Goal: Task Accomplishment & Management: Manage account settings

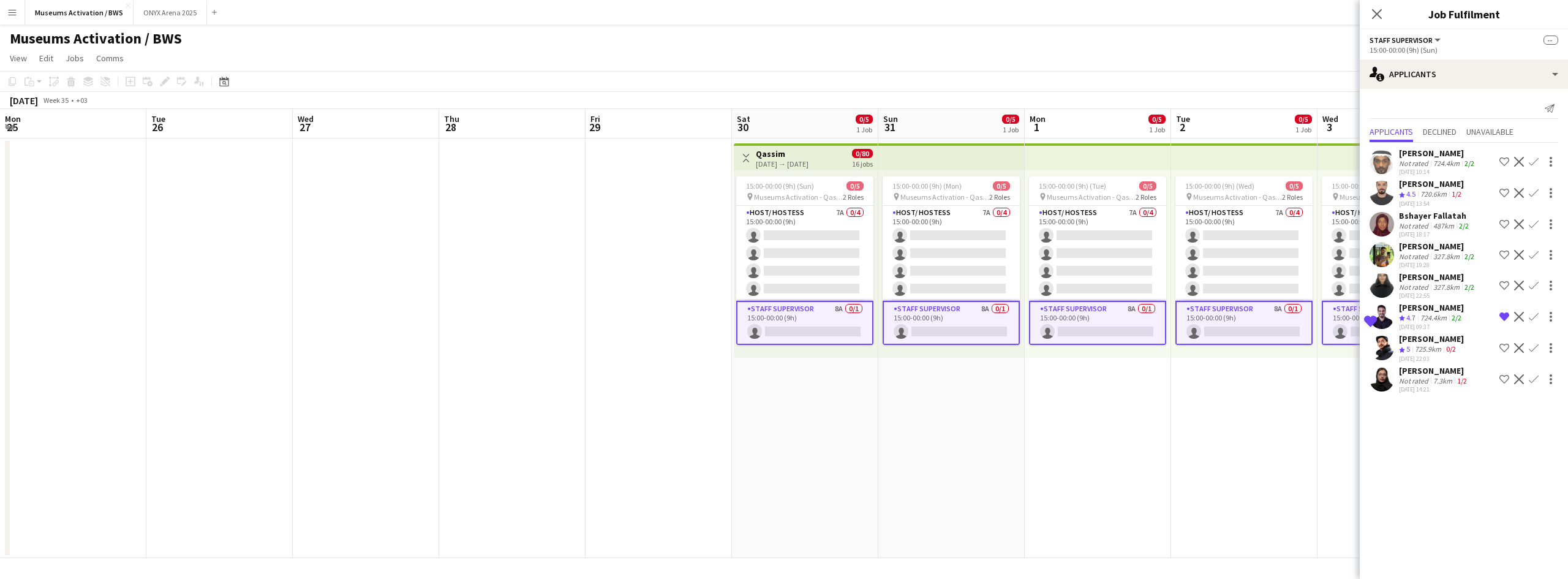
scroll to position [0, 438]
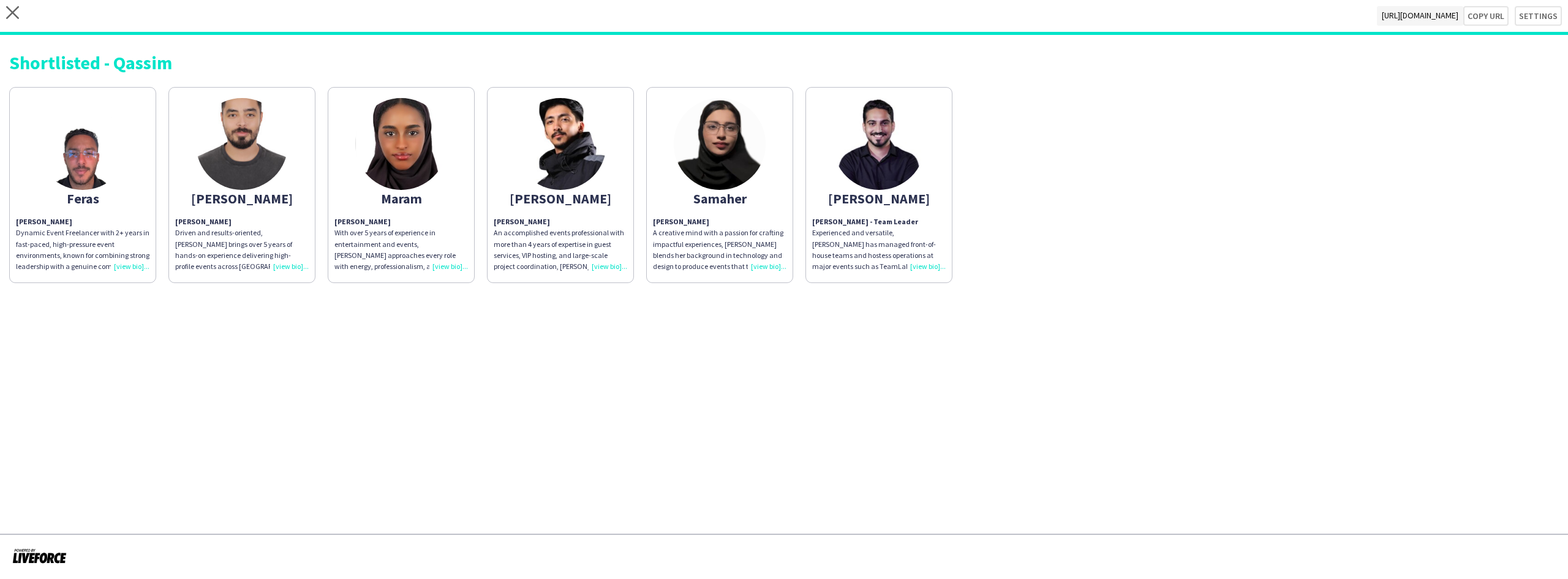
click at [85, 183] on img at bounding box center [82, 143] width 92 height 92
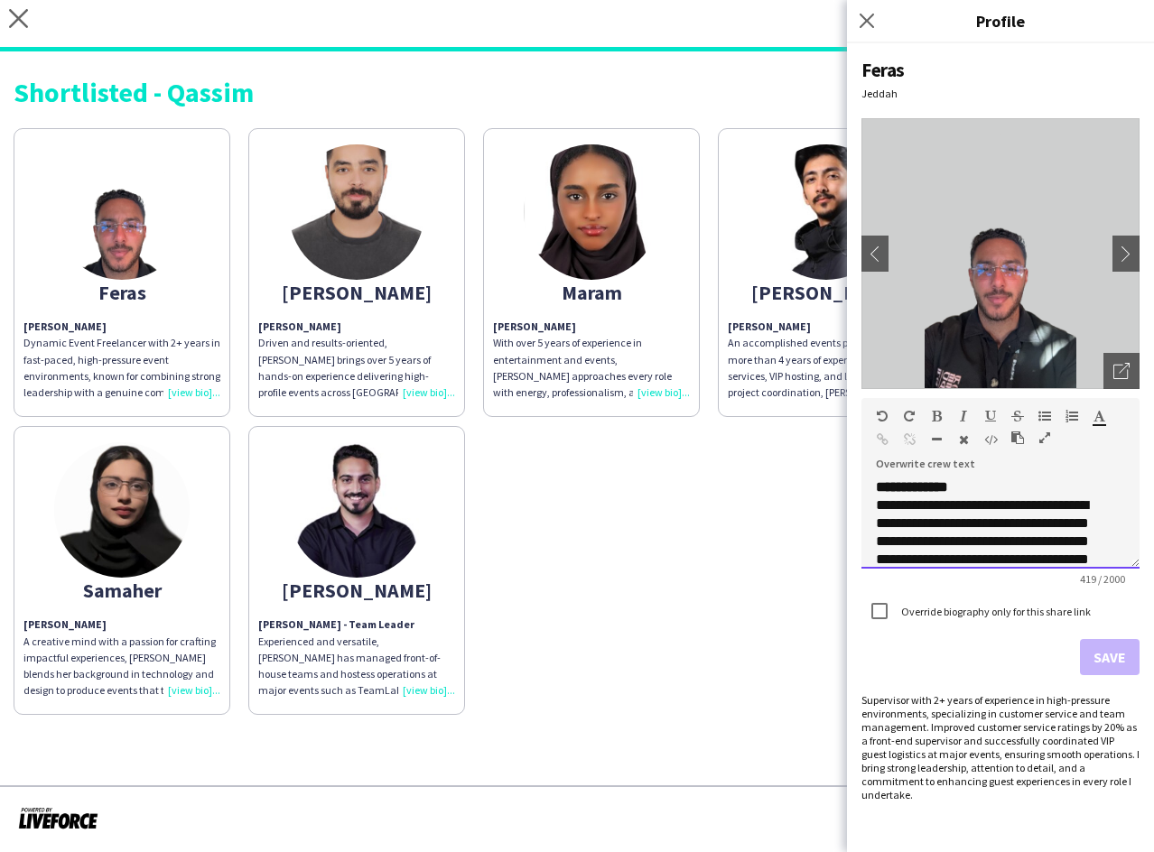
click at [988, 488] on p "**********" at bounding box center [994, 595] width 236 height 235
click at [801, 566] on div "Feras [PERSON_NAME] Dynamic Event Freelancer with 2+ years in fast-paced, high-…" at bounding box center [577, 417] width 1126 height 596
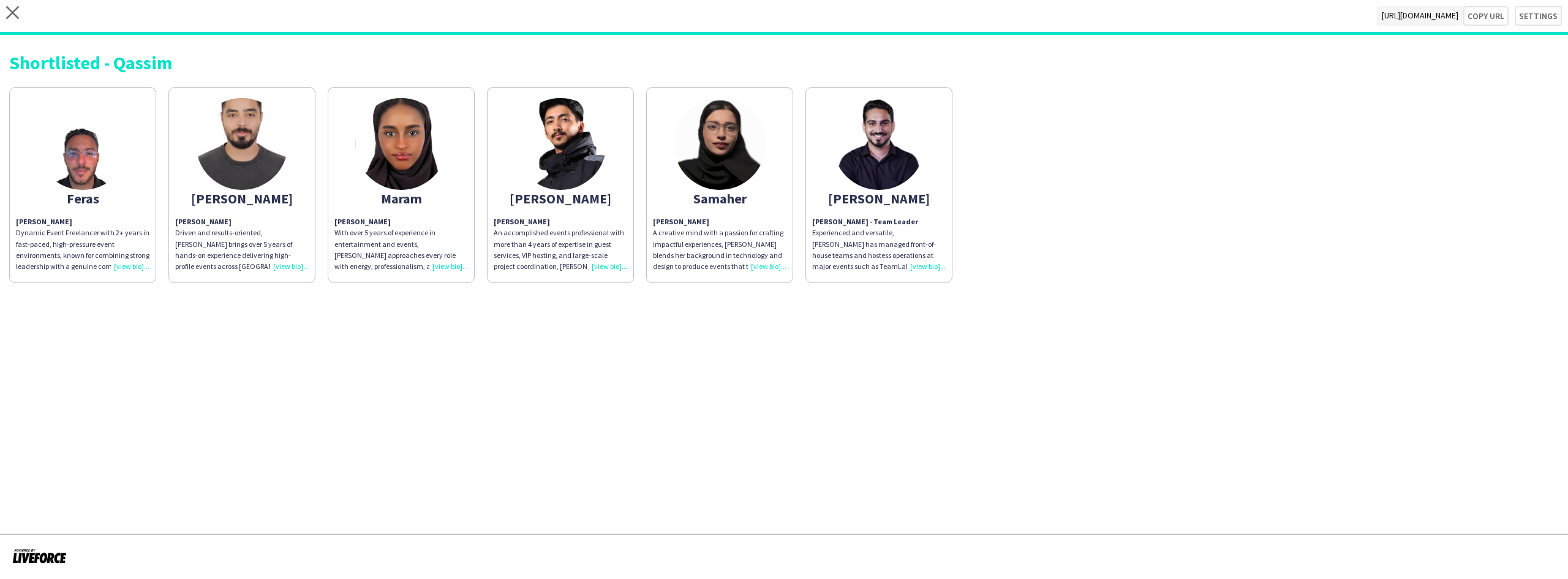
click at [1072, 117] on div "Feras [PERSON_NAME] Dynamic Event Freelancer with 2+ years in fast-paced, high-…" at bounding box center [784, 182] width 1550 height 202
click at [1512, 18] on div "close https://admin.liveforce.co/v2/s/4aa39416-a55a-40ed-8a1b-1a4046d72fb5 Copy…" at bounding box center [784, 17] width 1568 height 35
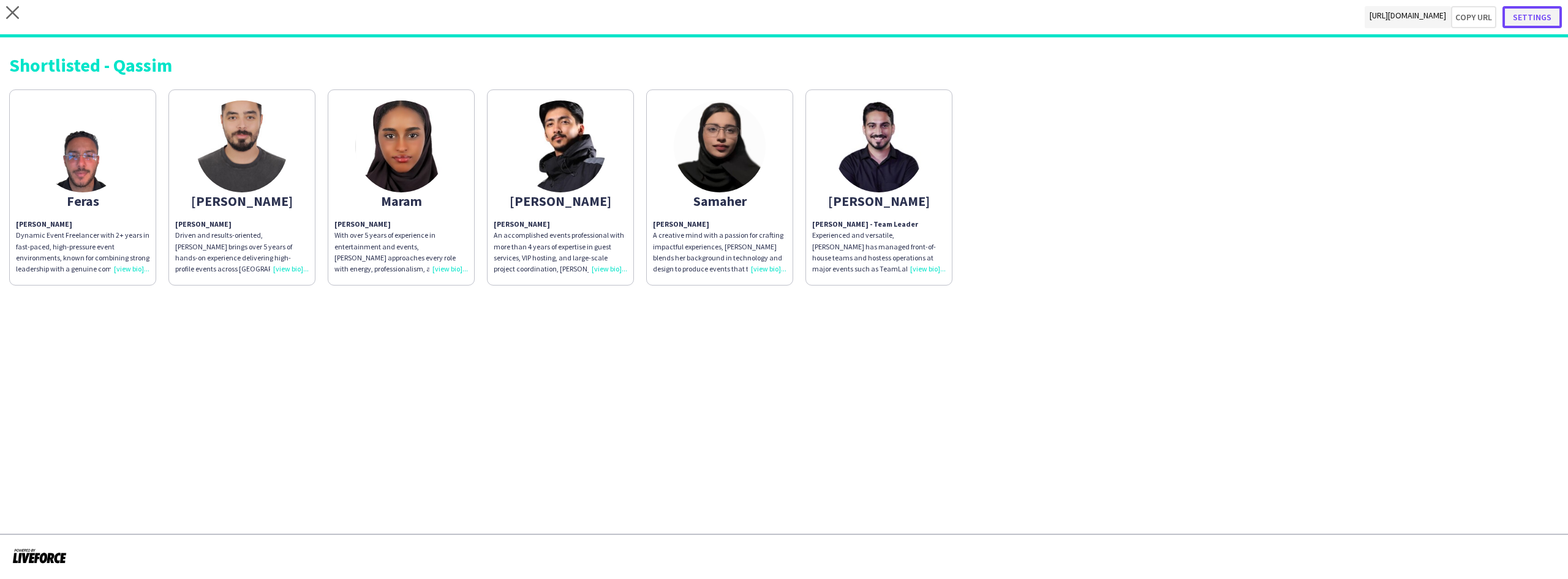
click at [1525, 19] on button "Settings" at bounding box center [1532, 17] width 60 height 22
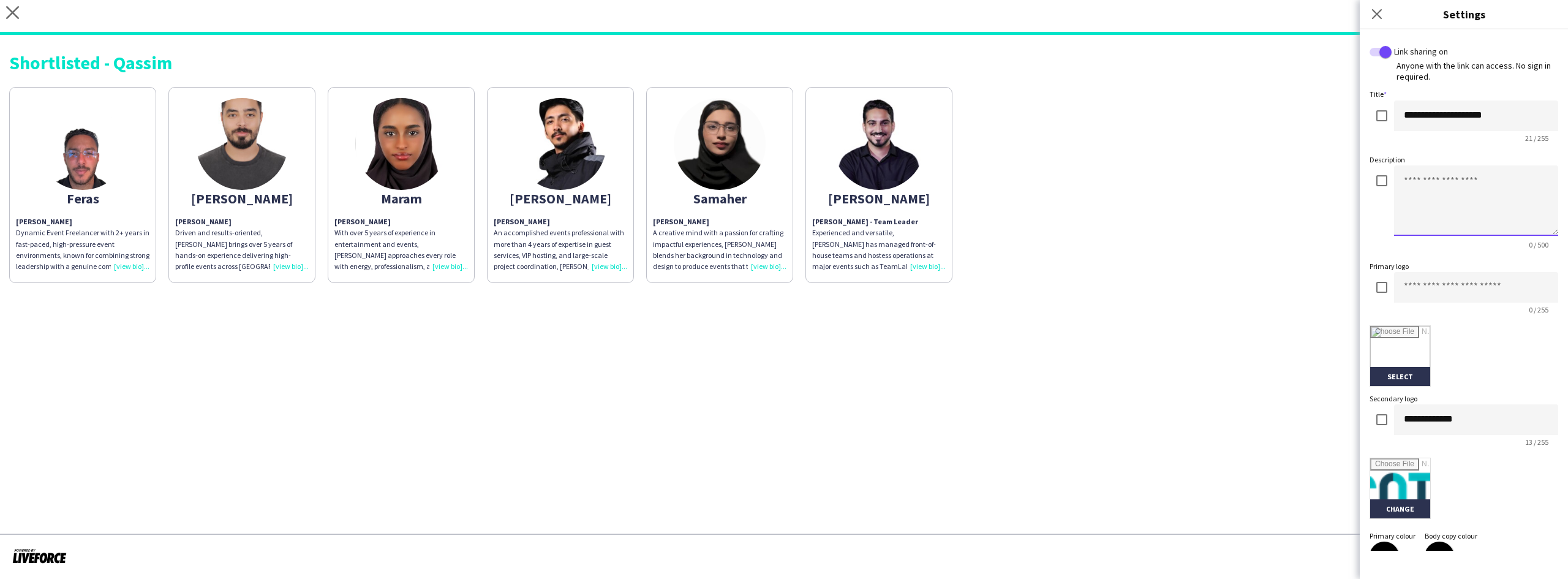
click at [1405, 184] on textarea at bounding box center [1476, 201] width 164 height 71
click at [1428, 185] on textarea at bounding box center [1476, 201] width 164 height 71
type textarea "*"
type textarea "**********"
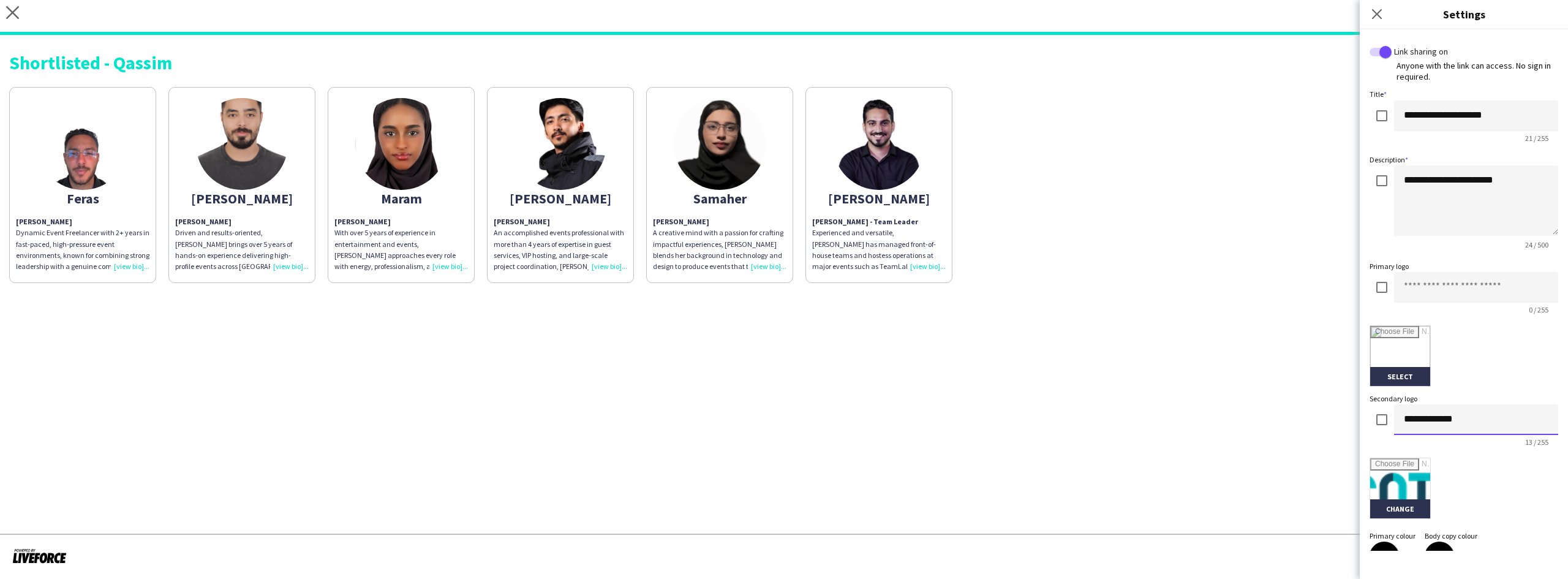
click at [1407, 418] on input "**********" at bounding box center [1476, 419] width 164 height 31
click at [1459, 282] on input at bounding box center [1476, 287] width 164 height 31
paste input "**********"
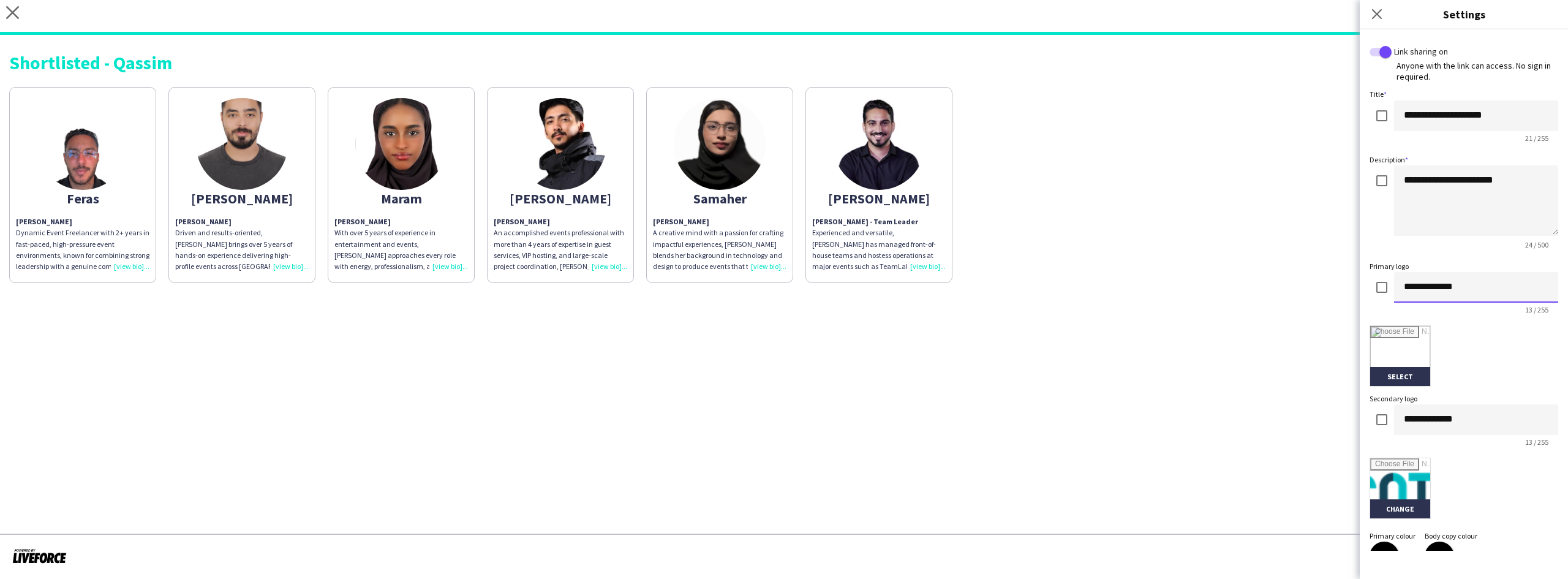
type input "**********"
click at [1462, 419] on input "**********" at bounding box center [1476, 419] width 164 height 31
click at [1383, 368] on input "file" at bounding box center [1400, 356] width 60 height 60
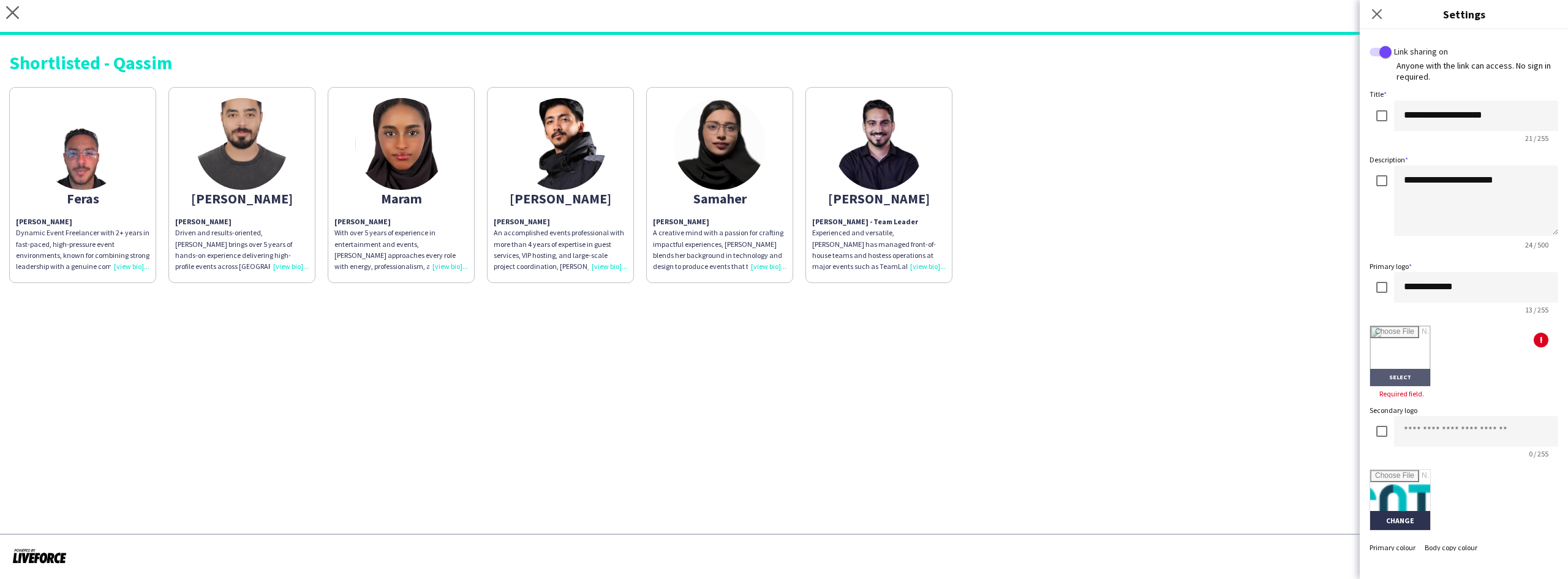
type input "**********"
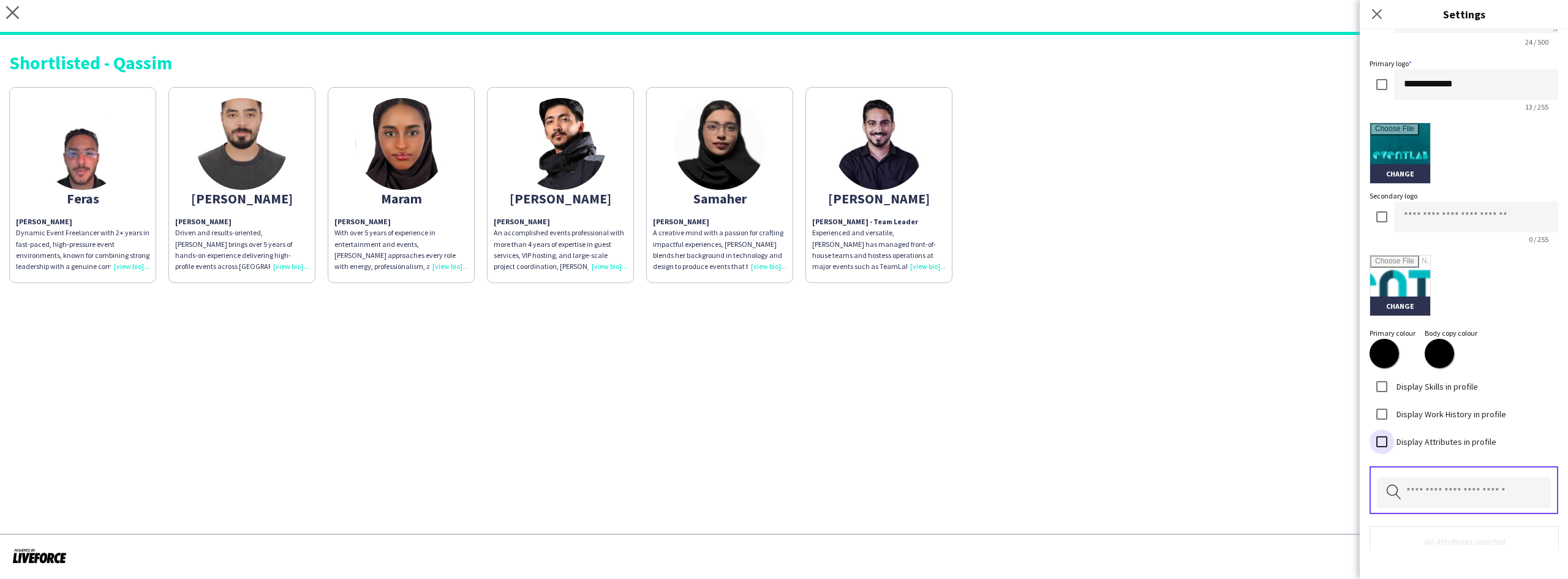
scroll to position [255, 0]
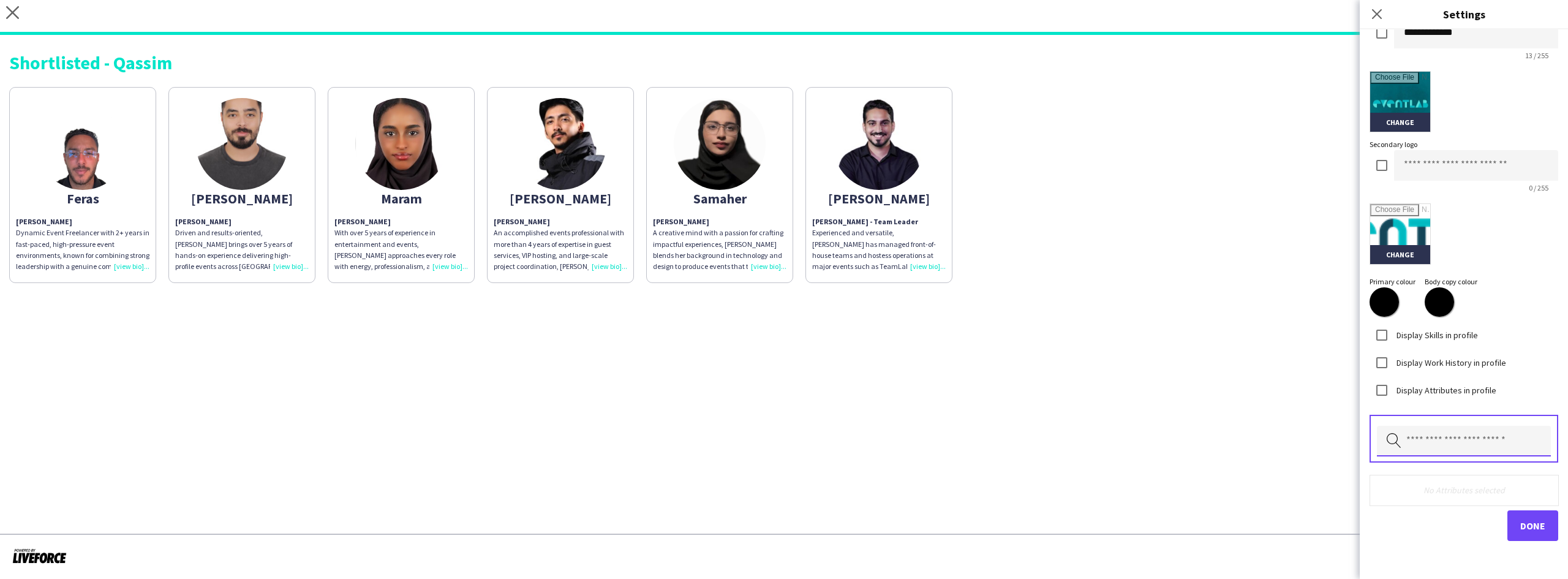
click at [1453, 434] on input "text" at bounding box center [1464, 441] width 174 height 31
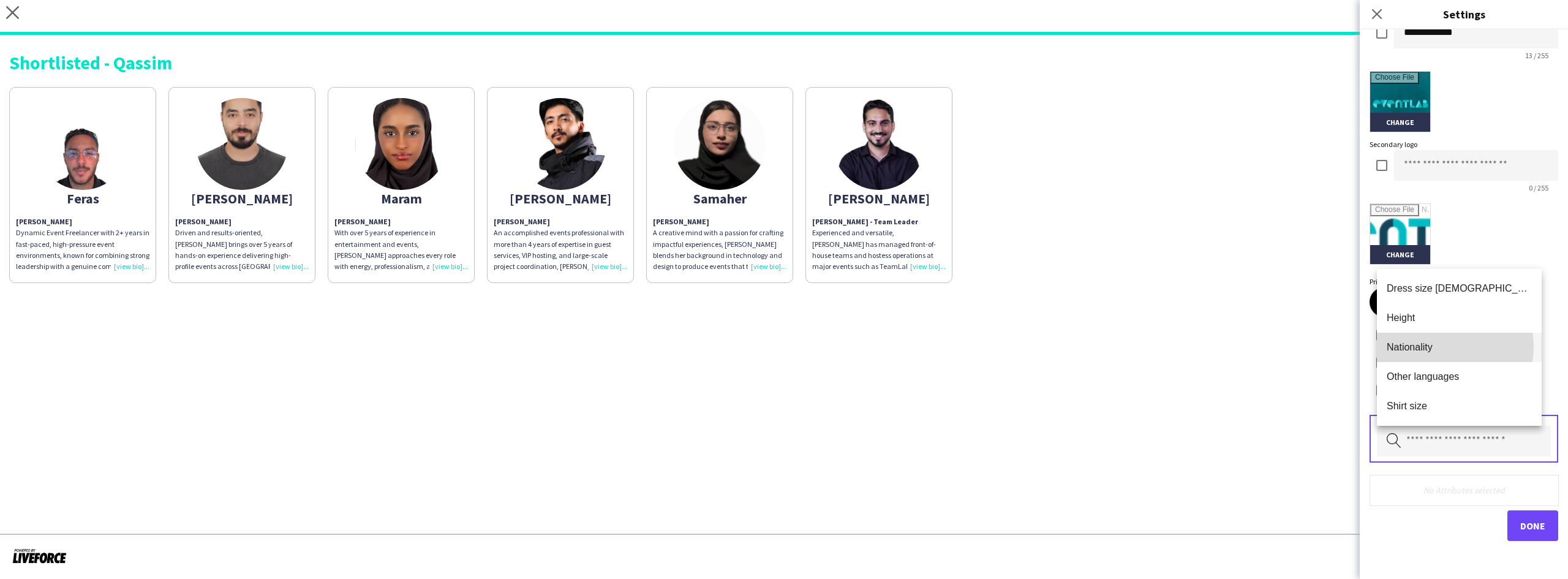
click at [1434, 346] on span "Nationality" at bounding box center [1459, 347] width 145 height 12
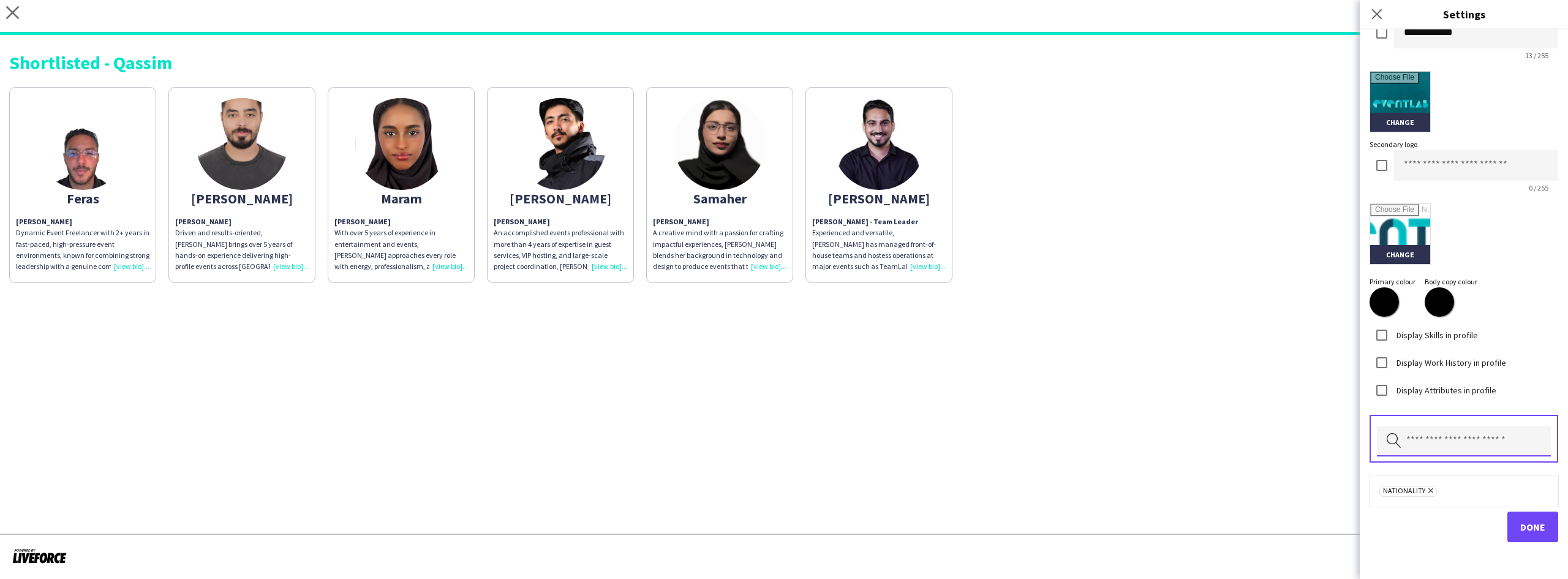
click at [1432, 445] on input "text" at bounding box center [1464, 441] width 174 height 31
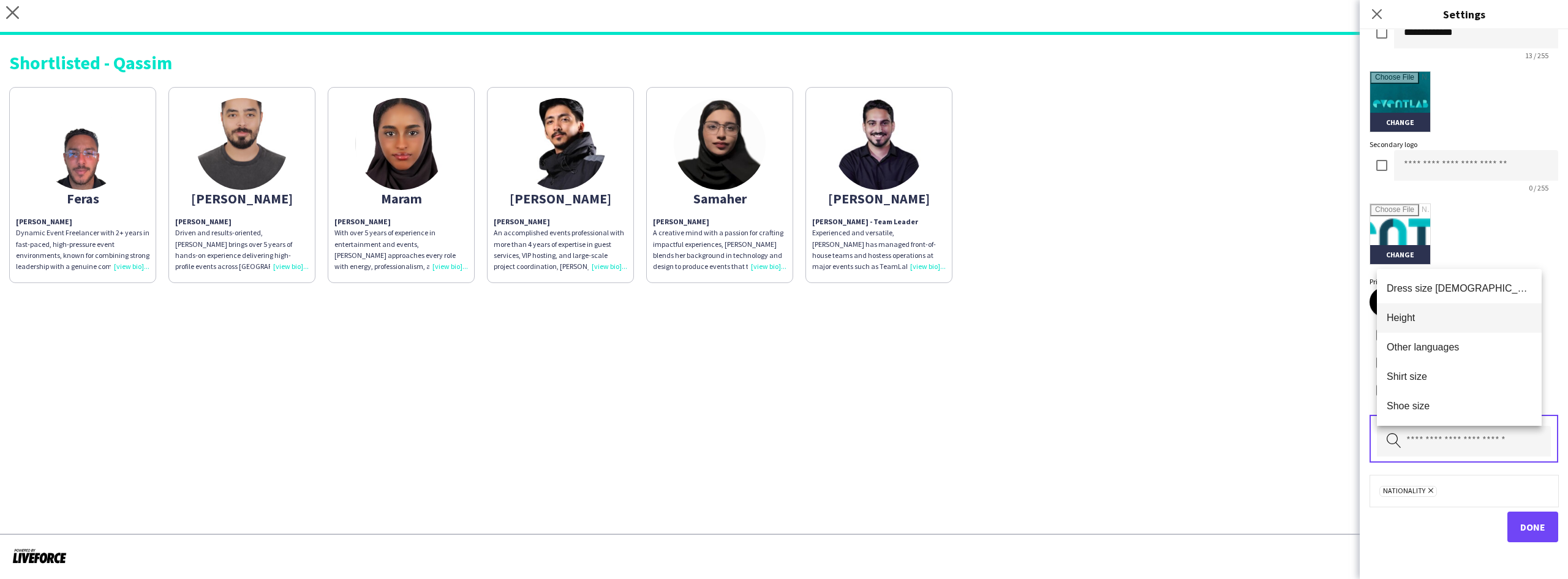
click at [1430, 320] on span "Height" at bounding box center [1459, 317] width 145 height 12
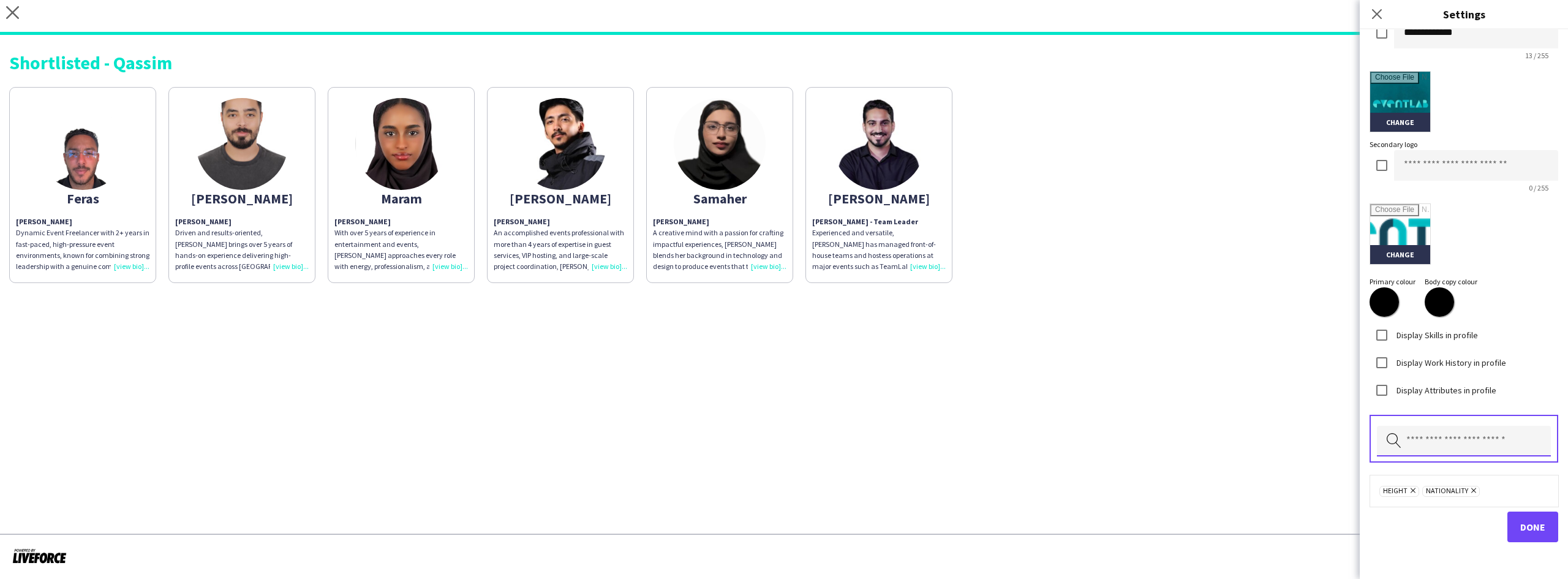
scroll to position [255, 0]
click at [1520, 522] on span "Done" at bounding box center [1532, 525] width 25 height 12
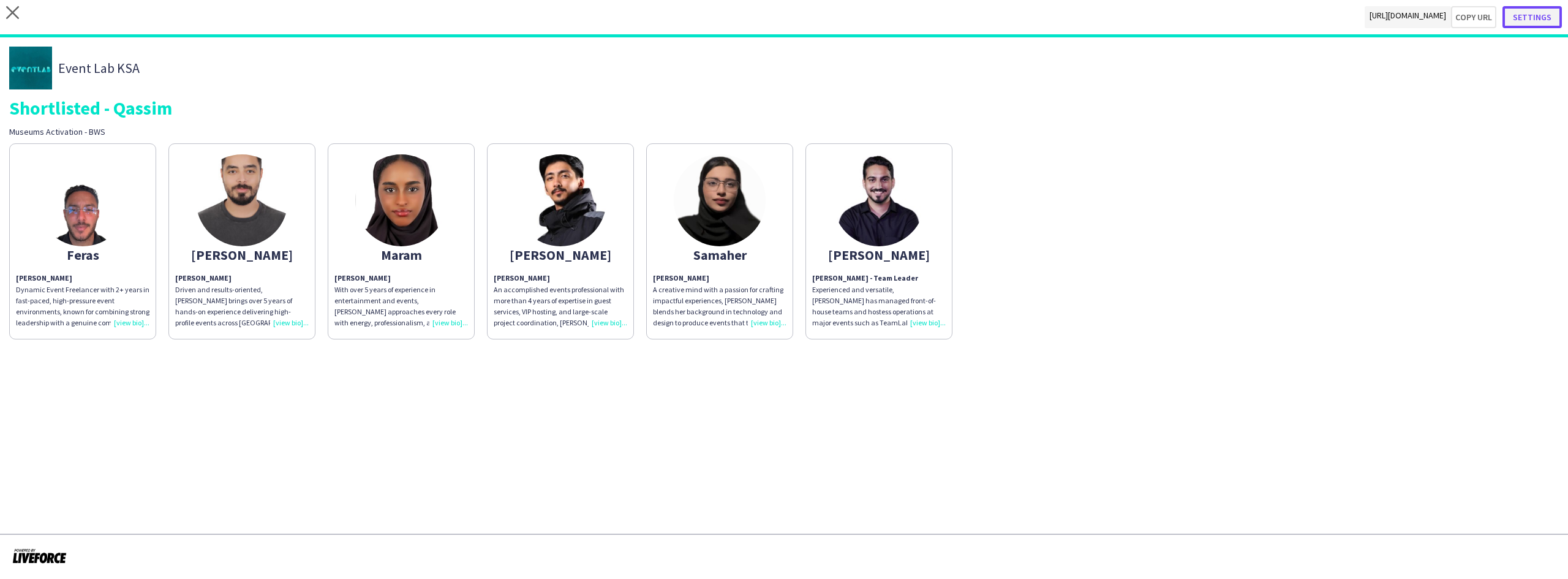
click at [1535, 20] on button "Settings" at bounding box center [1532, 17] width 60 height 22
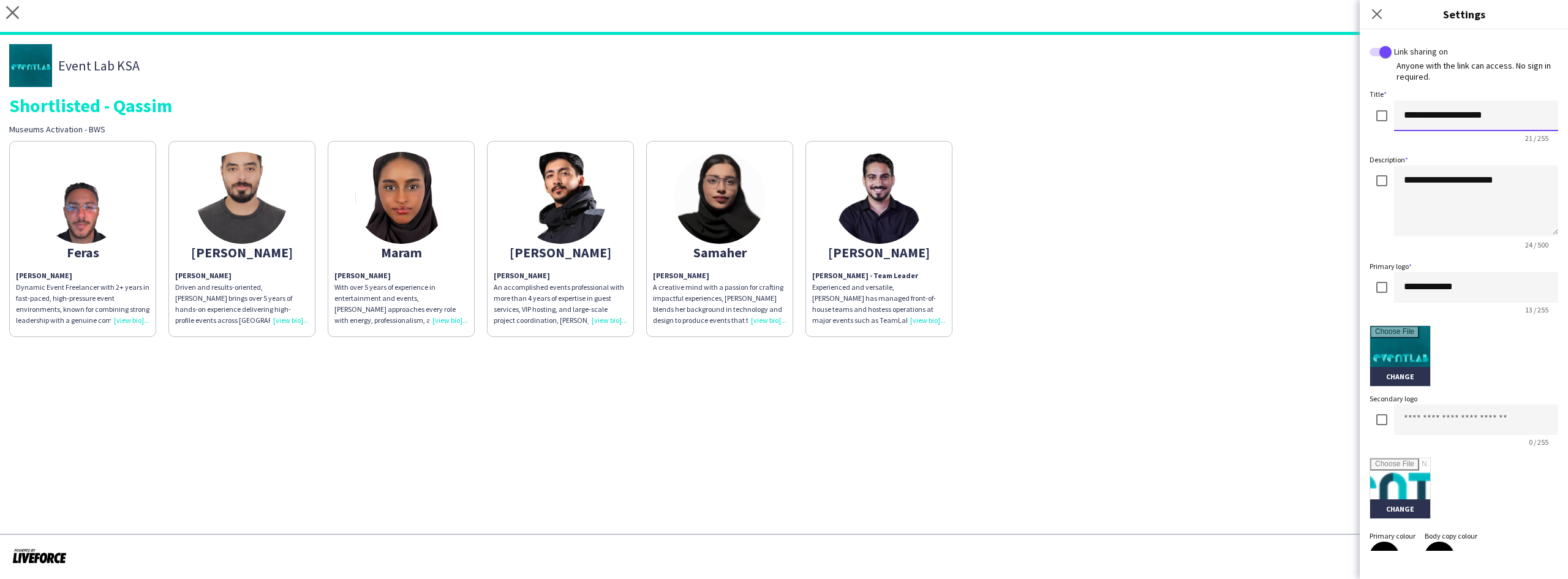
click at [1504, 115] on input "**********" at bounding box center [1476, 115] width 164 height 31
click at [1511, 188] on textarea "**********" at bounding box center [1476, 201] width 164 height 71
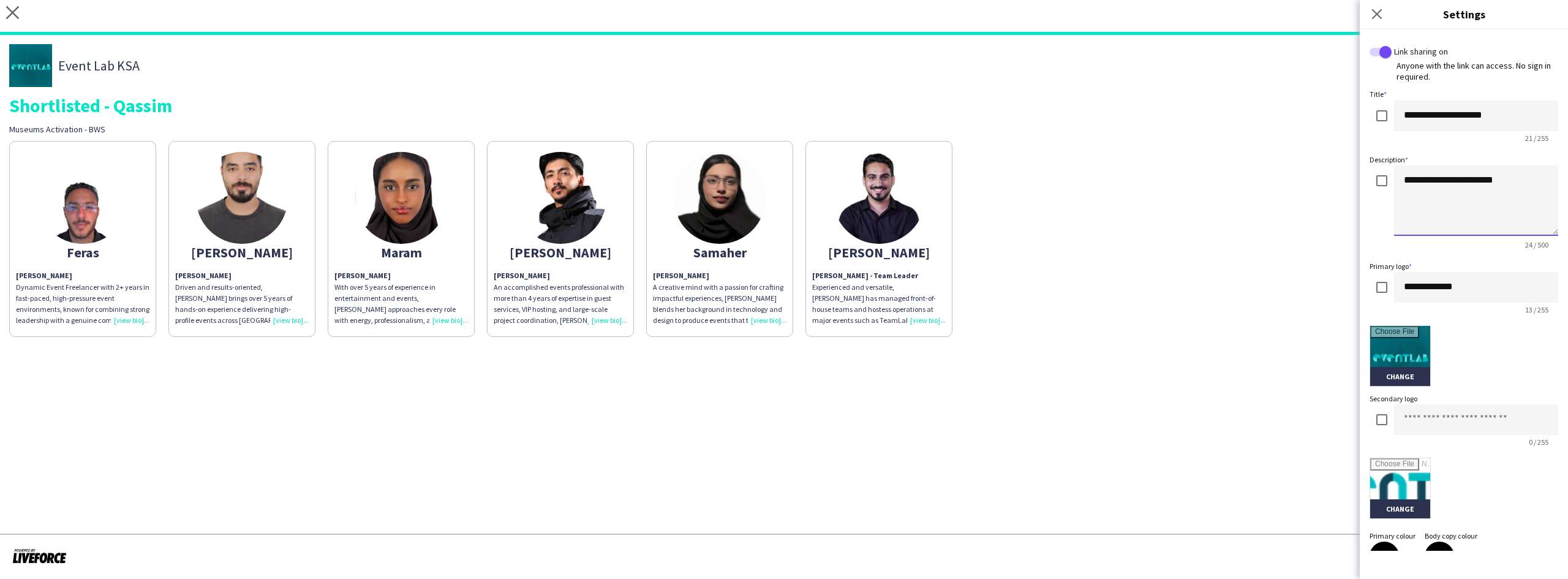
click at [1511, 188] on textarea "**********" at bounding box center [1476, 201] width 164 height 71
click at [1491, 124] on input "**********" at bounding box center [1476, 115] width 164 height 31
paste input "****"
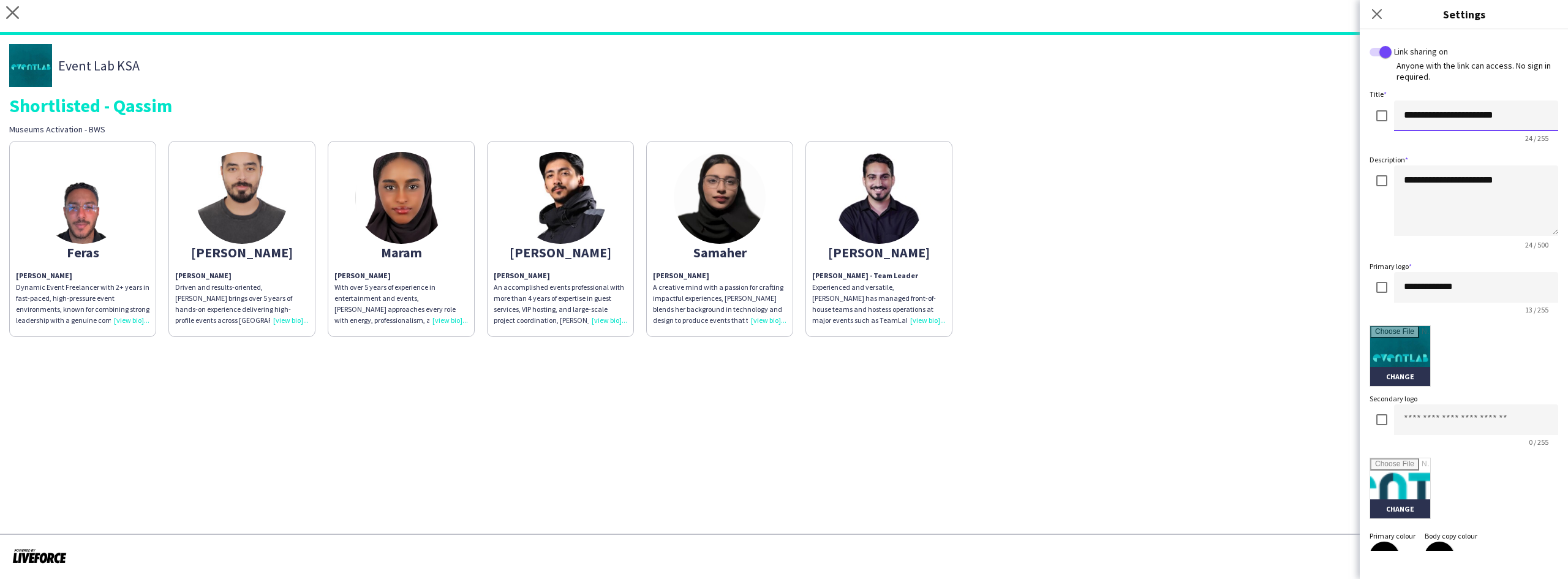
type input "**********"
click at [1493, 181] on textarea "**********" at bounding box center [1476, 201] width 164 height 71
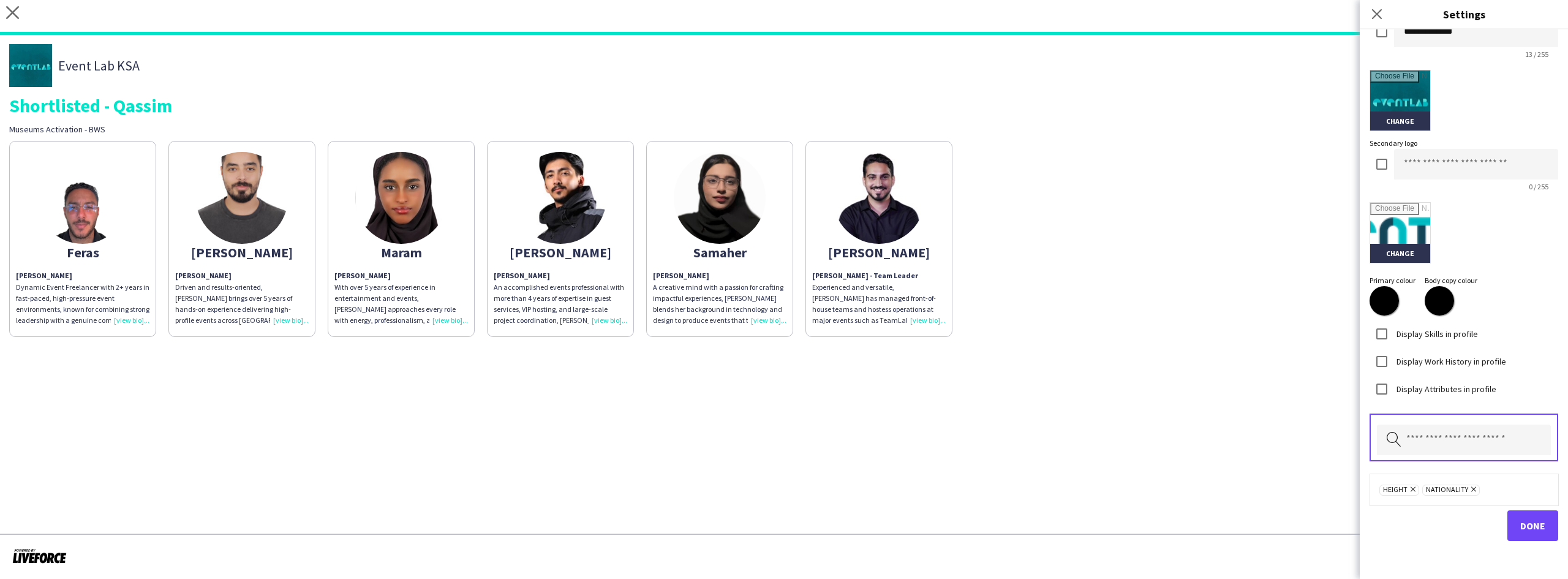
type textarea "**********"
click at [1507, 531] on button "Done" at bounding box center [1532, 525] width 51 height 31
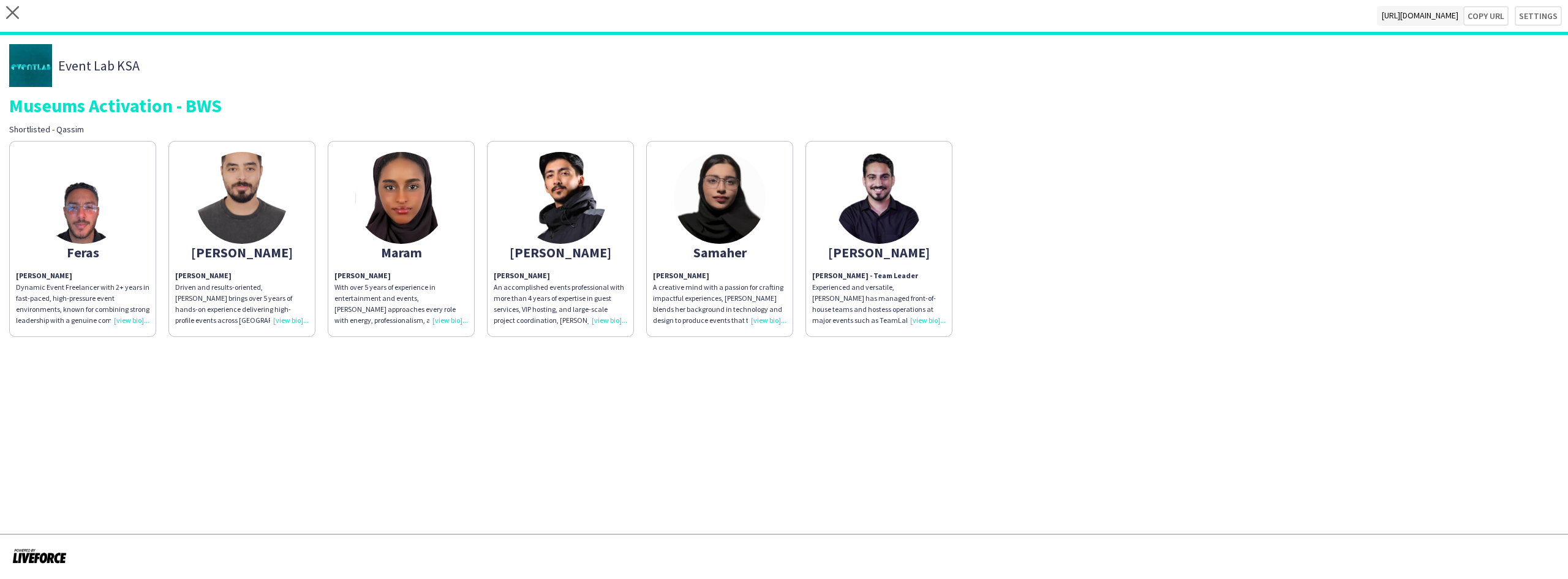
click at [1120, 286] on div "Feras Feras Abuzaid Dynamic Event Freelancer with 2+ years in fast-paced, high-…" at bounding box center [784, 236] width 1550 height 202
click at [902, 252] on div "[PERSON_NAME]" at bounding box center [879, 253] width 134 height 11
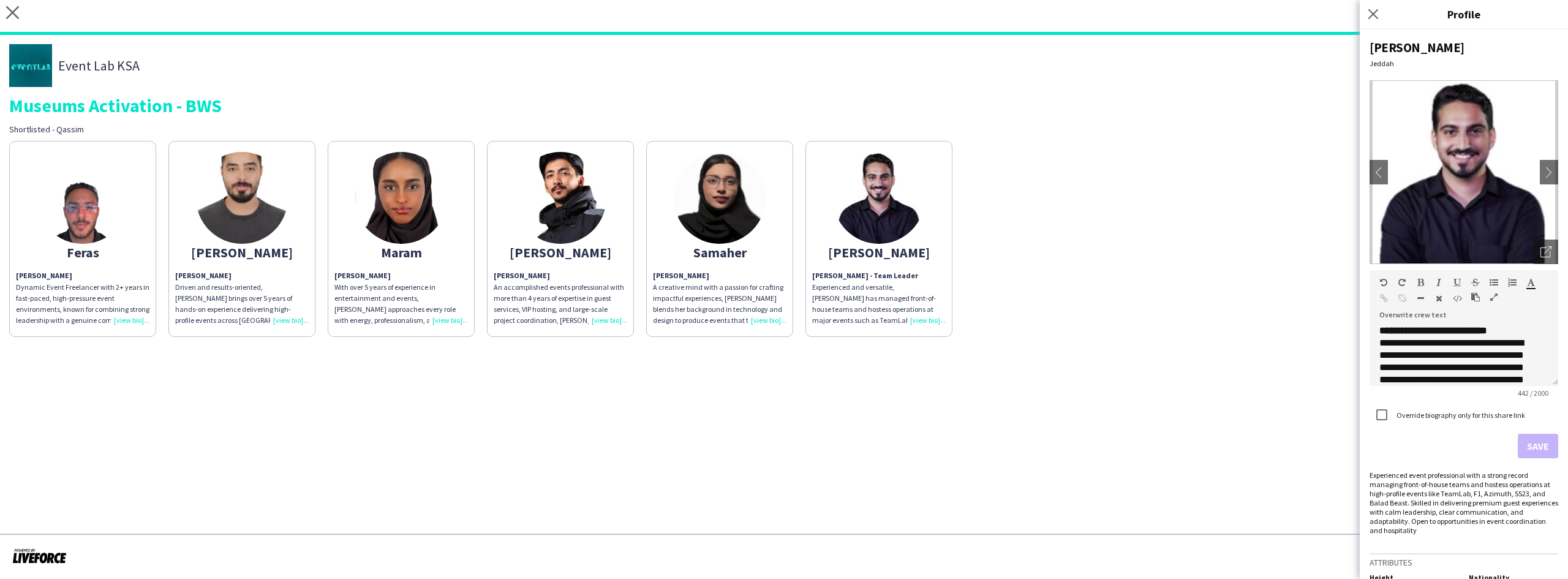
click at [718, 223] on img at bounding box center [719, 198] width 92 height 92
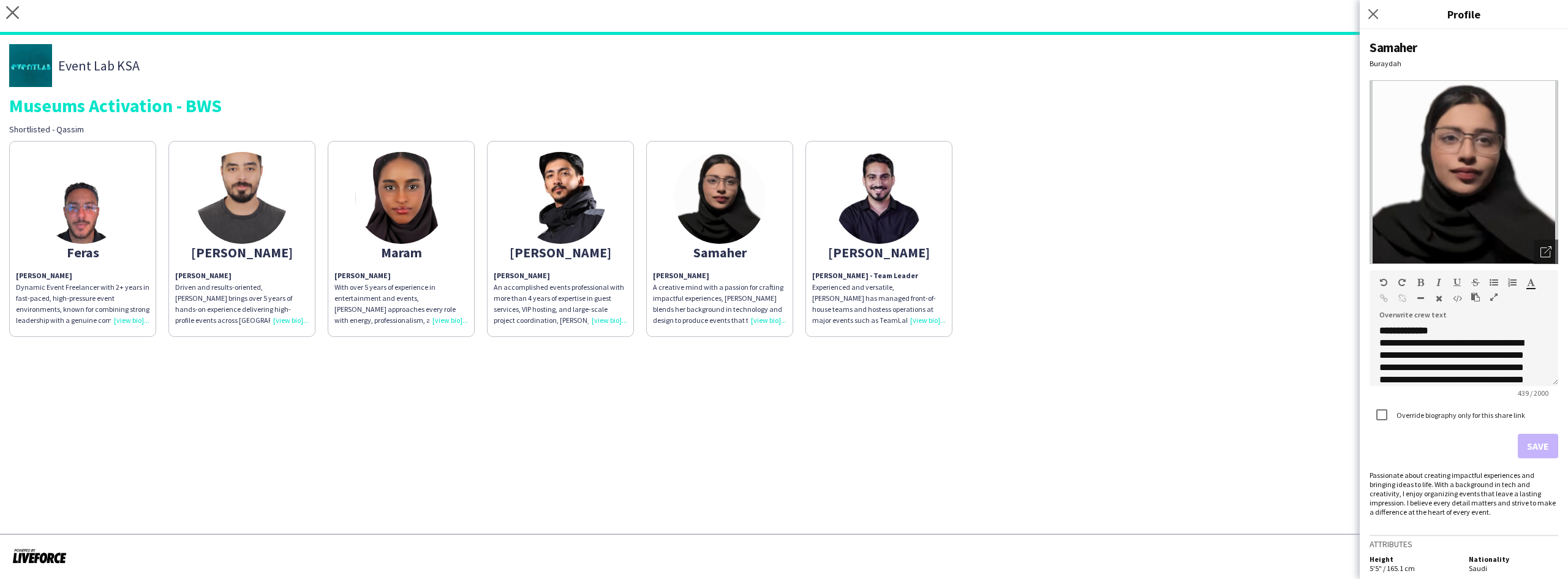
click at [1060, 111] on div "Museums Activation - BWS" at bounding box center [784, 105] width 1550 height 18
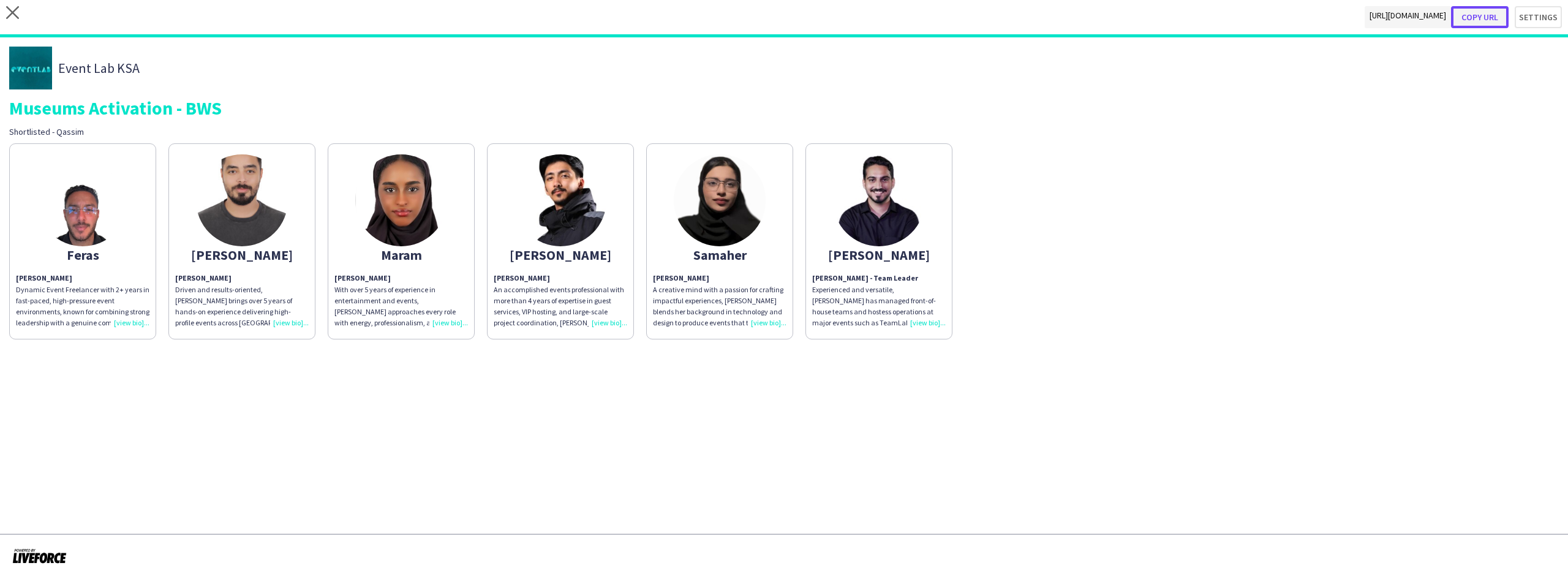
click at [1478, 12] on button "Copy url" at bounding box center [1479, 17] width 58 height 22
click at [1496, 11] on button "Copy url" at bounding box center [1479, 17] width 58 height 22
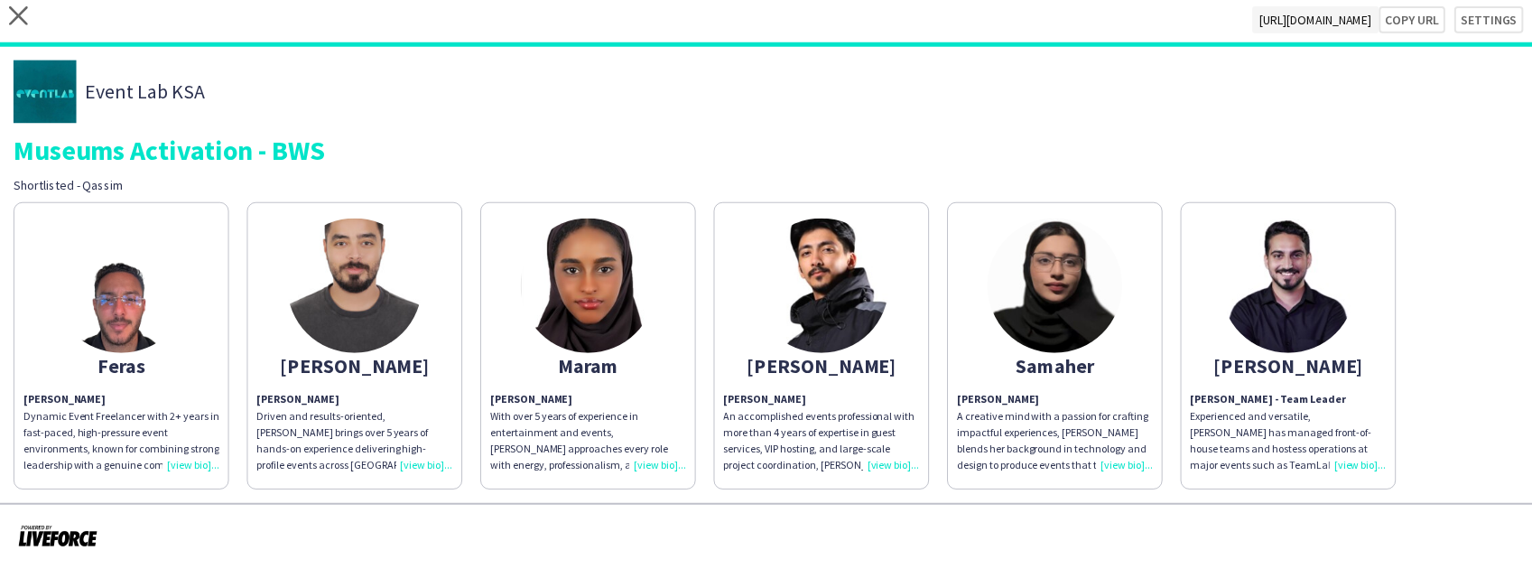
scroll to position [5, 0]
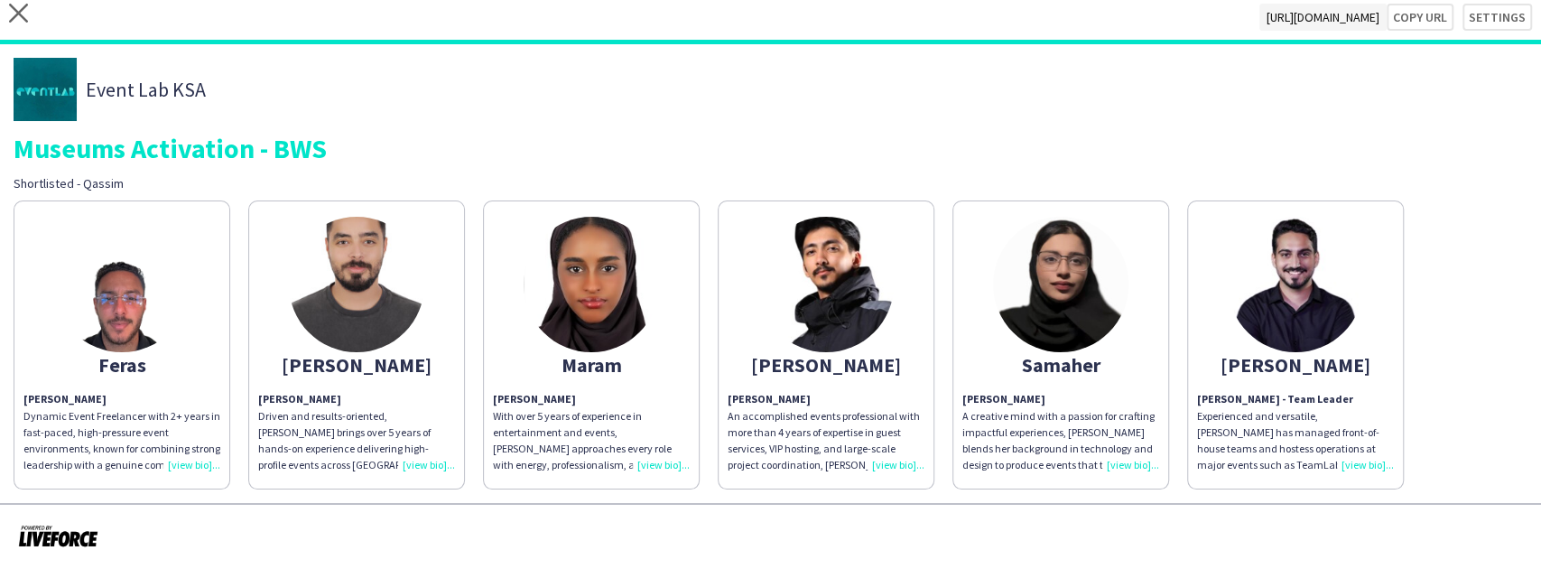
click at [150, 269] on img at bounding box center [121, 284] width 135 height 135
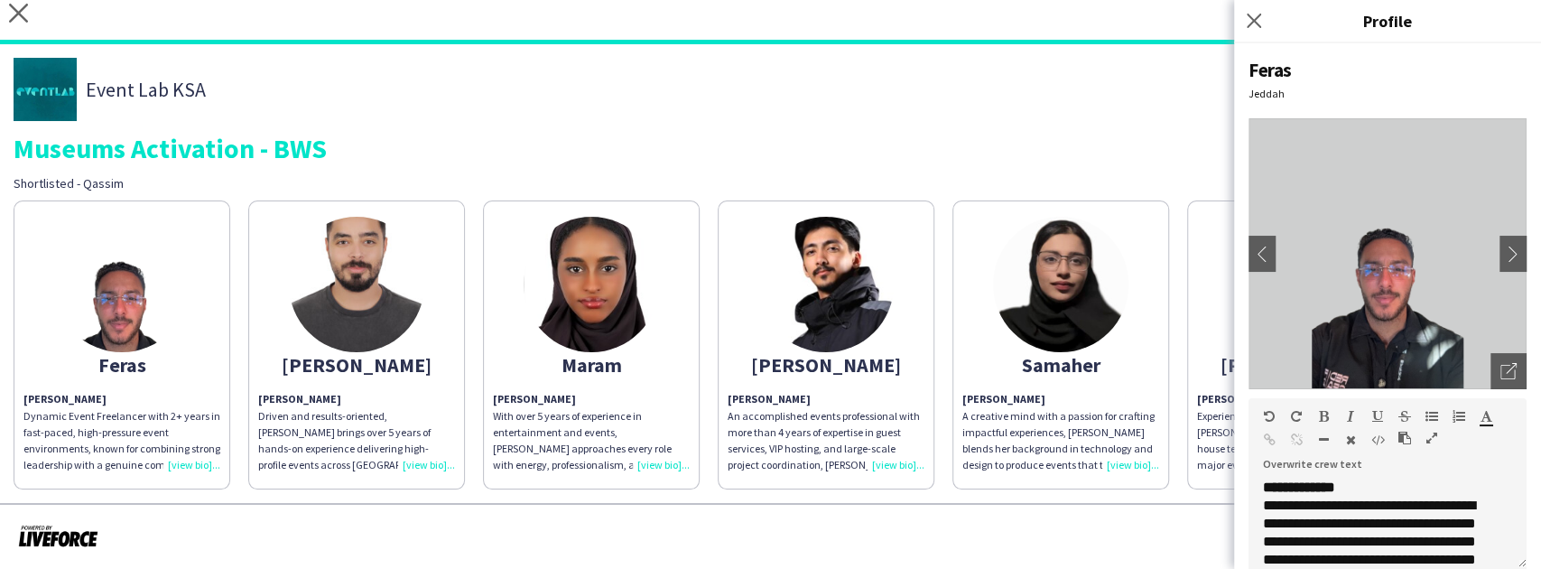
click at [1247, 97] on div "**********" at bounding box center [1387, 305] width 307 height 525
drag, startPoint x: 1247, startPoint y: 97, endPoint x: 1256, endPoint y: 78, distance: 20.6
click at [1256, 78] on div "**********" at bounding box center [1387, 305] width 307 height 525
click at [1256, 78] on div "Feras" at bounding box center [1387, 70] width 278 height 24
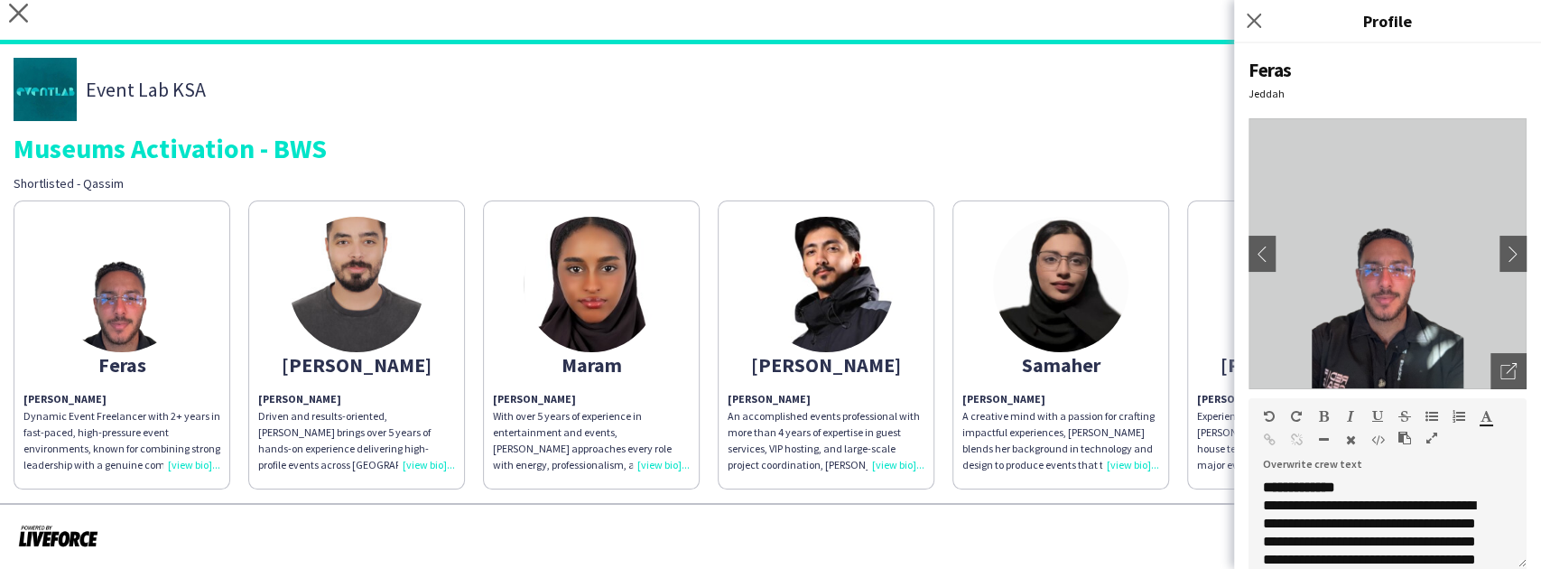
click at [1256, 78] on div "Feras" at bounding box center [1387, 70] width 278 height 24
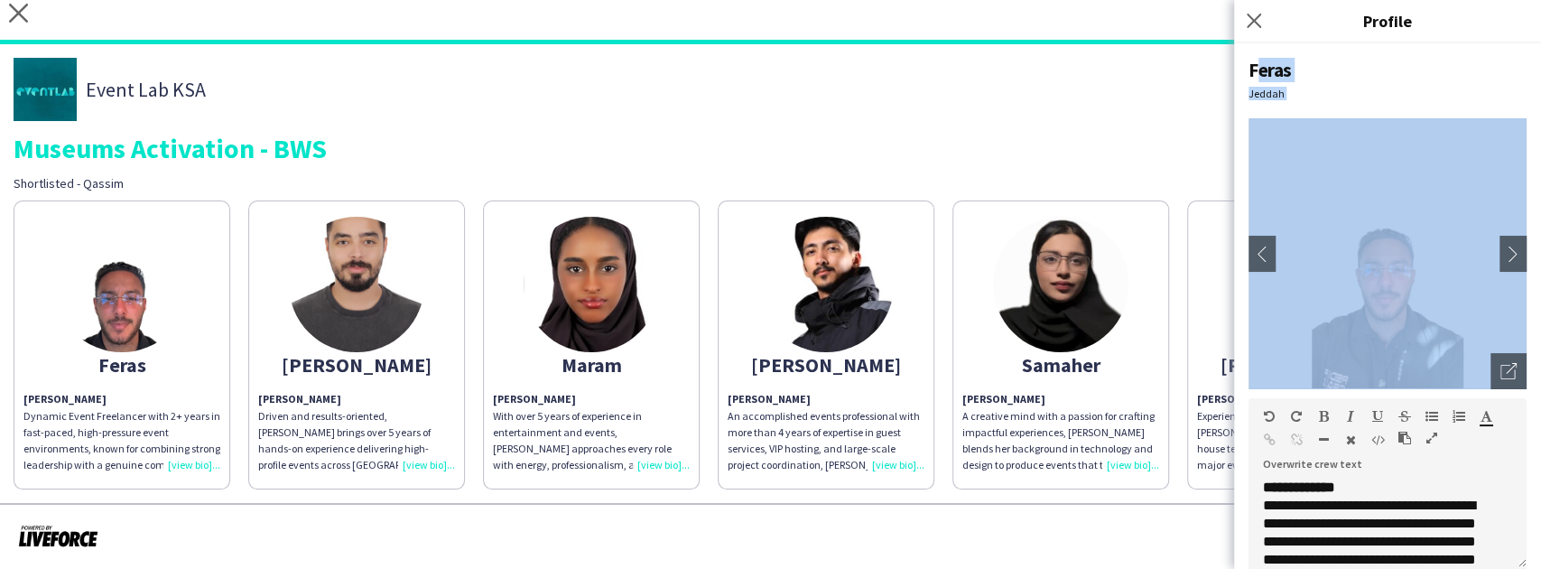
drag, startPoint x: 1256, startPoint y: 78, endPoint x: 1262, endPoint y: 102, distance: 25.2
click at [1262, 102] on div "**********" at bounding box center [1387, 305] width 307 height 525
click at [1294, 90] on div "Jeddah" at bounding box center [1387, 94] width 278 height 14
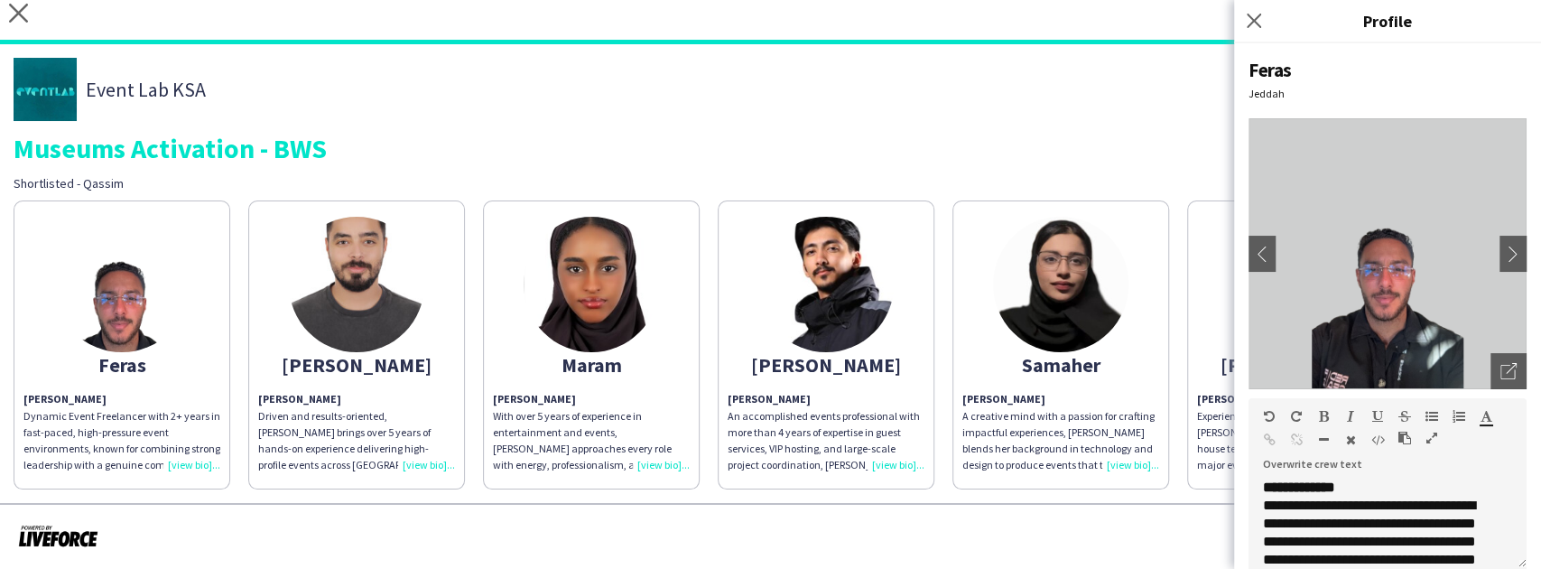
click at [1294, 90] on div "Jeddah" at bounding box center [1387, 94] width 278 height 14
drag, startPoint x: 1294, startPoint y: 90, endPoint x: 1297, endPoint y: 72, distance: 18.3
click at [1297, 72] on div "**********" at bounding box center [1387, 305] width 307 height 525
click at [1297, 72] on div "Feras" at bounding box center [1387, 70] width 278 height 24
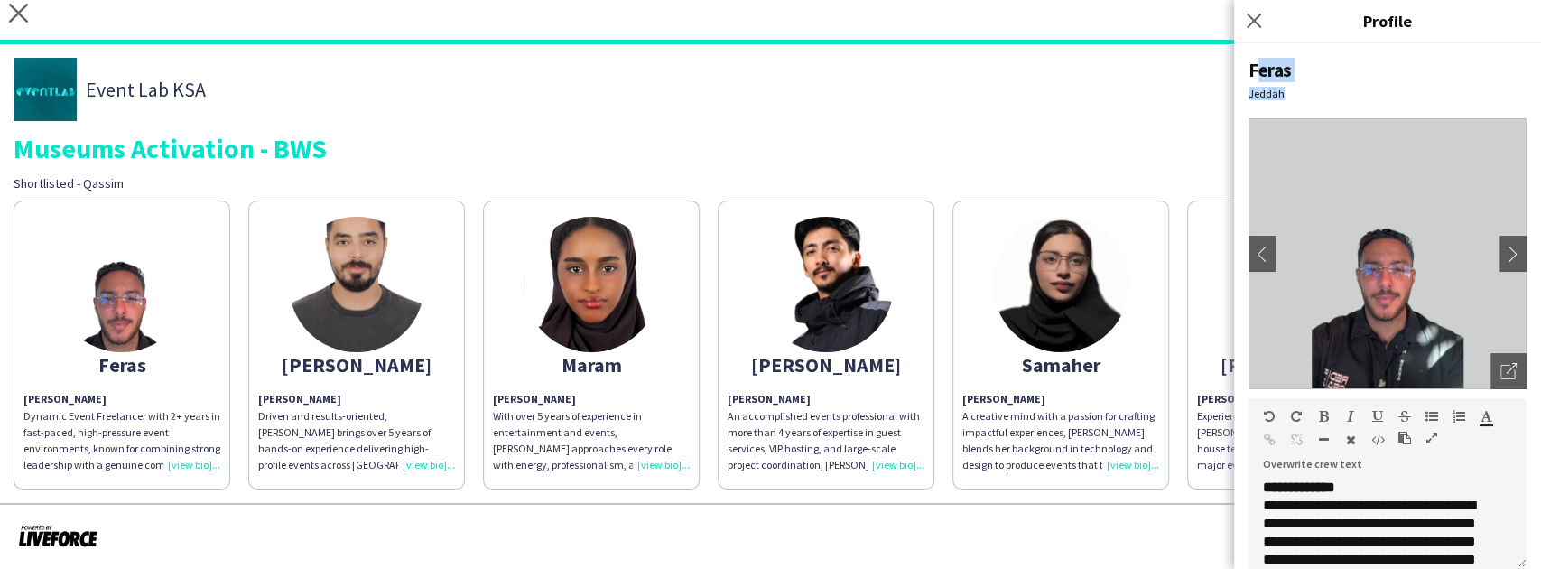
drag, startPoint x: 1297, startPoint y: 72, endPoint x: 1296, endPoint y: 84, distance: 11.8
click at [1296, 84] on div "**********" at bounding box center [1387, 305] width 307 height 525
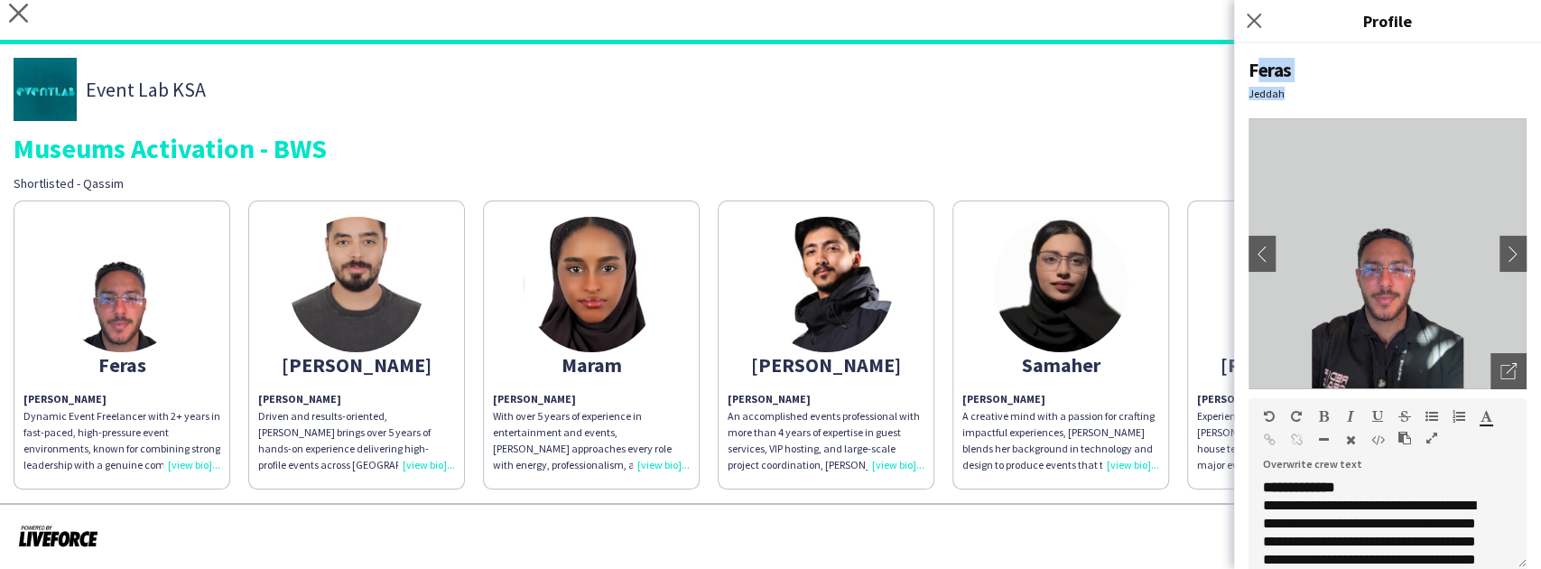
drag, startPoint x: 1296, startPoint y: 84, endPoint x: 1299, endPoint y: 74, distance: 10.3
click at [1299, 74] on div "**********" at bounding box center [1387, 305] width 307 height 525
click at [1299, 74] on div "Feras" at bounding box center [1387, 70] width 278 height 24
click at [1265, 24] on div "Close pop-in" at bounding box center [1256, 21] width 45 height 42
click at [1260, 23] on icon "Close pop-in" at bounding box center [1253, 20] width 17 height 17
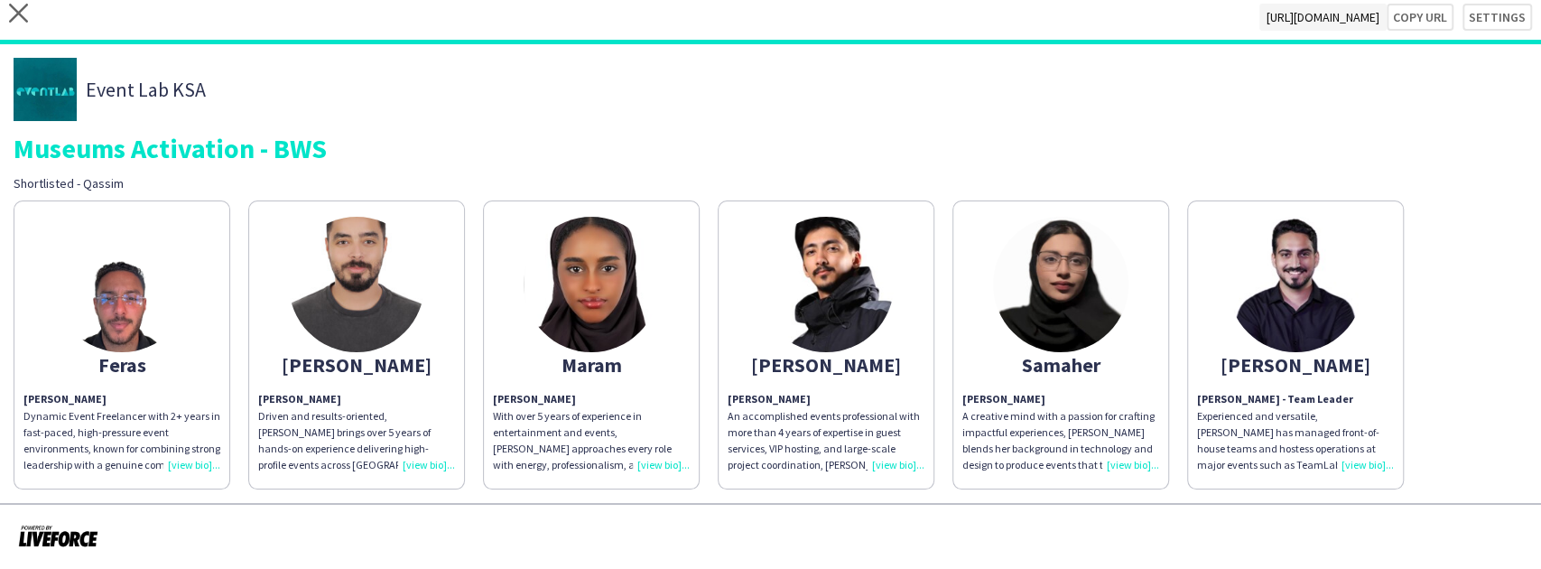
click at [1244, 224] on app-share-pages-crew-card "Yousef Yousef Albloshi - Team Leader Experienced and versatile, Yousef has mana…" at bounding box center [1295, 344] width 217 height 289
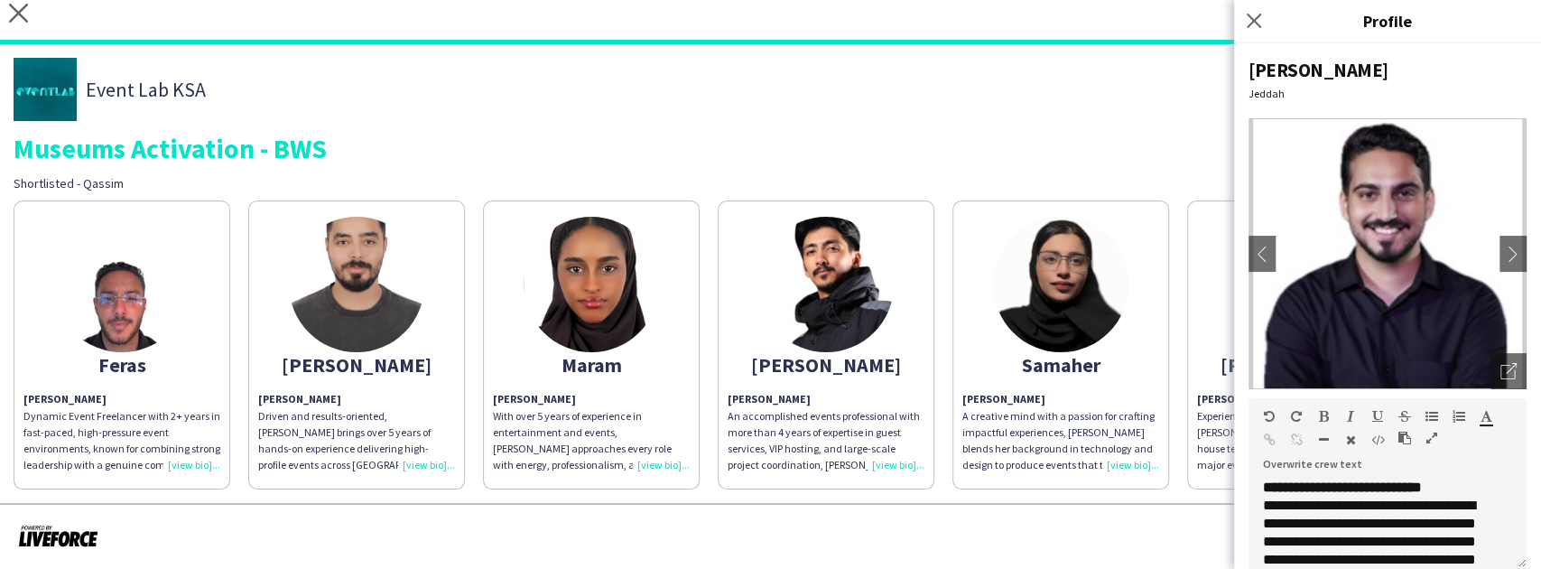
click at [1031, 307] on img at bounding box center [1060, 284] width 135 height 135
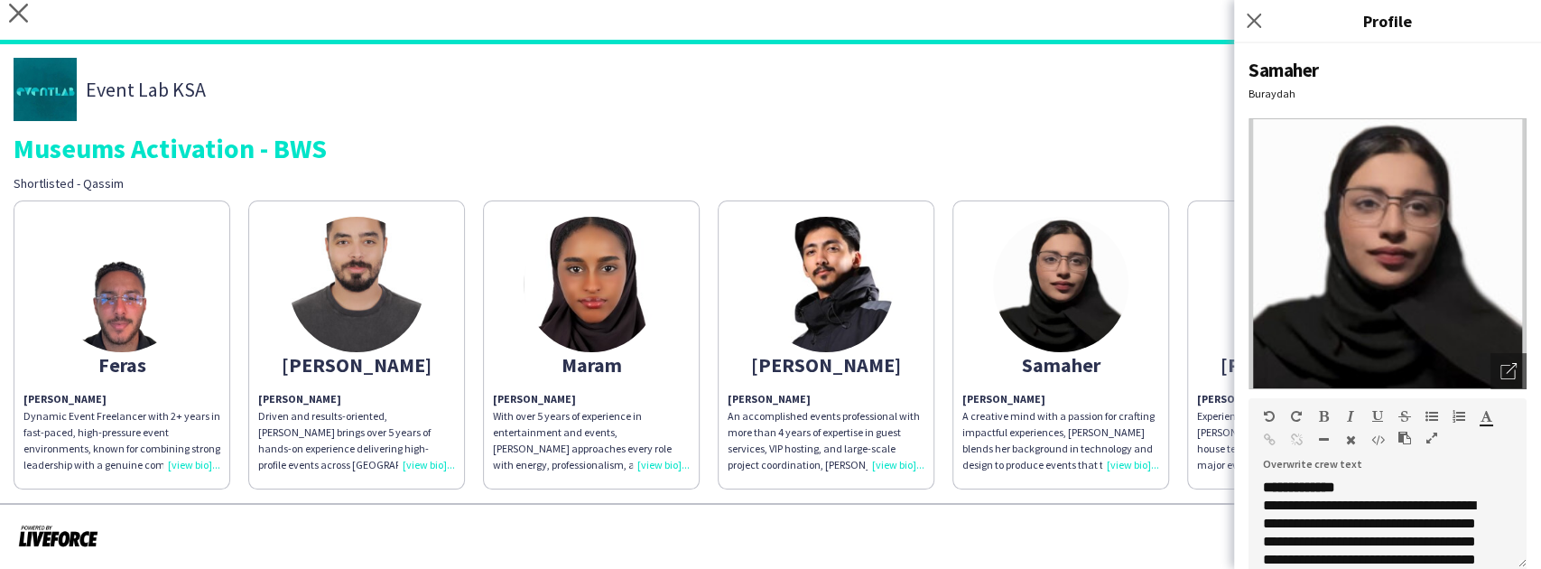
click at [889, 301] on img at bounding box center [825, 284] width 135 height 135
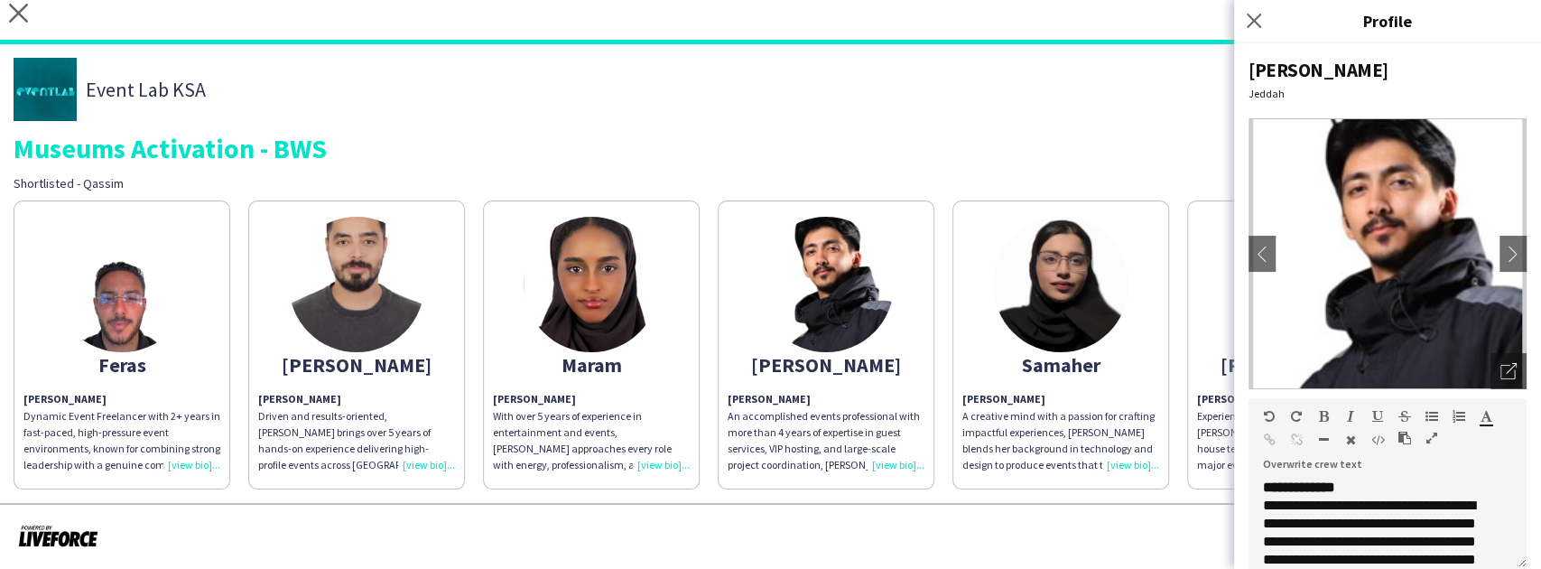
click at [366, 283] on img at bounding box center [356, 284] width 135 height 135
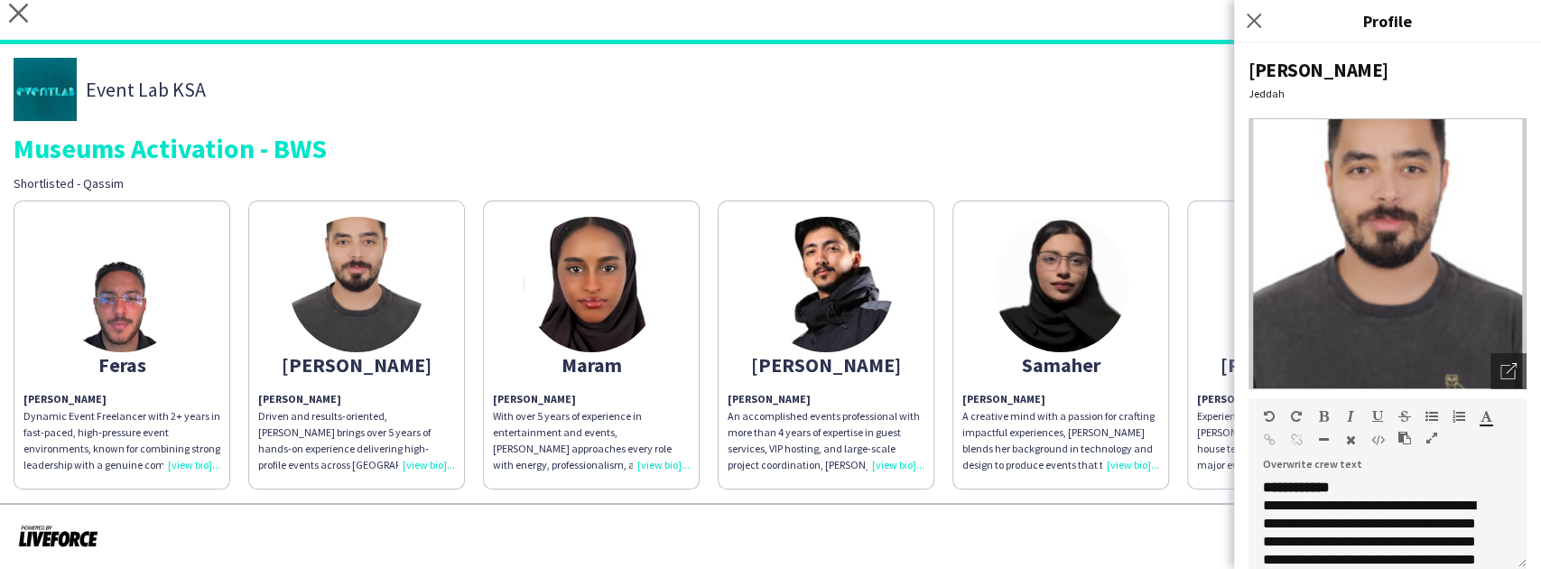
click at [548, 168] on div "Event Lab KSA Museums Activation - BWS Shortlisted - Qassim" at bounding box center [771, 125] width 1514 height 134
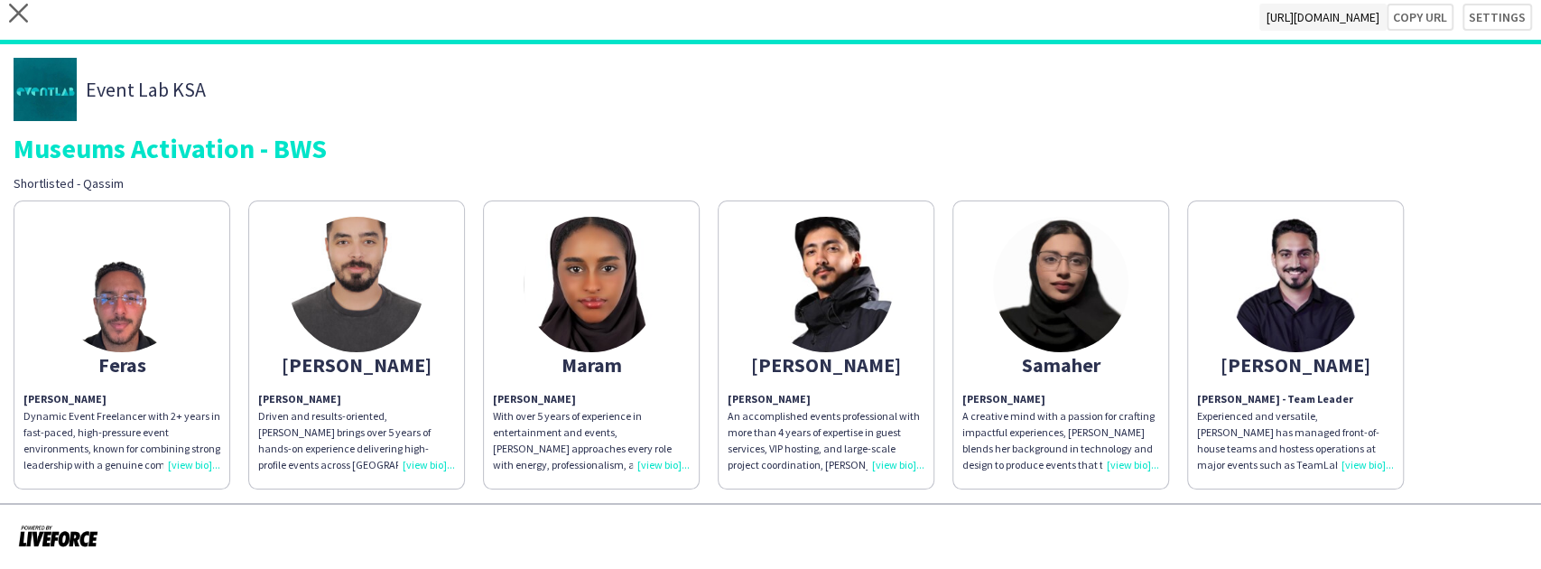
click at [313, 144] on div "Museums Activation - BWS" at bounding box center [771, 147] width 1514 height 27
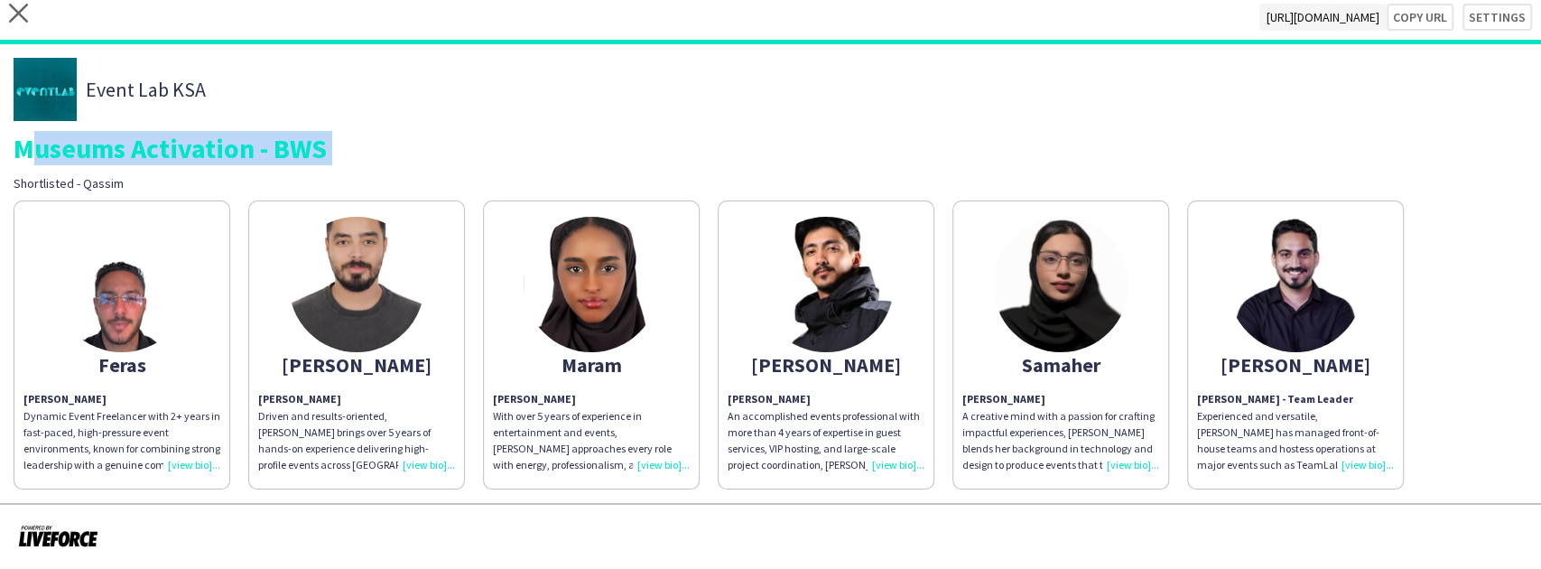
click at [313, 144] on div "Museums Activation - BWS" at bounding box center [771, 147] width 1514 height 27
click at [406, 139] on div "Museums Activation - BWS" at bounding box center [771, 147] width 1514 height 27
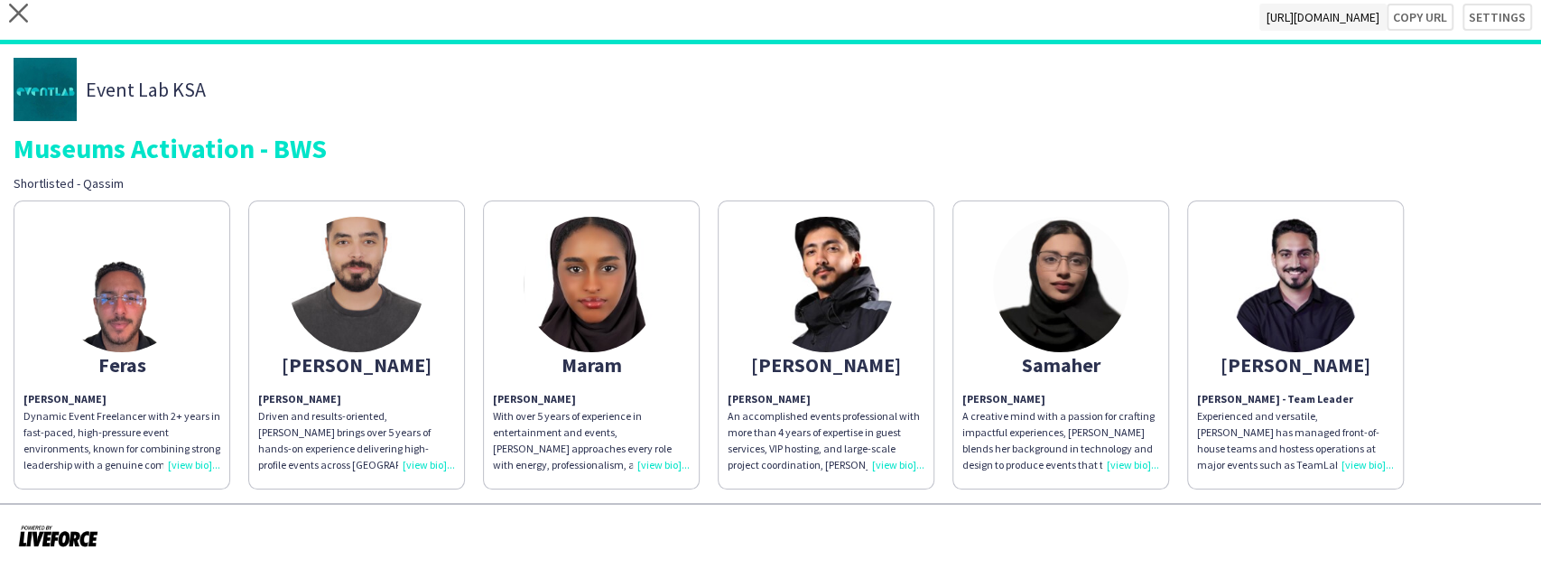
click at [341, 162] on div "Event Lab KSA Museums Activation - BWS Shortlisted - Qassim" at bounding box center [771, 125] width 1514 height 134
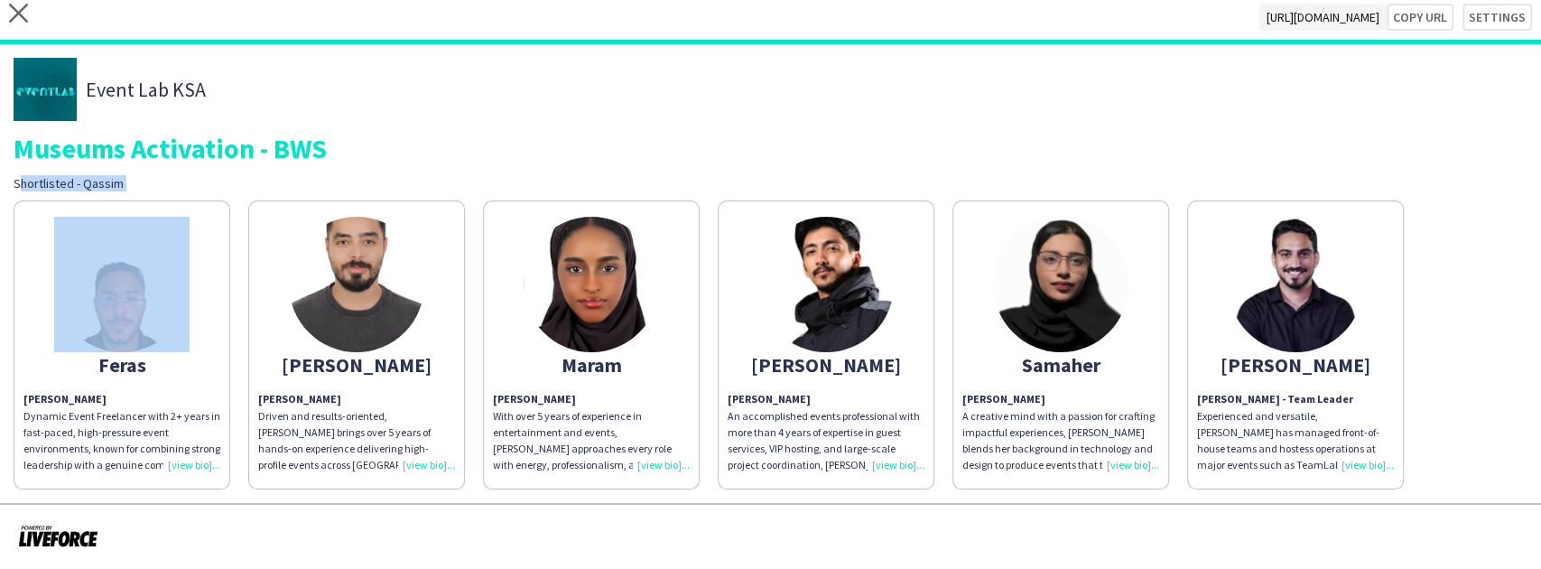
click at [341, 162] on div "Event Lab KSA Museums Activation - BWS Shortlisted - Qassim" at bounding box center [771, 125] width 1514 height 134
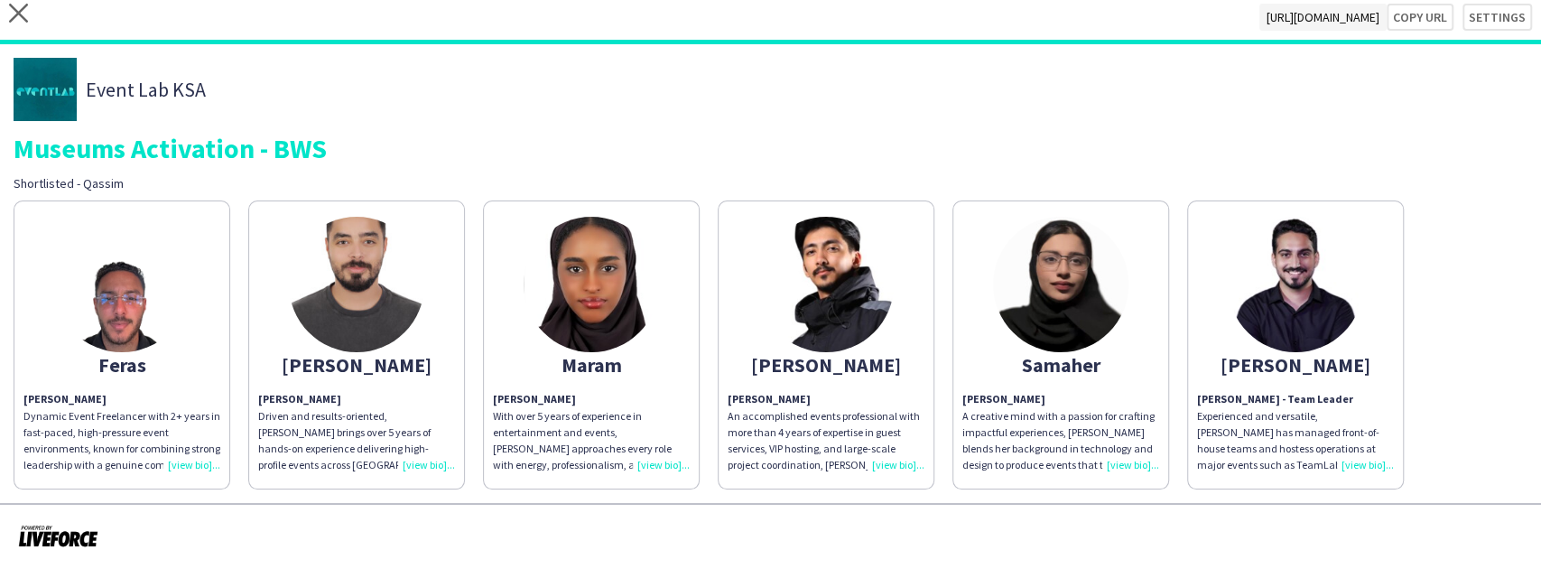
click at [347, 150] on div "Museums Activation - BWS" at bounding box center [771, 147] width 1514 height 27
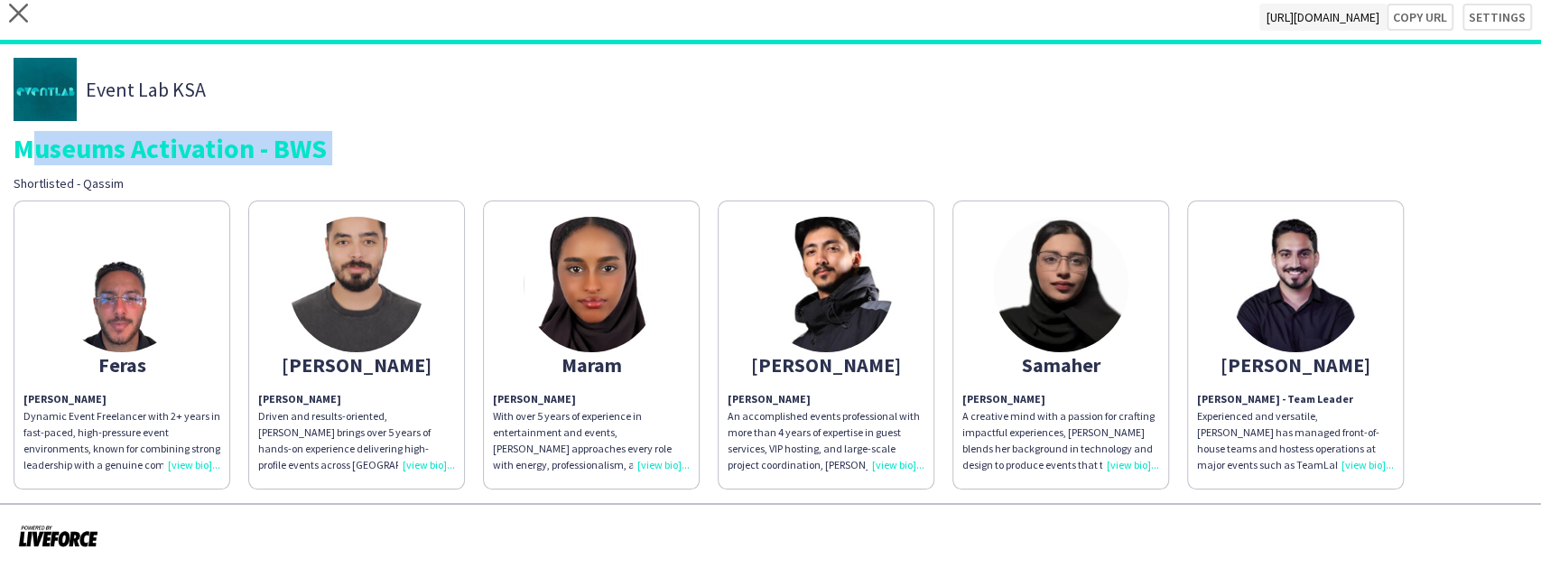
click at [347, 150] on div "Museums Activation - BWS" at bounding box center [771, 147] width 1514 height 27
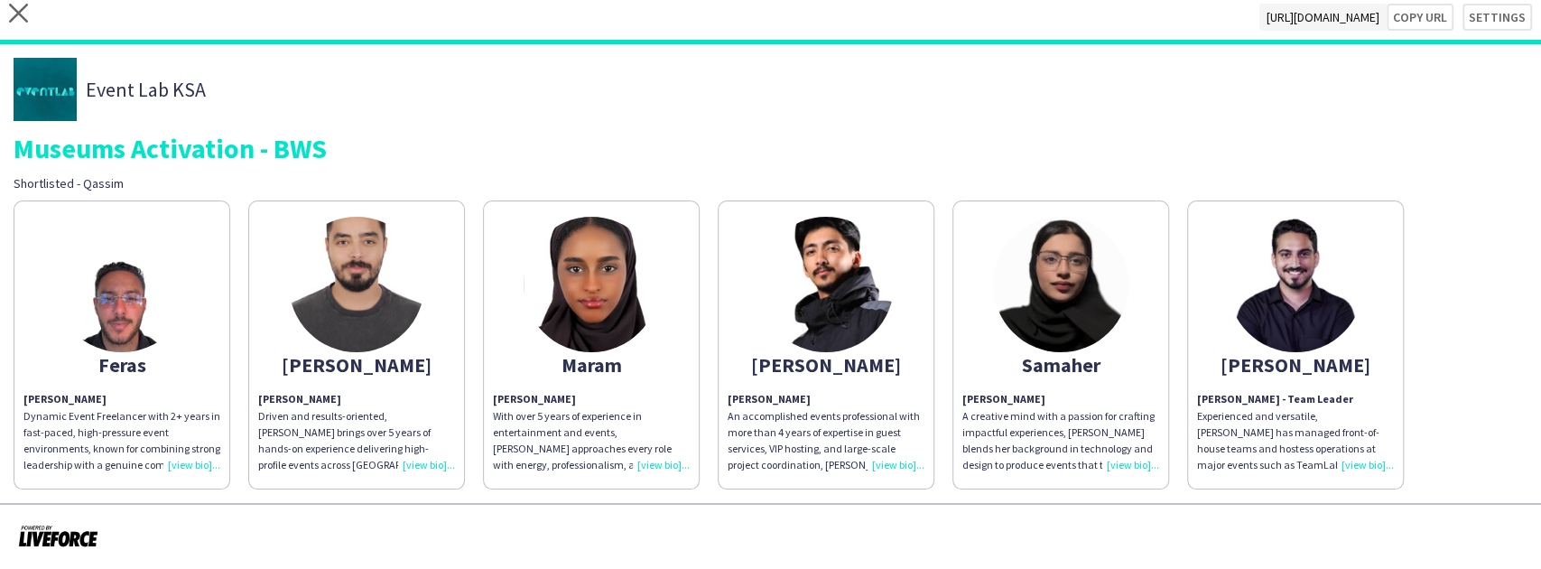
click at [329, 166] on div "Event Lab KSA Museums Activation - BWS Shortlisted - Qassim" at bounding box center [771, 125] width 1514 height 134
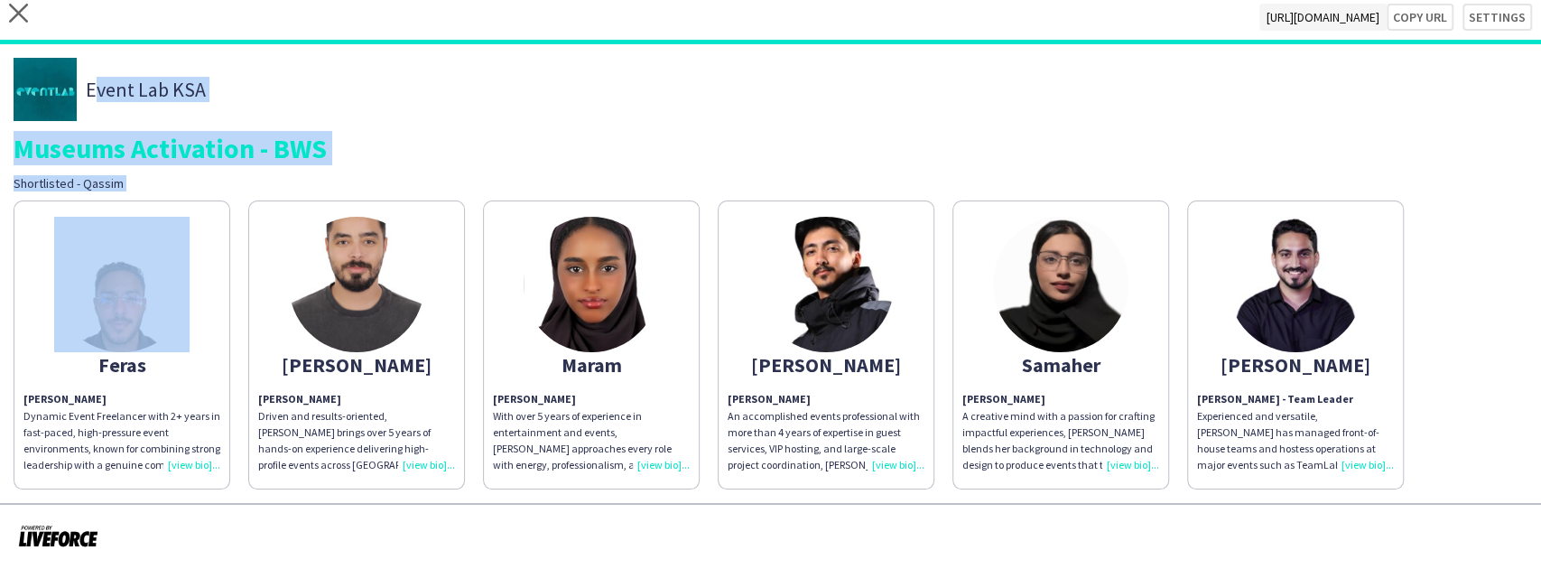
drag, startPoint x: 329, startPoint y: 166, endPoint x: 324, endPoint y: 91, distance: 75.1
click at [324, 91] on div "Event Lab KSA Museums Activation - BWS Shortlisted - Qassim" at bounding box center [771, 125] width 1514 height 134
click at [324, 91] on div "Event Lab KSA" at bounding box center [771, 89] width 1514 height 63
drag, startPoint x: 324, startPoint y: 91, endPoint x: 331, endPoint y: 162, distance: 71.7
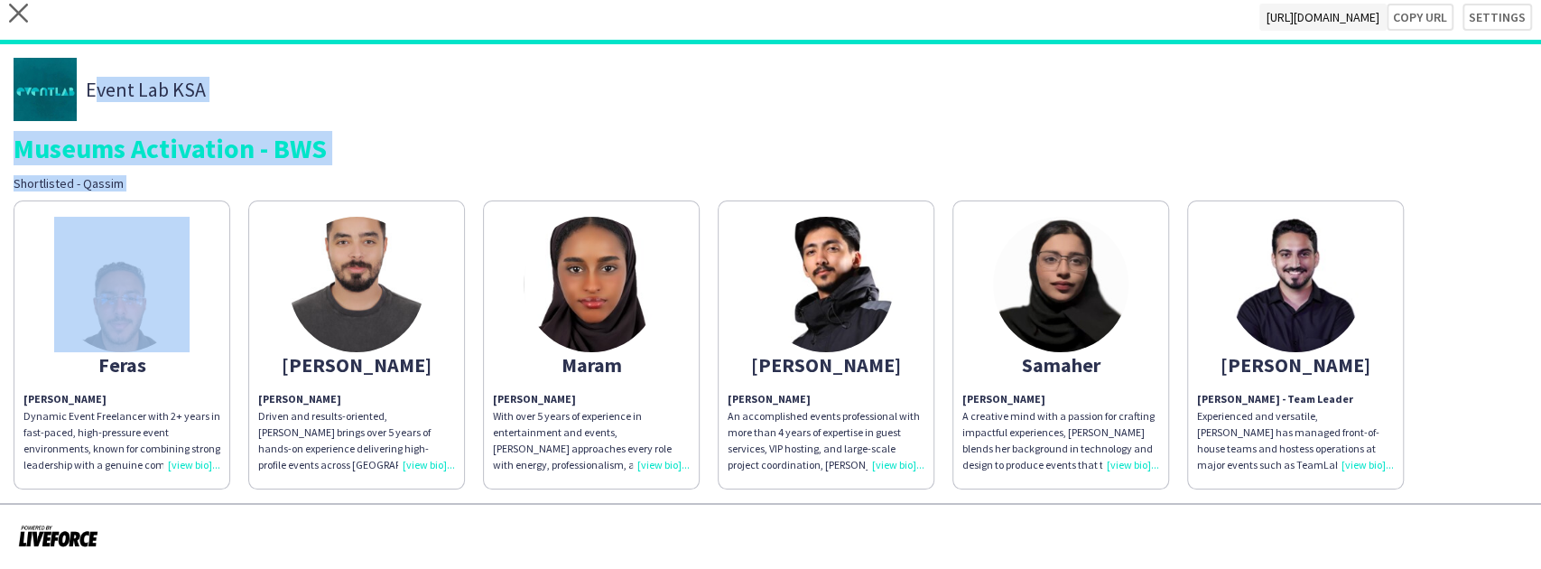
click at [331, 162] on div "Event Lab KSA Museums Activation - BWS Shortlisted - Qassim" at bounding box center [771, 125] width 1514 height 134
drag, startPoint x: 331, startPoint y: 162, endPoint x: 320, endPoint y: 85, distance: 78.5
click at [320, 85] on div "Event Lab KSA Museums Activation - BWS Shortlisted - Qassim" at bounding box center [771, 125] width 1514 height 134
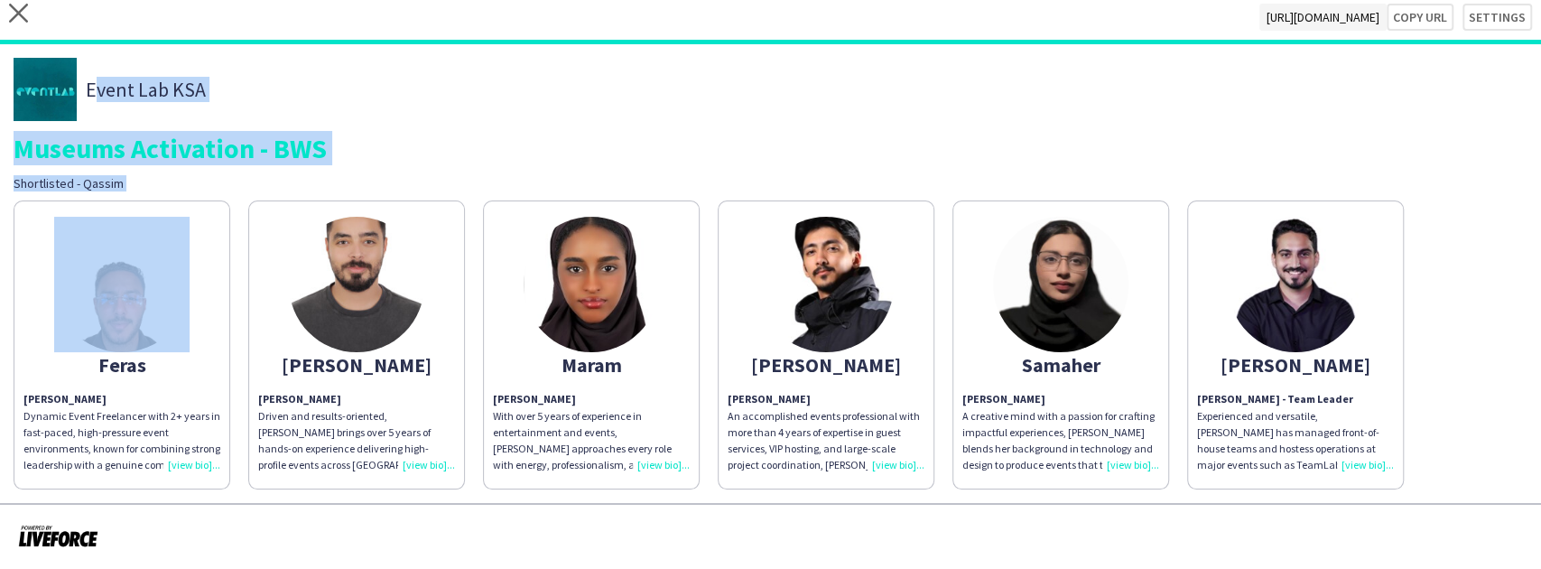
click at [320, 85] on div "Event Lab KSA" at bounding box center [771, 89] width 1514 height 63
click at [338, 93] on div "Event Lab KSA" at bounding box center [771, 89] width 1514 height 63
drag, startPoint x: 338, startPoint y: 93, endPoint x: 353, endPoint y: 170, distance: 78.2
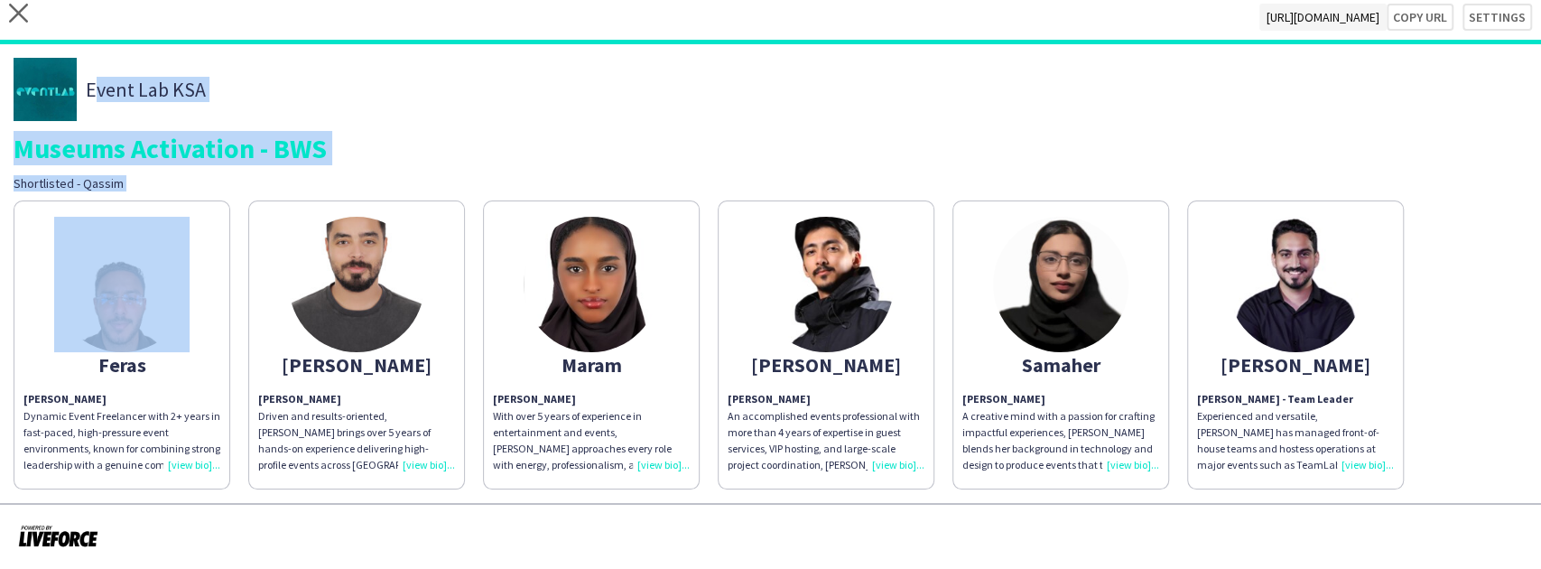
click at [353, 170] on div "Event Lab KSA Museums Activation - BWS Shortlisted - Qassim" at bounding box center [771, 125] width 1514 height 134
drag, startPoint x: 353, startPoint y: 170, endPoint x: 360, endPoint y: 101, distance: 69.0
click at [360, 101] on div "Event Lab KSA Museums Activation - BWS Shortlisted - Qassim" at bounding box center [771, 125] width 1514 height 134
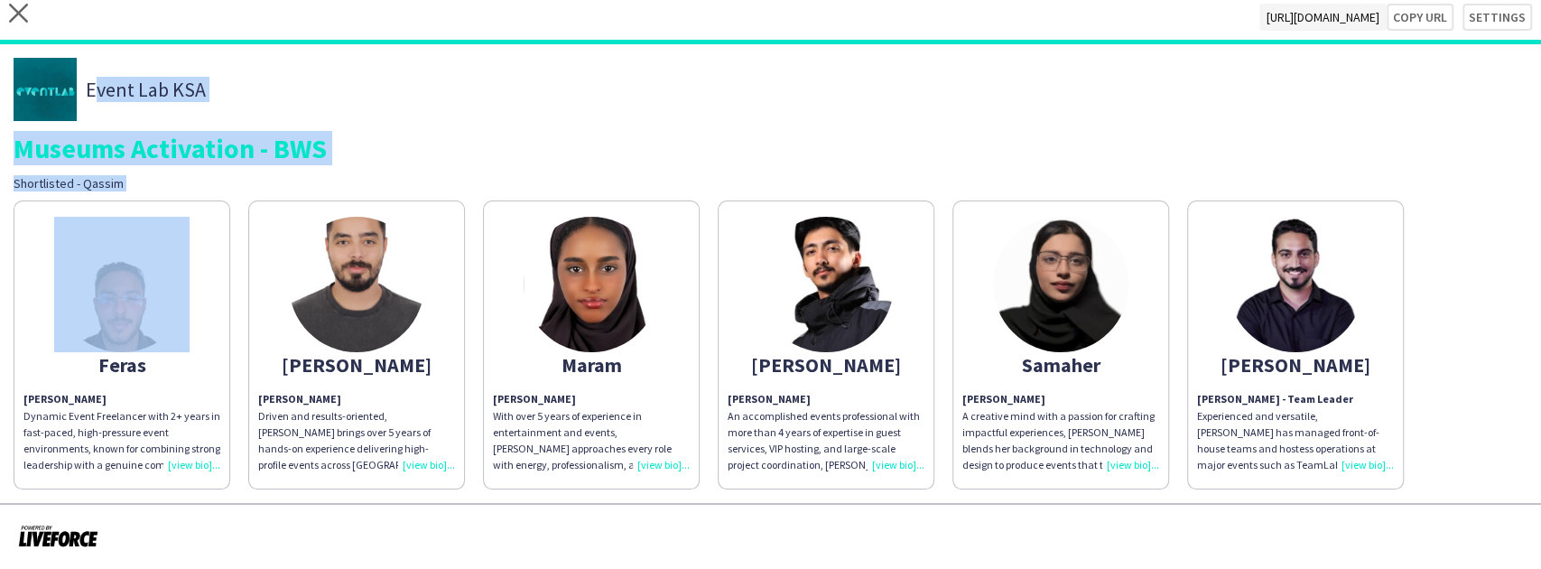
click at [360, 101] on div "Event Lab KSA" at bounding box center [771, 89] width 1514 height 63
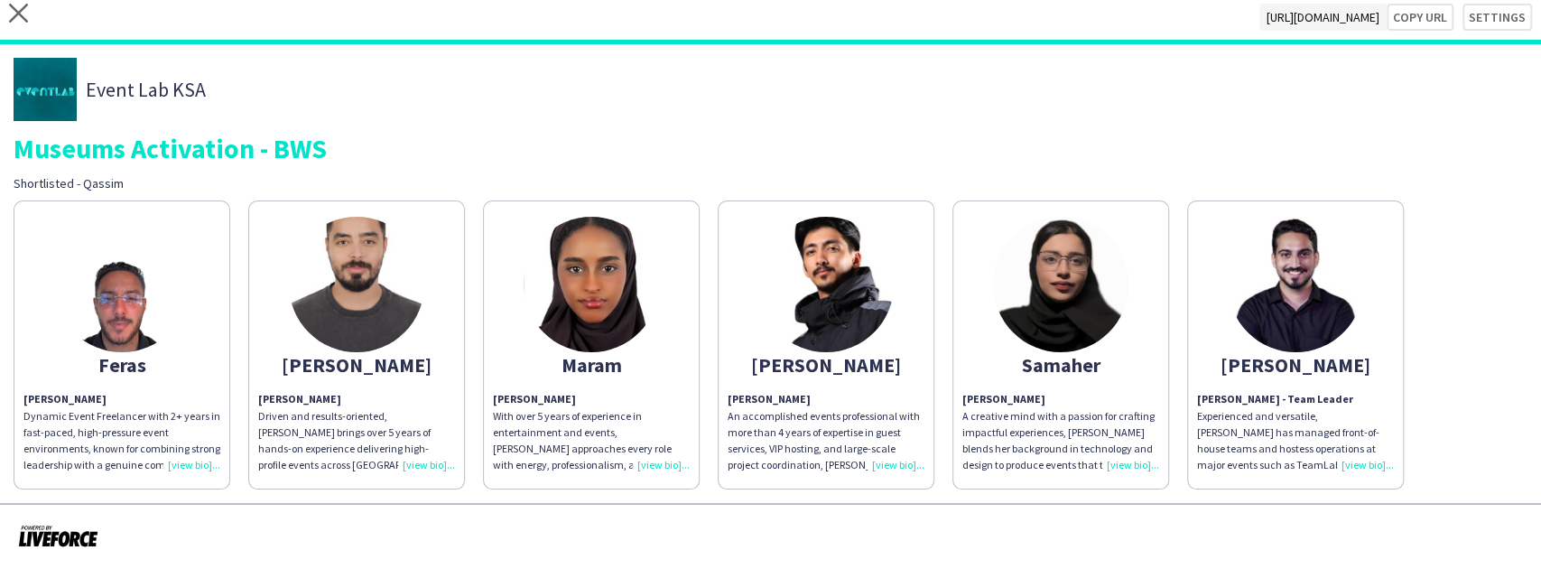
drag, startPoint x: 370, startPoint y: 150, endPoint x: 365, endPoint y: 164, distance: 15.4
click at [367, 161] on div "Museums Activation - BWS" at bounding box center [771, 147] width 1514 height 27
click at [365, 164] on div "Event Lab KSA Museums Activation - BWS Shortlisted - Qassim" at bounding box center [771, 125] width 1514 height 134
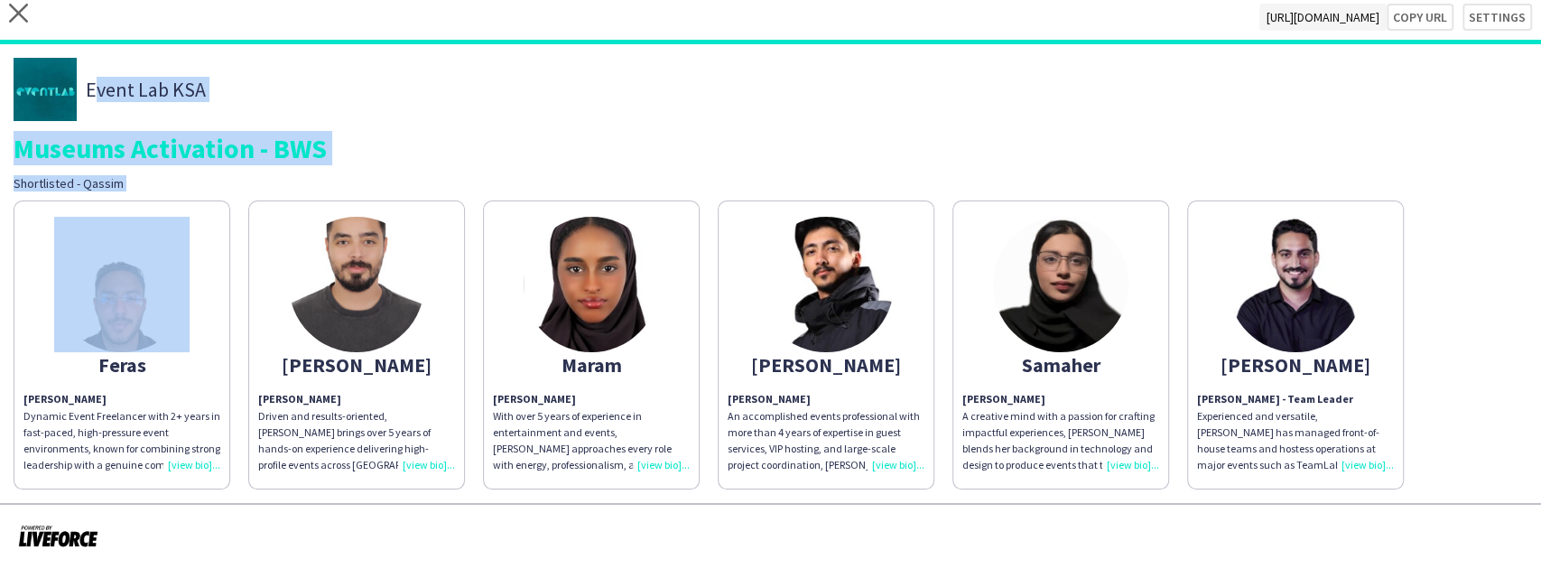
drag, startPoint x: 365, startPoint y: 164, endPoint x: 366, endPoint y: 96, distance: 68.6
click at [365, 95] on div "Event Lab KSA Museums Activation - BWS Shortlisted - Qassim" at bounding box center [771, 125] width 1514 height 134
click at [366, 96] on div "Event Lab KSA" at bounding box center [771, 89] width 1514 height 63
drag, startPoint x: 366, startPoint y: 96, endPoint x: 370, endPoint y: 172, distance: 76.9
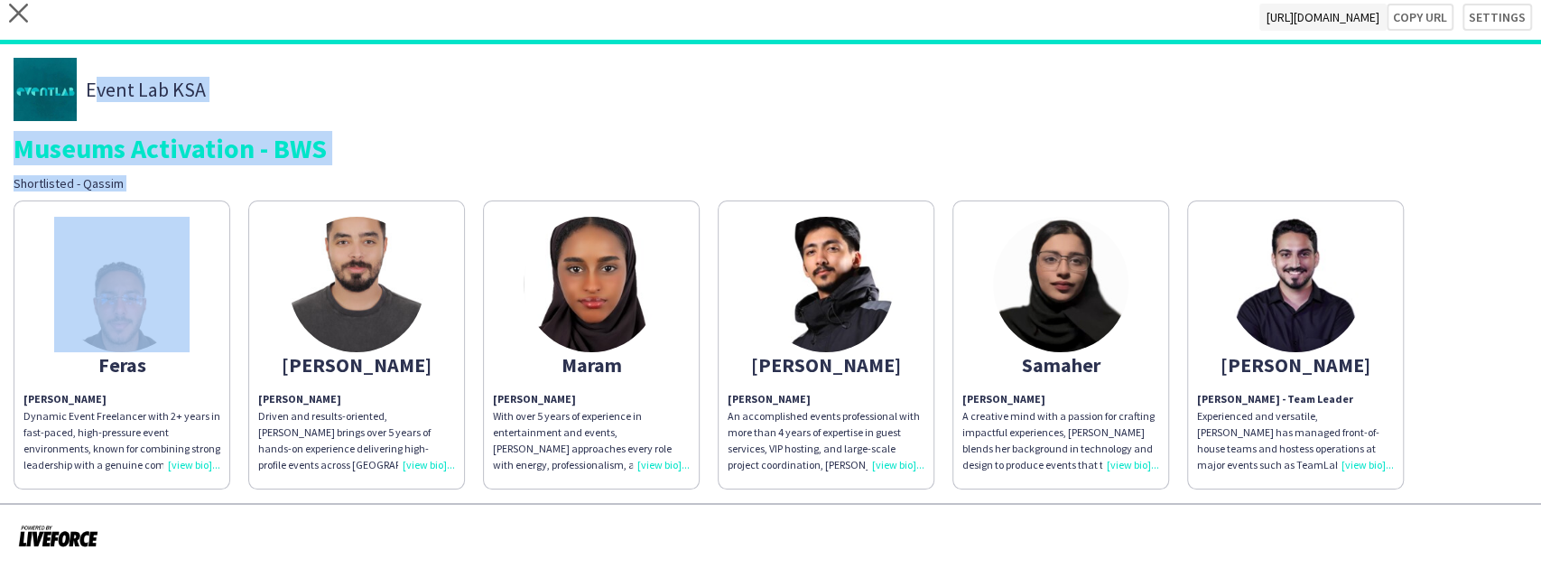
click at [370, 172] on div "Event Lab KSA Museums Activation - BWS Shortlisted - Qassim" at bounding box center [771, 125] width 1514 height 134
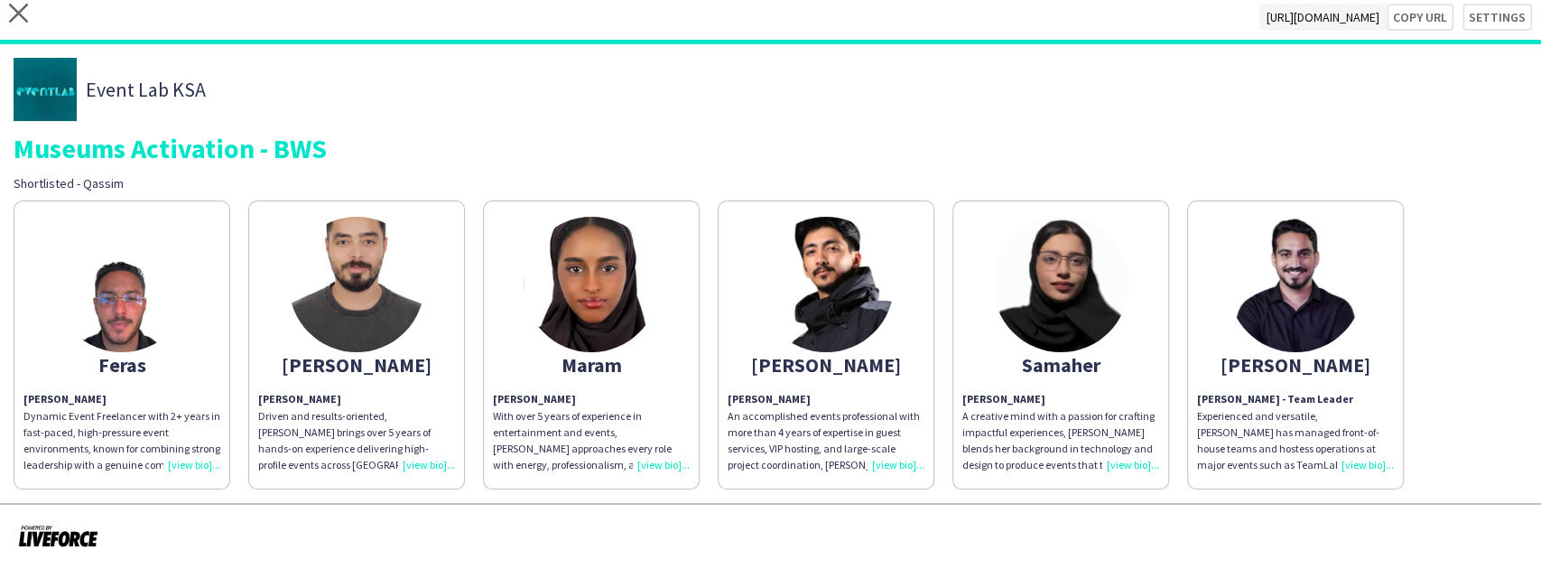
click at [314, 160] on div "Museums Activation - BWS" at bounding box center [771, 147] width 1514 height 27
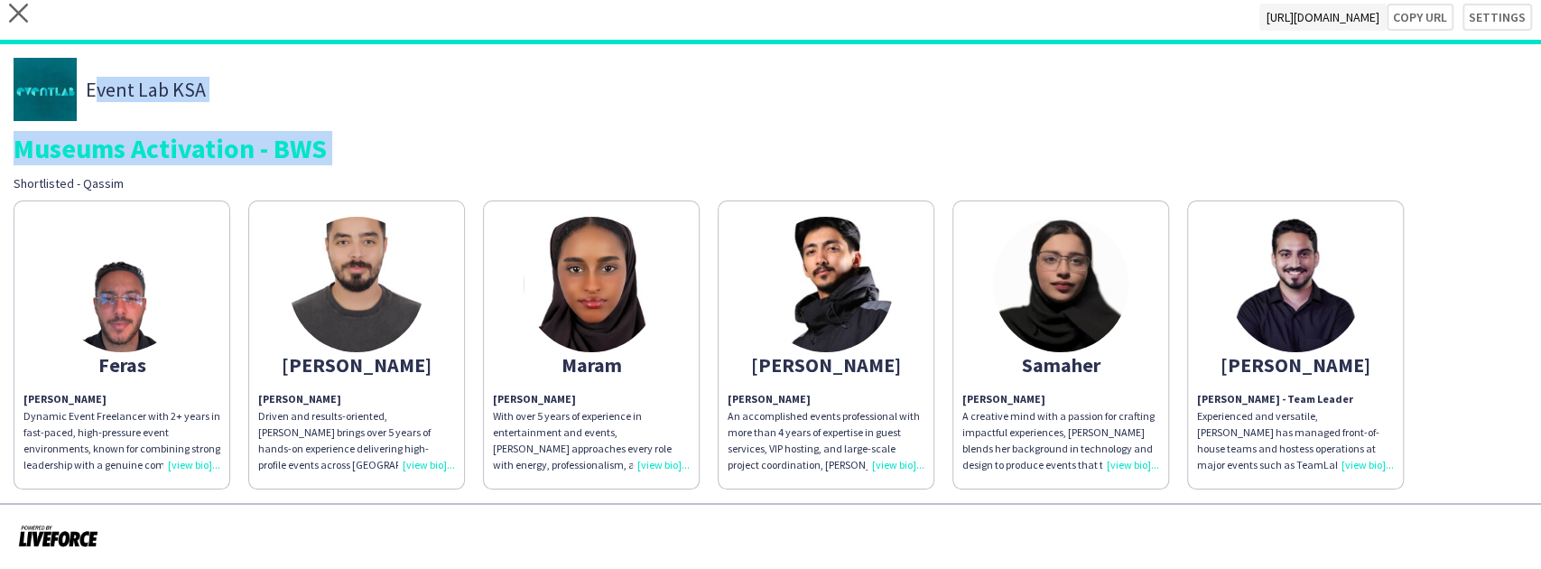
drag, startPoint x: 314, startPoint y: 160, endPoint x: 290, endPoint y: 84, distance: 79.6
click at [290, 84] on div "Event Lab KSA Museums Activation - BWS Shortlisted - Qassim" at bounding box center [771, 125] width 1514 height 134
click at [290, 84] on div "Event Lab KSA" at bounding box center [771, 89] width 1514 height 63
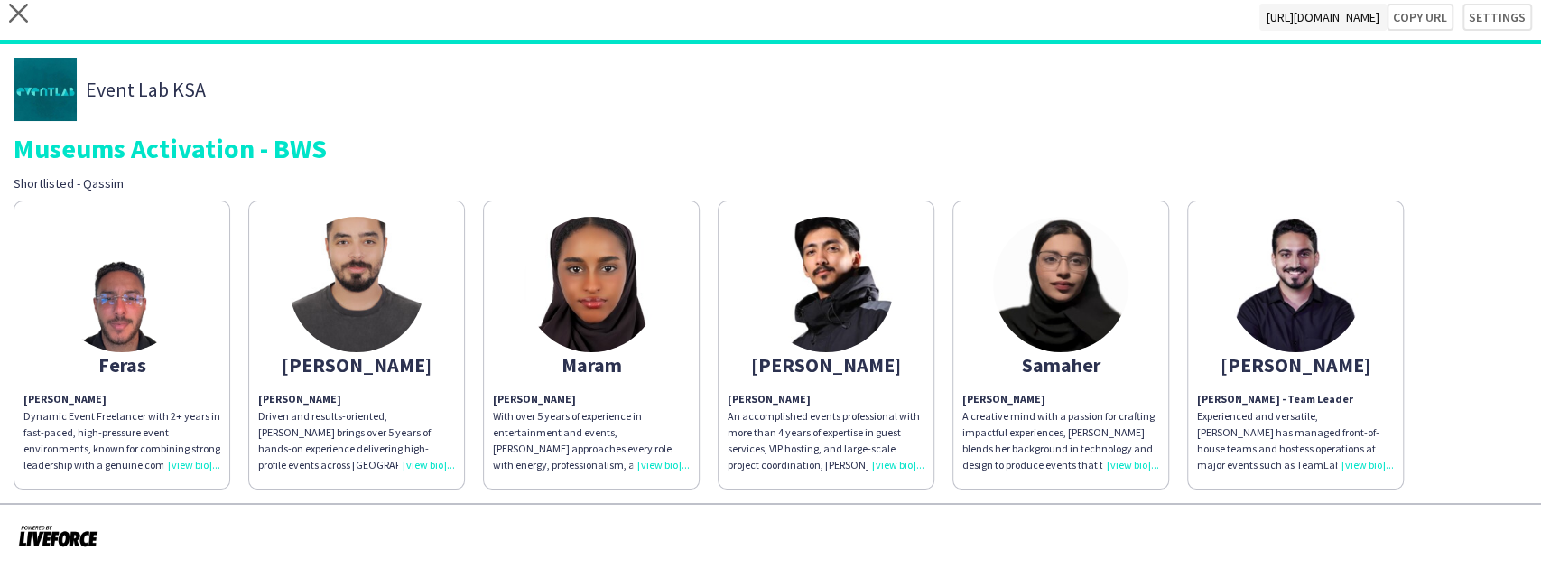
click at [290, 84] on div "Event Lab KSA" at bounding box center [771, 89] width 1514 height 63
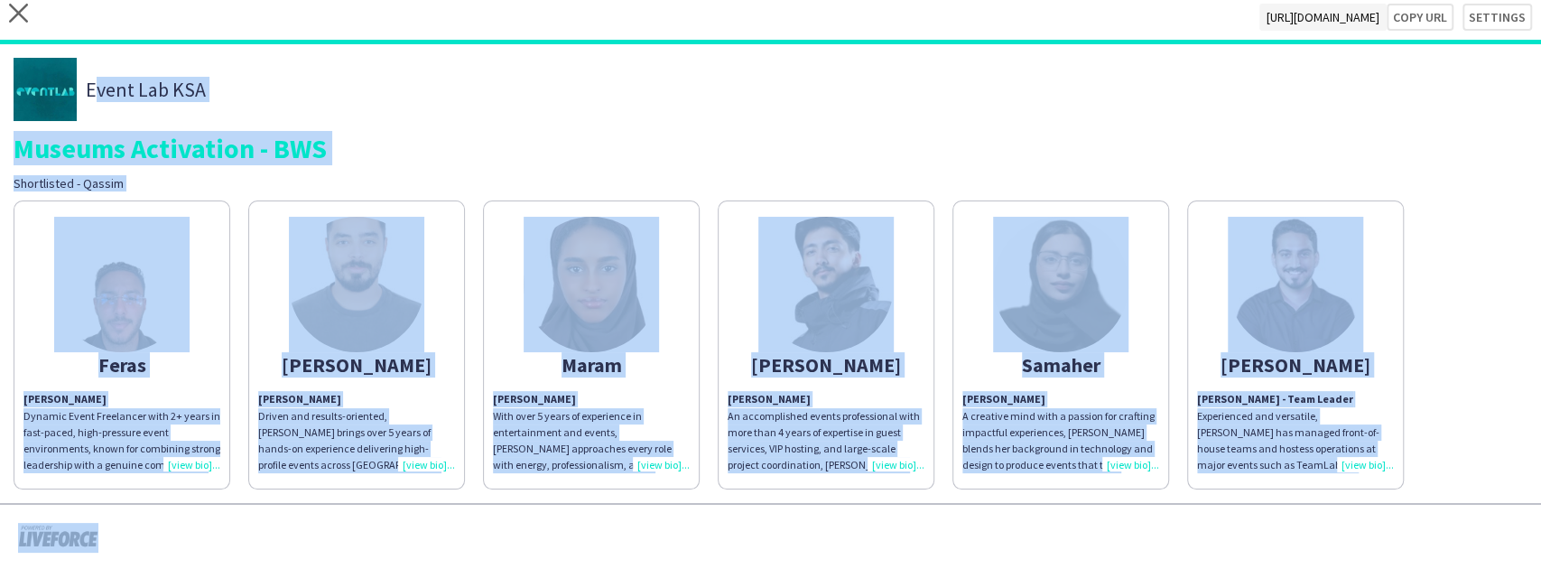
drag, startPoint x: 290, startPoint y: 84, endPoint x: 1377, endPoint y: 466, distance: 1152.7
click at [1377, 466] on div "Event Lab KSA Museums Activation - BWS Shortlisted - Qassim Feras Feras Abuzaid…" at bounding box center [770, 273] width 1541 height 459
click at [1417, 412] on div "Feras Feras Abuzaid Dynamic Event Freelancer with 2+ years in fast-paced, high-…" at bounding box center [771, 340] width 1514 height 298
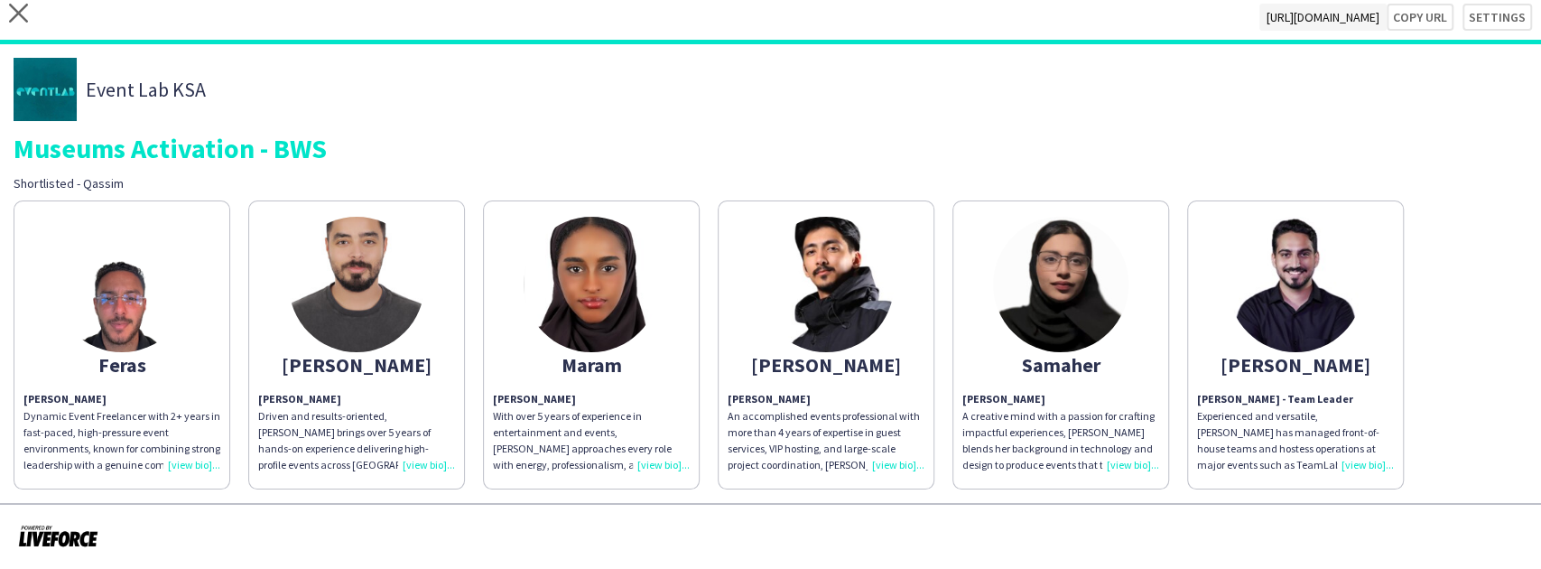
click at [459, 69] on div "Event Lab KSA" at bounding box center [771, 89] width 1514 height 63
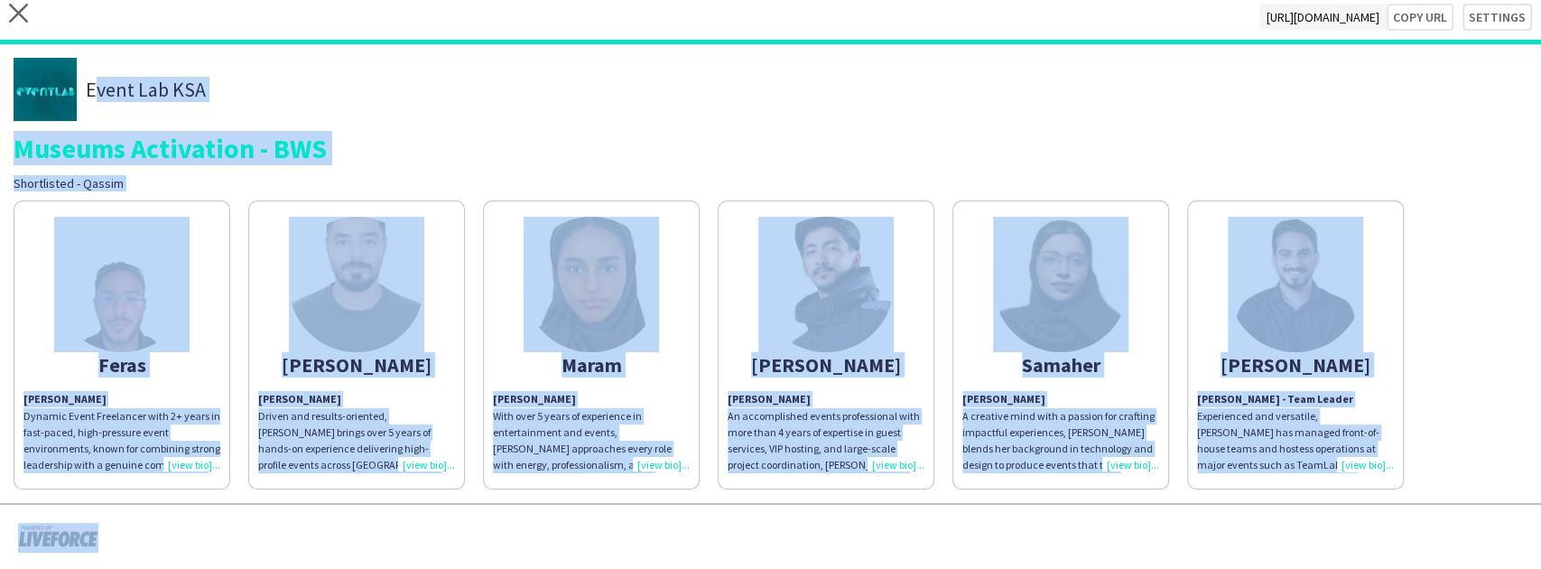
drag, startPoint x: 459, startPoint y: 69, endPoint x: 1367, endPoint y: 410, distance: 968.8
click at [1367, 414] on div "Event Lab KSA Museums Activation - BWS Shortlisted - Qassim Feras Feras Abuzaid…" at bounding box center [770, 273] width 1541 height 459
click at [1371, 191] on div "Feras Feras Abuzaid Dynamic Event Freelancer with 2+ years in fast-paced, high-…" at bounding box center [771, 340] width 1514 height 298
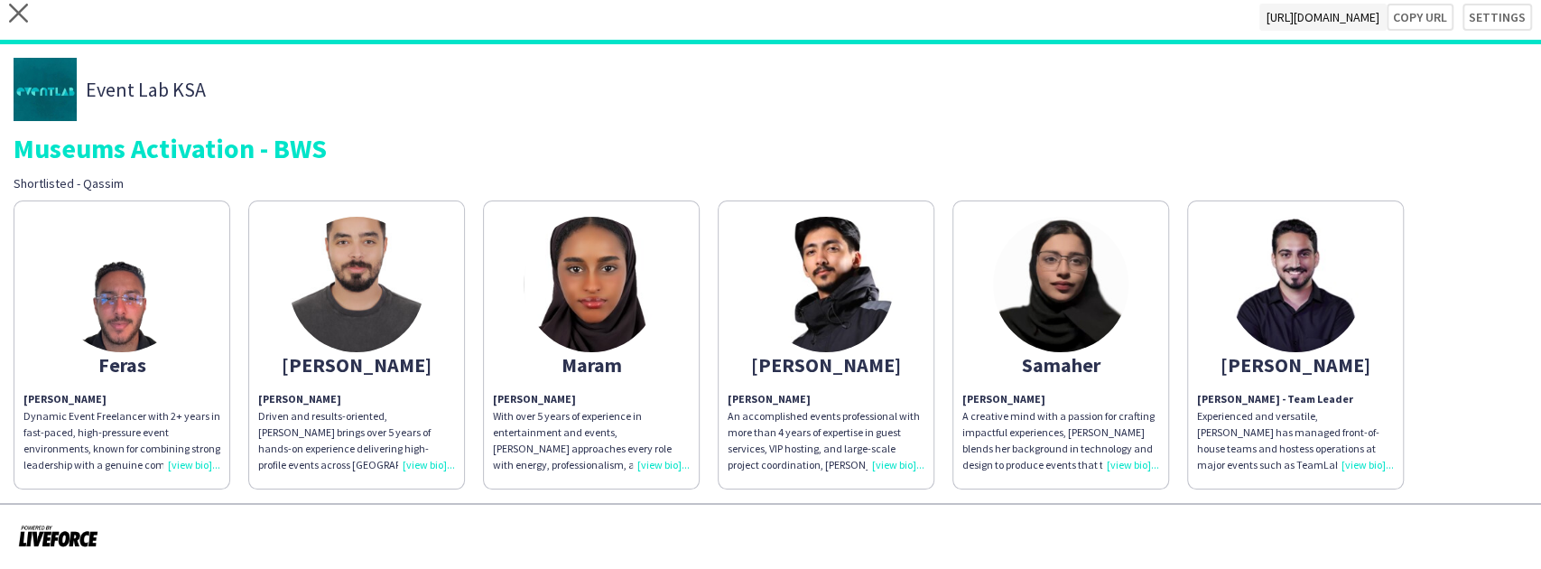
click at [1335, 280] on img at bounding box center [1295, 284] width 135 height 135
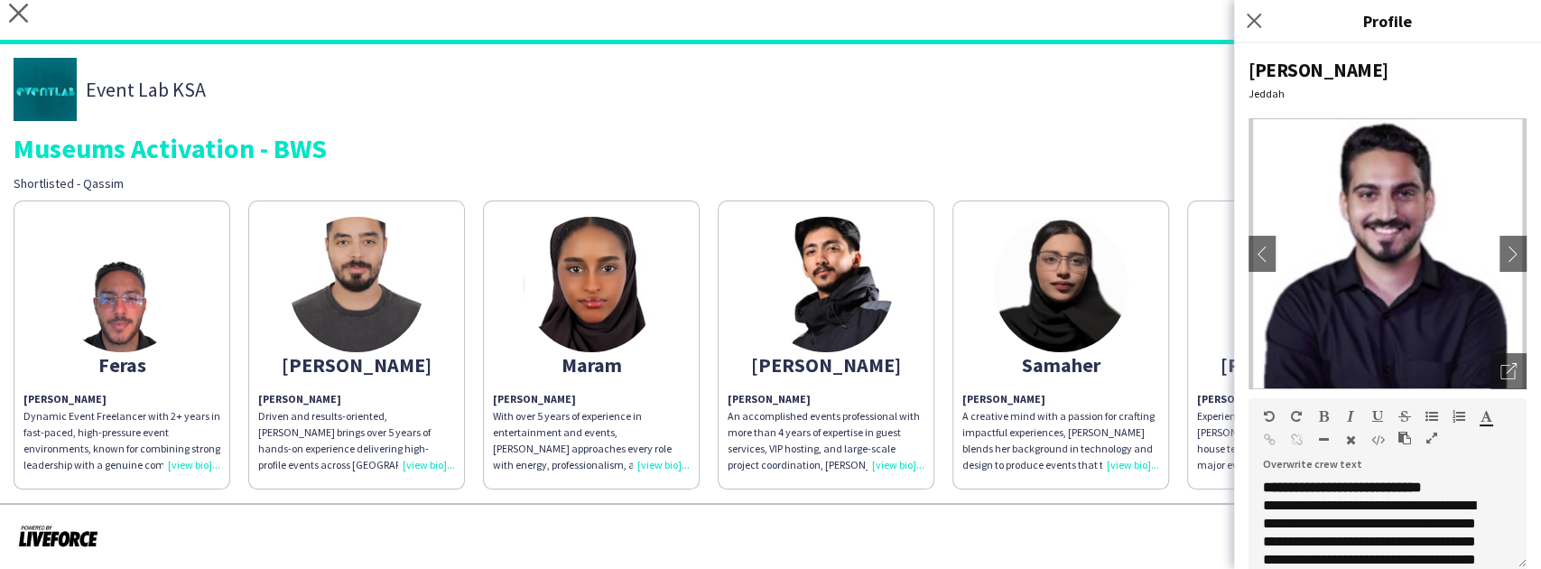
click at [1172, 137] on div "Museums Activation - BWS" at bounding box center [771, 147] width 1514 height 27
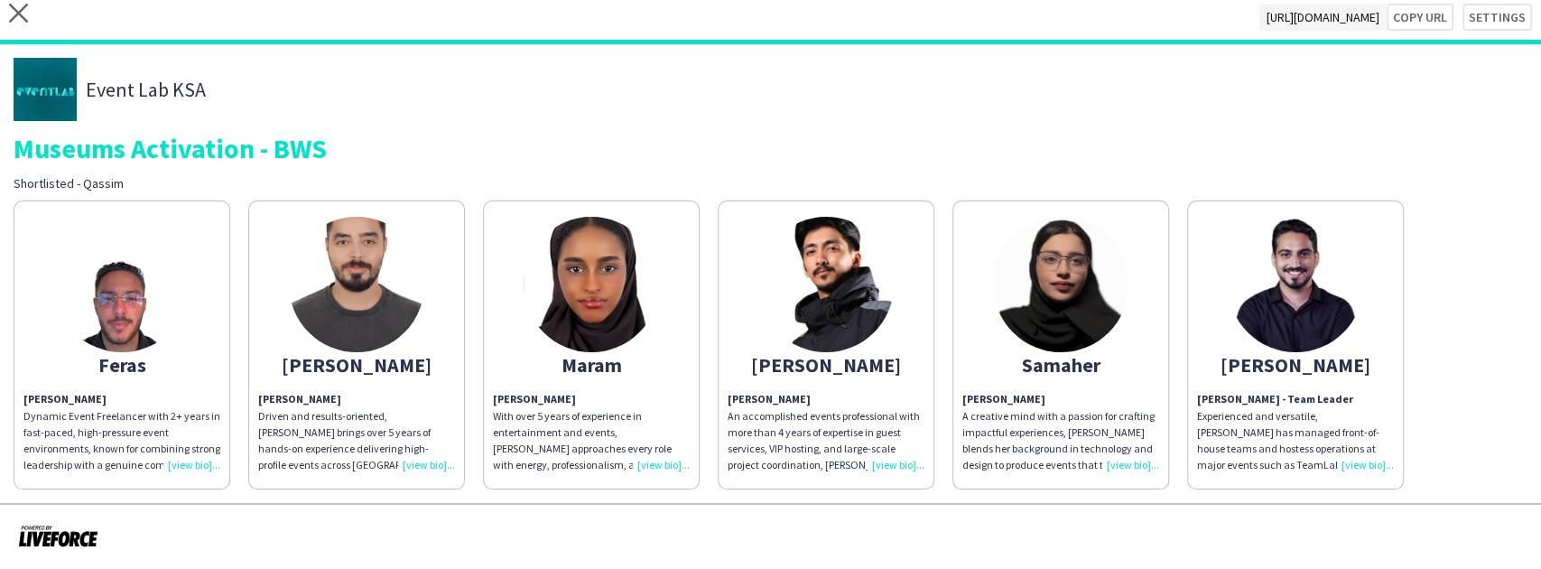
click at [1243, 240] on img at bounding box center [1295, 284] width 135 height 135
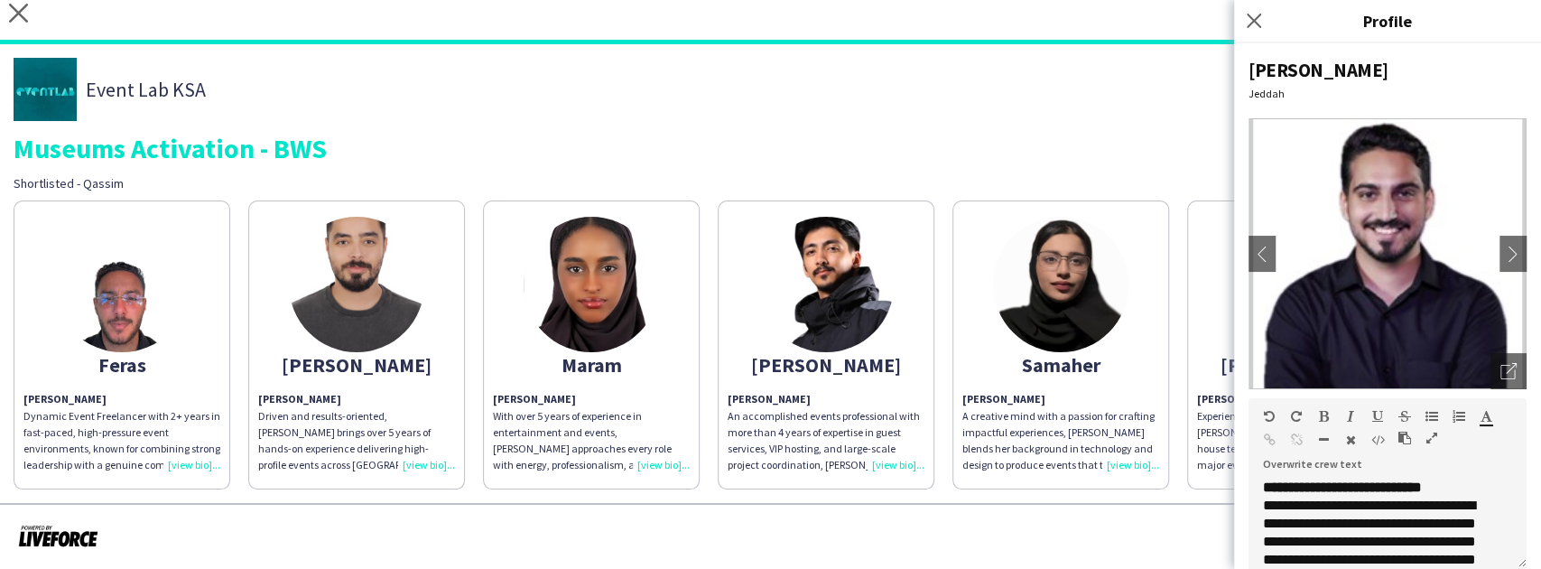
click at [950, 77] on div "Event Lab KSA" at bounding box center [771, 89] width 1514 height 63
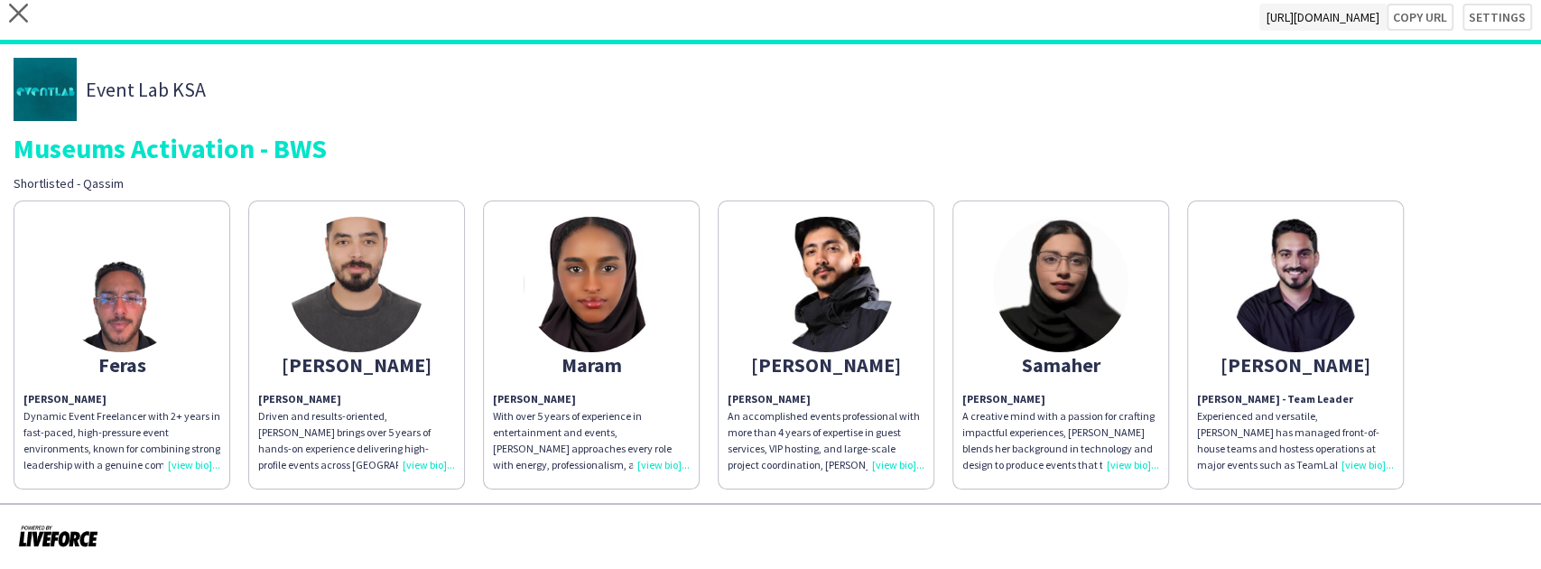
click at [310, 67] on div "Event Lab KSA" at bounding box center [771, 89] width 1514 height 63
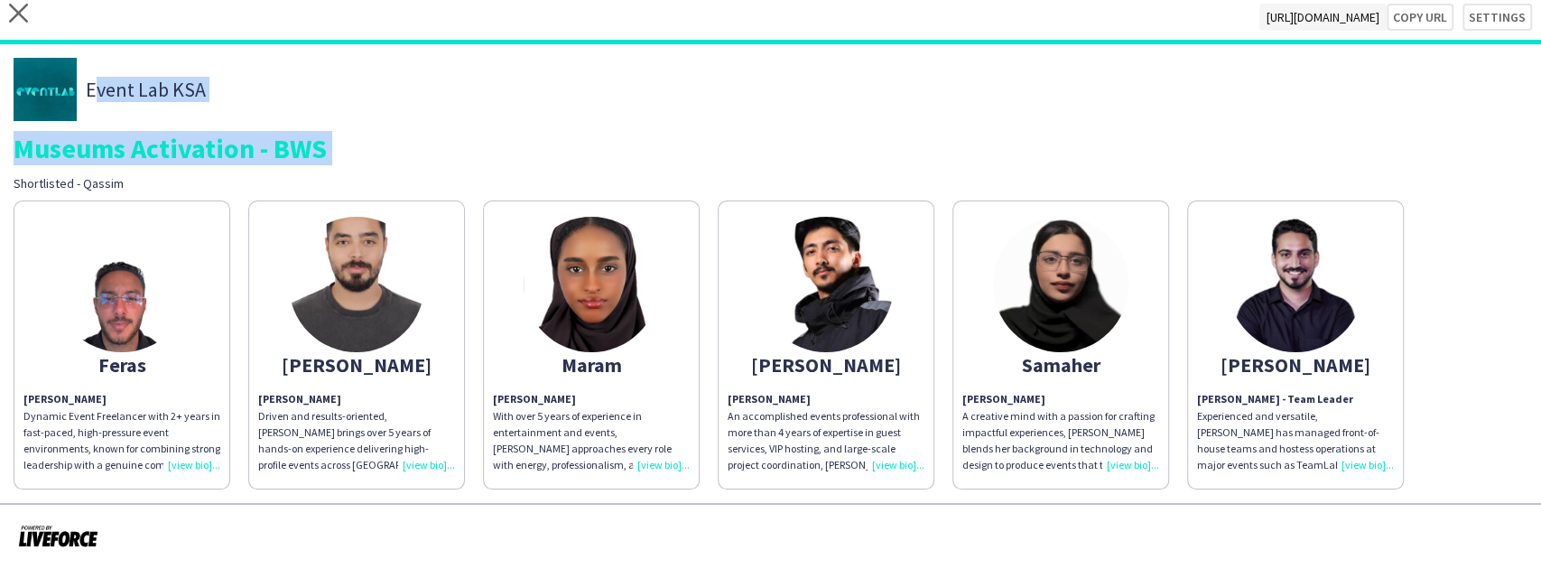
drag, startPoint x: 310, startPoint y: 67, endPoint x: 349, endPoint y: 140, distance: 82.8
click at [349, 140] on div "Event Lab KSA Museums Activation - BWS Shortlisted - Qassim" at bounding box center [771, 125] width 1514 height 134
click at [349, 140] on div "Museums Activation - BWS" at bounding box center [771, 147] width 1514 height 27
drag, startPoint x: 349, startPoint y: 140, endPoint x: 305, endPoint y: 81, distance: 73.5
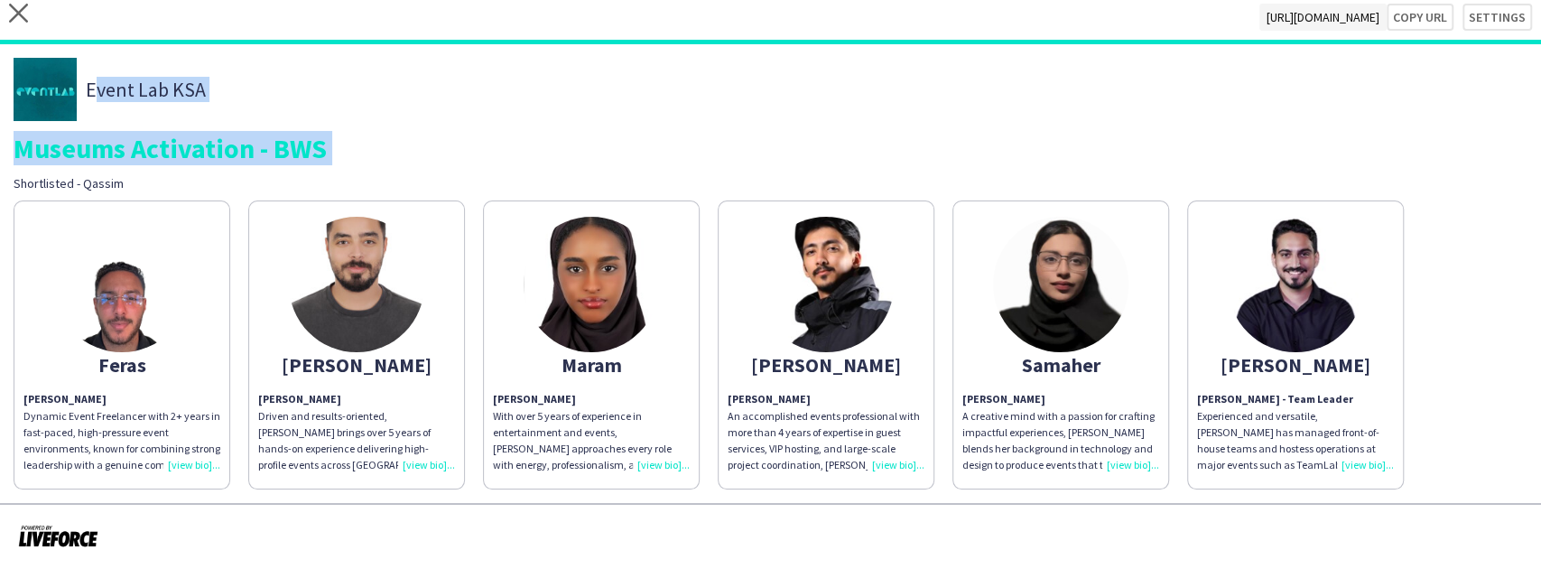
click at [305, 81] on div "Event Lab KSA Museums Activation - BWS Shortlisted - Qassim" at bounding box center [771, 125] width 1514 height 134
click at [305, 81] on div "Event Lab KSA" at bounding box center [771, 89] width 1514 height 63
drag, startPoint x: 305, startPoint y: 81, endPoint x: 381, endPoint y: 151, distance: 102.9
click at [381, 151] on div "Event Lab KSA Museums Activation - BWS Shortlisted - Qassim" at bounding box center [771, 125] width 1514 height 134
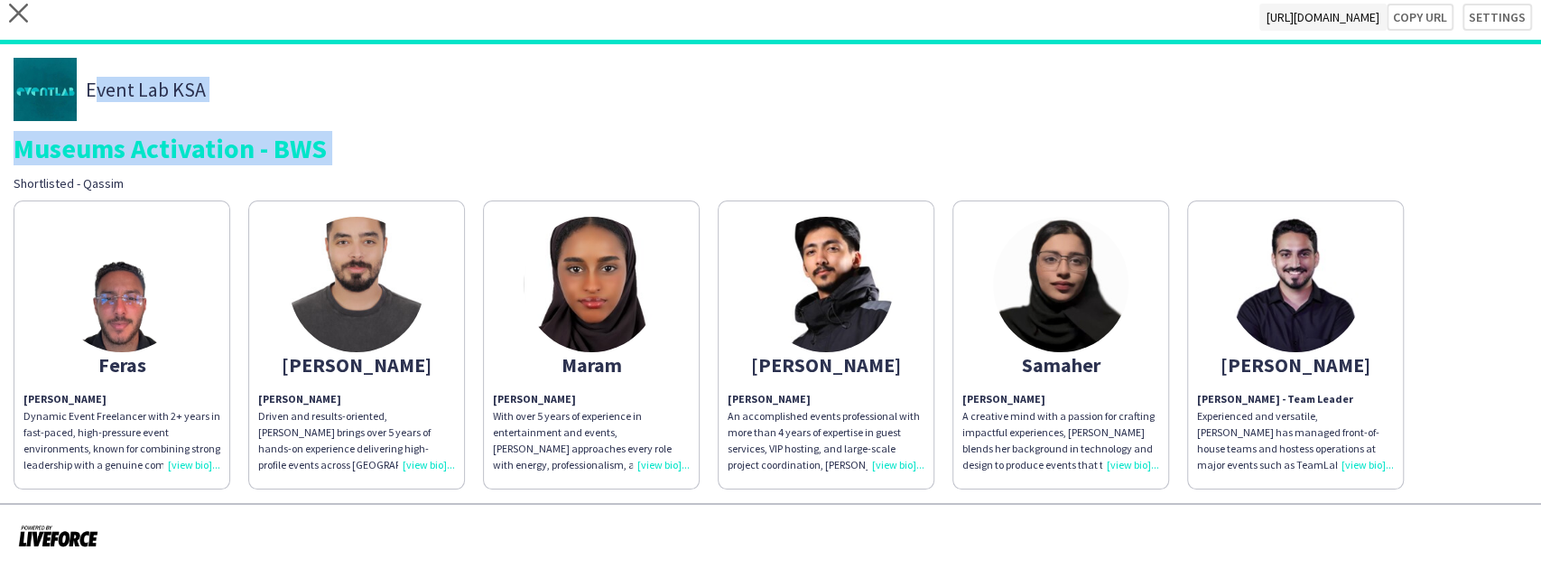
click at [381, 151] on div "Museums Activation - BWS" at bounding box center [771, 147] width 1514 height 27
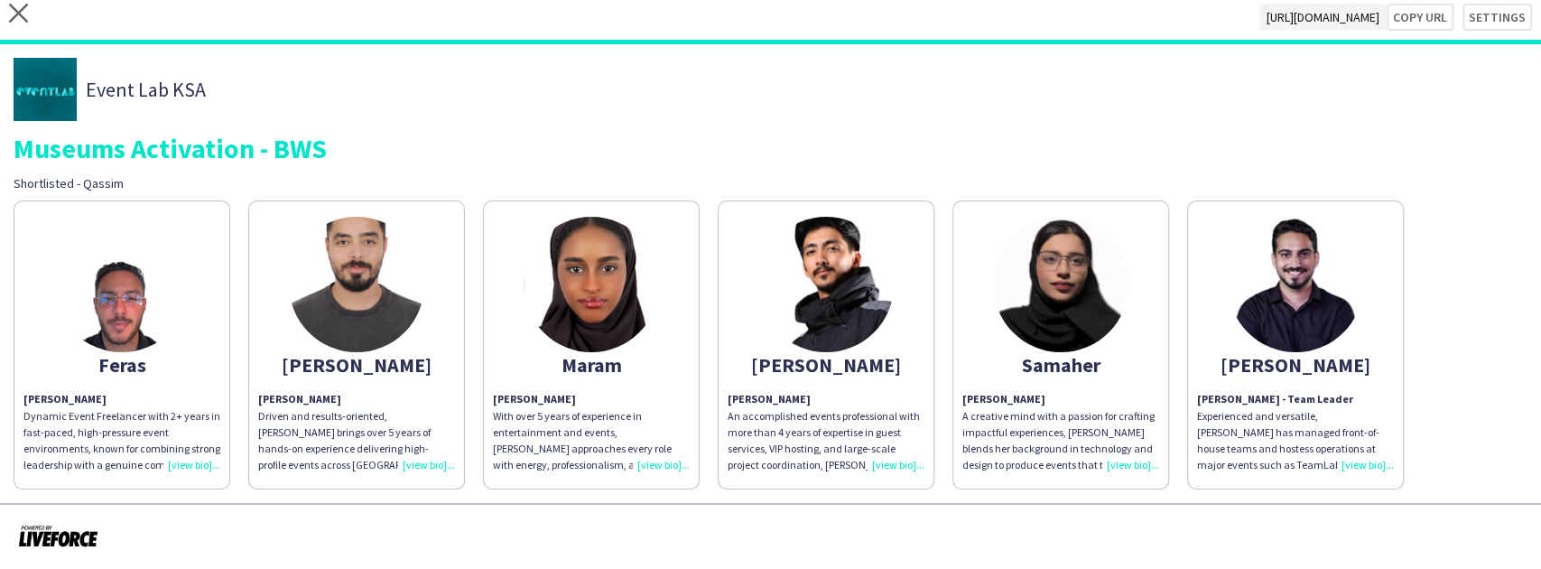
click at [335, 58] on div "Event Lab KSA" at bounding box center [771, 89] width 1514 height 63
click at [332, 99] on div "Event Lab KSA" at bounding box center [771, 89] width 1514 height 63
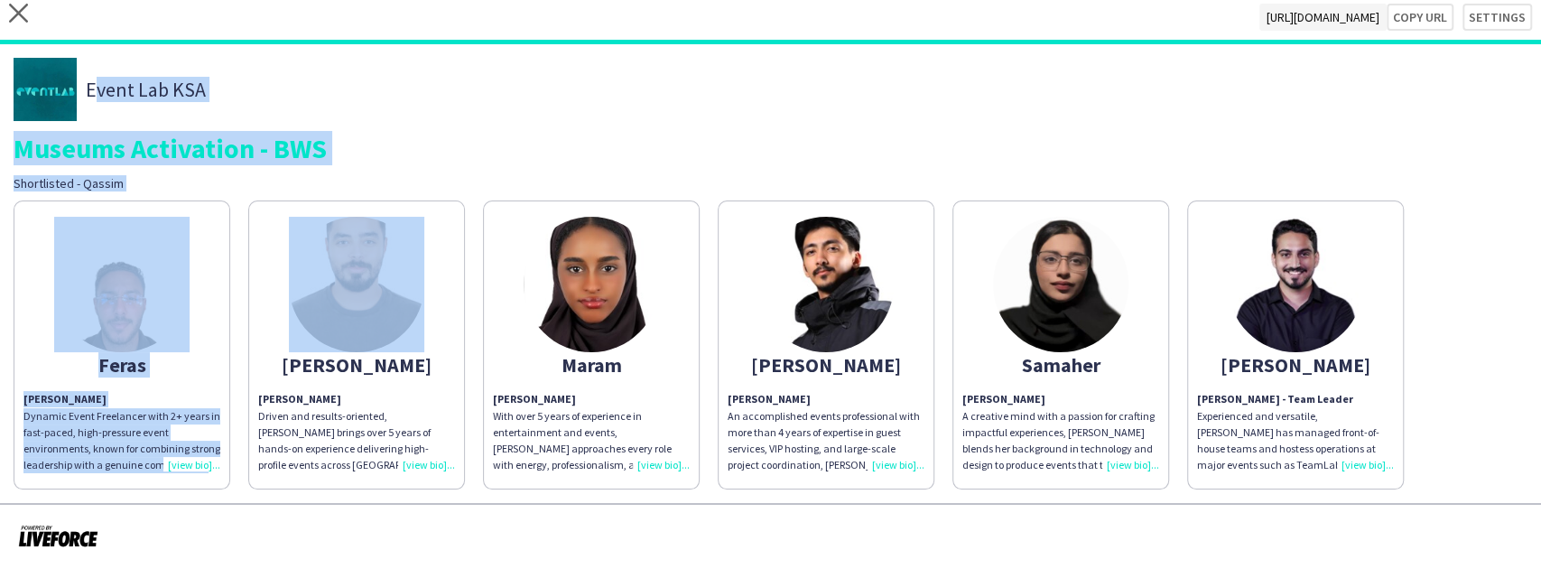
drag, startPoint x: 332, startPoint y: 99, endPoint x: 381, endPoint y: 194, distance: 106.6
click at [381, 194] on div "Event Lab KSA Museums Activation - BWS Shortlisted - Qassim Feras Feras Abuzaid…" at bounding box center [770, 273] width 1541 height 459
click at [394, 130] on div "Event Lab KSA Museums Activation - BWS Shortlisted - Qassim" at bounding box center [771, 125] width 1514 height 134
click at [381, 147] on div "Museums Activation - BWS" at bounding box center [771, 147] width 1514 height 27
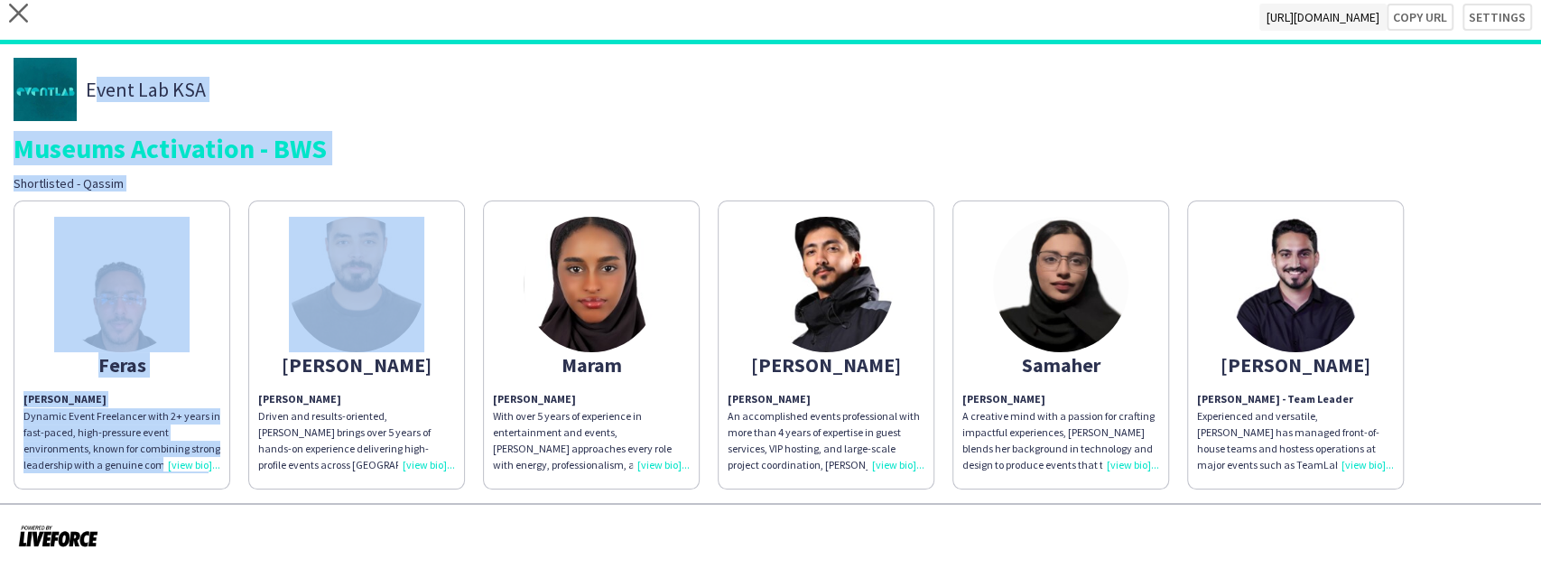
drag, startPoint x: 381, startPoint y: 147, endPoint x: 377, endPoint y: 123, distance: 24.6
click at [377, 123] on div "Event Lab KSA Museums Activation - BWS Shortlisted - Qassim" at bounding box center [771, 125] width 1514 height 134
click at [359, 139] on div "Museums Activation - BWS" at bounding box center [771, 147] width 1514 height 27
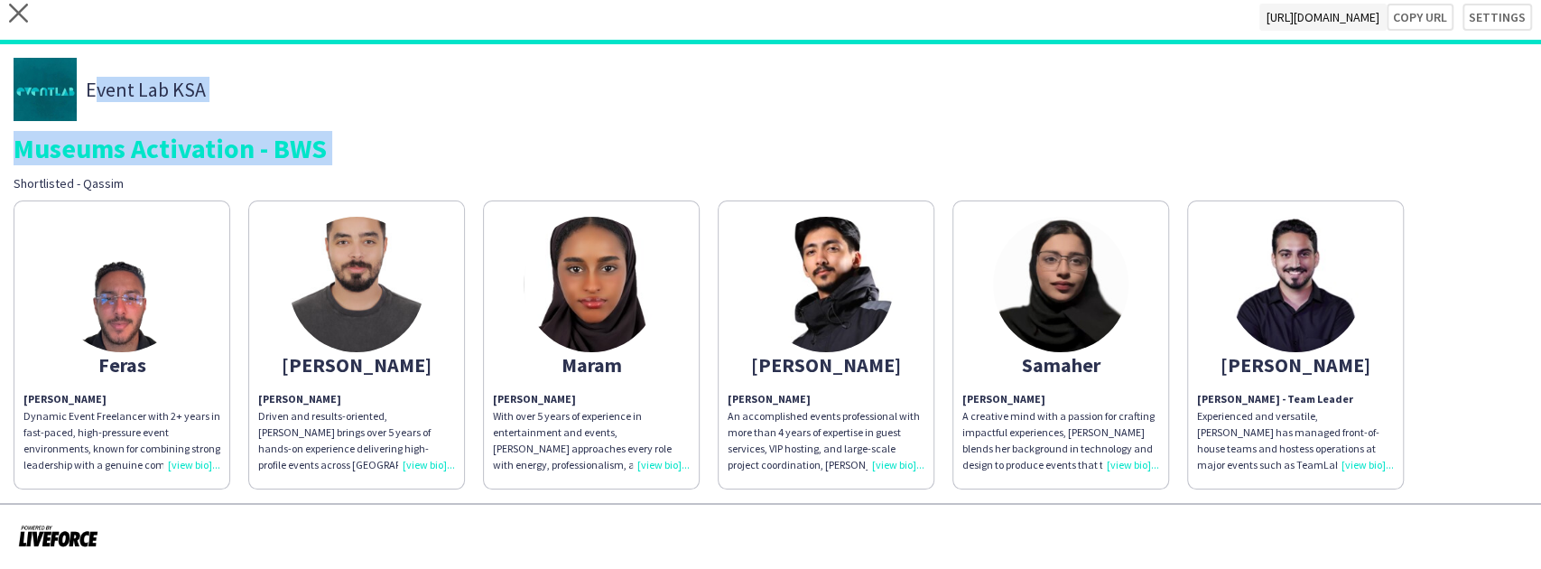
drag, startPoint x: 359, startPoint y: 139, endPoint x: 313, endPoint y: 76, distance: 78.2
click at [313, 76] on div "Event Lab KSA Museums Activation - BWS Shortlisted - Qassim" at bounding box center [771, 125] width 1514 height 134
click at [313, 76] on div "Event Lab KSA" at bounding box center [771, 89] width 1514 height 63
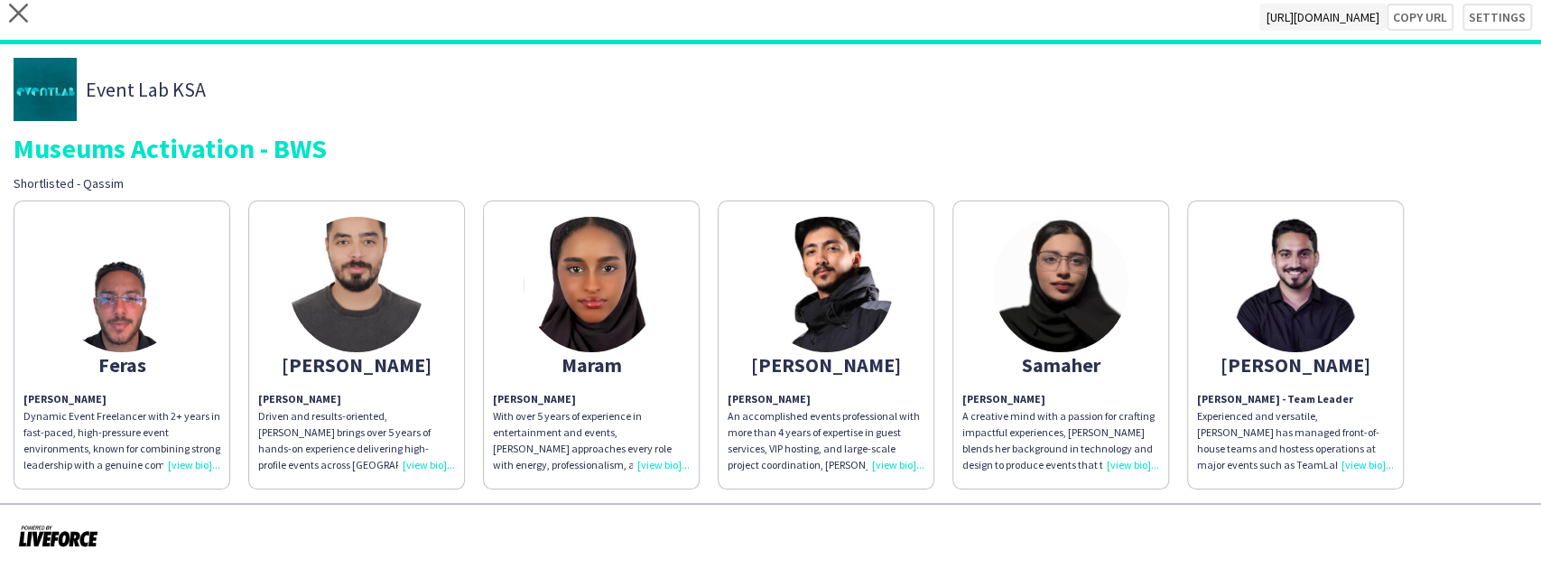
click at [1195, 235] on app-share-pages-crew-card "Yousef Yousef Albloshi - Team Leader Experienced and versatile, Yousef has mana…" at bounding box center [1295, 344] width 217 height 289
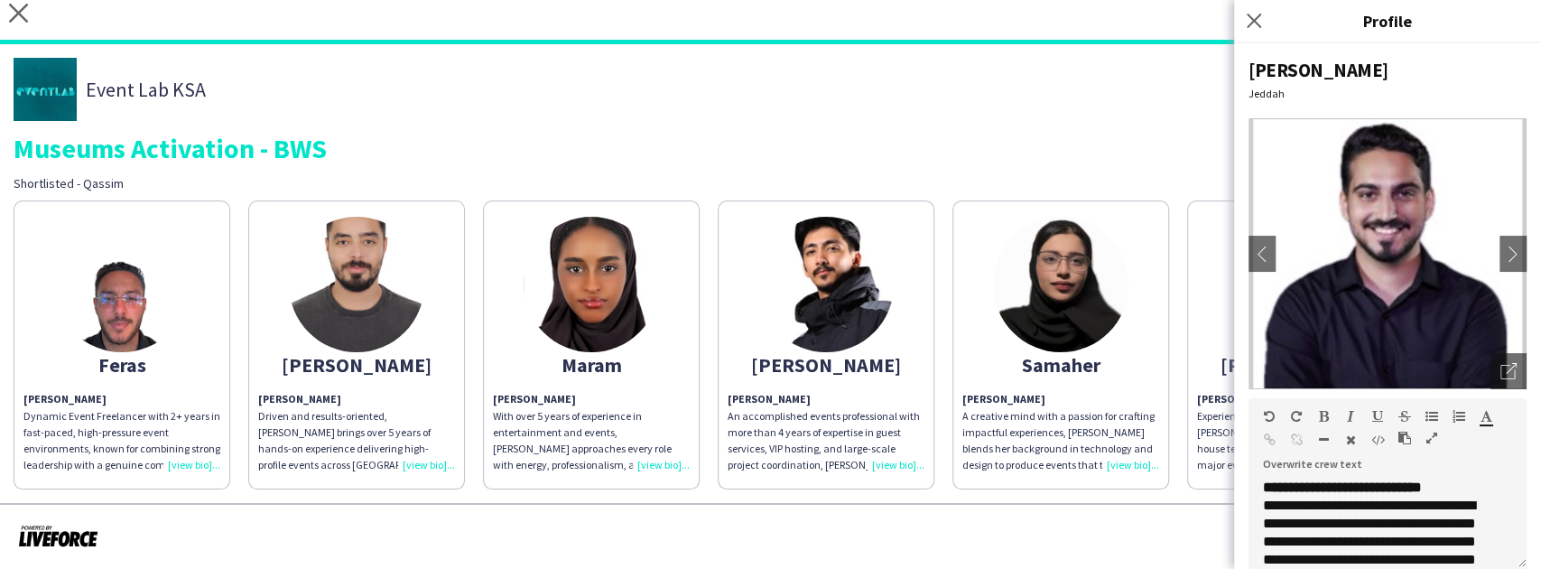
click at [1128, 110] on div "Event Lab KSA" at bounding box center [771, 89] width 1514 height 63
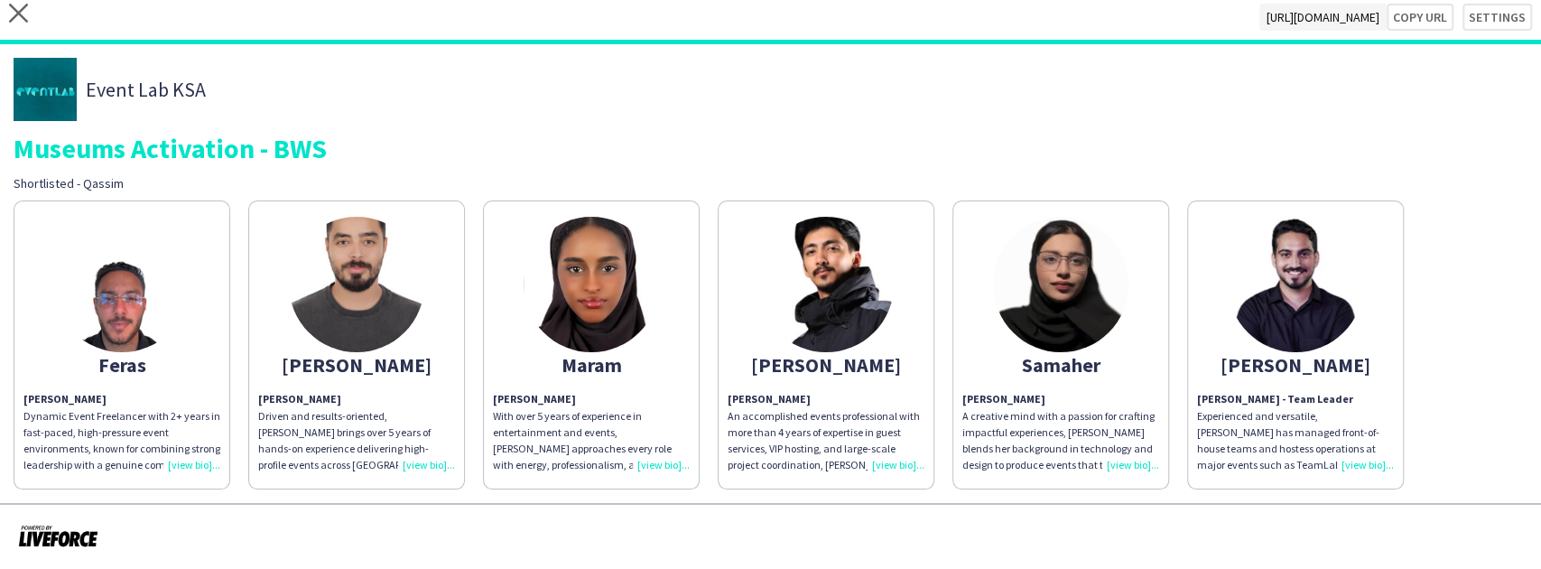
click at [1253, 238] on img at bounding box center [1295, 284] width 135 height 135
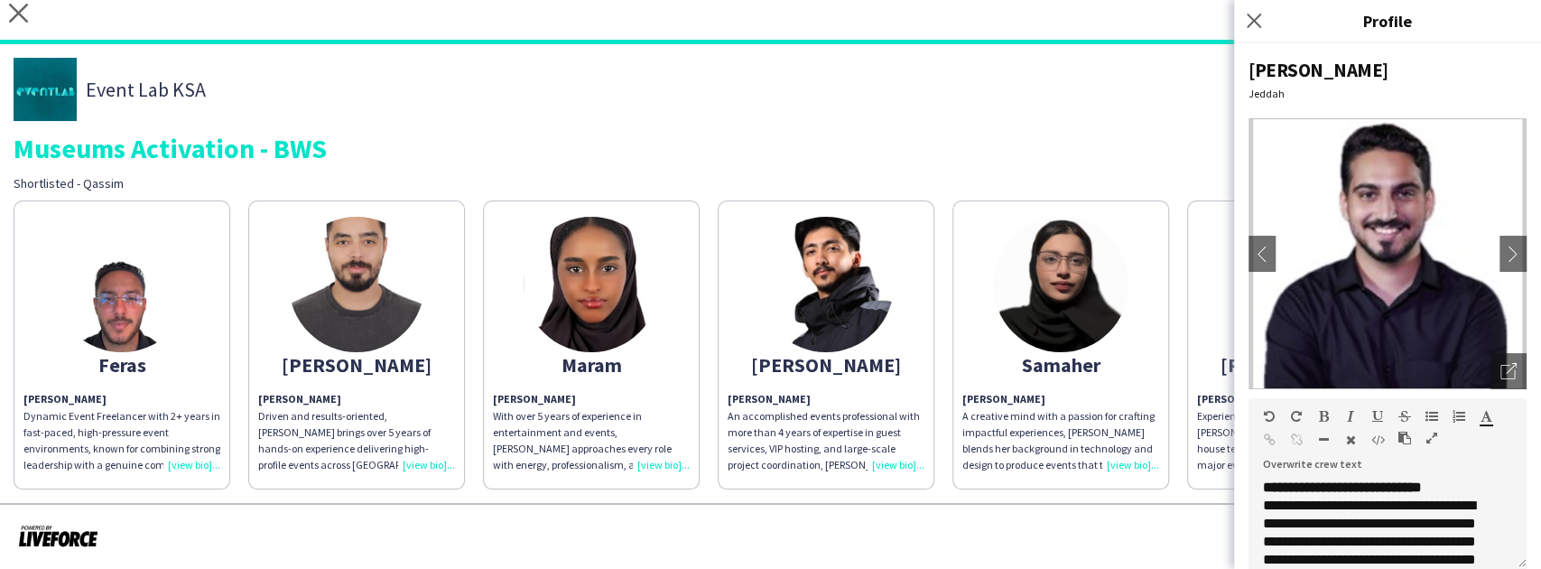
click at [1135, 159] on div "Museums Activation - BWS" at bounding box center [771, 147] width 1514 height 27
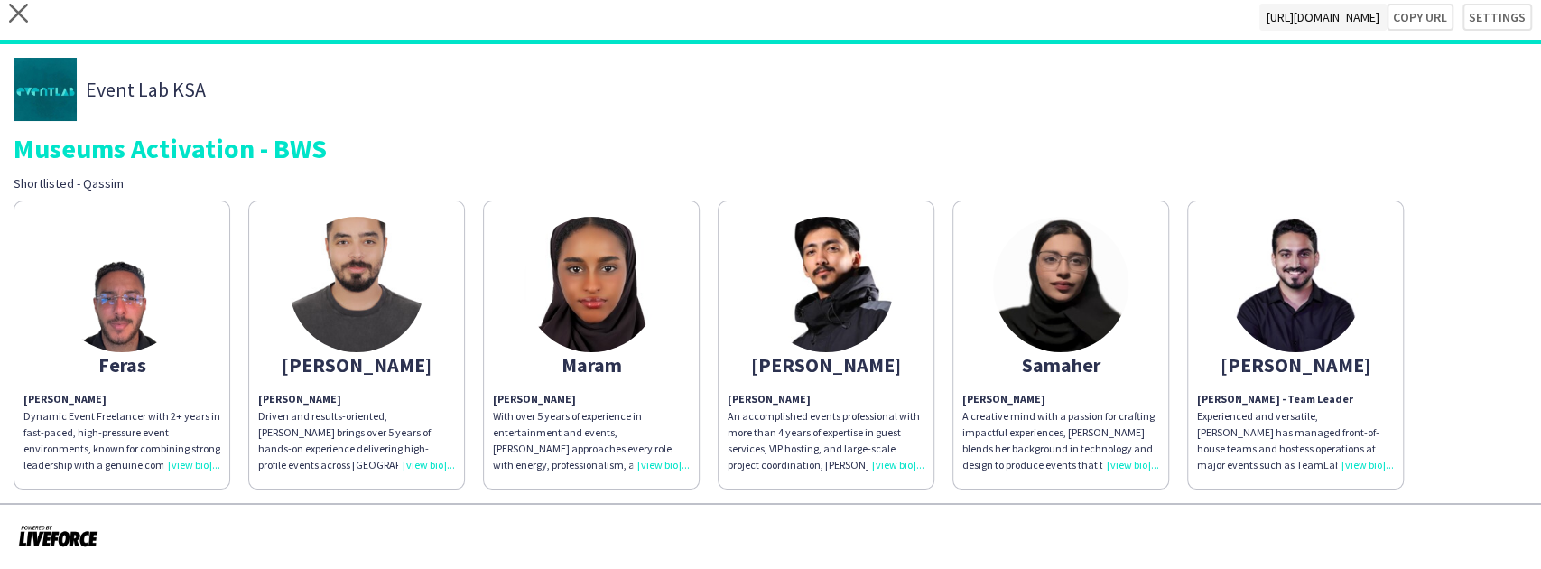
click at [1083, 155] on div "Museums Activation - BWS" at bounding box center [771, 147] width 1514 height 27
click at [1237, 246] on app-share-pages-crew-card "Yousef Yousef Albloshi - Team Leader Experienced and versatile, Yousef has mana…" at bounding box center [1295, 344] width 217 height 289
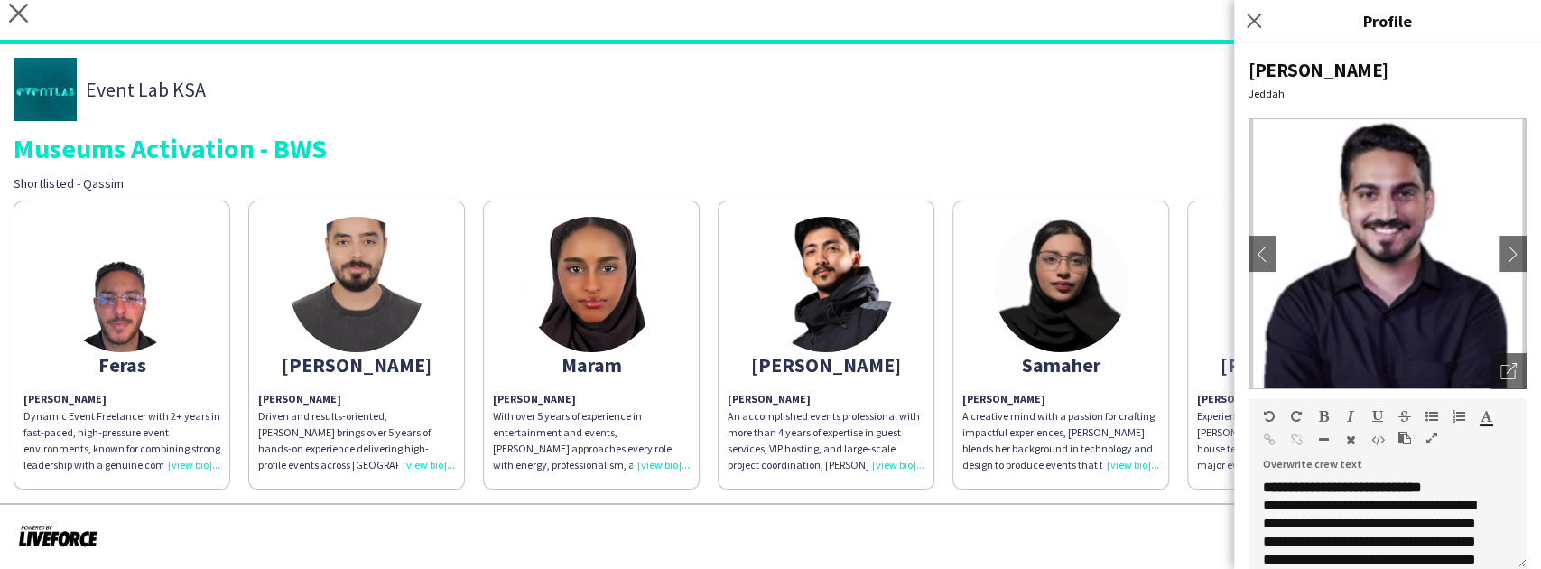
click at [1043, 44] on div "Event Lab KSA Museums Activation - BWS Shortlisted - Qassim Feras Feras Abuzaid…" at bounding box center [770, 273] width 1541 height 459
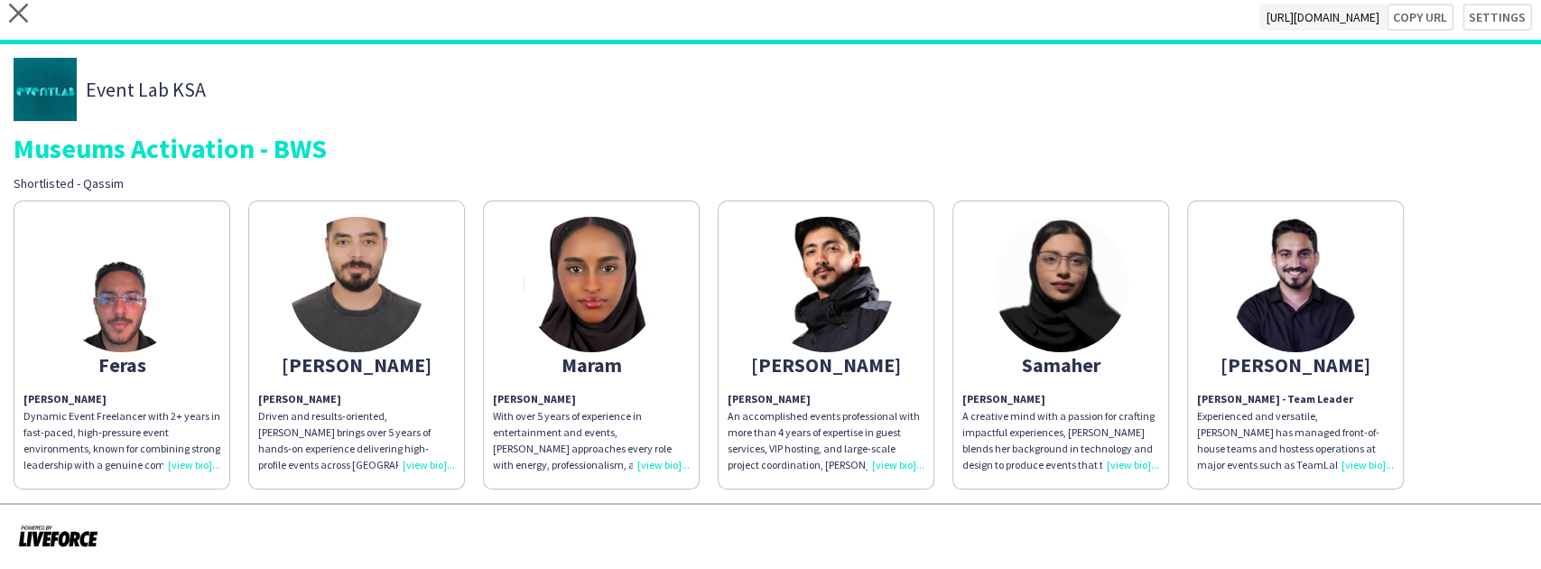
click at [788, 256] on img at bounding box center [825, 284] width 135 height 135
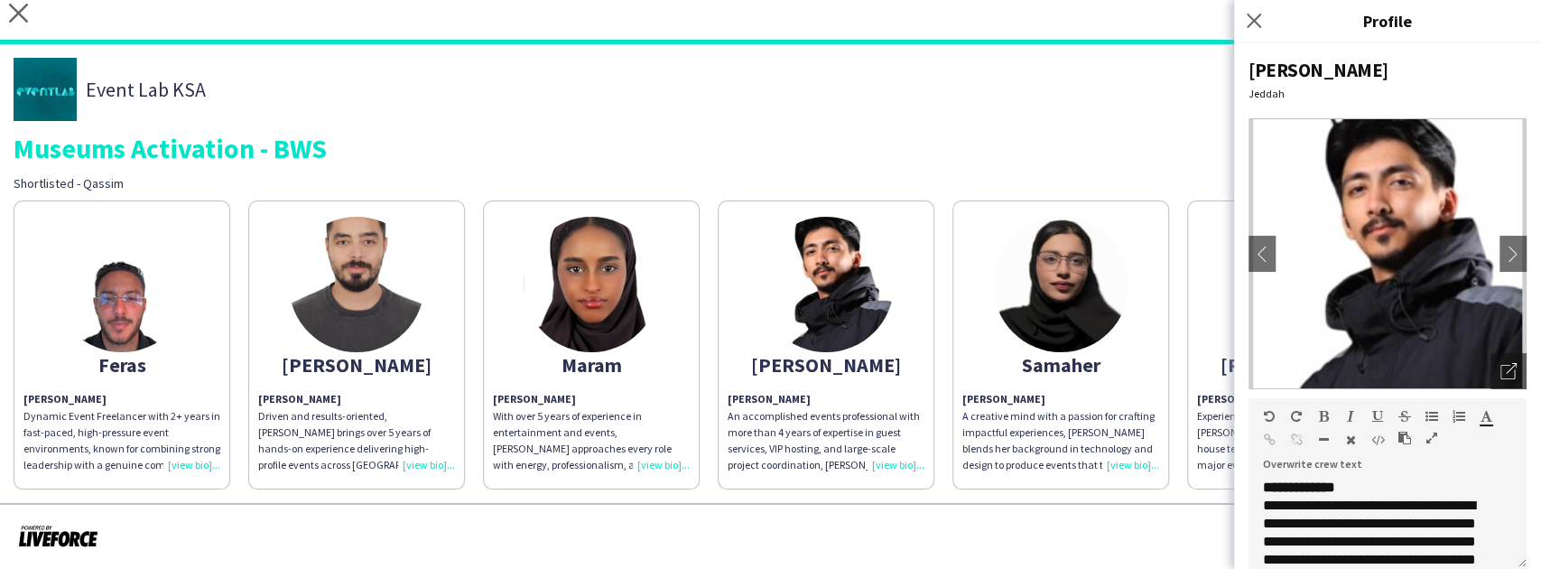
click at [509, 168] on div "Event Lab KSA Museums Activation - BWS Shortlisted - Qassim" at bounding box center [771, 125] width 1514 height 134
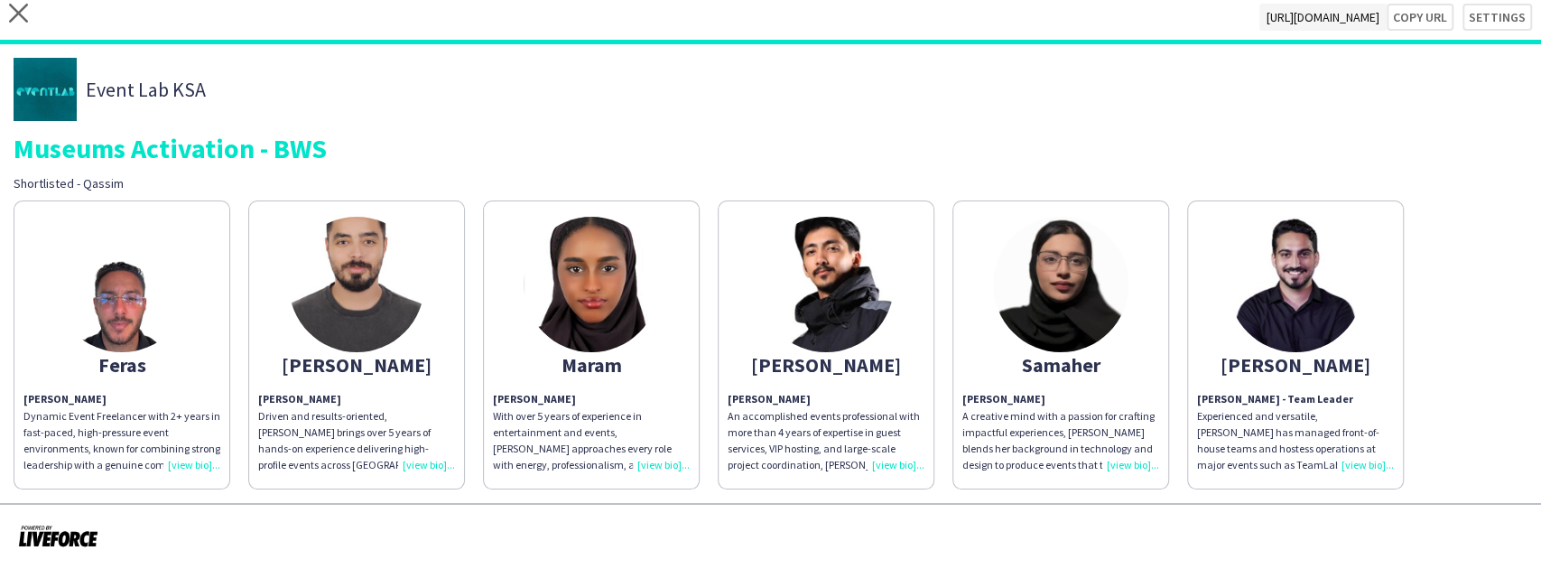
click at [458, 153] on div "Museums Activation - BWS" at bounding box center [771, 147] width 1514 height 27
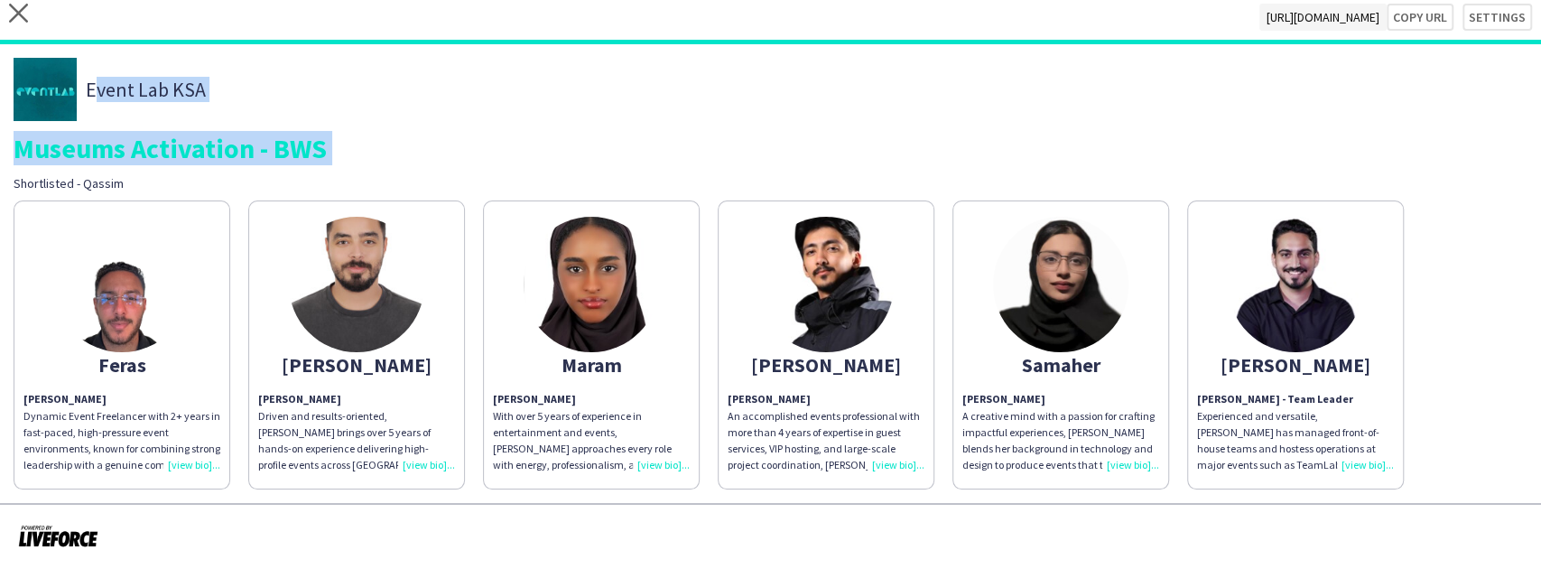
drag, startPoint x: 458, startPoint y: 153, endPoint x: 458, endPoint y: 102, distance: 51.4
click at [458, 102] on div "Event Lab KSA Museums Activation - BWS Shortlisted - Qassim" at bounding box center [771, 125] width 1514 height 134
click at [458, 102] on div "Event Lab KSA" at bounding box center [771, 89] width 1514 height 63
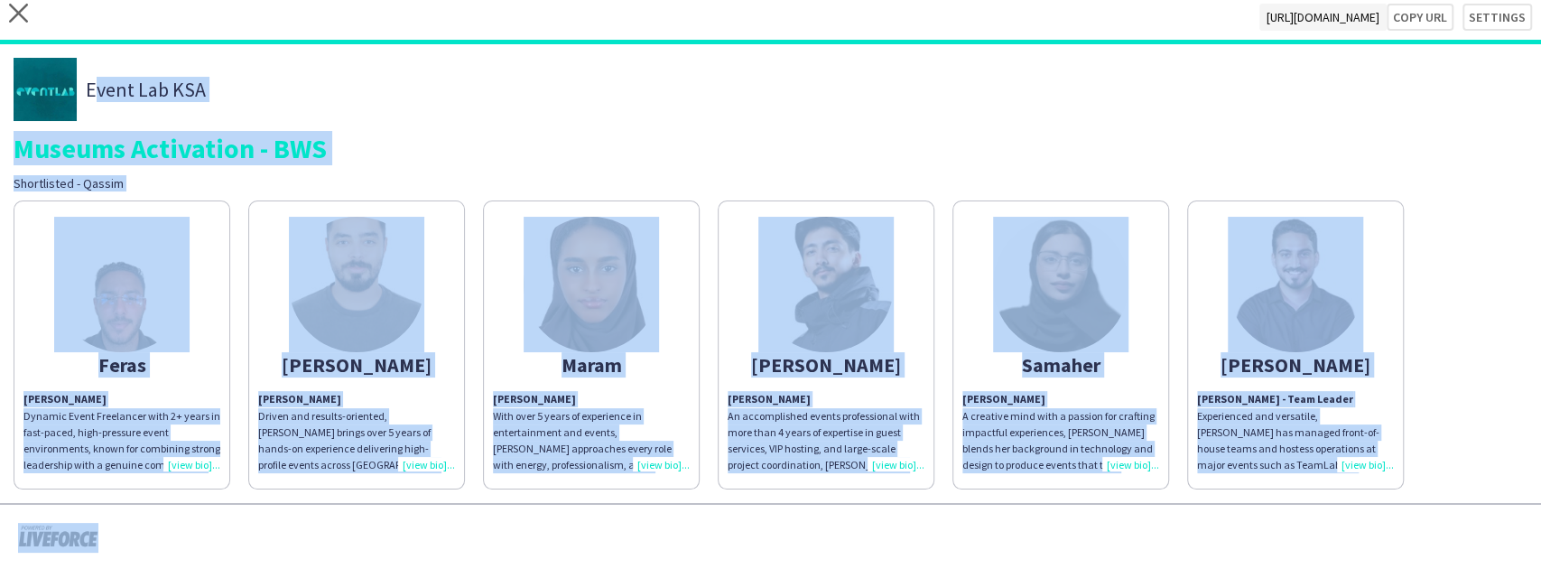
drag, startPoint x: 458, startPoint y: 102, endPoint x: 1399, endPoint y: 426, distance: 995.6
click at [1399, 426] on div "Event Lab KSA Museums Activation - BWS Shortlisted - Qassim Feras Feras Abuzaid…" at bounding box center [770, 273] width 1541 height 459
click at [1516, 368] on div "Feras Feras Abuzaid Dynamic Event Freelancer with 2+ years in fast-paced, high-…" at bounding box center [771, 340] width 1514 height 298
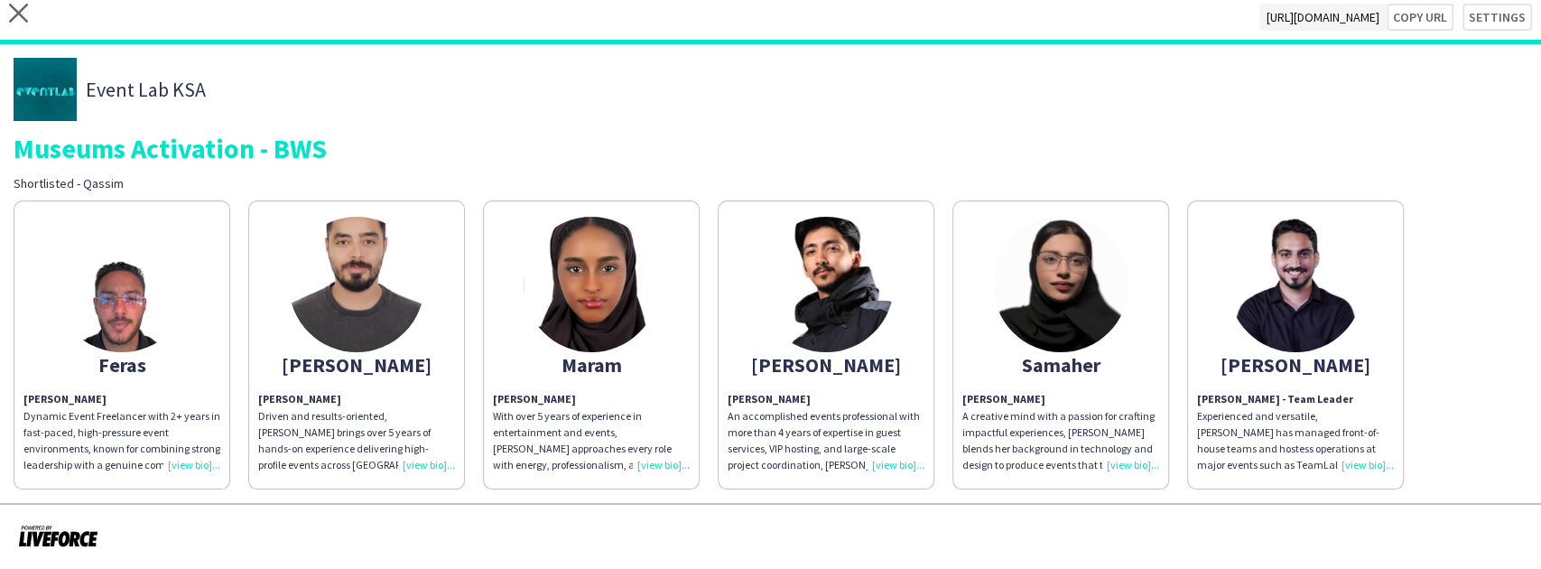
click at [1311, 451] on p "Yousef Albloshi - Team Leader Experienced and versatile, Yousef has managed fro…" at bounding box center [1295, 432] width 197 height 82
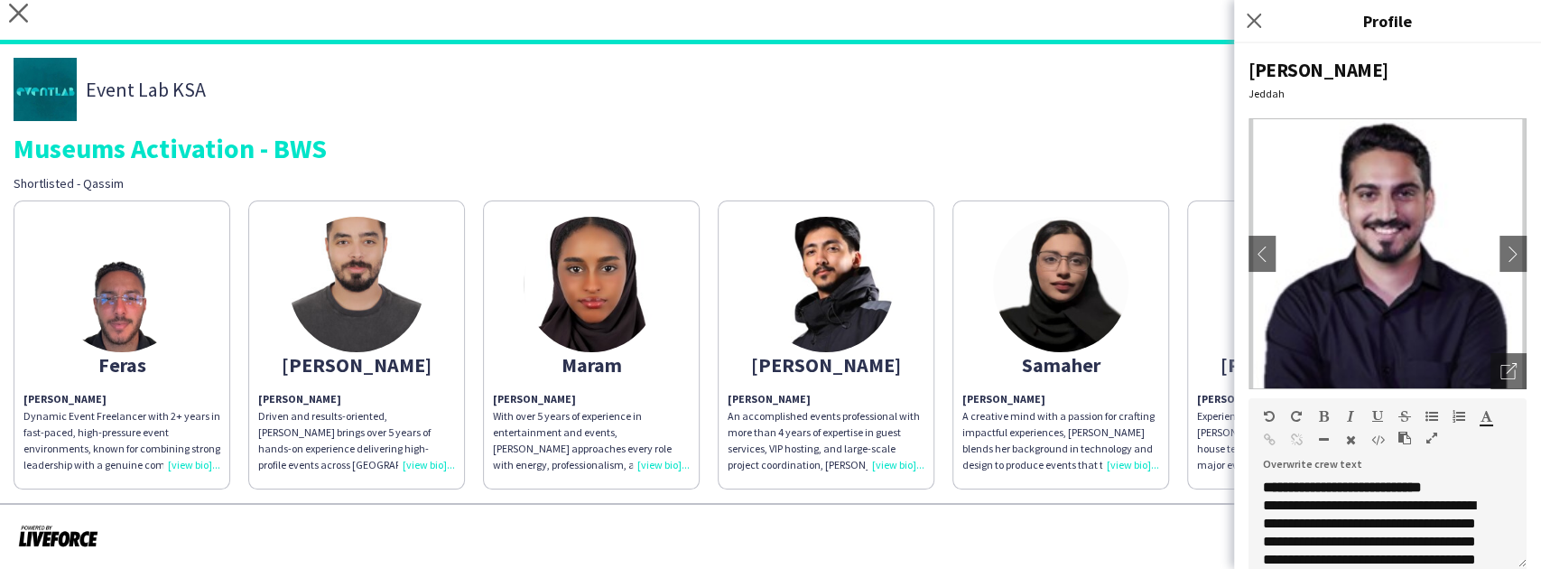
click at [1110, 70] on div "Event Lab KSA" at bounding box center [771, 89] width 1514 height 63
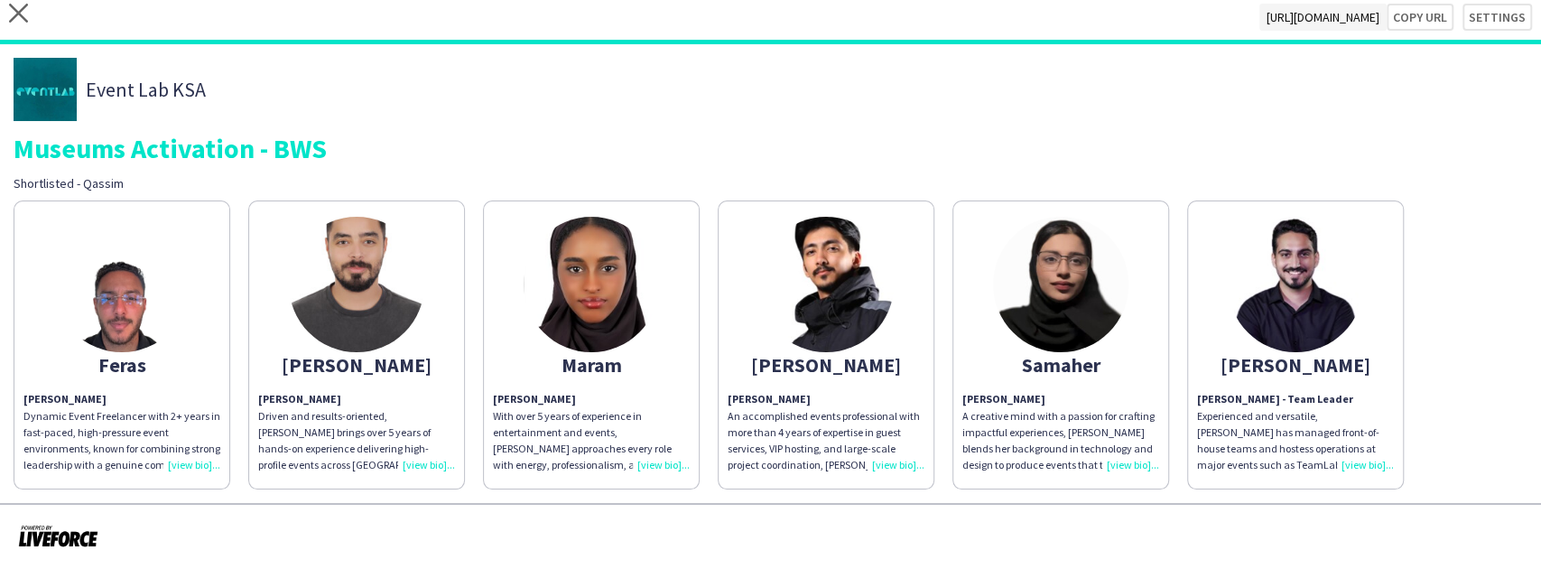
click at [287, 94] on div "Event Lab KSA" at bounding box center [771, 89] width 1514 height 63
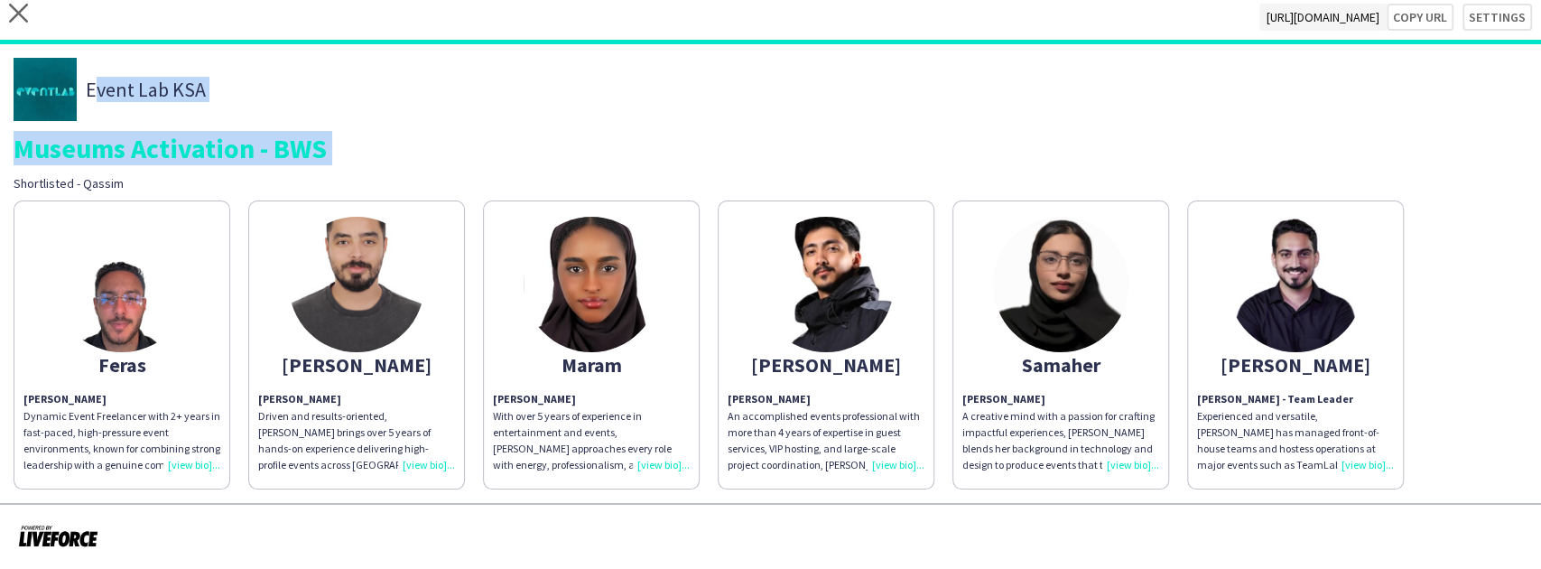
drag, startPoint x: 287, startPoint y: 94, endPoint x: 341, endPoint y: 144, distance: 74.1
click at [341, 144] on div "Event Lab KSA Museums Activation - BWS Shortlisted - Qassim" at bounding box center [771, 125] width 1514 height 134
click at [341, 144] on div "Museums Activation - BWS" at bounding box center [771, 147] width 1514 height 27
drag, startPoint x: 341, startPoint y: 144, endPoint x: 326, endPoint y: 80, distance: 65.9
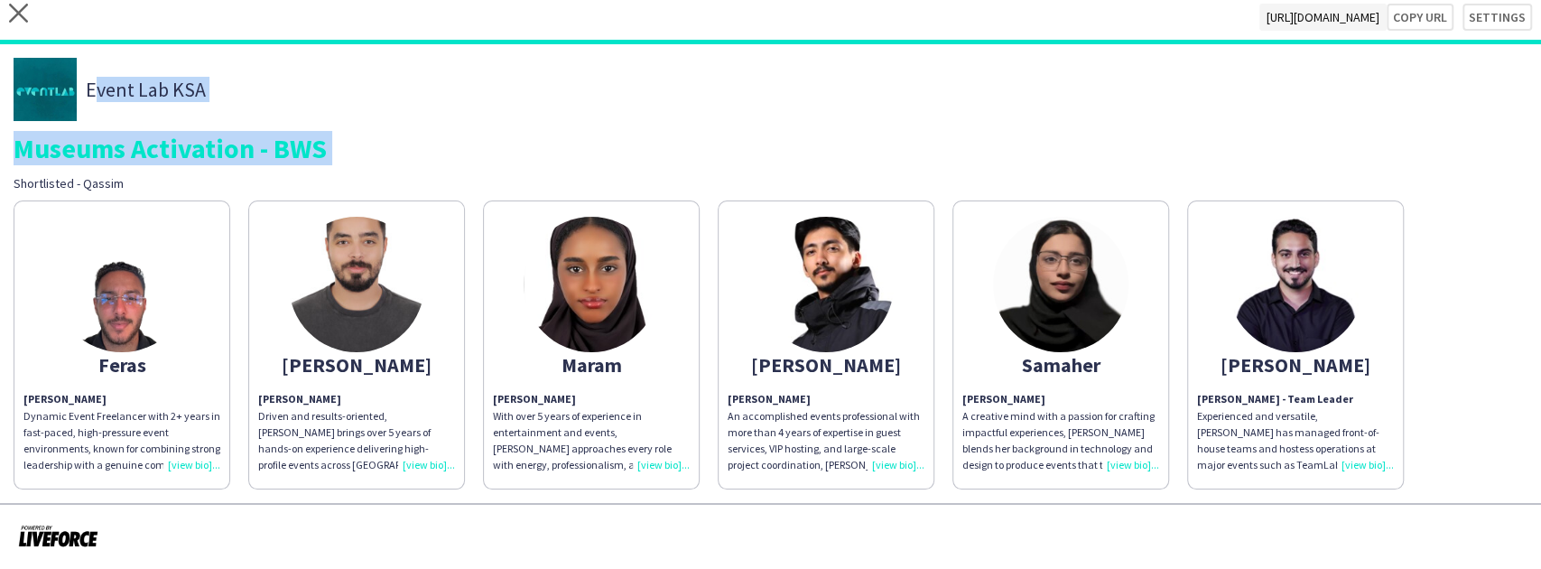
click at [326, 80] on div "Event Lab KSA Museums Activation - BWS Shortlisted - Qassim" at bounding box center [771, 125] width 1514 height 134
click at [326, 80] on div "Event Lab KSA" at bounding box center [771, 89] width 1514 height 63
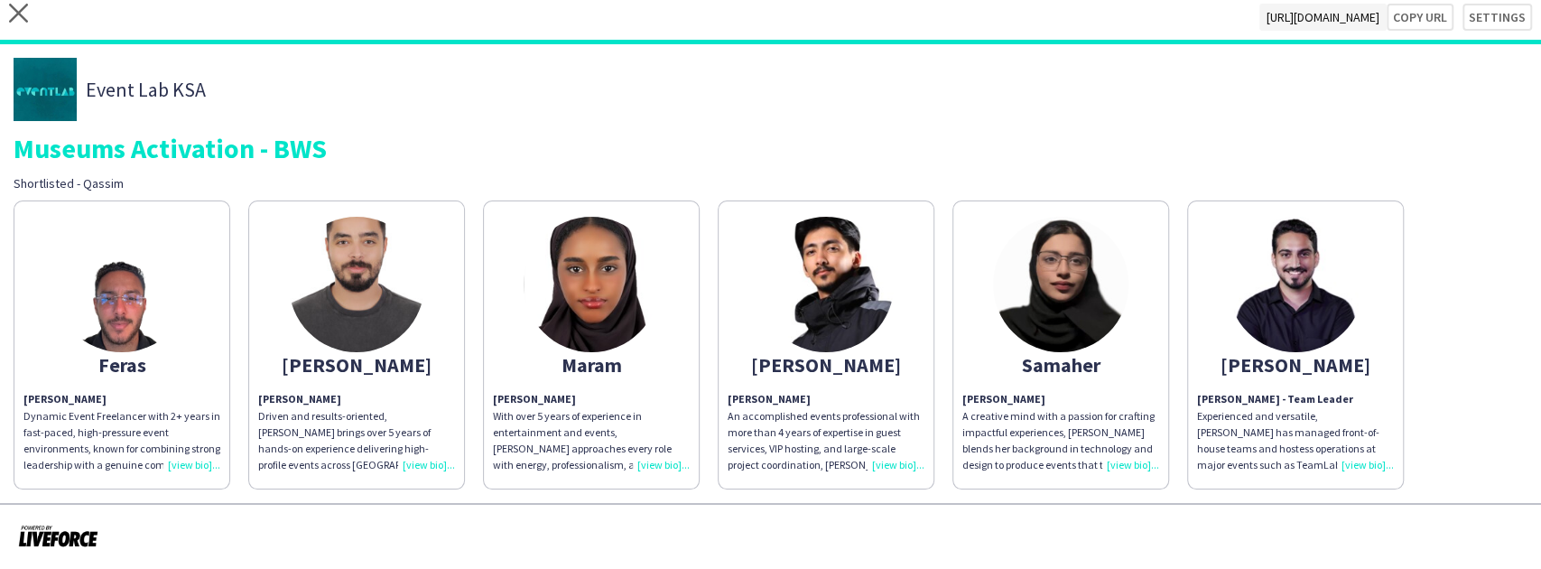
click at [329, 79] on div "Event Lab KSA" at bounding box center [771, 89] width 1514 height 63
drag, startPoint x: 329, startPoint y: 79, endPoint x: 368, endPoint y: 88, distance: 40.7
click at [364, 134] on div "Event Lab KSA Museums Activation - BWS Shortlisted - Qassim" at bounding box center [771, 125] width 1514 height 134
click at [366, 70] on div "Event Lab KSA" at bounding box center [771, 89] width 1514 height 63
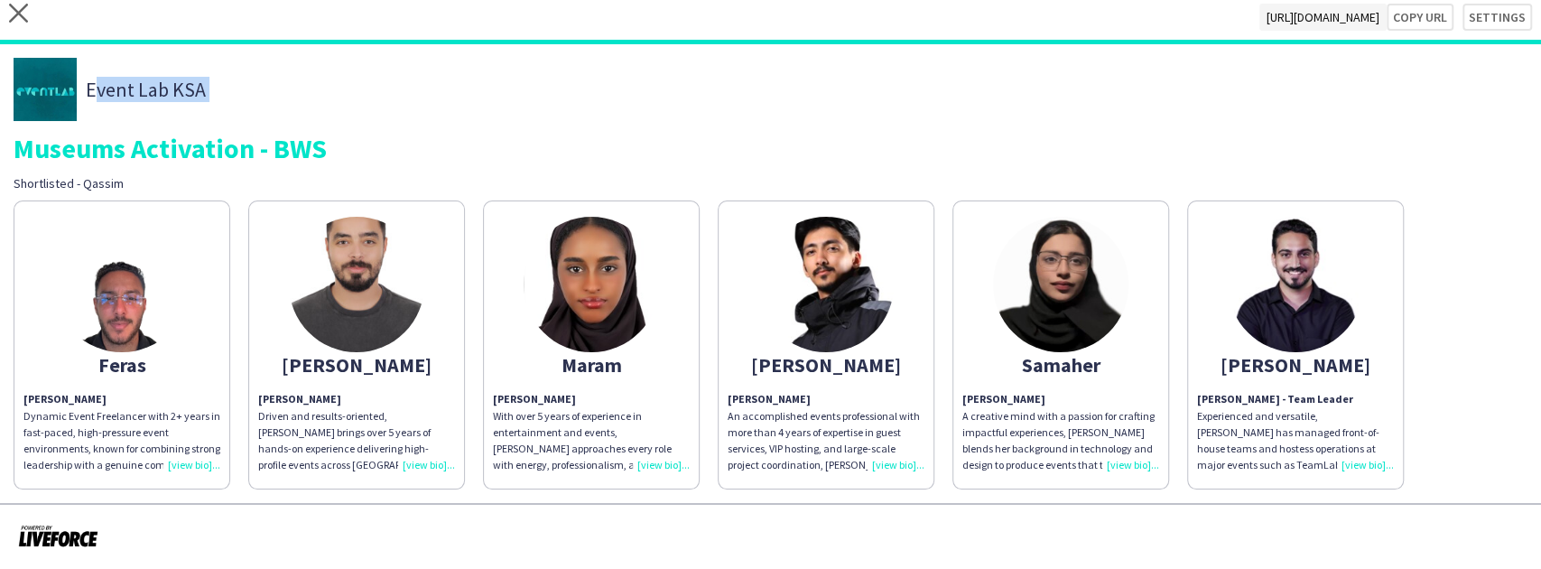
drag, startPoint x: 366, startPoint y: 70, endPoint x: 381, endPoint y: 107, distance: 40.1
click at [381, 107] on div "Event Lab KSA" at bounding box center [771, 89] width 1514 height 63
click at [391, 144] on div "Museums Activation - BWS" at bounding box center [771, 147] width 1514 height 27
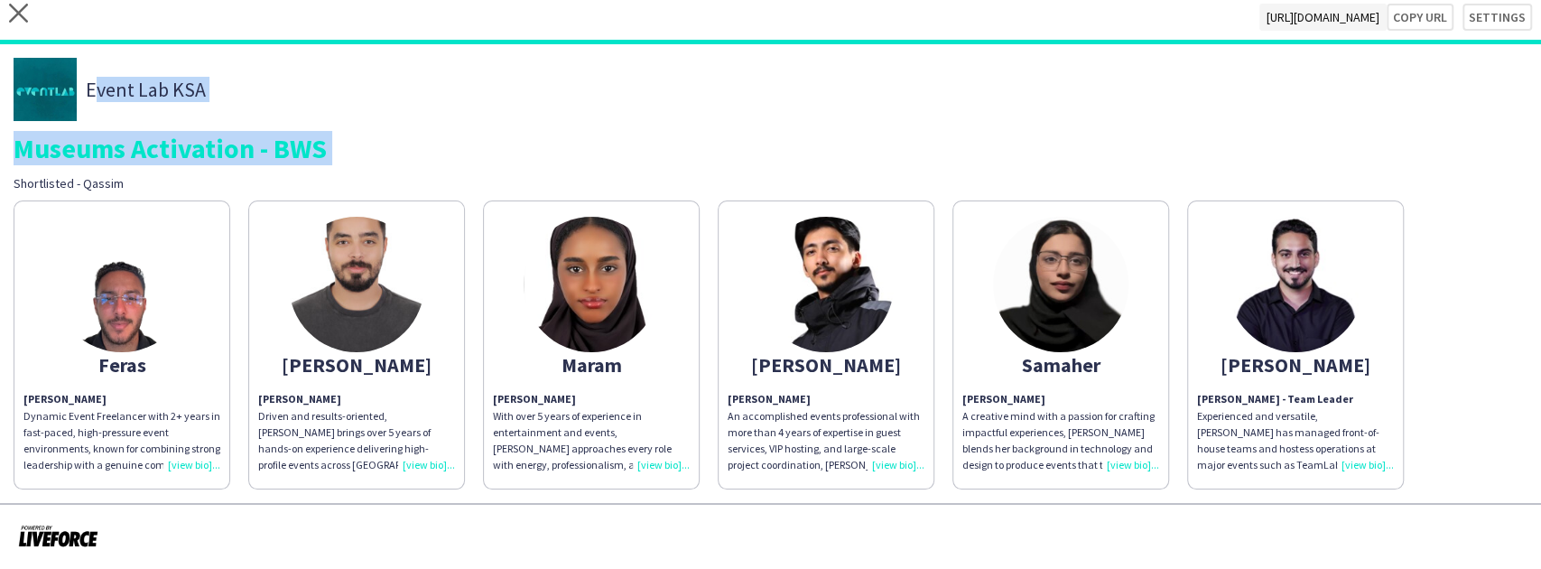
drag, startPoint x: 391, startPoint y: 144, endPoint x: 394, endPoint y: 97, distance: 47.0
click at [394, 97] on div "Event Lab KSA Museums Activation - BWS Shortlisted - Qassim" at bounding box center [771, 125] width 1514 height 134
click at [394, 97] on div "Event Lab KSA" at bounding box center [771, 89] width 1514 height 63
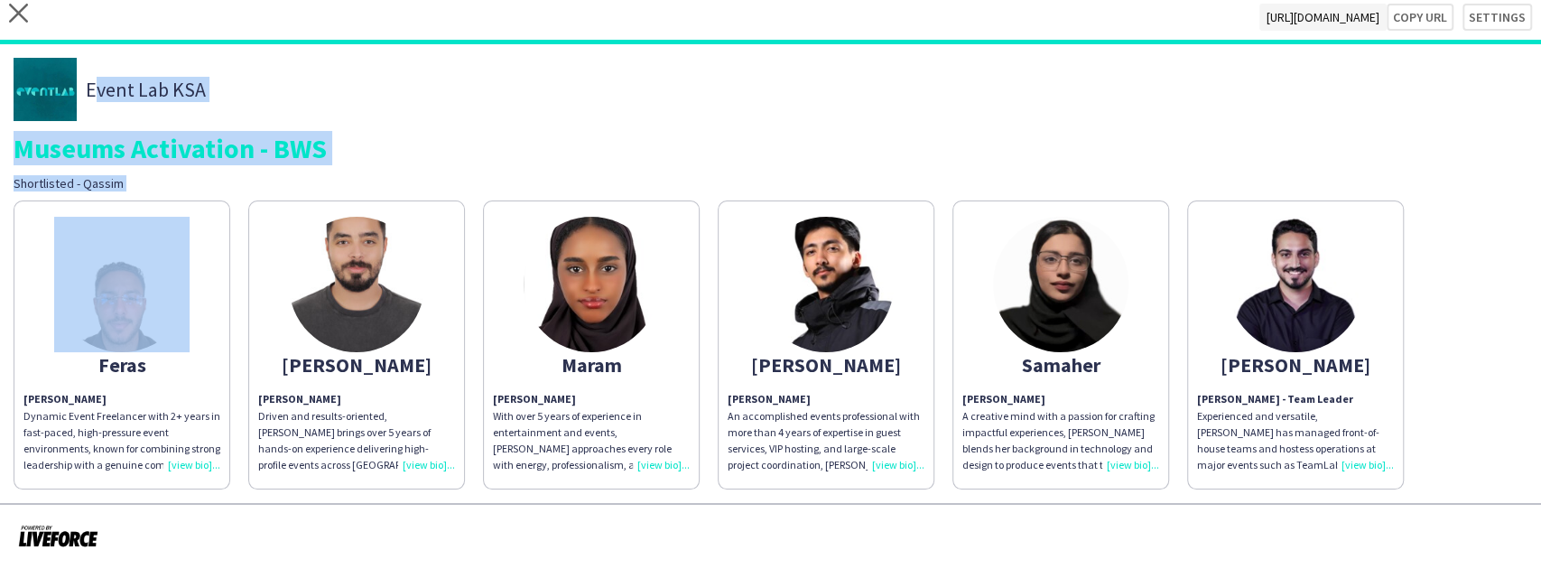
drag, startPoint x: 394, startPoint y: 97, endPoint x: 412, endPoint y: 161, distance: 65.7
click at [412, 161] on div "Event Lab KSA Museums Activation - BWS Shortlisted - Qassim" at bounding box center [771, 125] width 1514 height 134
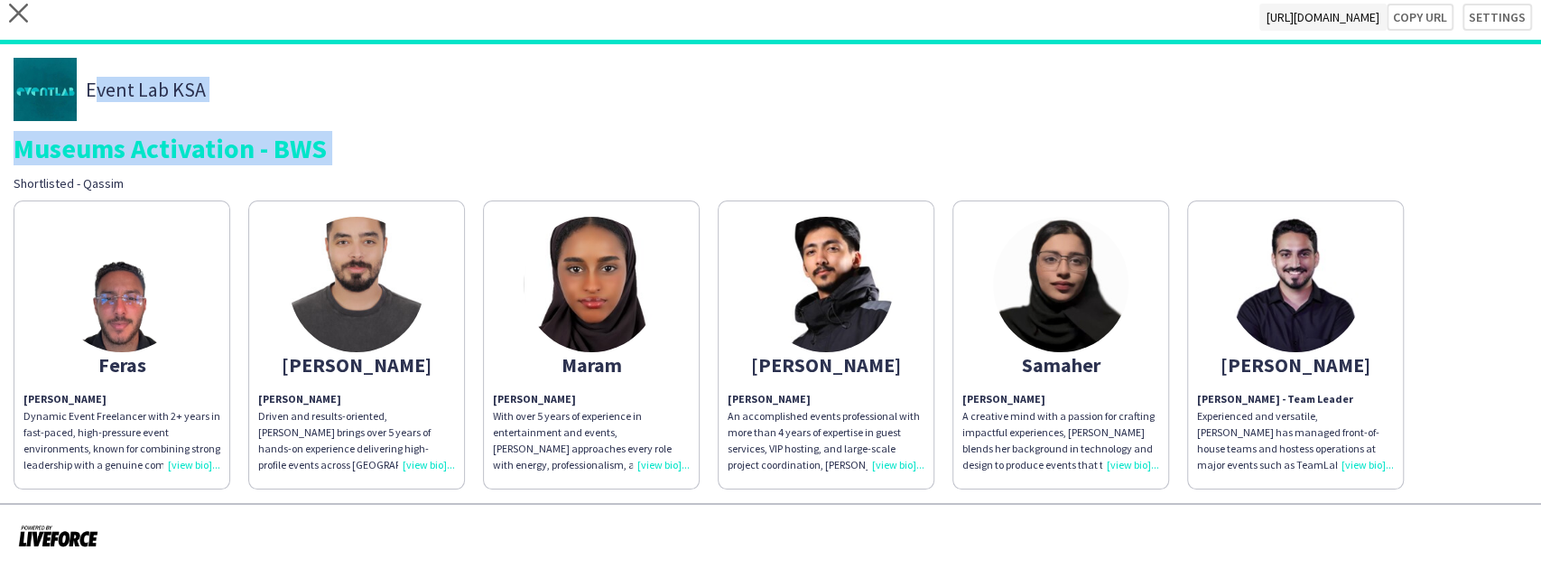
click at [412, 161] on div "Museums Activation - BWS" at bounding box center [771, 147] width 1514 height 27
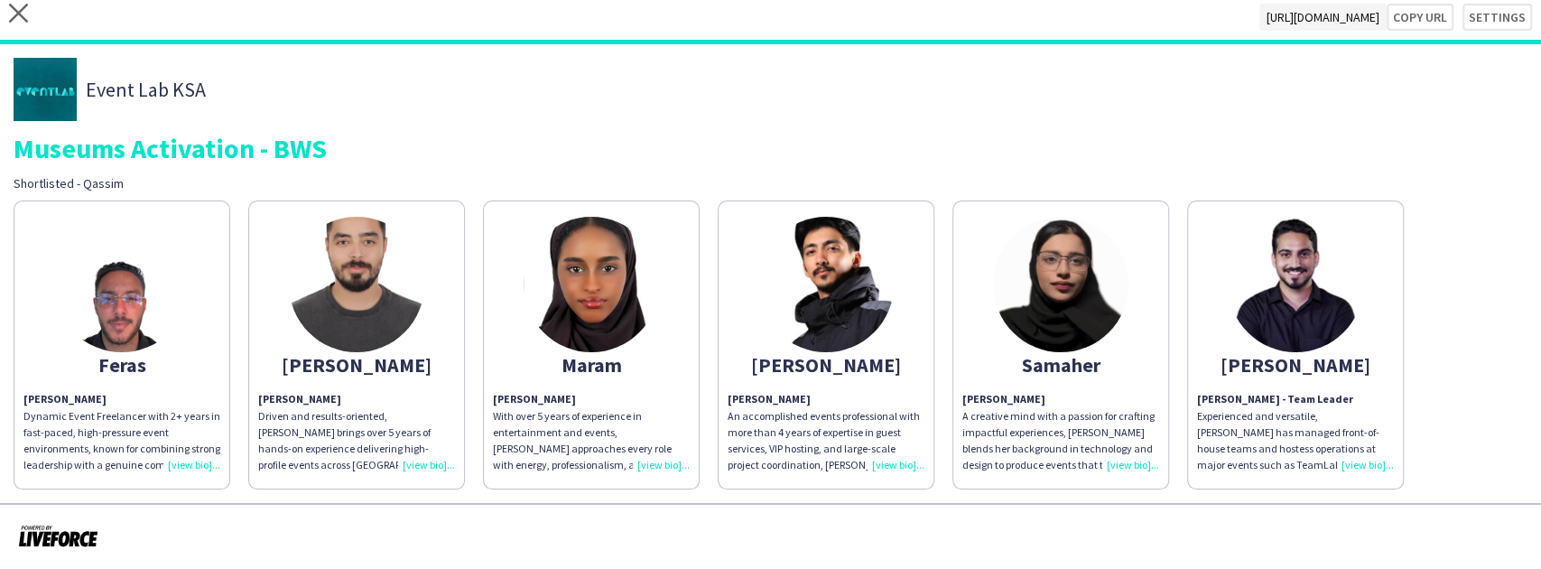
click at [413, 182] on div "Shortlisted - Qassim" at bounding box center [279, 183] width 530 height 16
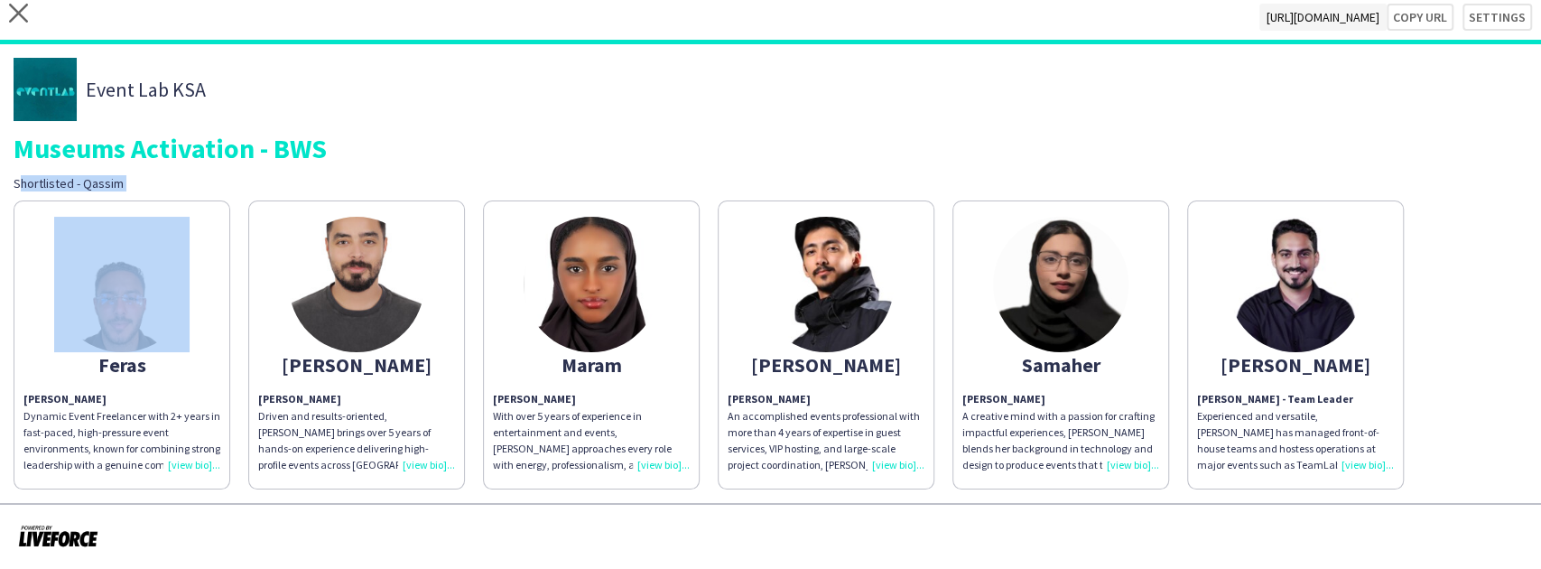
drag, startPoint x: 413, startPoint y: 182, endPoint x: 388, endPoint y: 181, distance: 25.3
click at [388, 181] on div "Shortlisted - Qassim" at bounding box center [279, 183] width 530 height 16
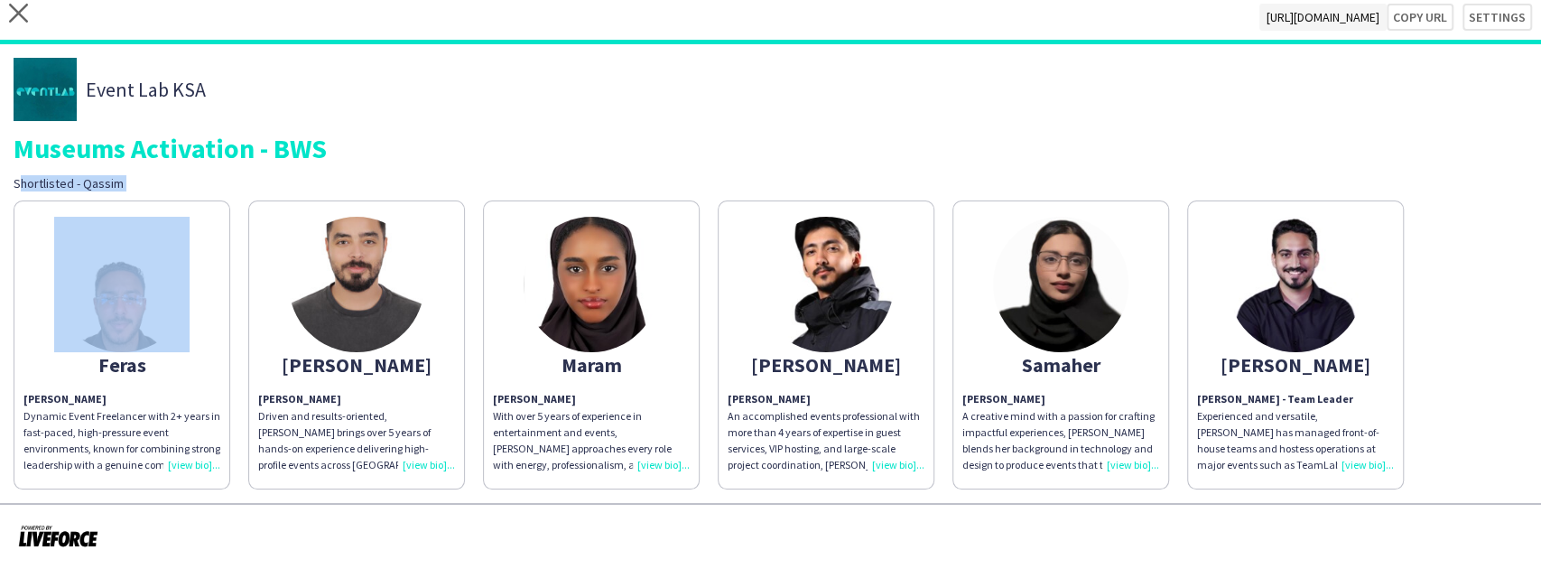
click at [388, 181] on div "Shortlisted - Qassim" at bounding box center [279, 183] width 530 height 16
click at [394, 168] on div "Event Lab KSA Museums Activation - BWS Shortlisted - Qassim" at bounding box center [771, 125] width 1514 height 134
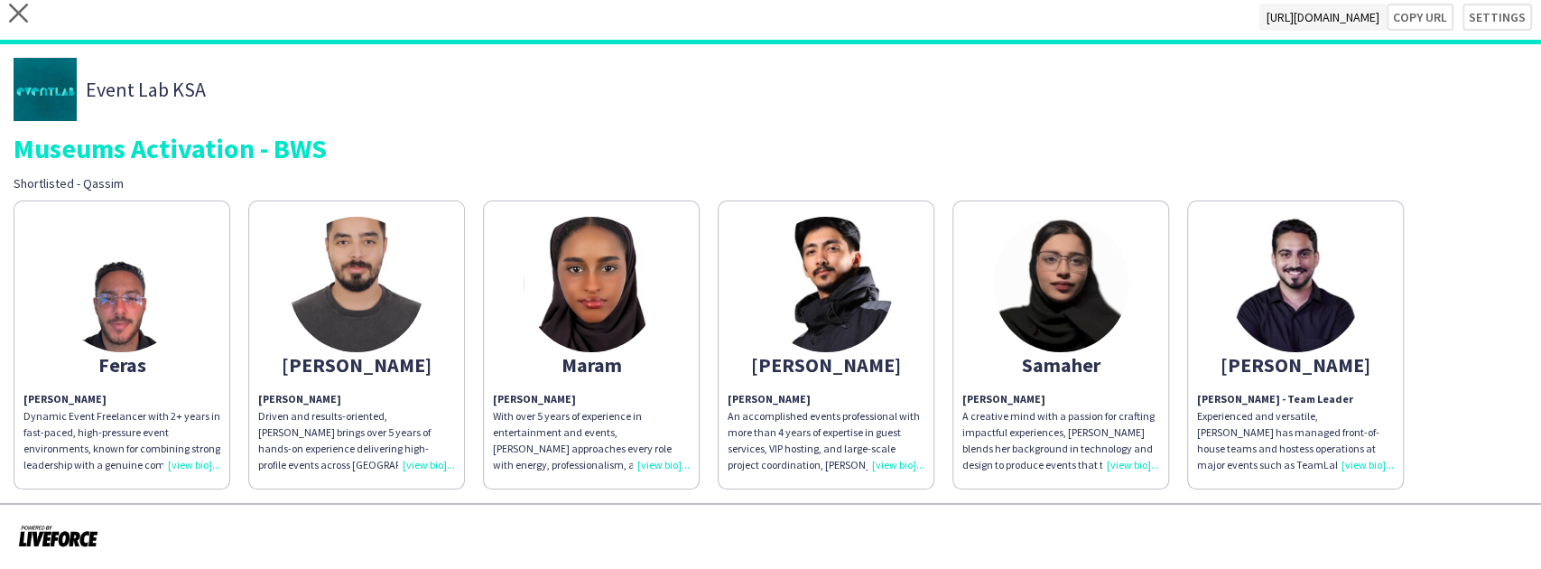
click at [388, 181] on div "Shortlisted - Qassim" at bounding box center [279, 183] width 530 height 16
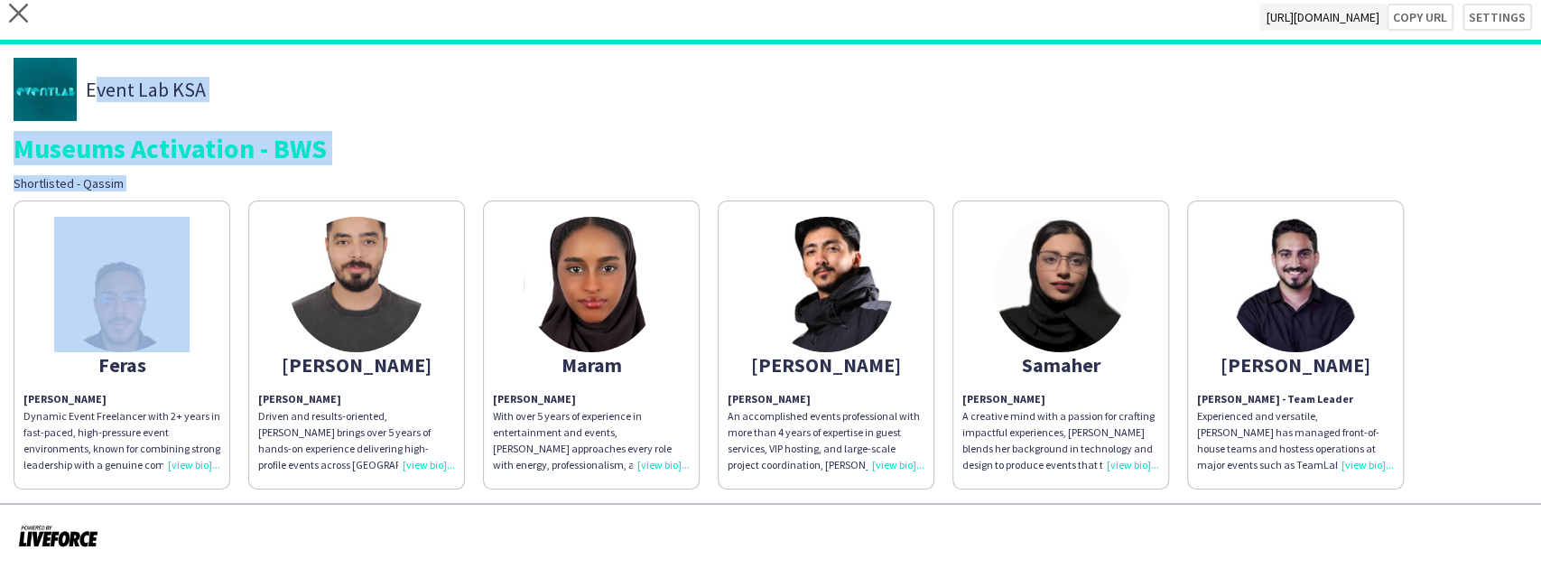
drag, startPoint x: 388, startPoint y: 181, endPoint x: 344, endPoint y: 65, distance: 123.7
click at [344, 65] on div "Event Lab KSA Museums Activation - BWS Shortlisted - Qassim" at bounding box center [771, 125] width 1514 height 134
click at [344, 65] on div "Event Lab KSA" at bounding box center [771, 89] width 1514 height 63
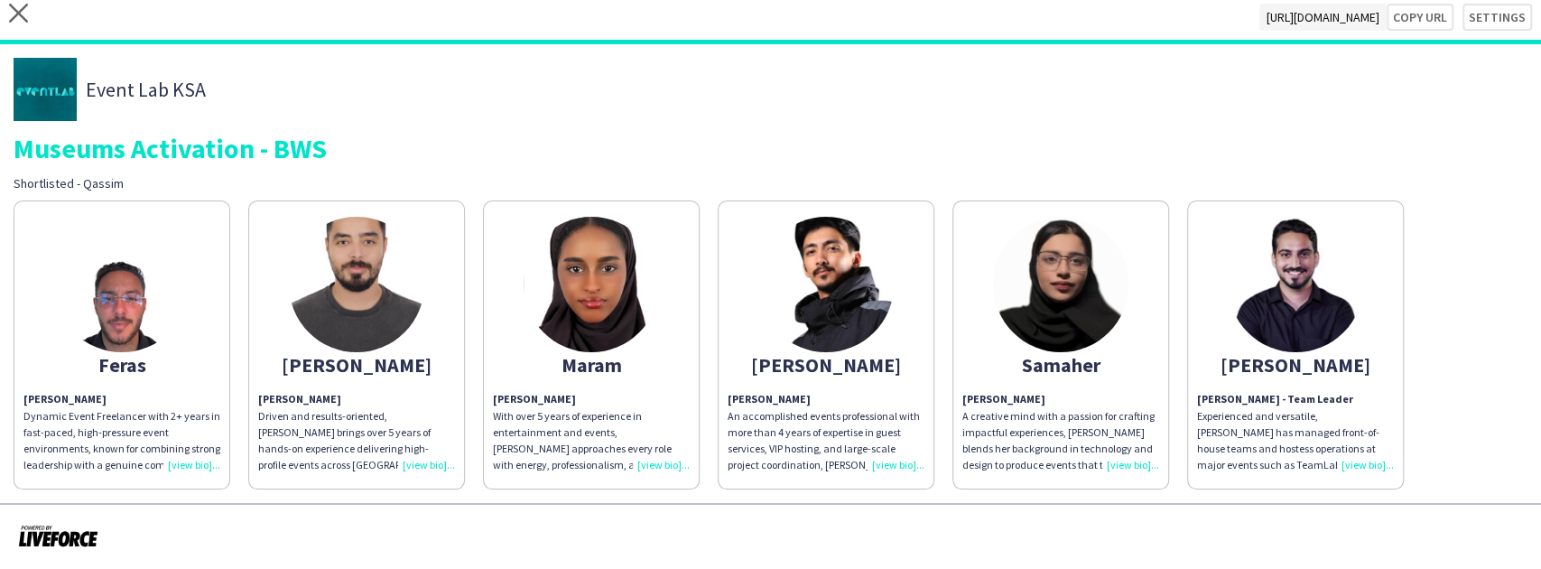
click at [386, 191] on div "Feras Feras Abuzaid Dynamic Event Freelancer with 2+ years in fast-paced, high-…" at bounding box center [771, 340] width 1514 height 298
click at [379, 160] on div "Museums Activation - BWS" at bounding box center [771, 147] width 1514 height 27
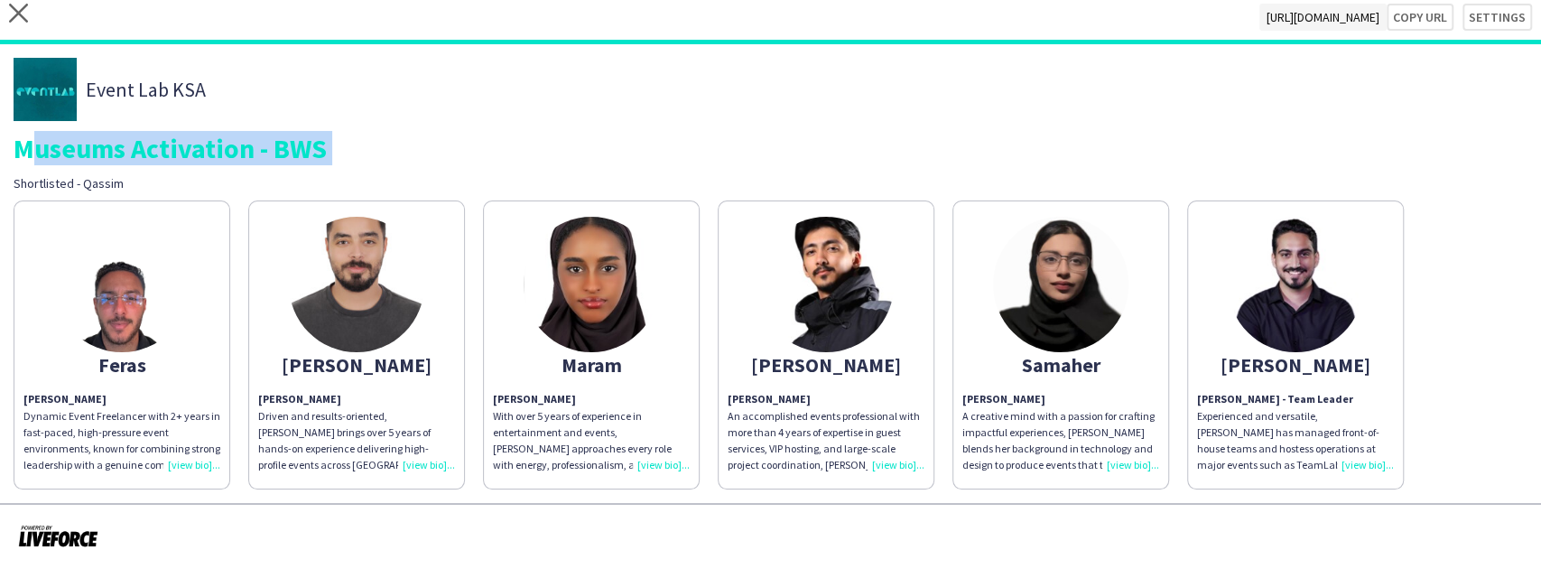
click at [379, 160] on div "Museums Activation - BWS" at bounding box center [771, 147] width 1514 height 27
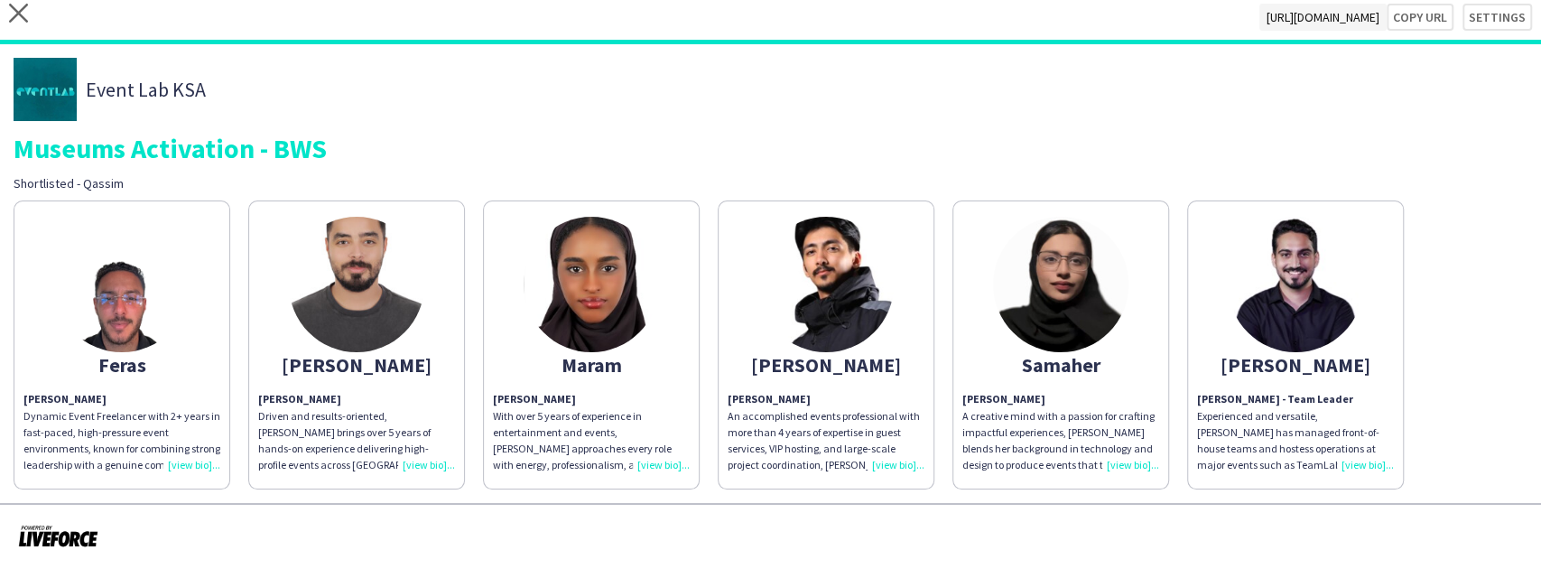
click at [379, 68] on div "Event Lab KSA" at bounding box center [771, 89] width 1514 height 63
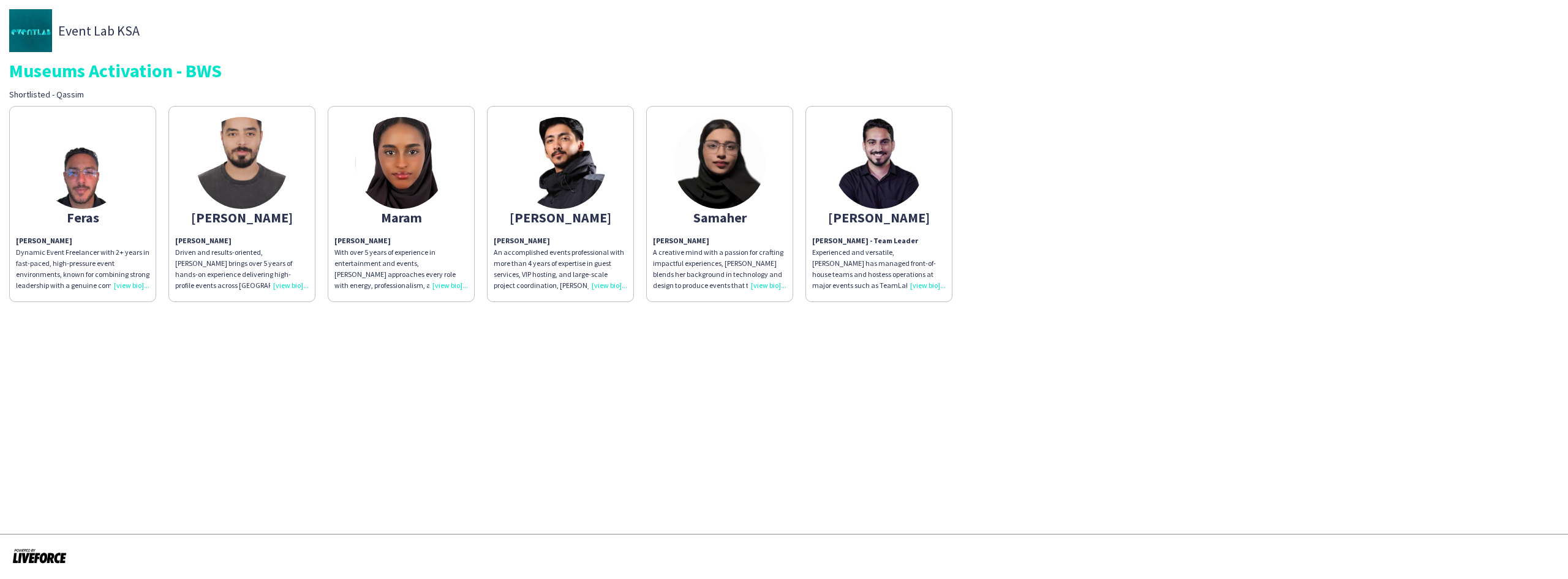
click at [115, 219] on div "Feras" at bounding box center [82, 217] width 134 height 11
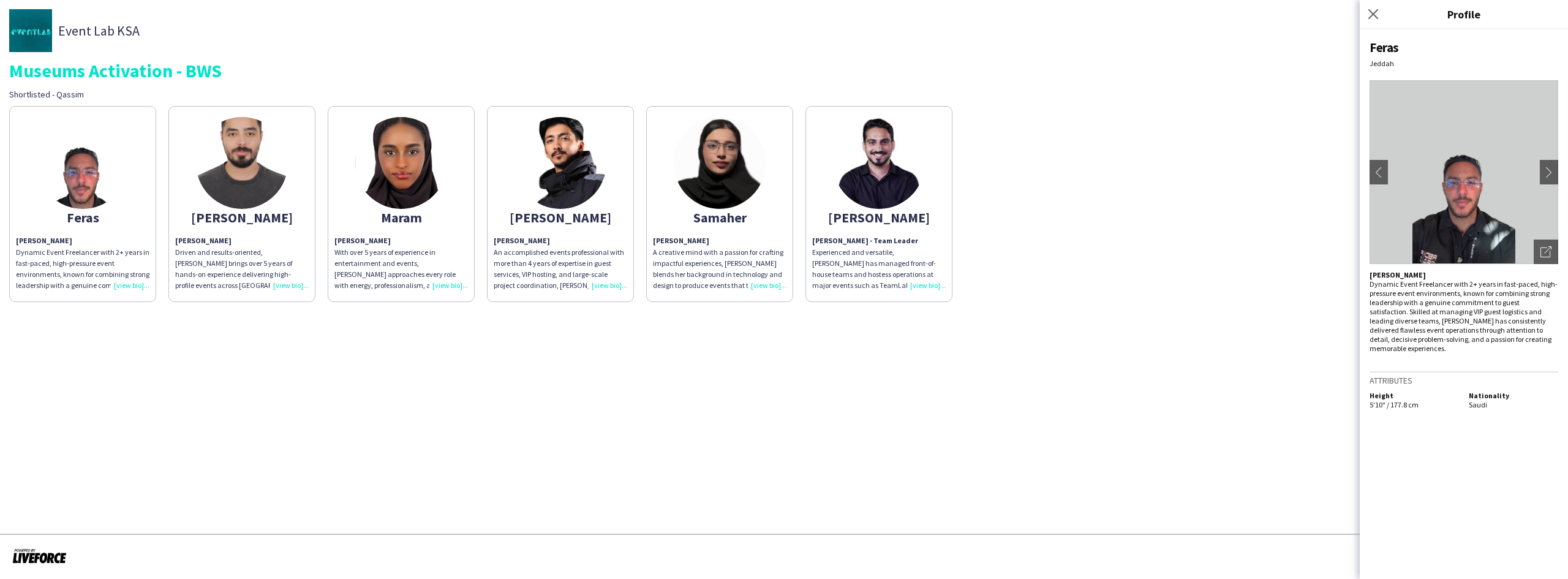
click at [850, 246] on p "[PERSON_NAME] - Team Leader Experienced and versatile, [PERSON_NAME] has manage…" at bounding box center [879, 263] width 134 height 56
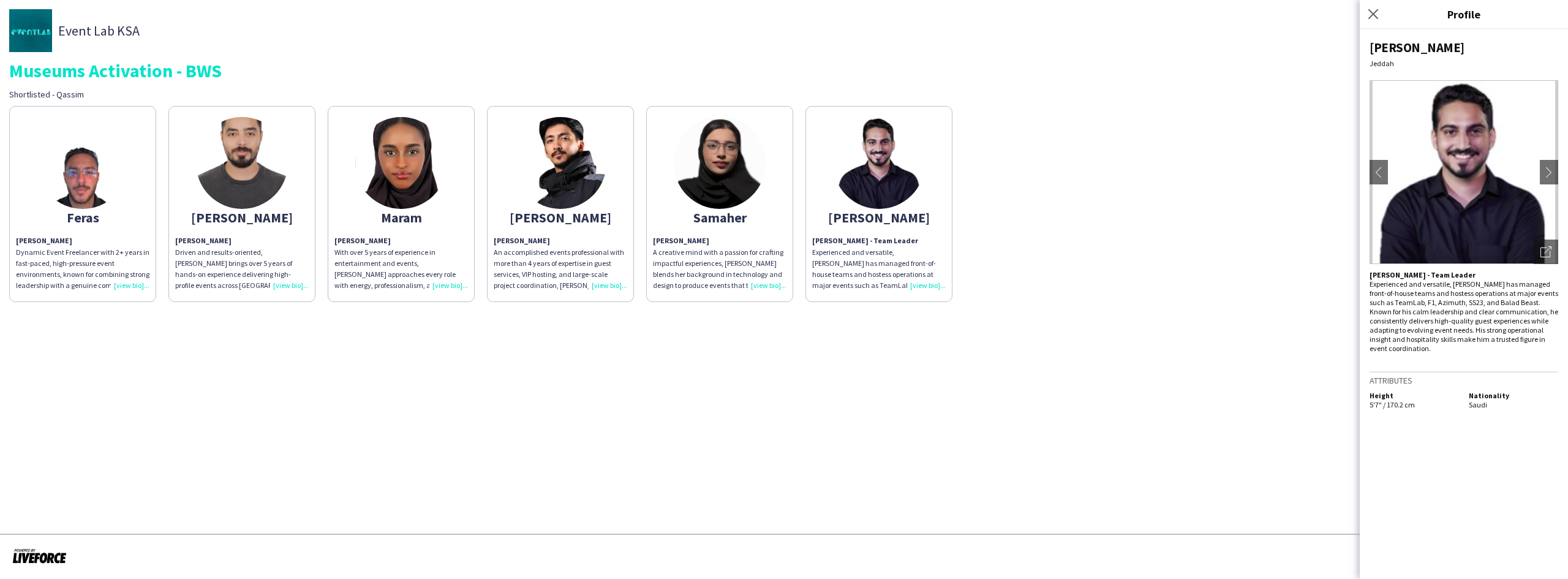
click at [756, 236] on p "Samaher Majdi A creative mind with a passion for crafting impactful experiences…" at bounding box center [719, 263] width 134 height 56
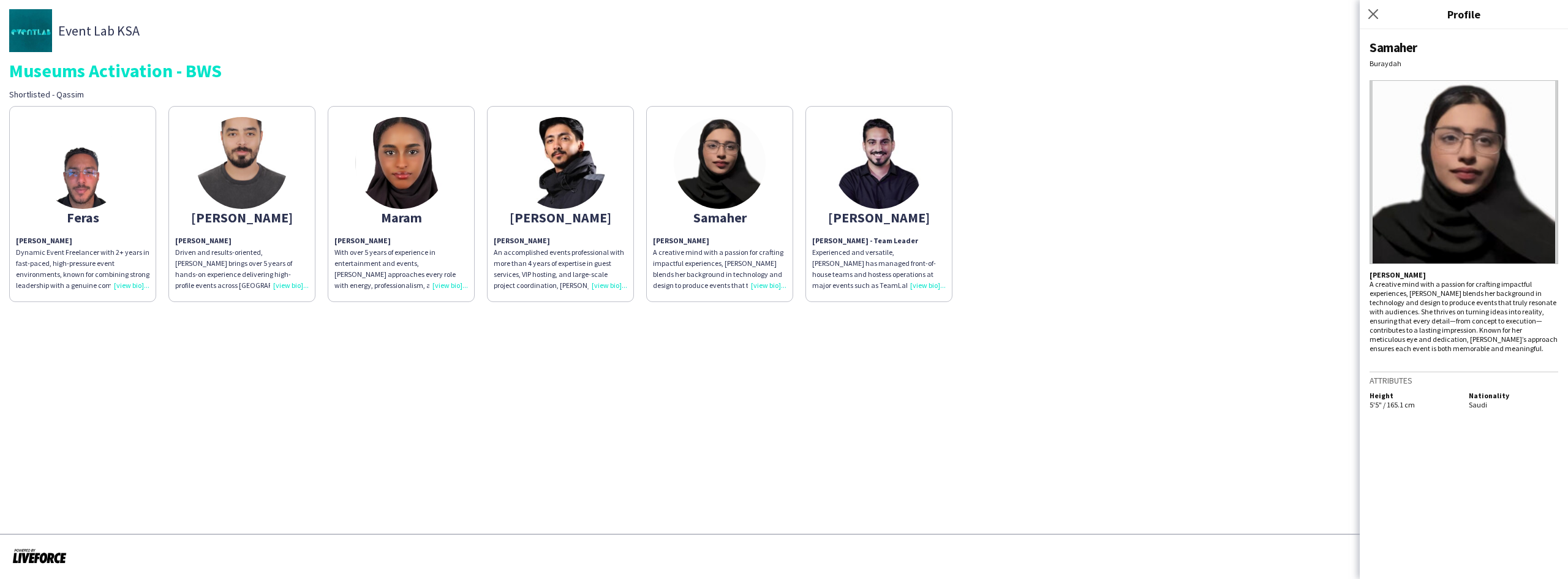
click at [531, 217] on div "[PERSON_NAME]" at bounding box center [560, 217] width 134 height 11
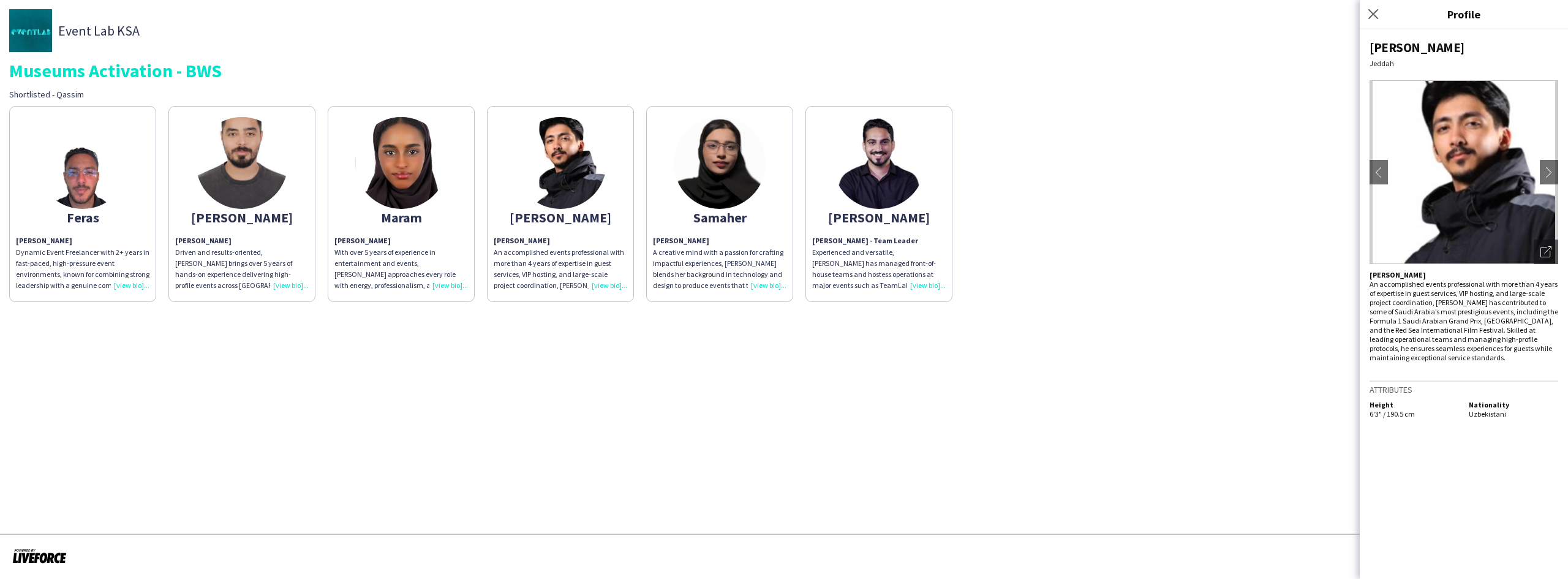
click at [426, 217] on div "Maram" at bounding box center [401, 217] width 134 height 11
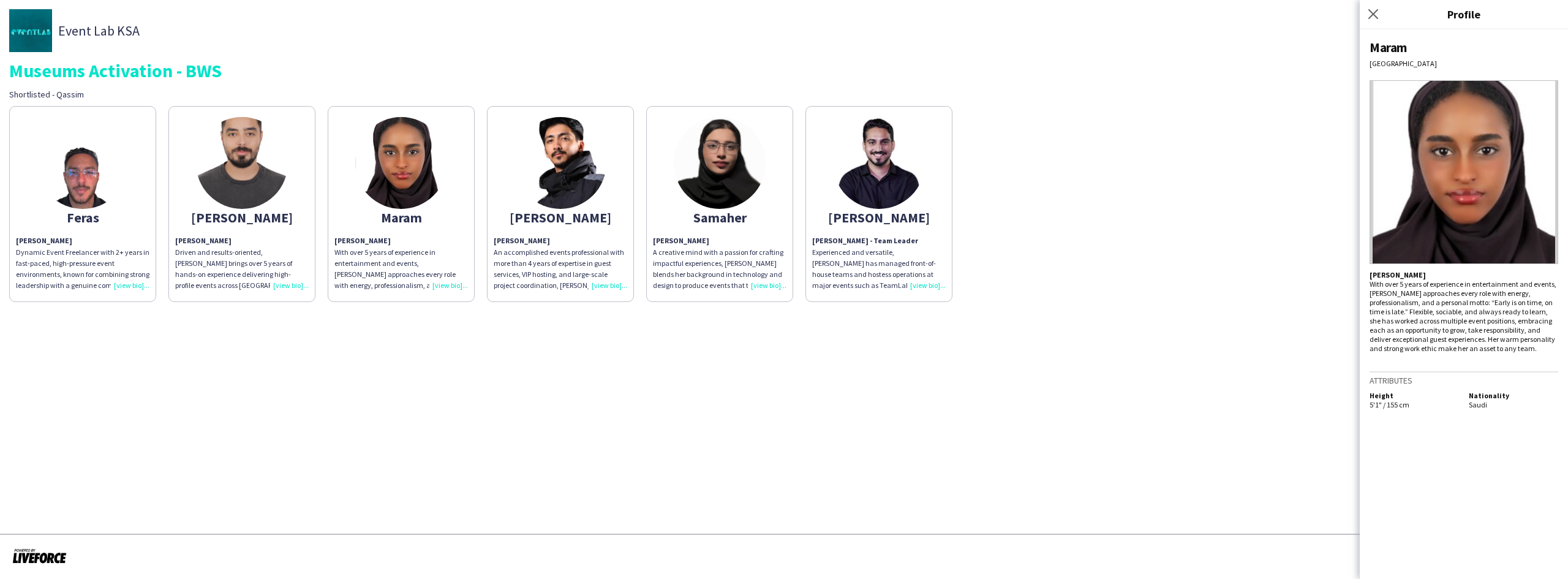
click at [283, 205] on app-share-pages-crew-card "Hazem Hassan Hazem Hassan Driven and results-oriented, Hazem brings over 5 year…" at bounding box center [242, 204] width 147 height 196
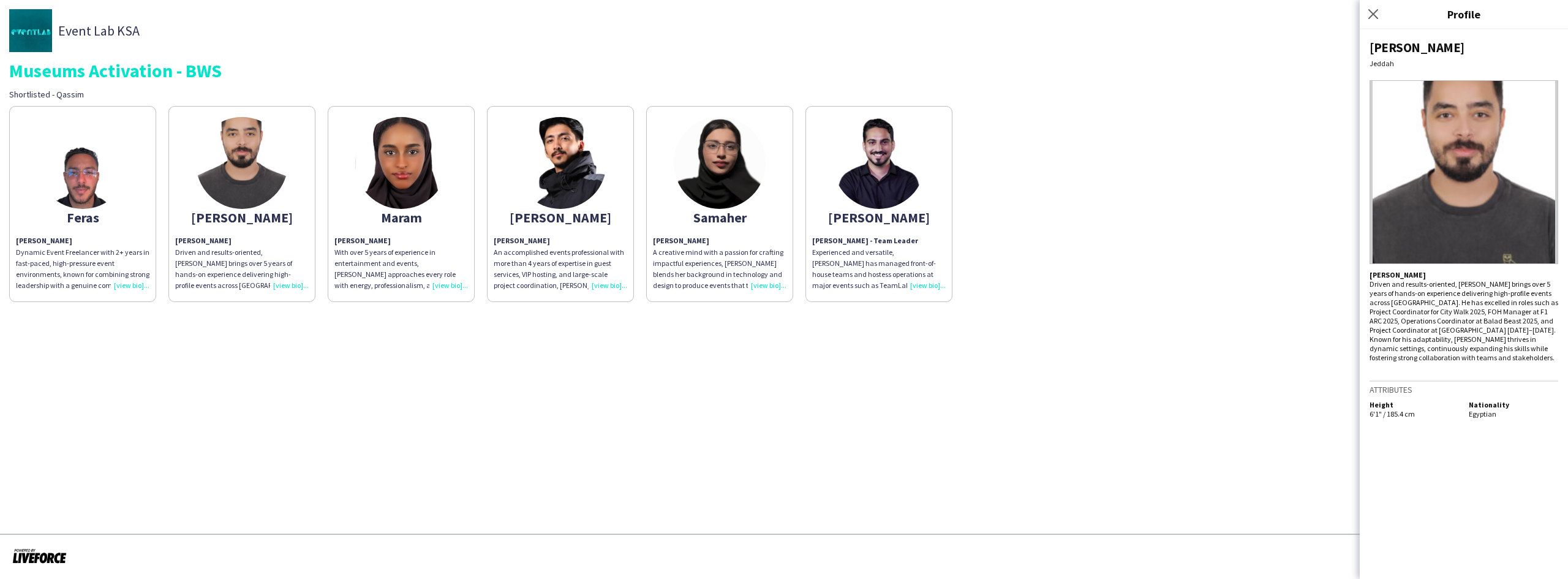
click at [138, 219] on div "Feras" at bounding box center [82, 217] width 134 height 11
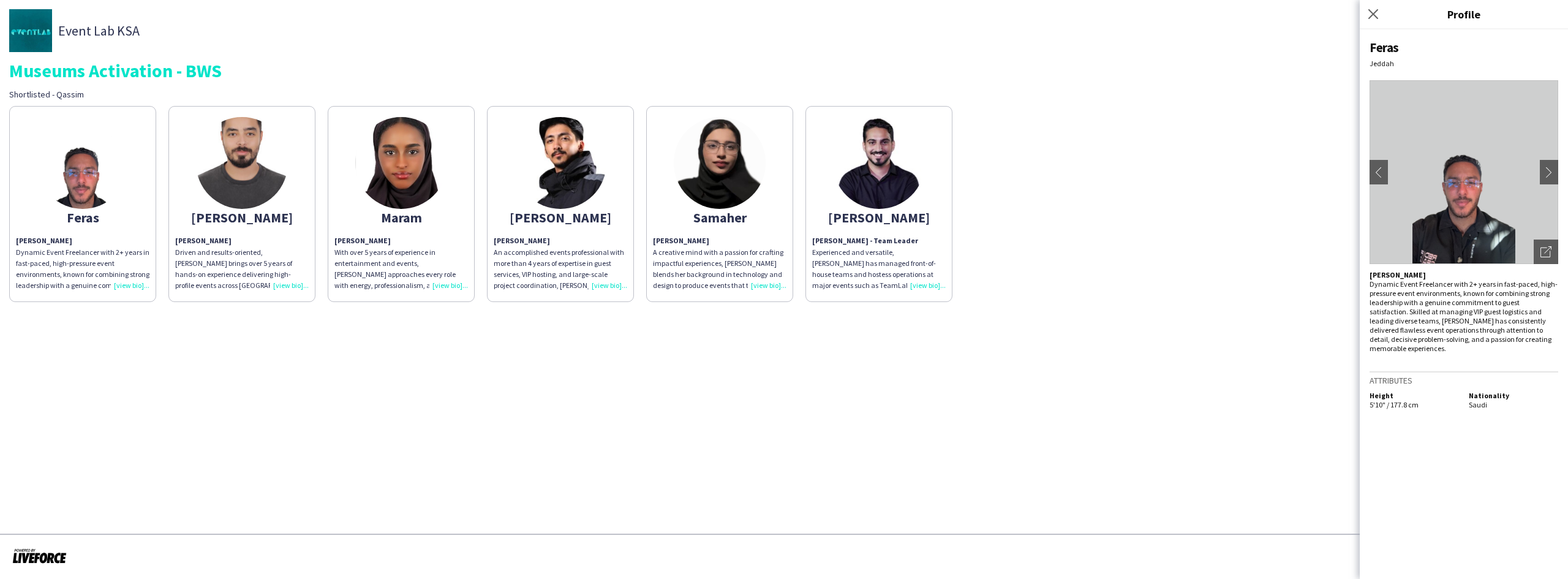
click at [483, 476] on app-share-pages "Event Lab KSA Museums Activation - BWS Shortlisted - Qassim Feras Feras Abuzaid…" at bounding box center [784, 289] width 1568 height 579
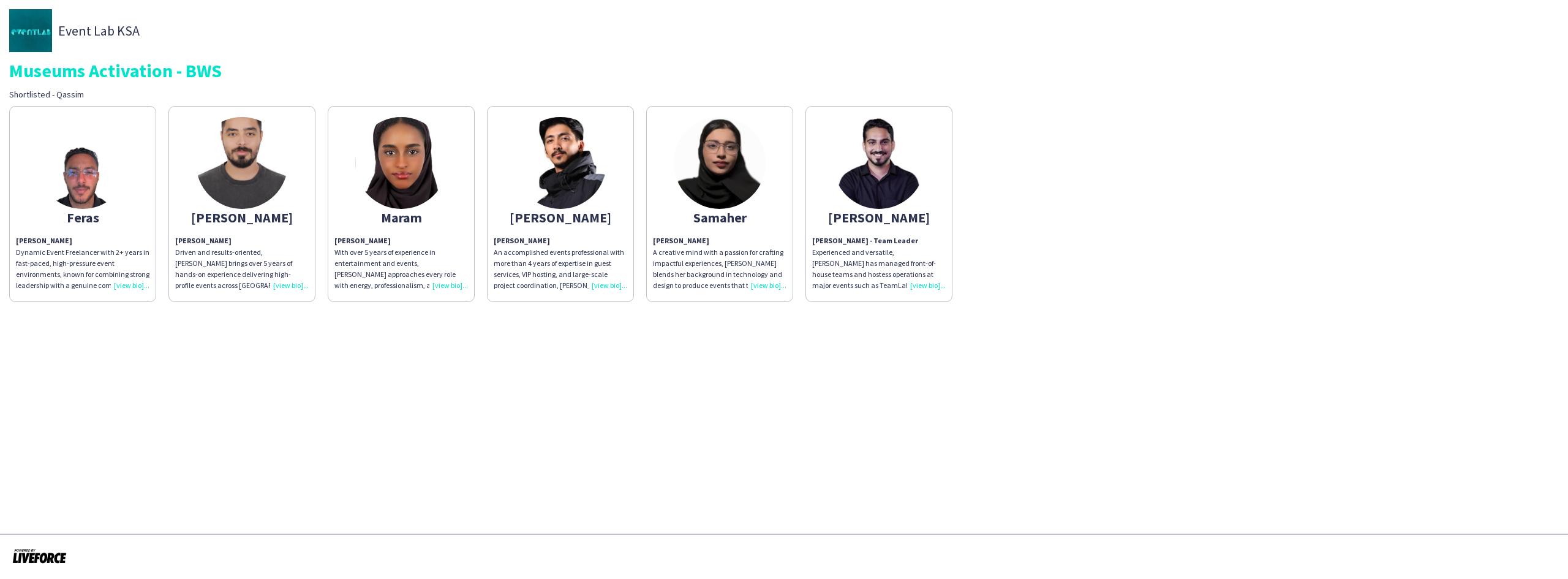
click at [512, 163] on app-share-pages-crew-card "Salman Salman Saddiq An accomplished events professional with more than 4 years…" at bounding box center [560, 204] width 147 height 196
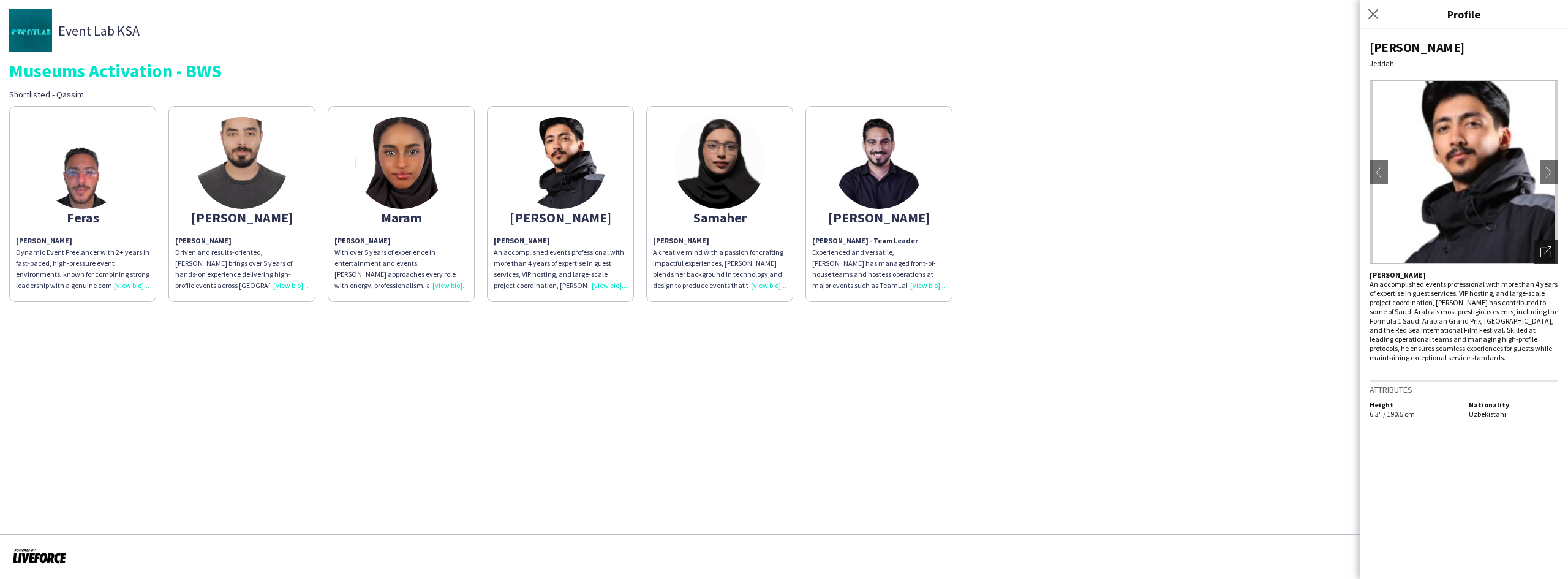
click at [1548, 250] on icon "Open photos pop-in" at bounding box center [1546, 252] width 11 height 11
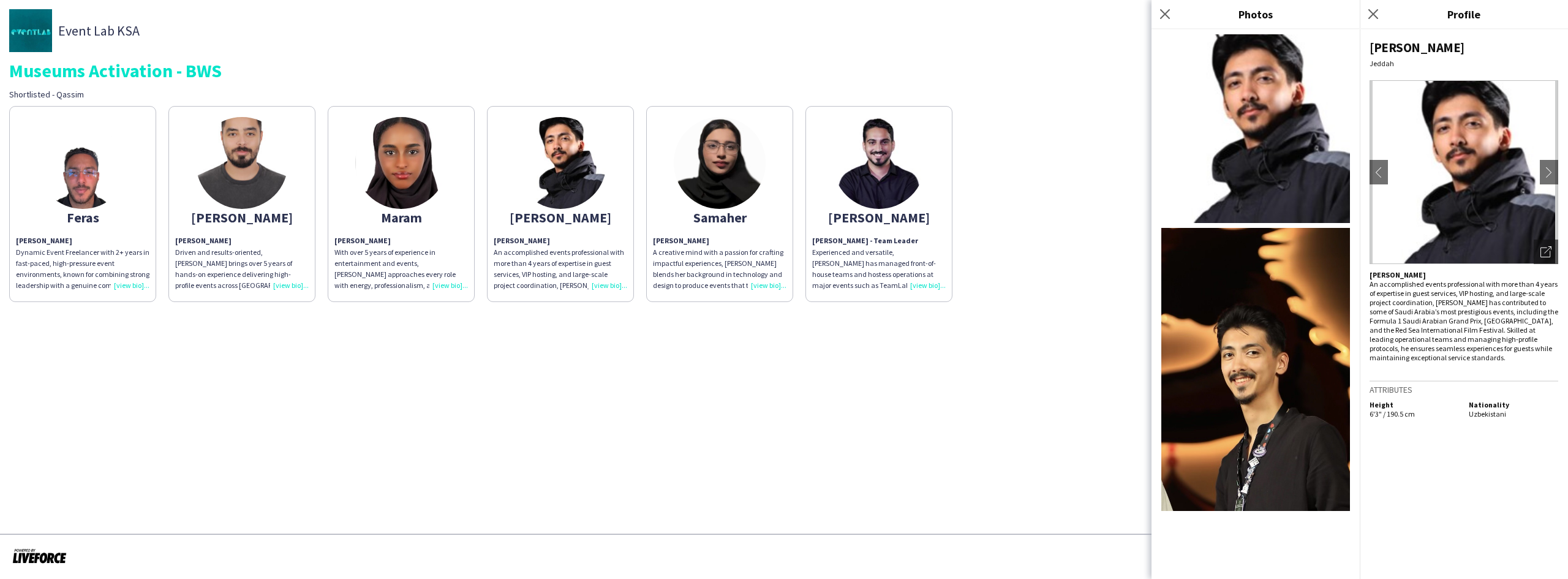
click at [890, 208] on app-share-pages-crew-card "[PERSON_NAME] - Team Leader Experienced and versatile, [PERSON_NAME] has manage…" at bounding box center [879, 204] width 147 height 196
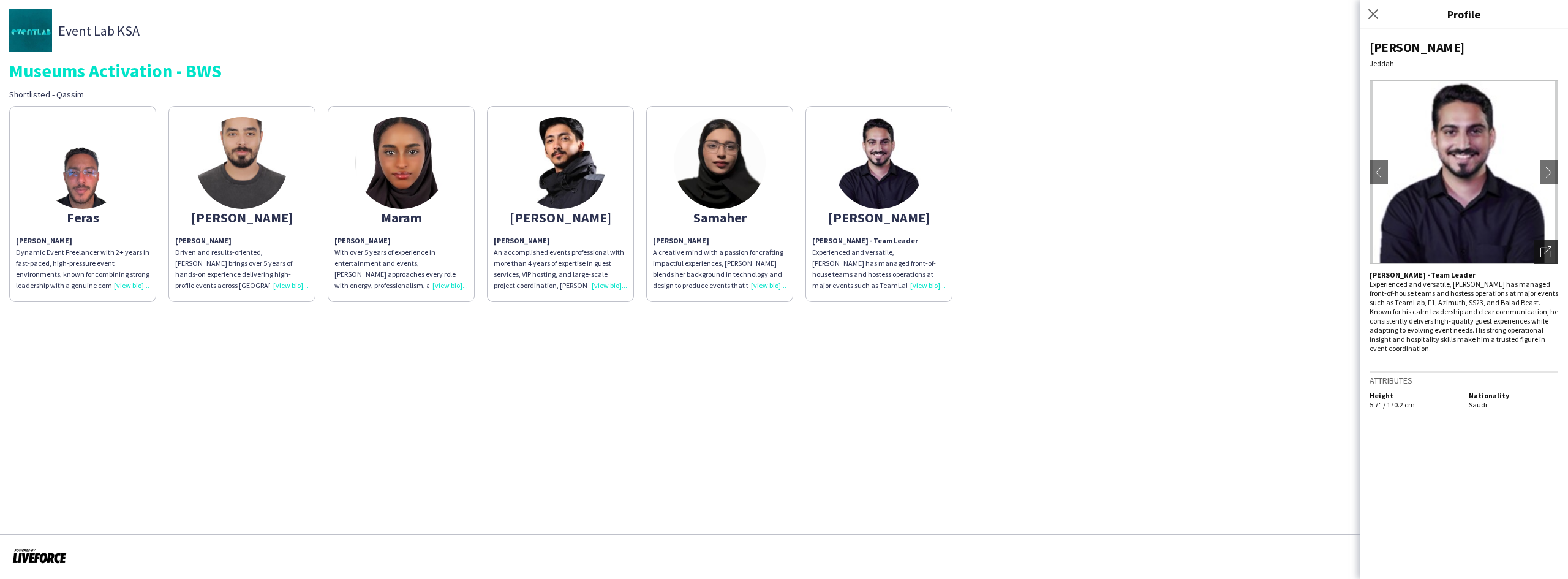
click at [1555, 251] on div "Open photos pop-in" at bounding box center [1546, 252] width 24 height 24
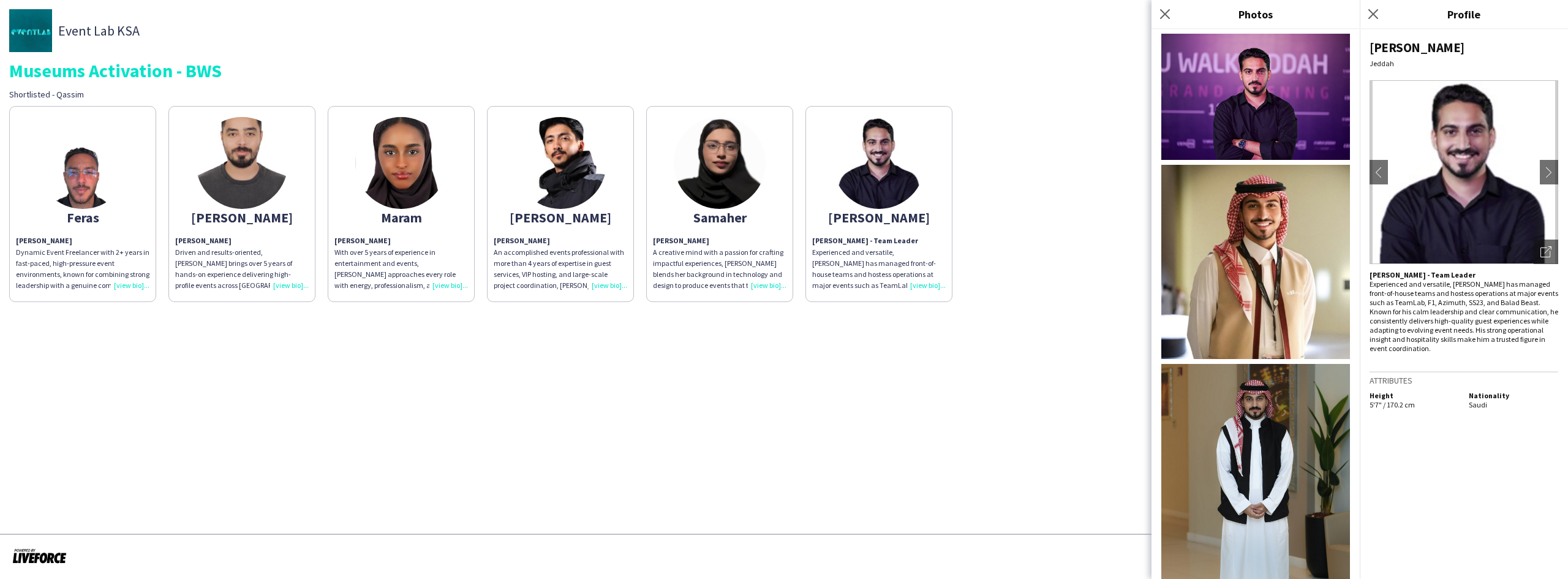
scroll to position [223, 0]
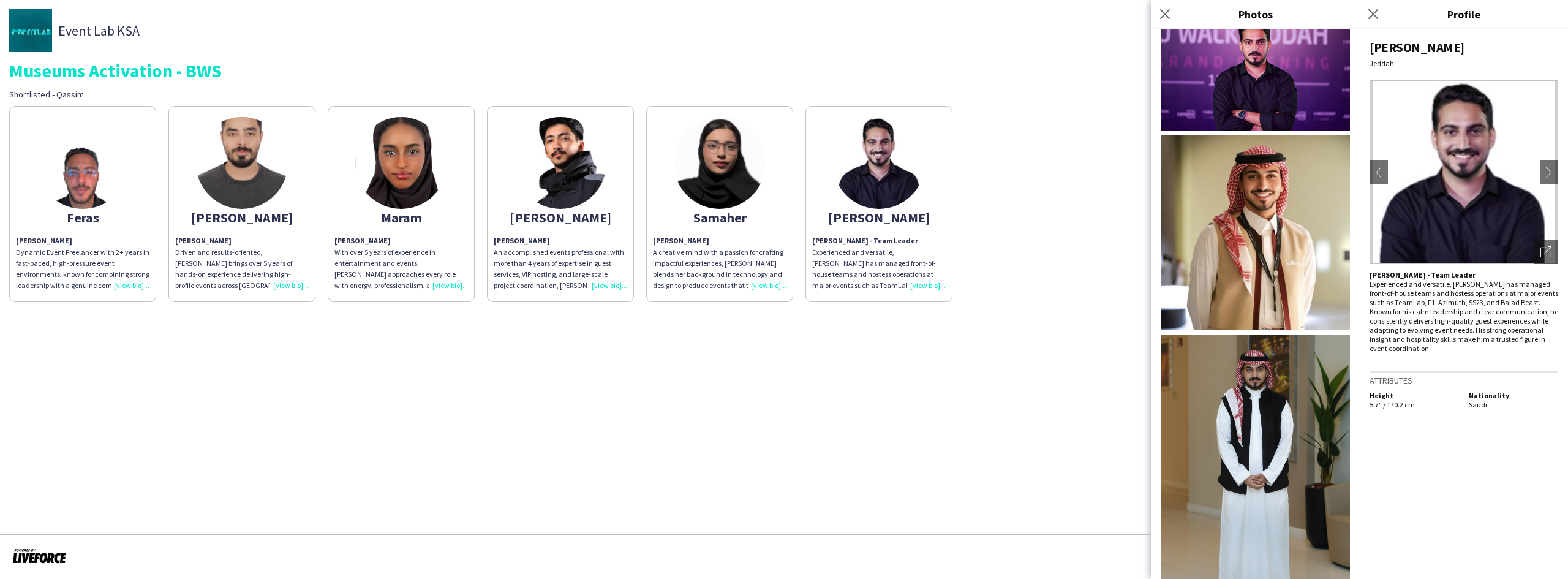
click at [590, 197] on img at bounding box center [560, 162] width 92 height 92
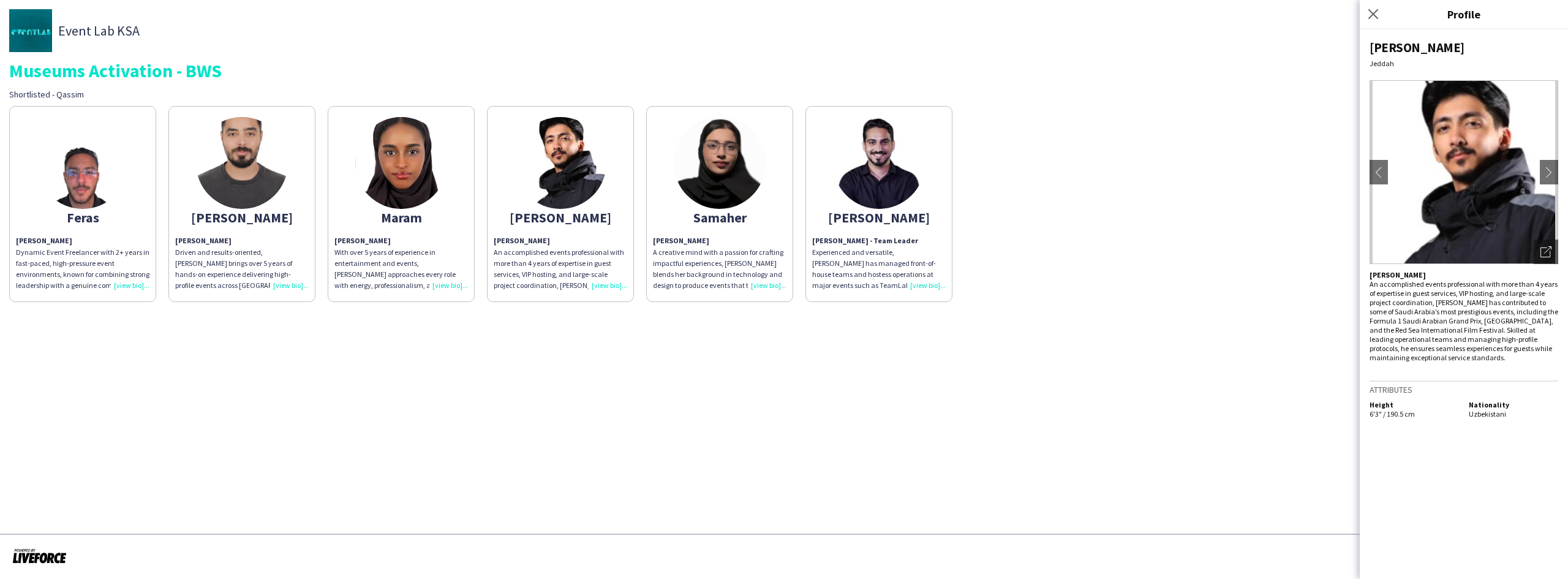
click at [267, 199] on img at bounding box center [242, 162] width 92 height 92
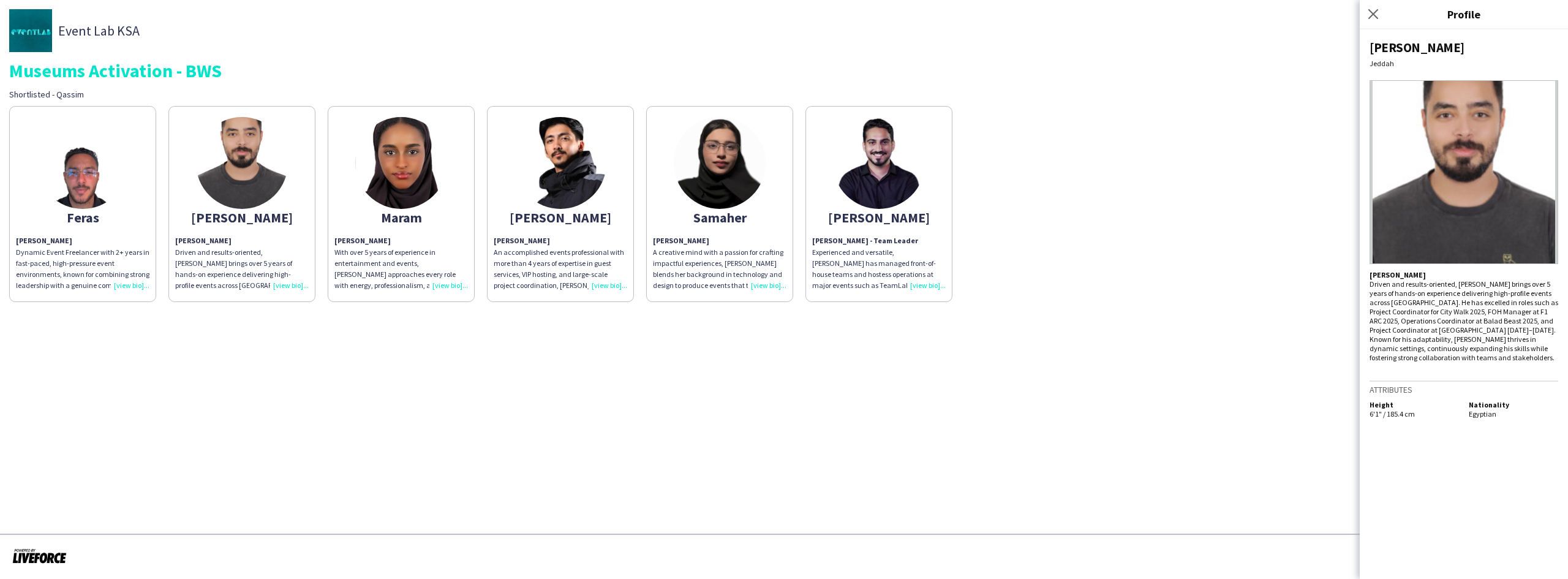
click at [85, 198] on img at bounding box center [82, 162] width 92 height 92
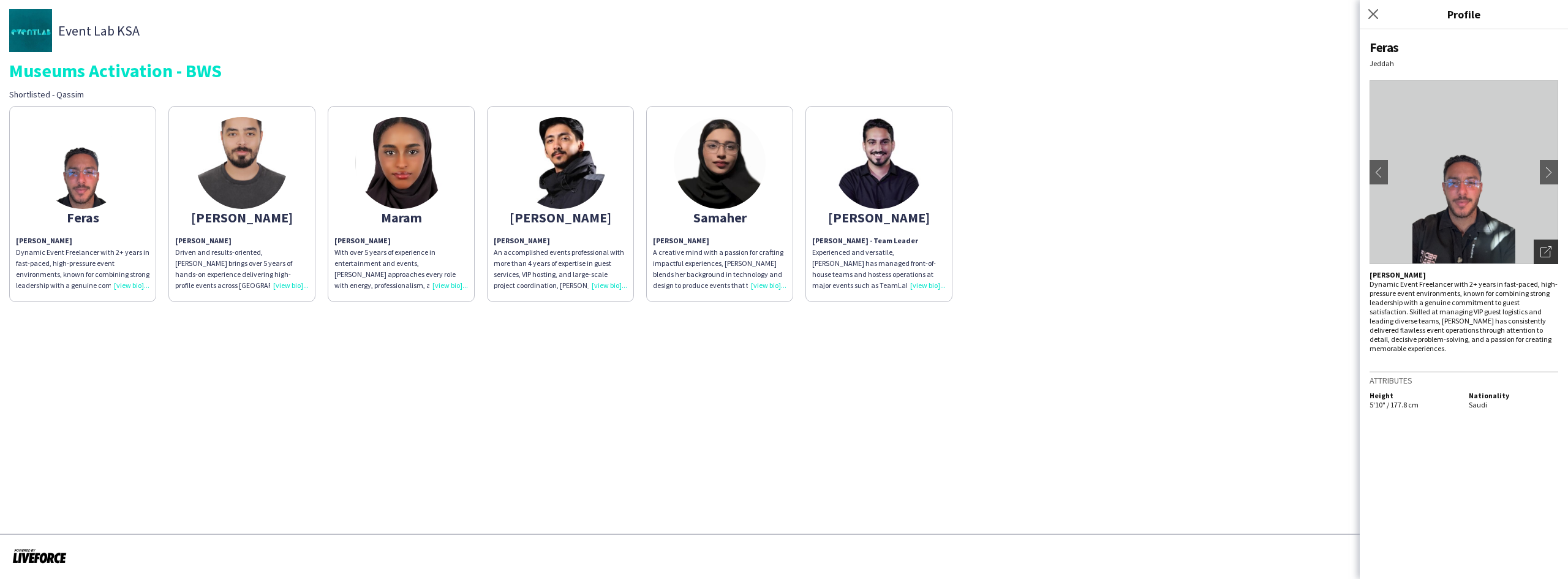
click at [1553, 250] on div "Open photos pop-in" at bounding box center [1546, 252] width 24 height 24
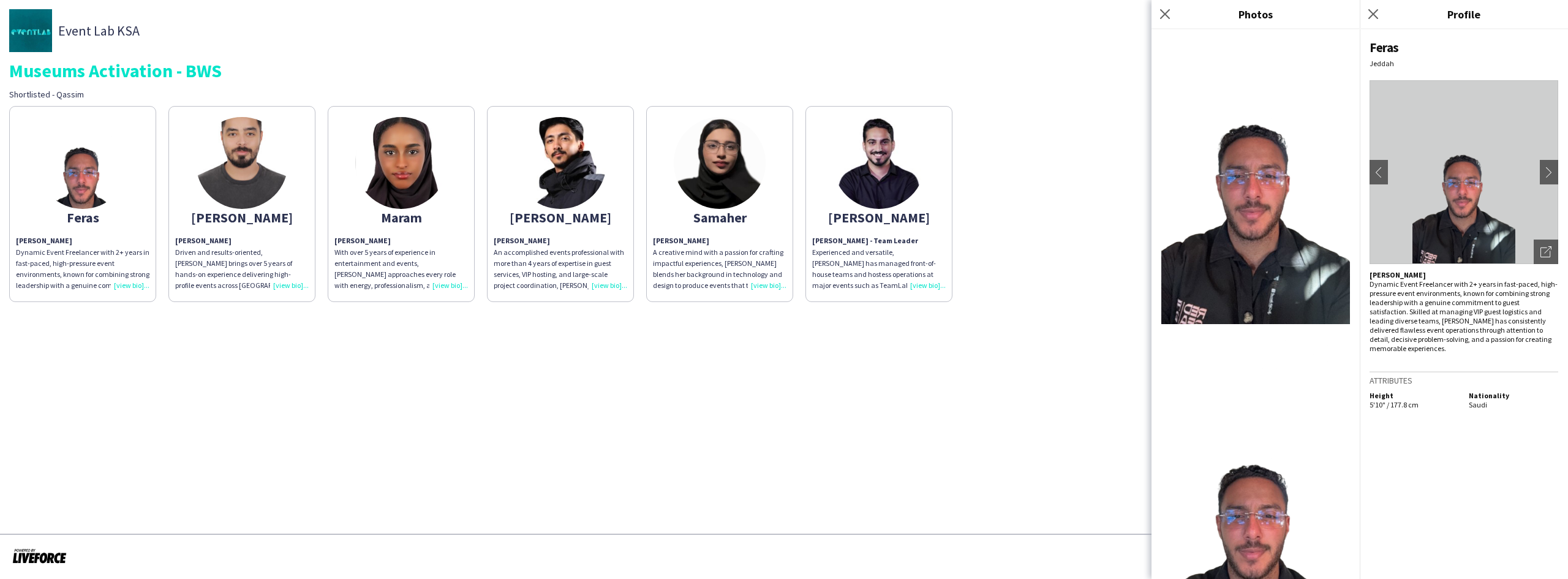
scroll to position [98, 0]
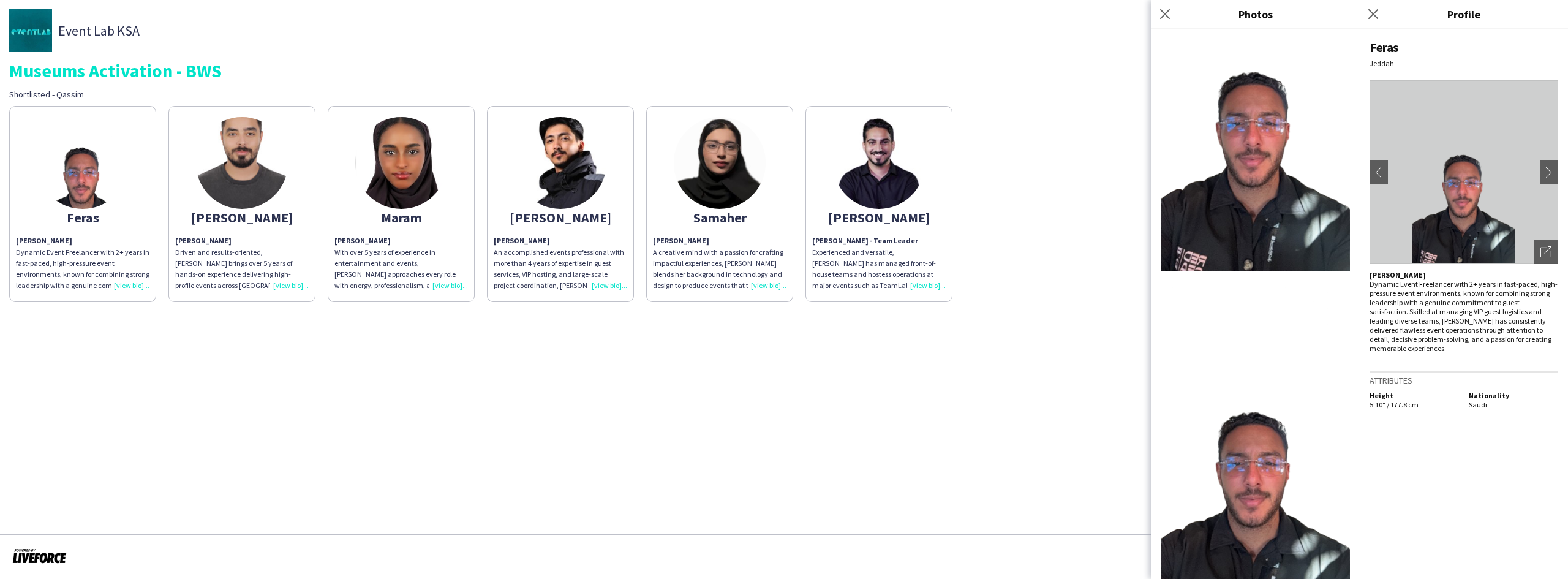
click at [1064, 225] on div "Feras Feras Abuzaid Dynamic Event Freelancer with 2+ years in fast-paced, high-…" at bounding box center [784, 201] width 1550 height 202
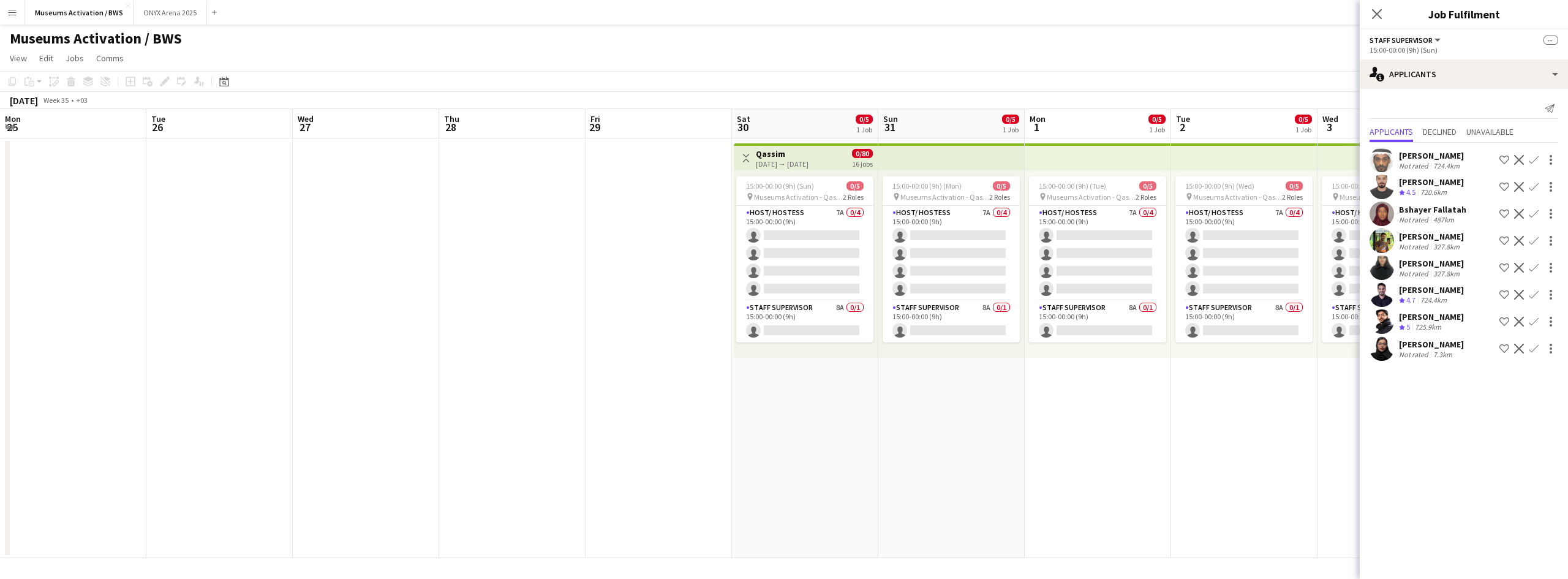
scroll to position [0, 438]
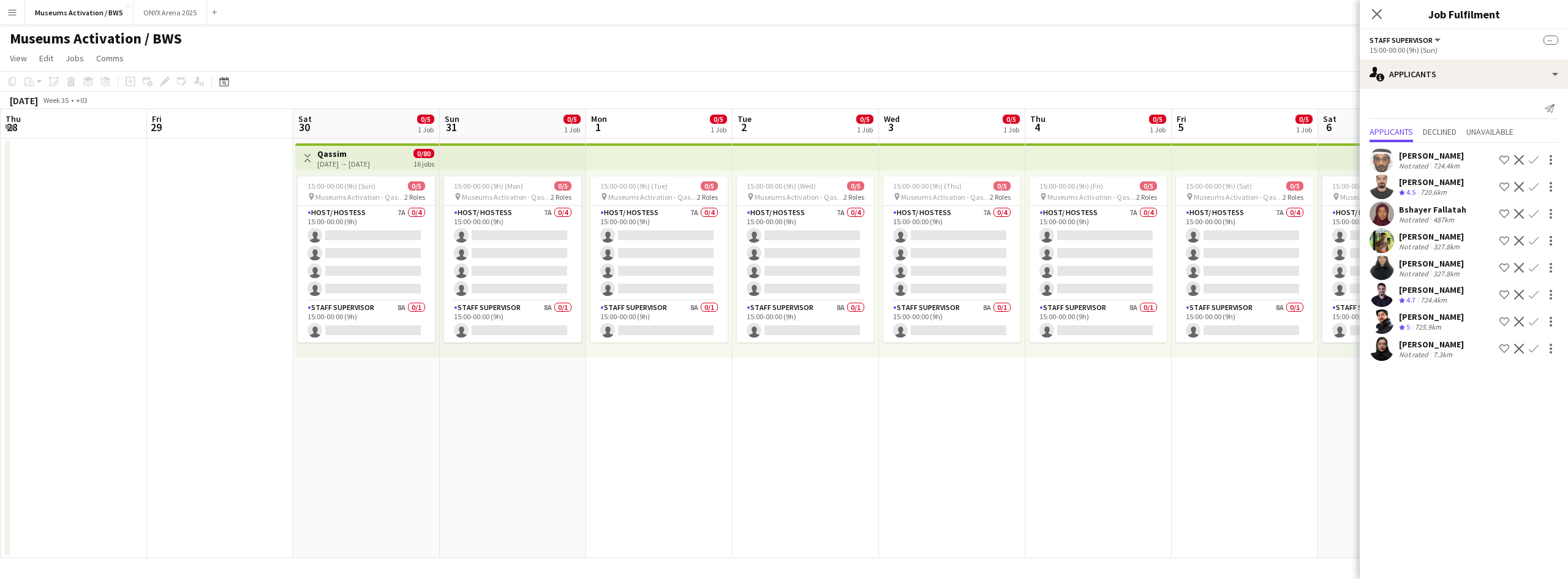
click at [235, 270] on app-date-cell at bounding box center [221, 348] width 147 height 419
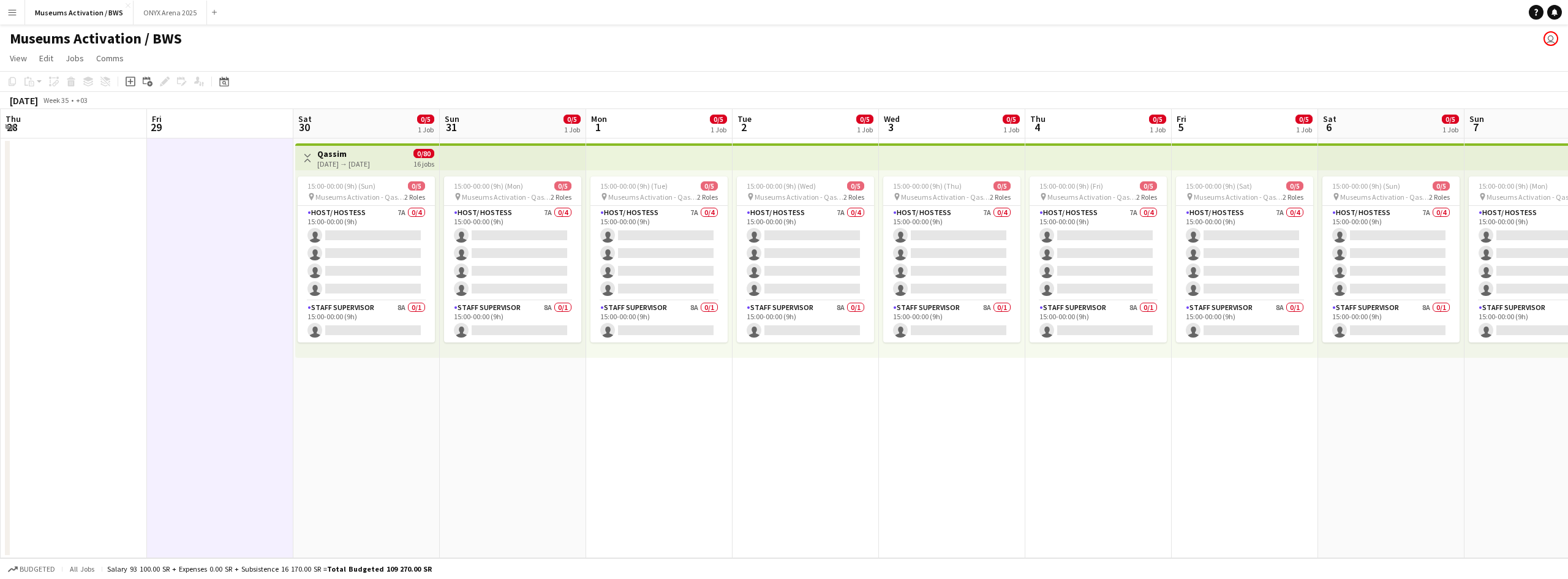
click at [5, 10] on button "Menu" at bounding box center [12, 12] width 24 height 24
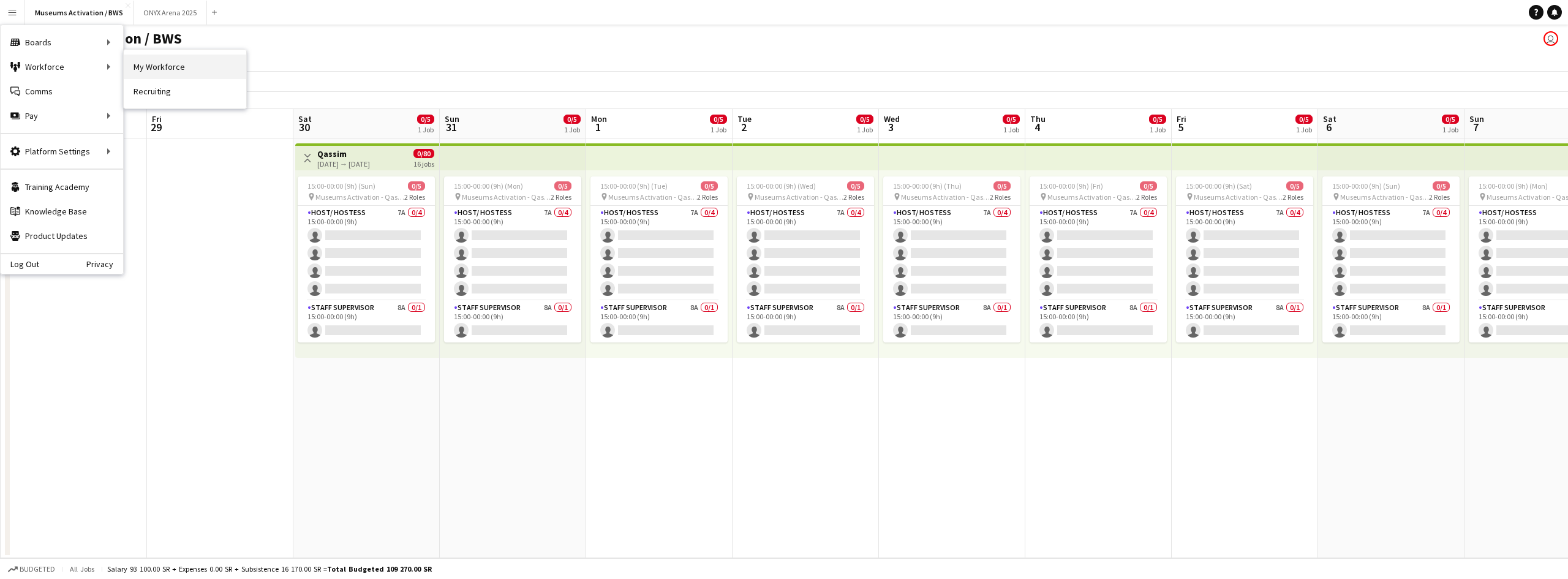
click at [188, 77] on link "My Workforce" at bounding box center [185, 67] width 123 height 24
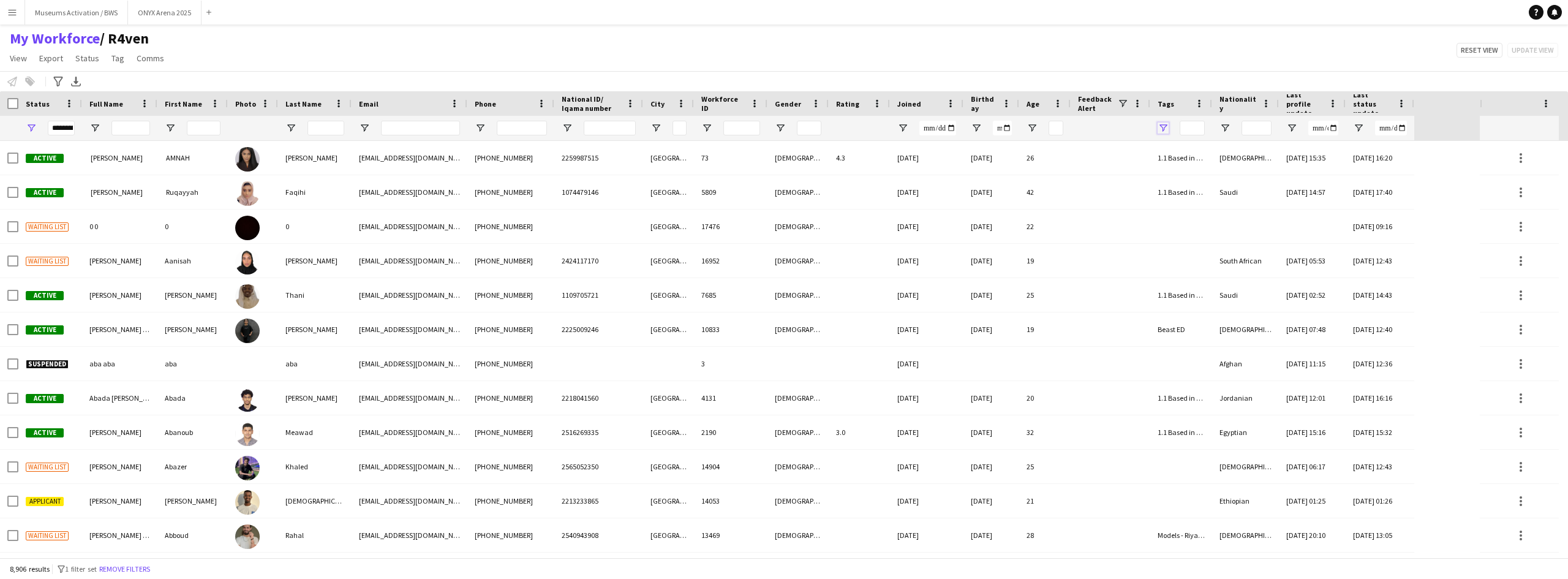
click at [1160, 130] on span "Open Filter Menu" at bounding box center [1163, 128] width 11 height 11
type input "***"
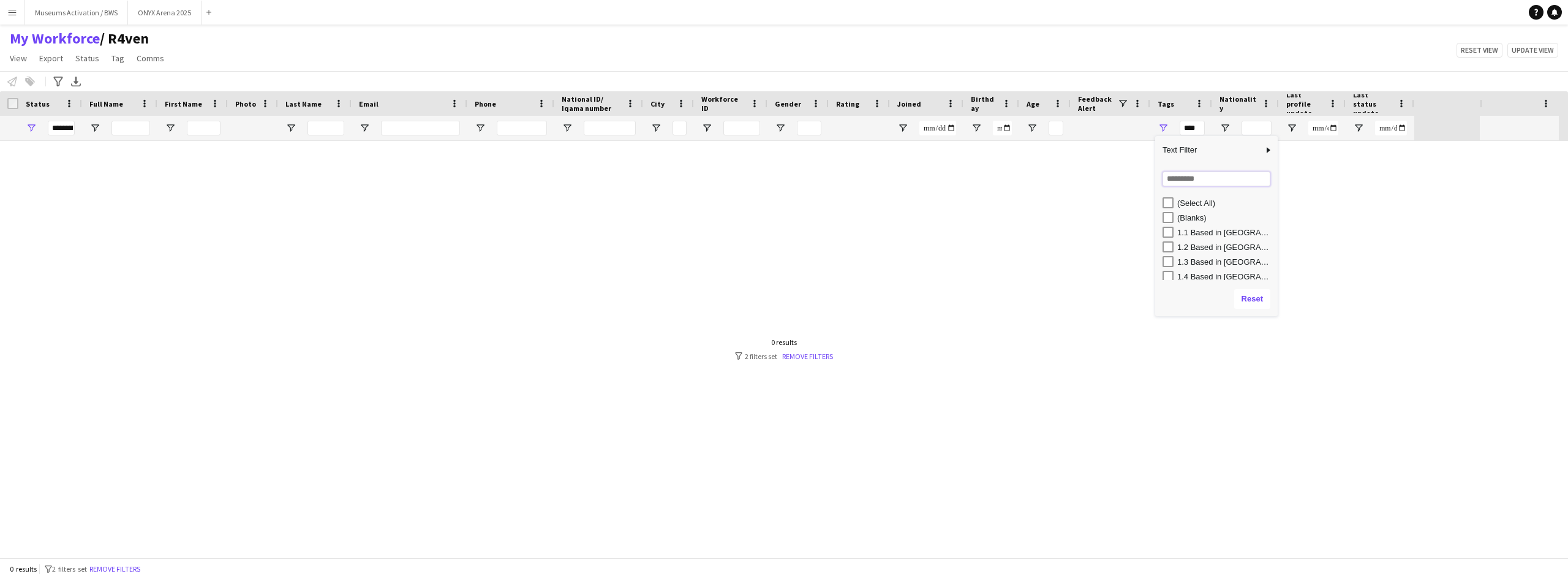
click at [1172, 181] on input "Search filter values" at bounding box center [1216, 179] width 108 height 15
type input "***"
type input "**********"
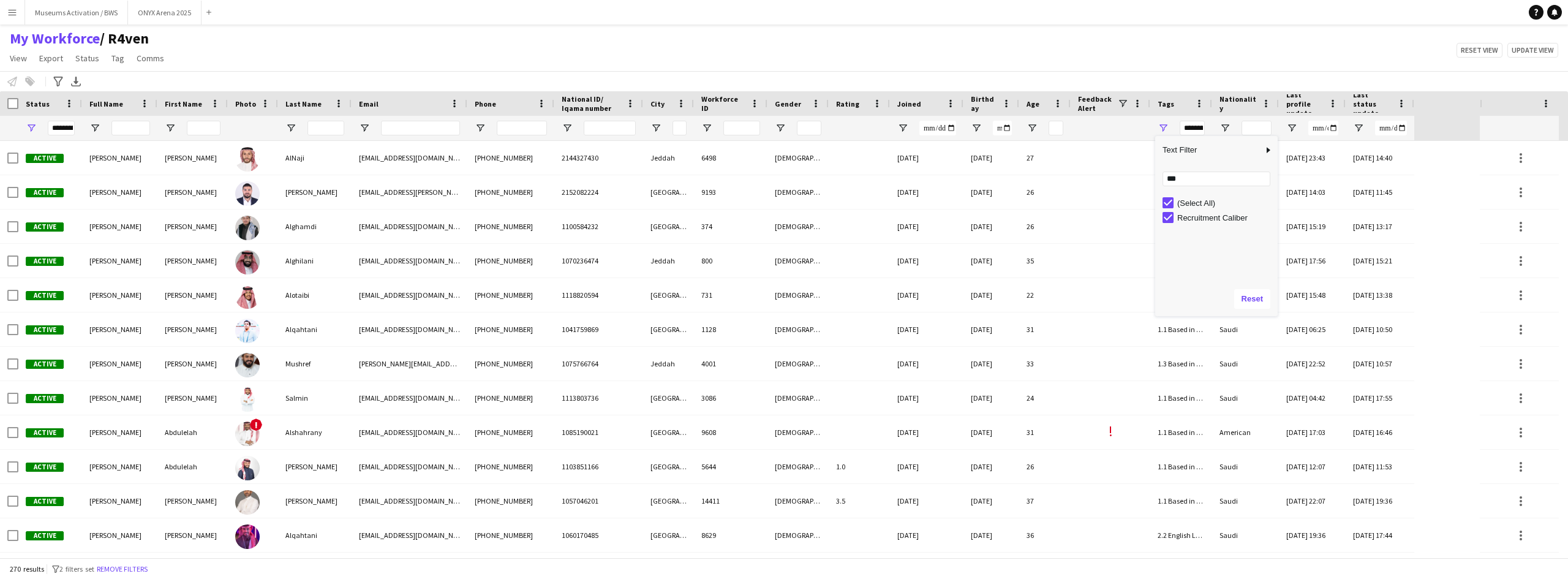
click at [728, 56] on div "My Workforce / R4ven View Views Default view R4ven New view Update view Delete …" at bounding box center [784, 50] width 1568 height 41
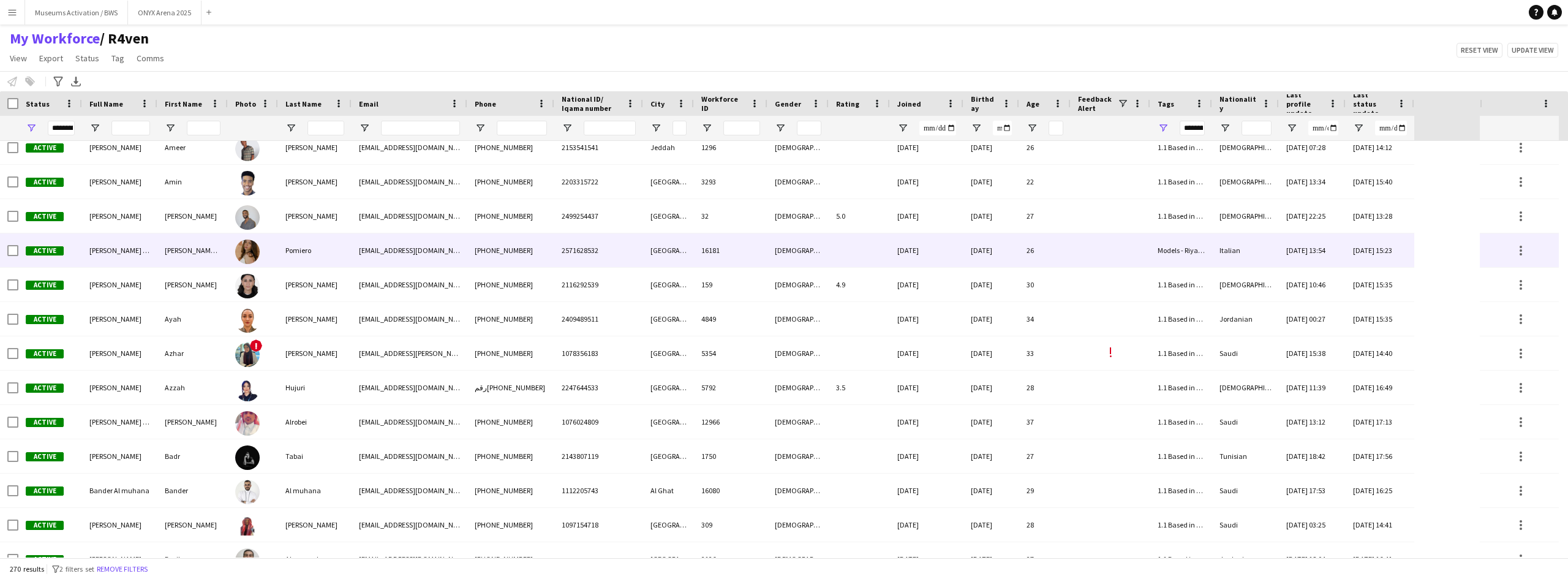
scroll to position [1899, 0]
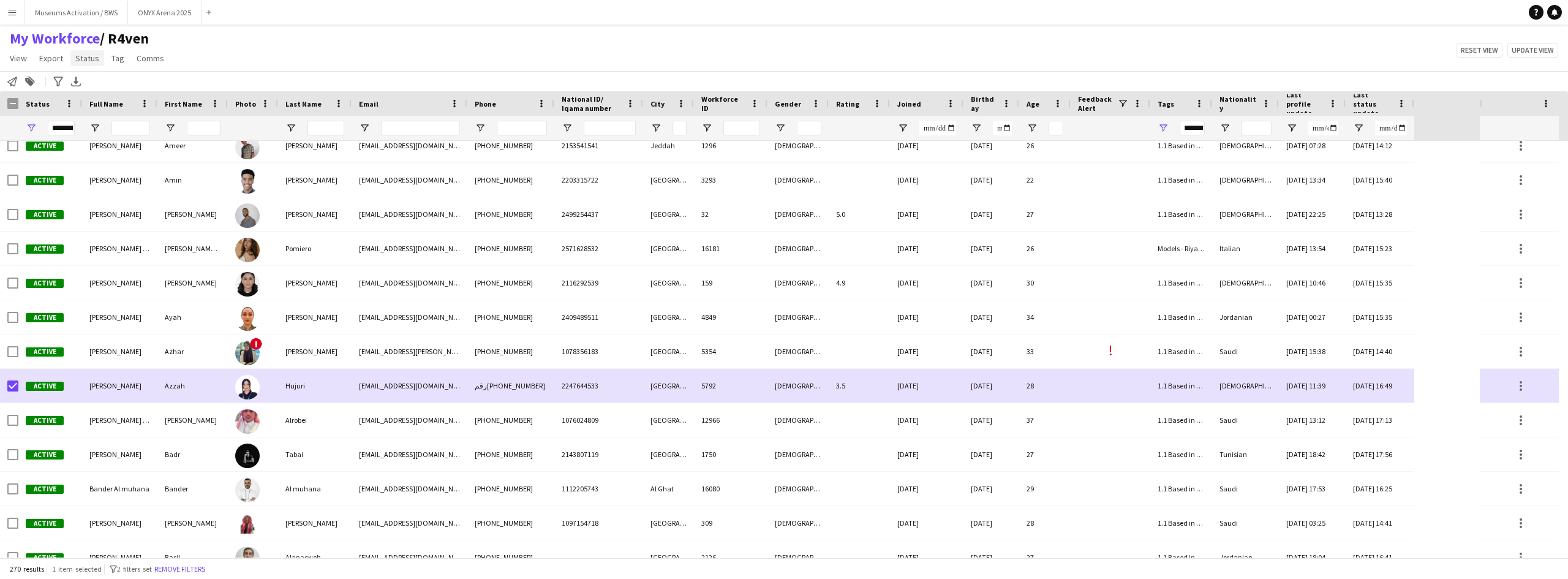
click at [88, 52] on link "Status" at bounding box center [88, 58] width 34 height 16
click at [89, 77] on link "Edit" at bounding box center [113, 85] width 85 height 26
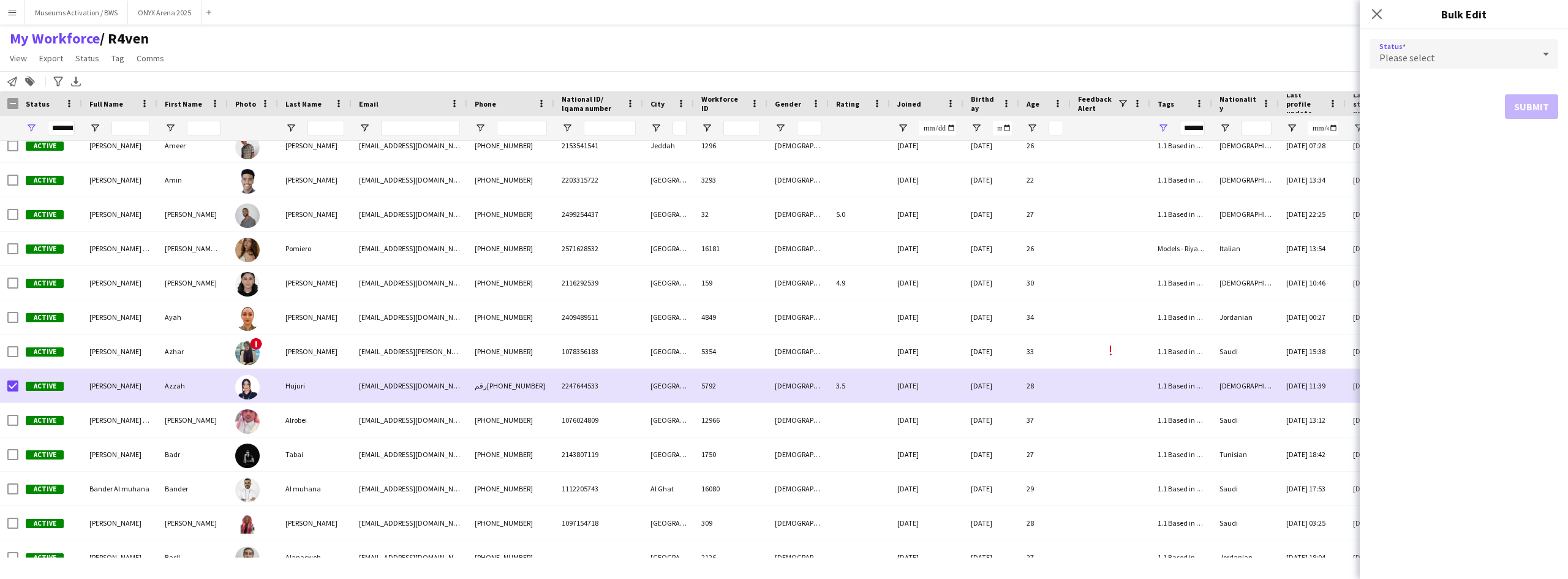
click at [1441, 48] on div "Please select" at bounding box center [1451, 54] width 164 height 29
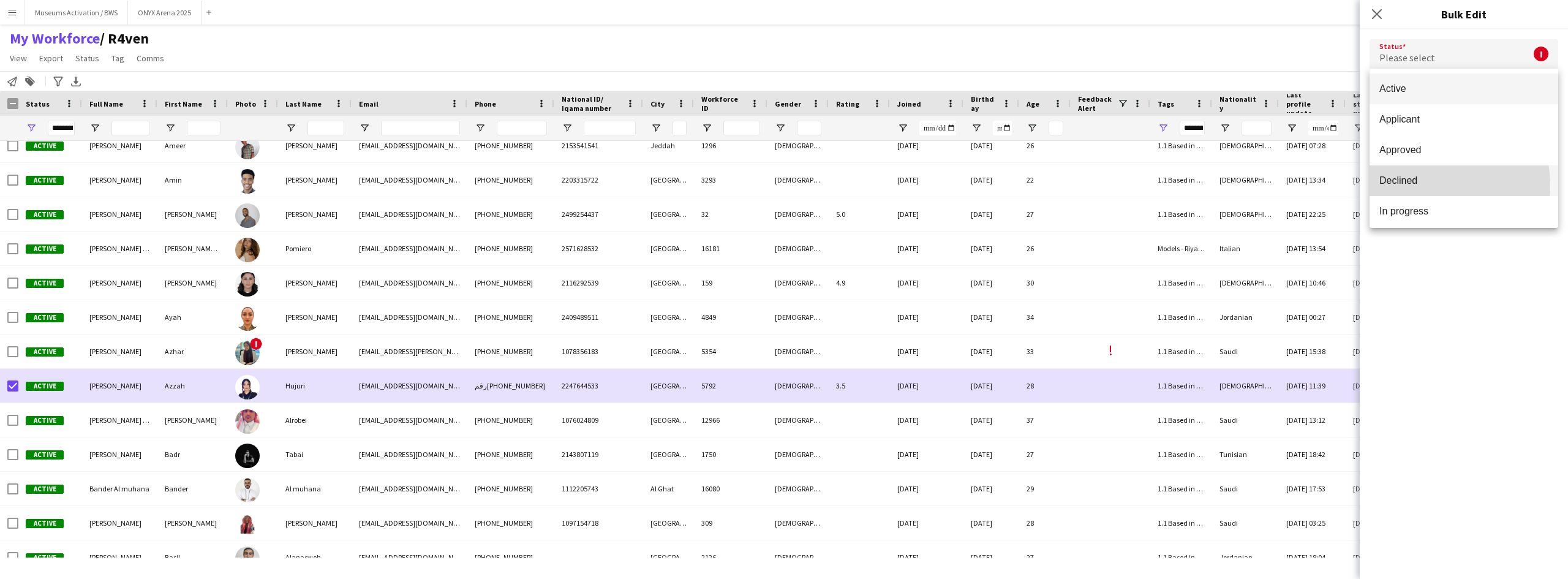
click at [1413, 185] on span "Declined" at bounding box center [1464, 180] width 169 height 12
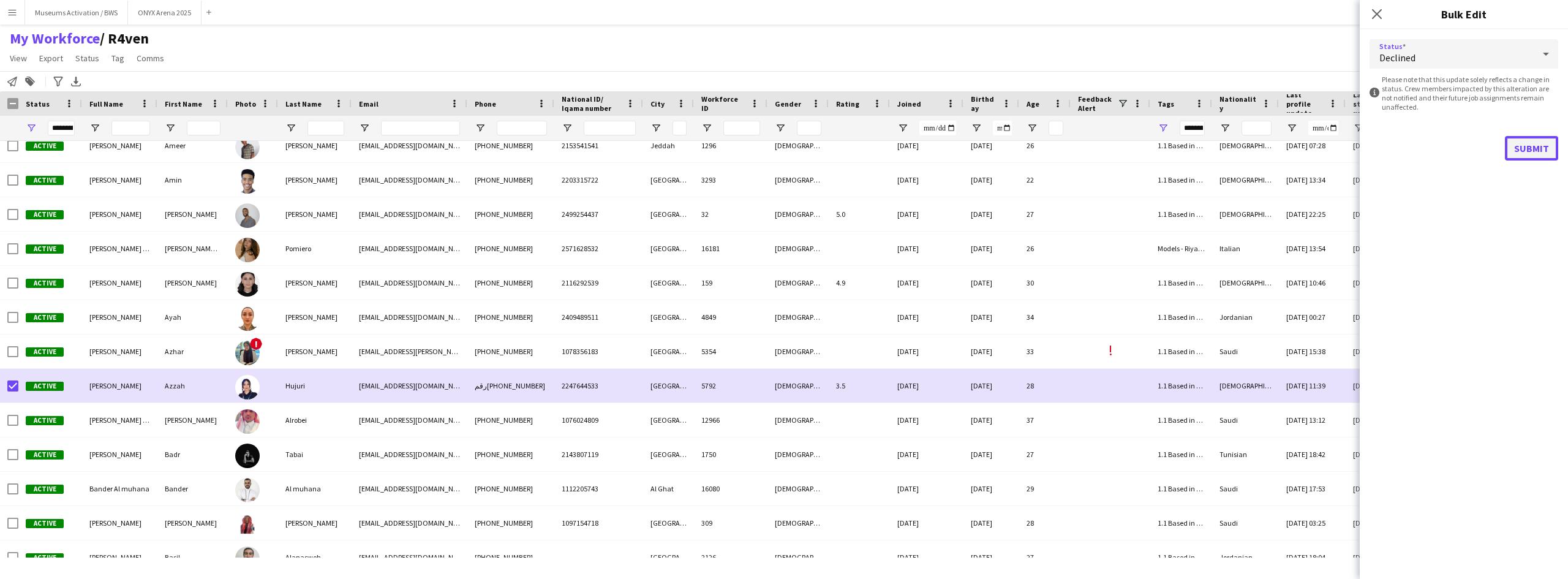
click at [1543, 141] on button "Submit" at bounding box center [1531, 148] width 54 height 24
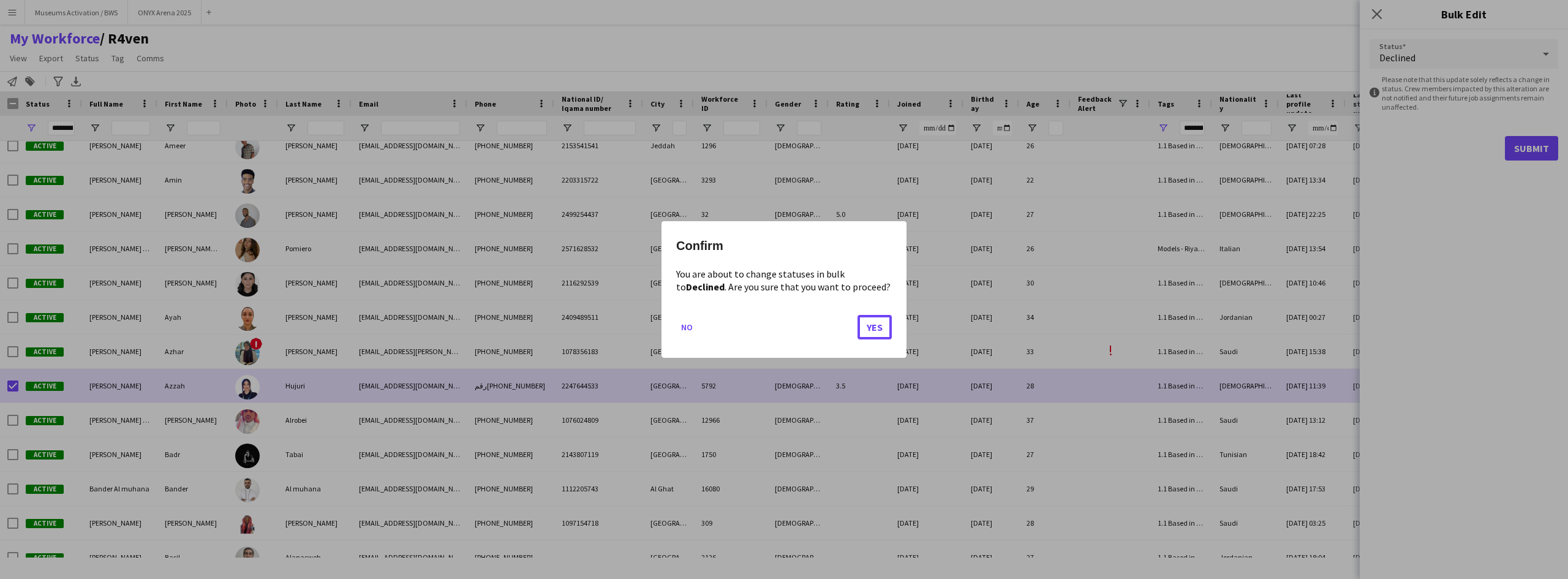
click at [856, 333] on mat-dialog-actions "No Yes" at bounding box center [784, 331] width 216 height 52
click at [870, 329] on button "Yes" at bounding box center [875, 327] width 35 height 24
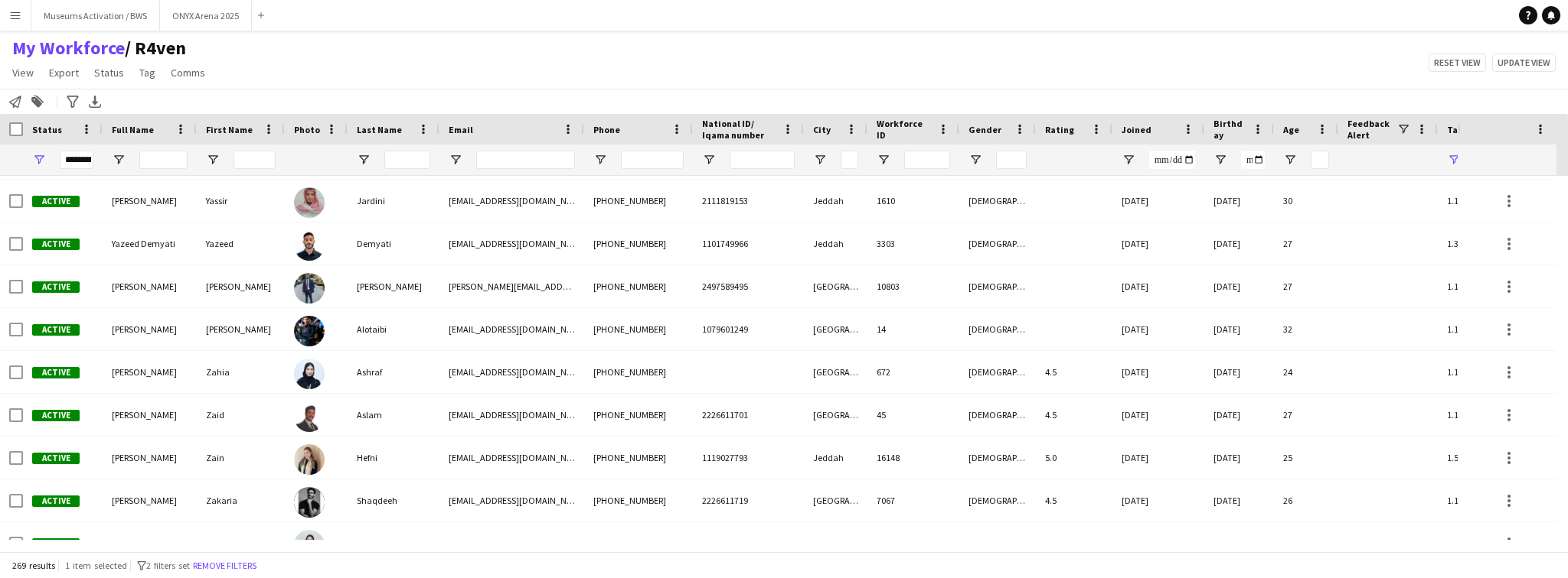
scroll to position [0, 0]
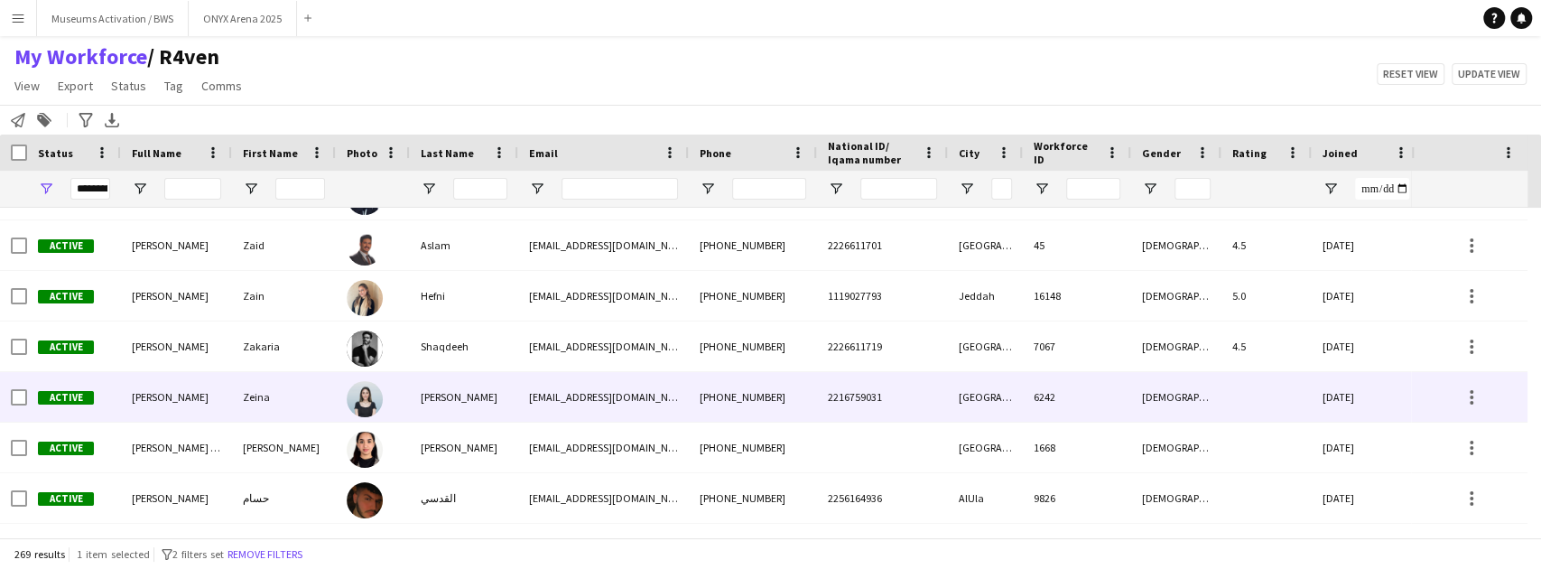
click at [211, 387] on div "[PERSON_NAME]" at bounding box center [176, 397] width 111 height 50
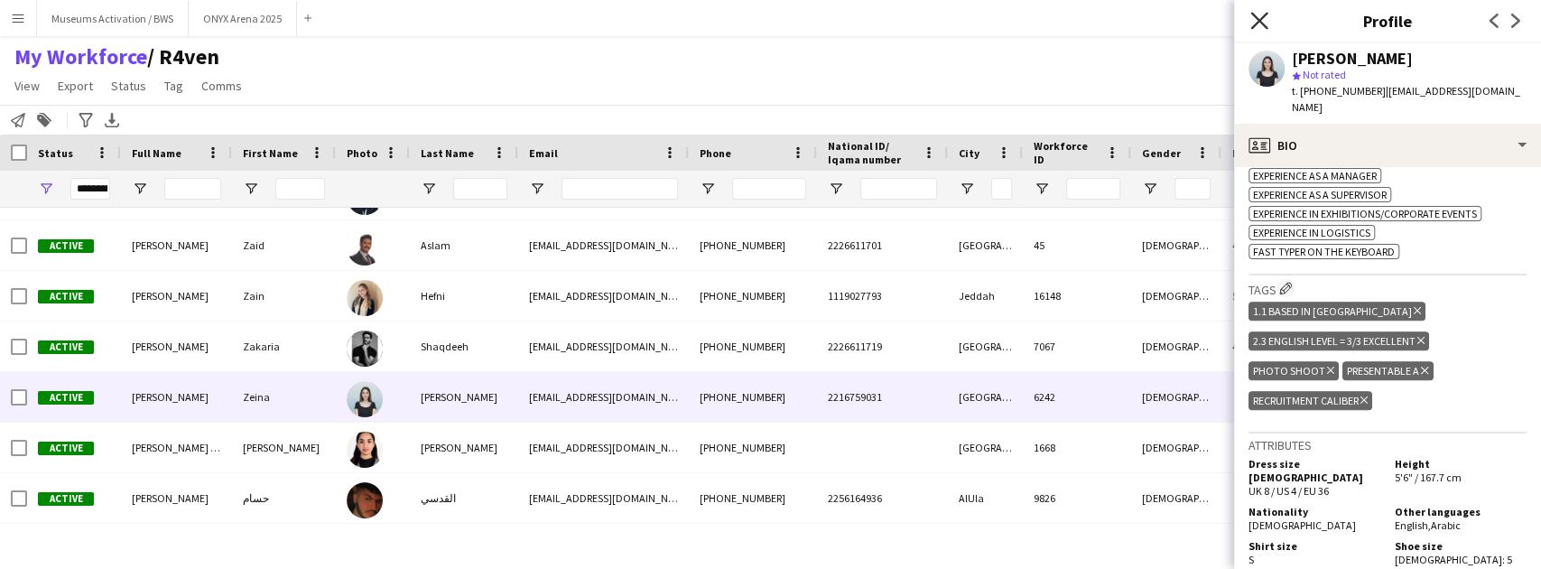
click at [1258, 20] on icon at bounding box center [1258, 20] width 17 height 17
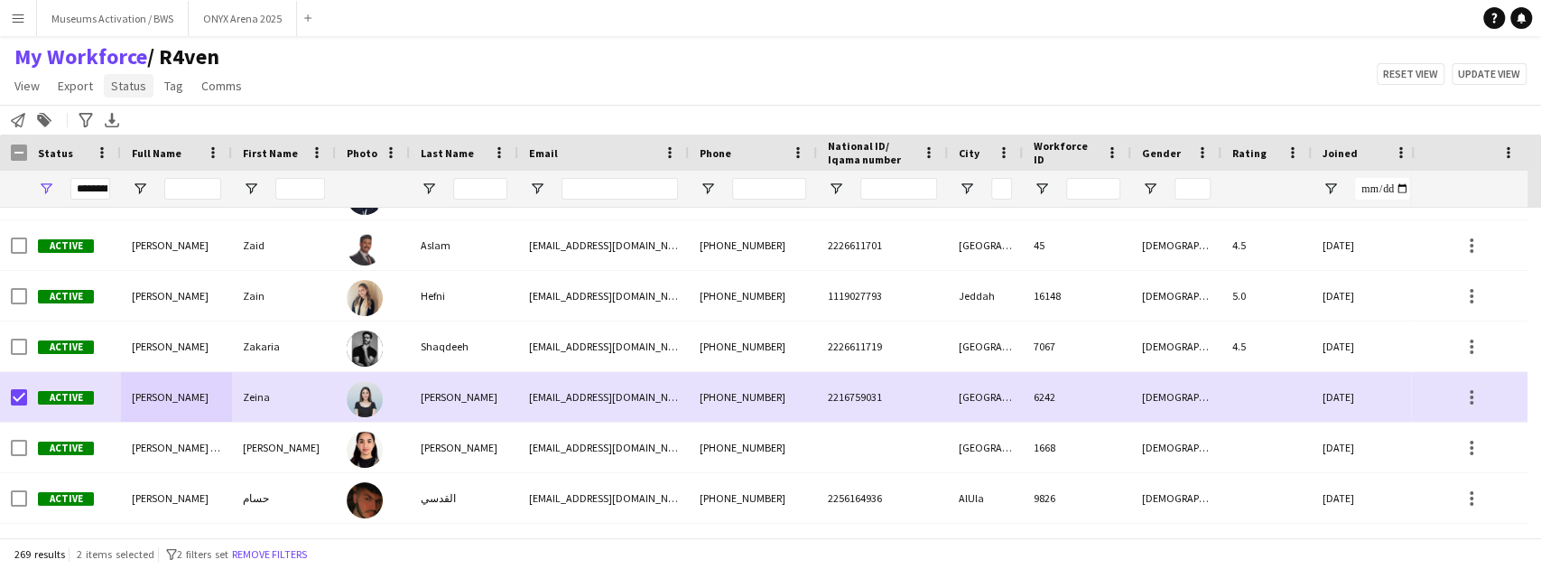
click at [133, 88] on span "Status" at bounding box center [128, 86] width 35 height 16
click at [137, 113] on link "Edit" at bounding box center [167, 125] width 126 height 38
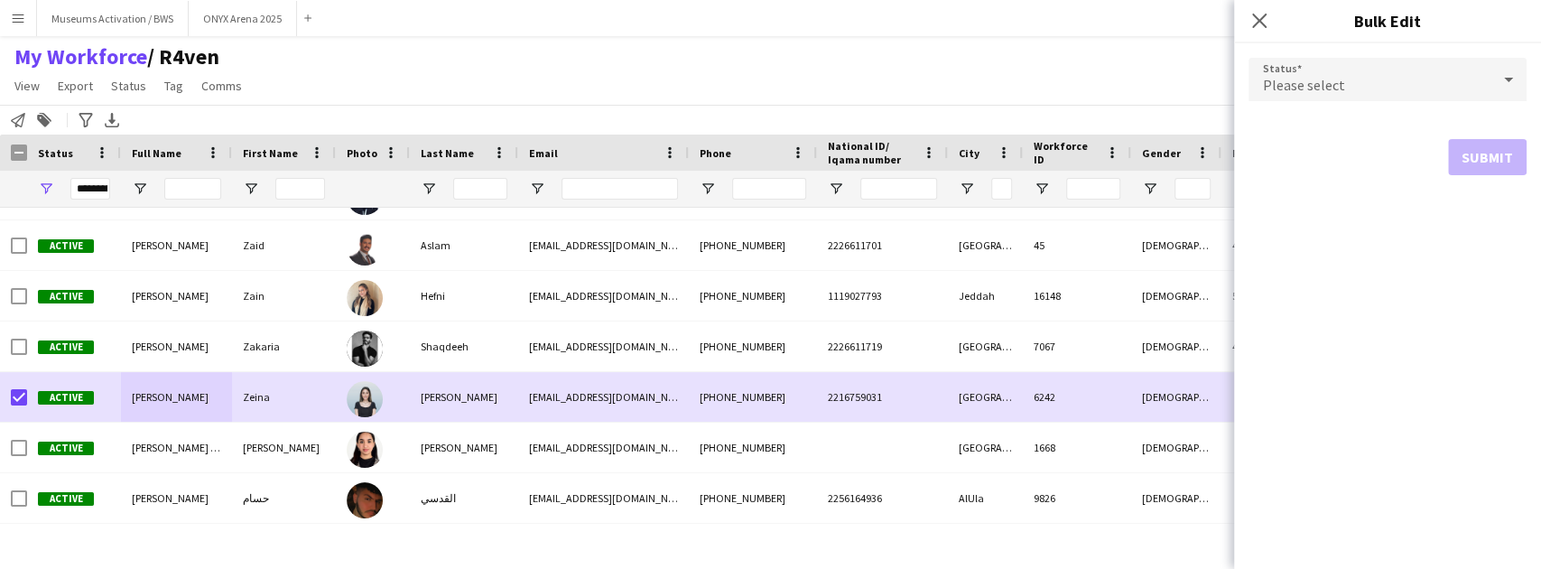
click at [1382, 88] on div "Please select" at bounding box center [1369, 79] width 242 height 43
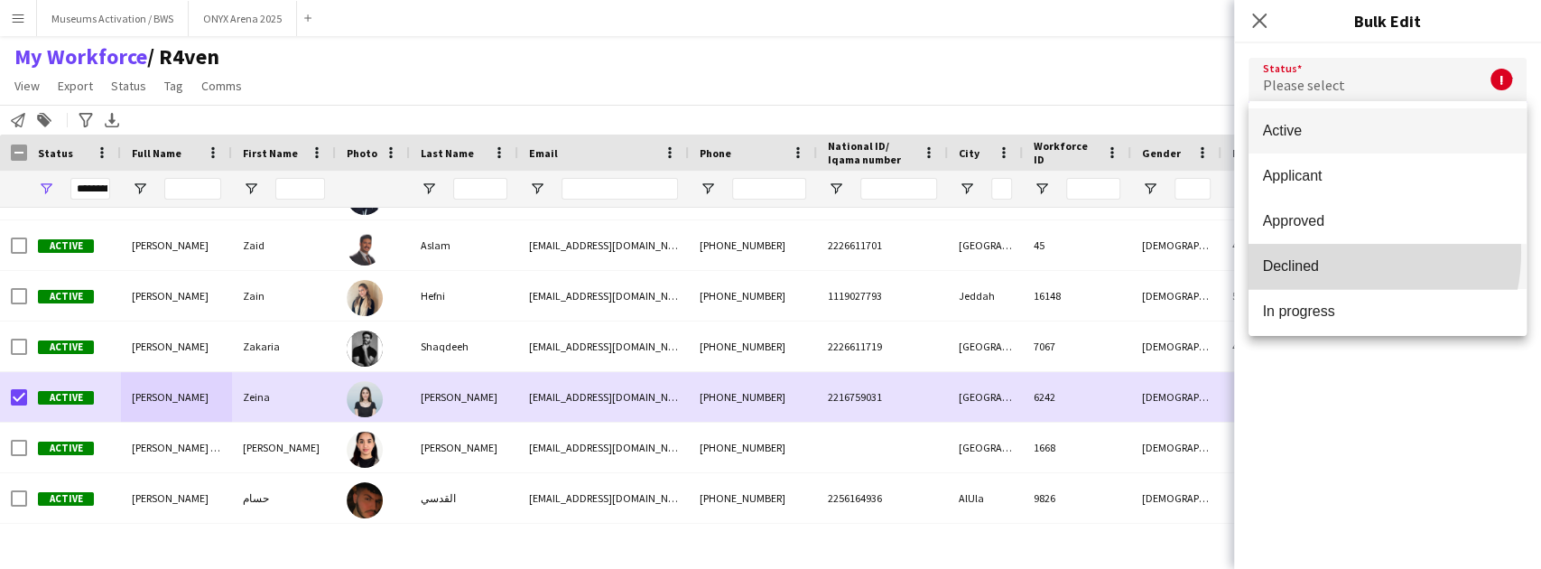
click at [1327, 250] on mat-option "Declined" at bounding box center [1387, 266] width 278 height 45
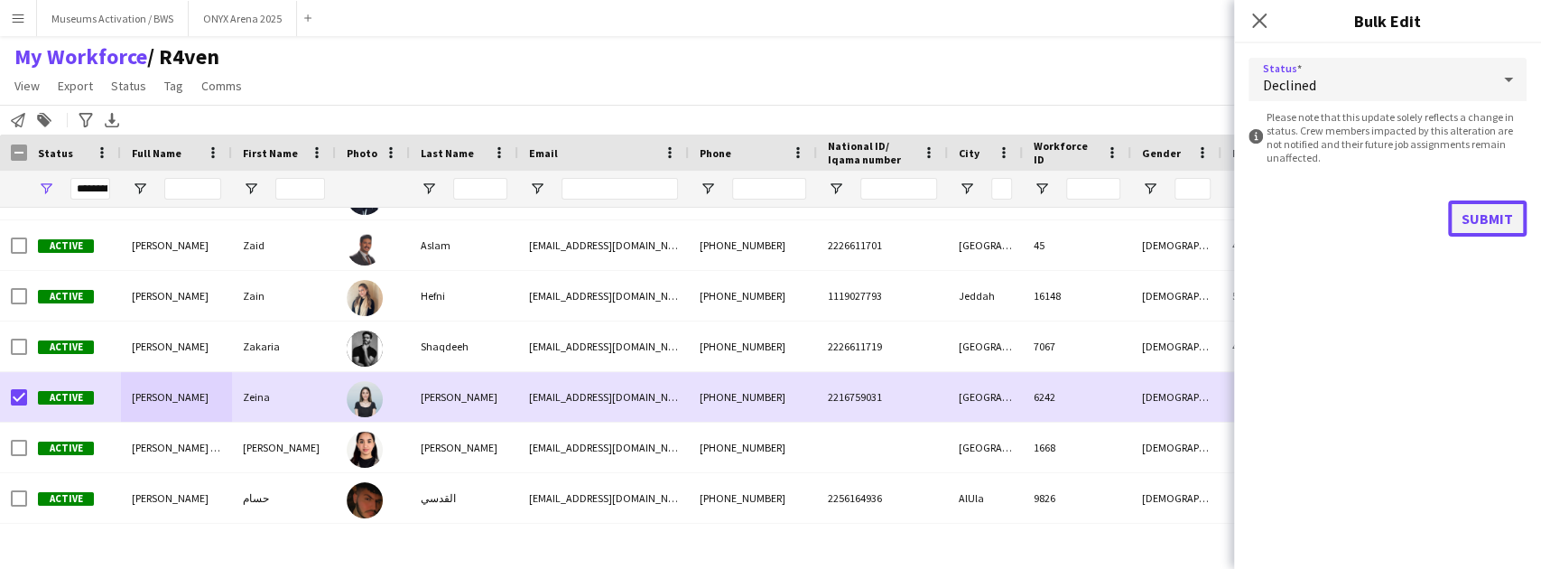
click at [1480, 206] on button "Submit" at bounding box center [1487, 218] width 79 height 36
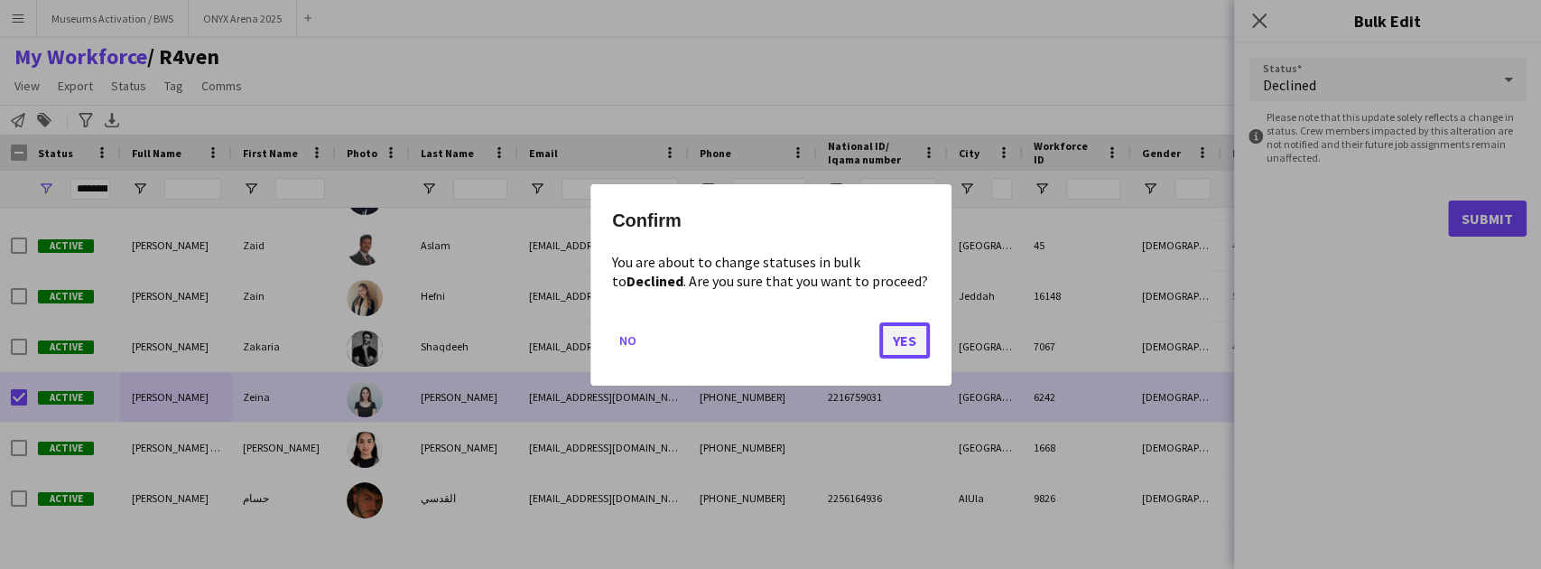
click at [904, 341] on button "Yes" at bounding box center [904, 339] width 51 height 36
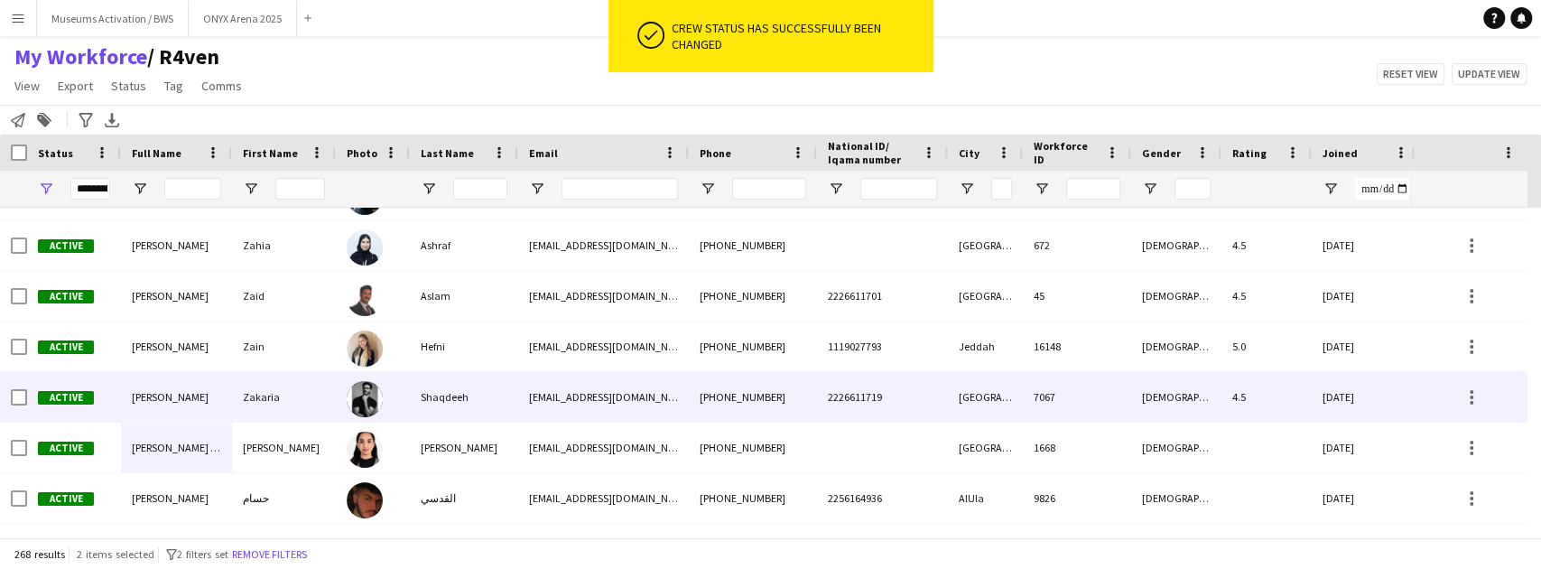
click at [378, 389] on img at bounding box center [365, 399] width 36 height 36
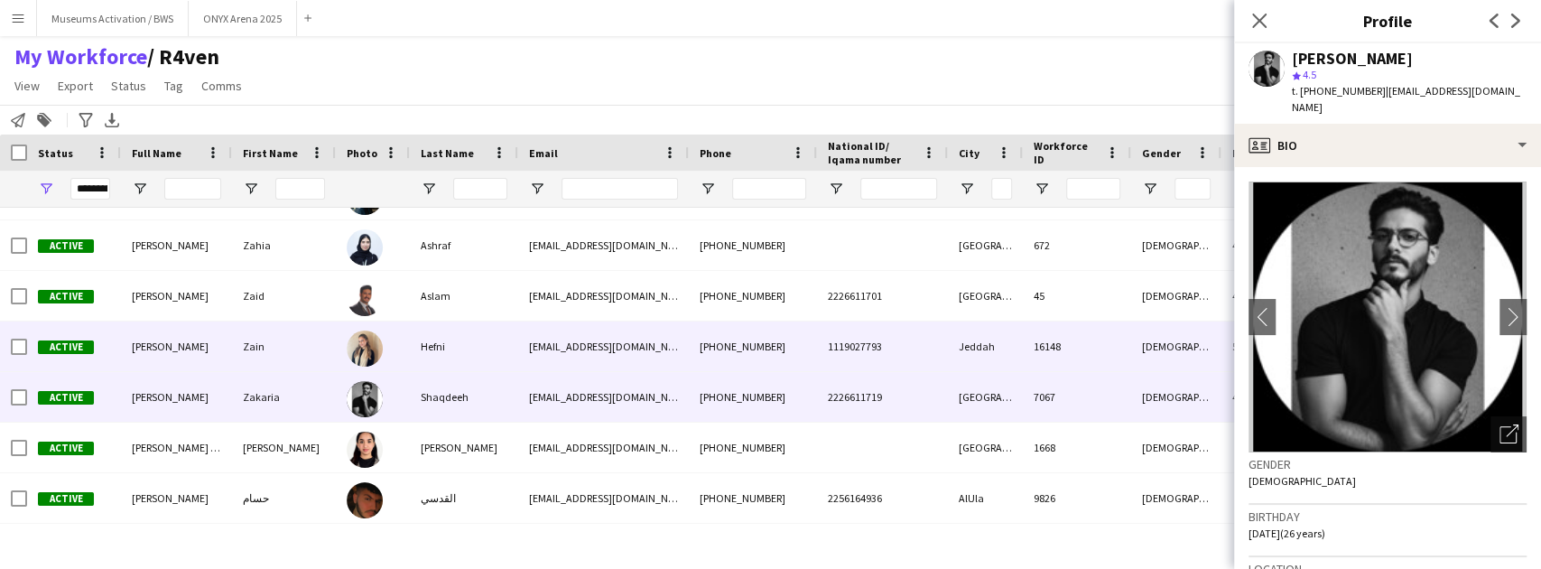
click at [390, 353] on div at bounding box center [373, 346] width 74 height 50
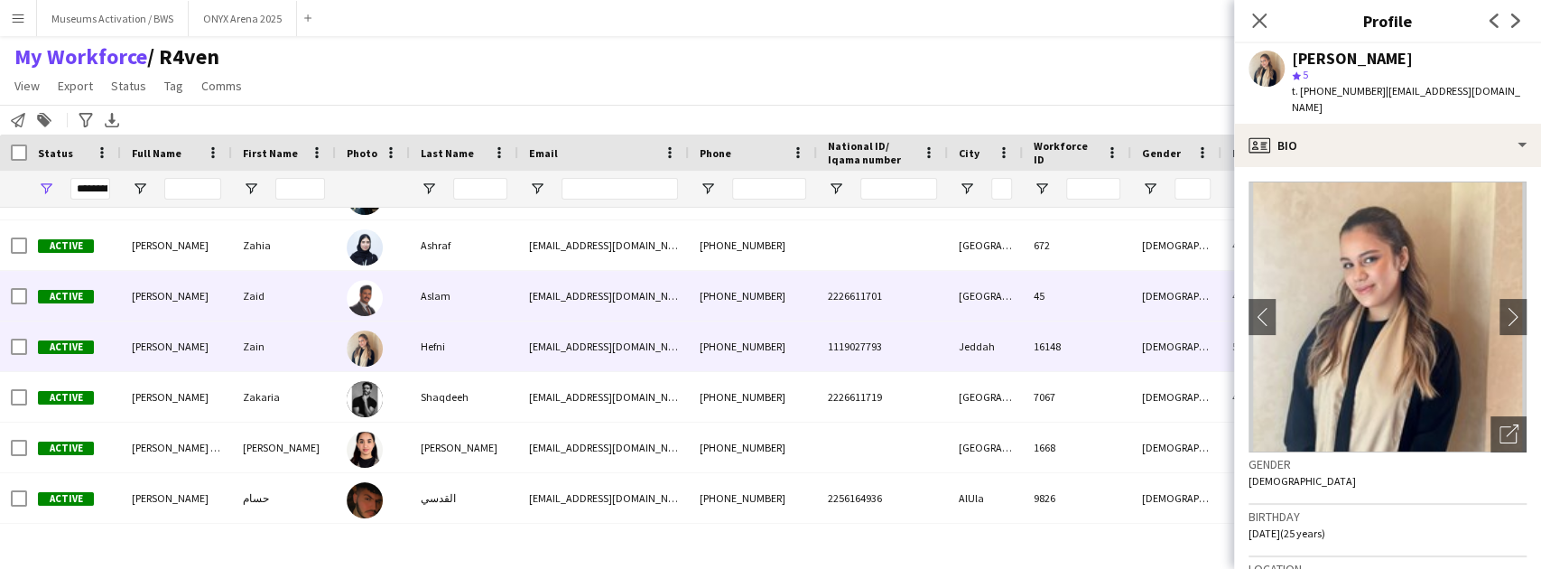
click at [412, 311] on div "Aslam" at bounding box center [464, 296] width 108 height 50
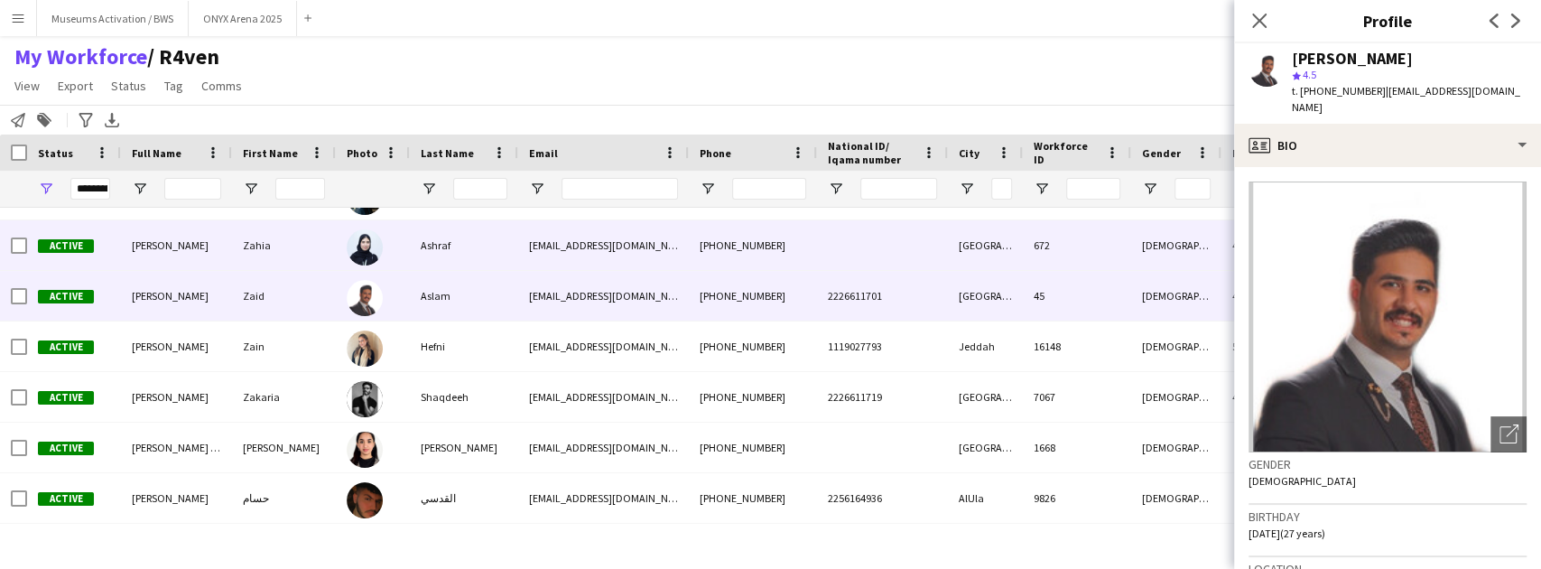
click at [422, 245] on div "Ashraf" at bounding box center [464, 245] width 108 height 50
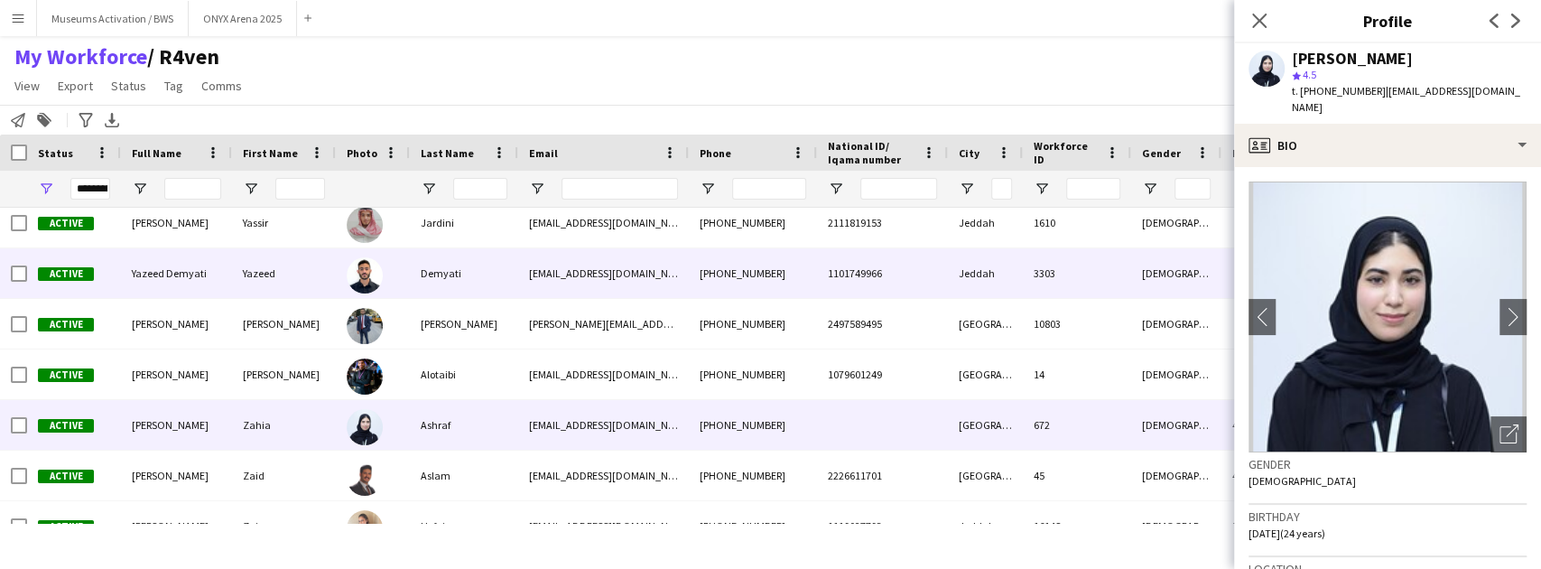
scroll to position [12989, 0]
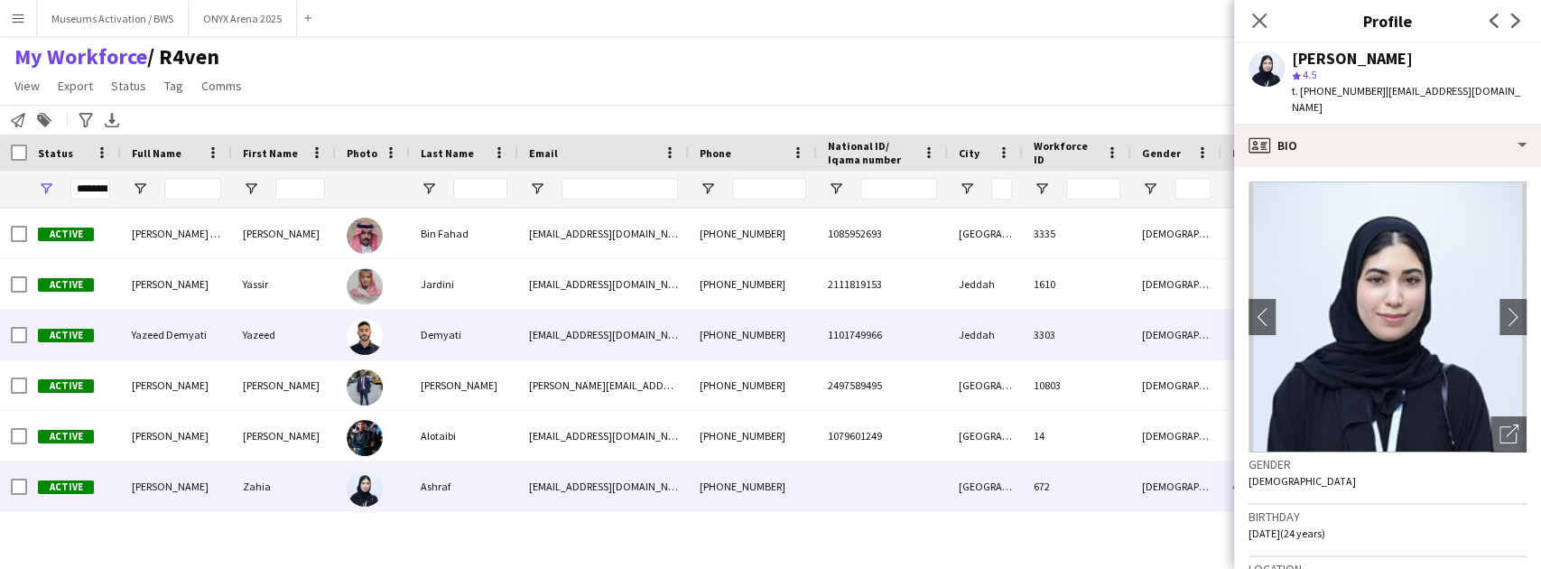
click at [289, 340] on div "Yazeed" at bounding box center [284, 335] width 104 height 50
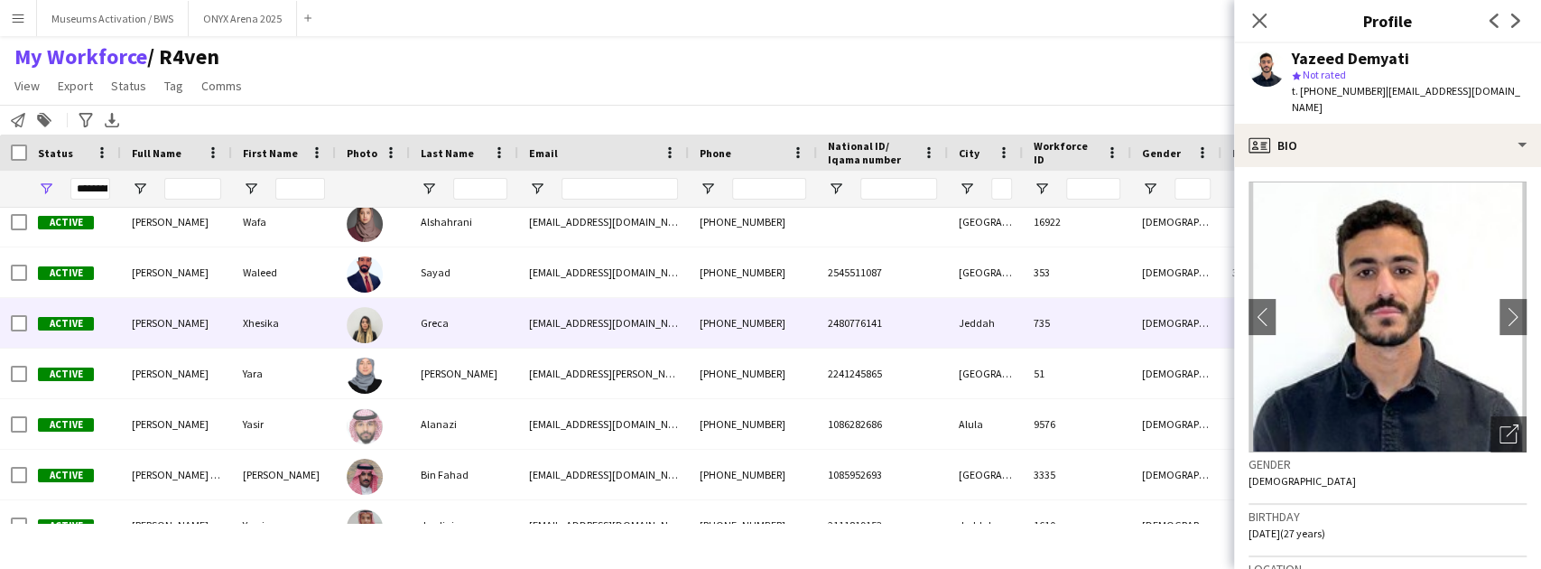
click at [292, 321] on div "Xhesika" at bounding box center [284, 323] width 104 height 50
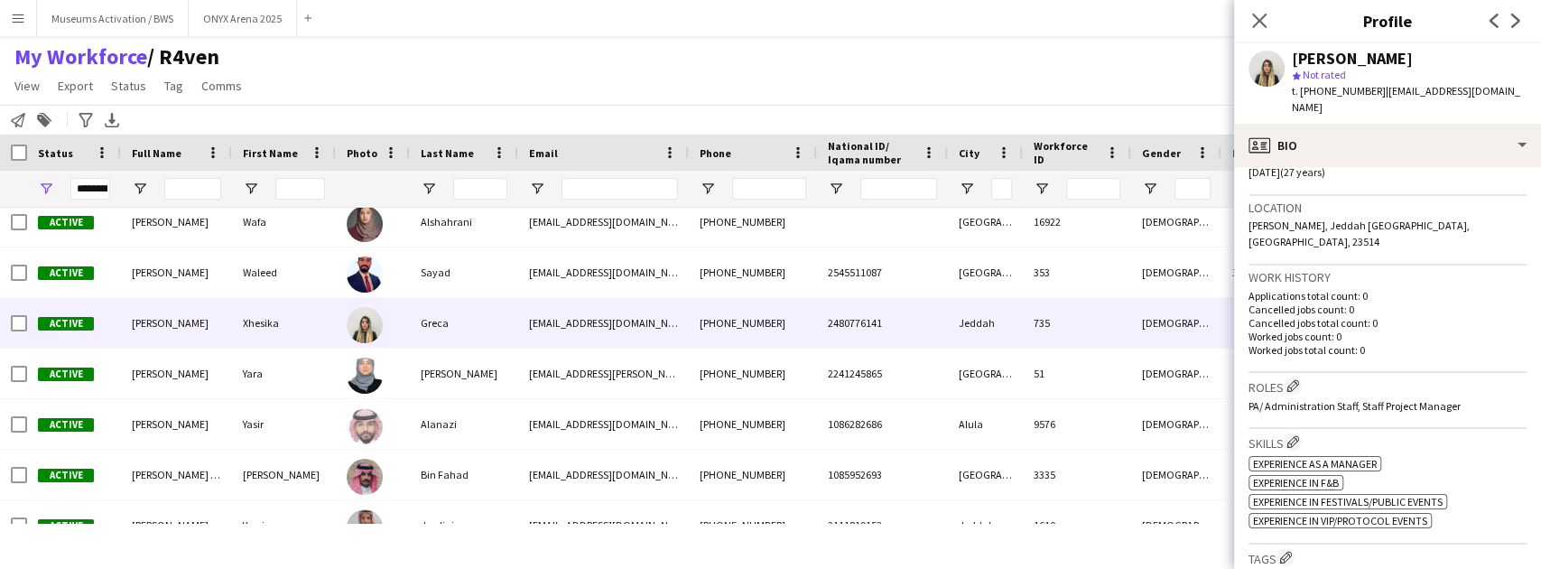
click at [1377, 399] on span "PA/ Administration Staff, Staff Project Manager" at bounding box center [1354, 406] width 212 height 14
click at [1383, 399] on span "PA/ Administration Staff, Staff Project Manager" at bounding box center [1354, 406] width 212 height 14
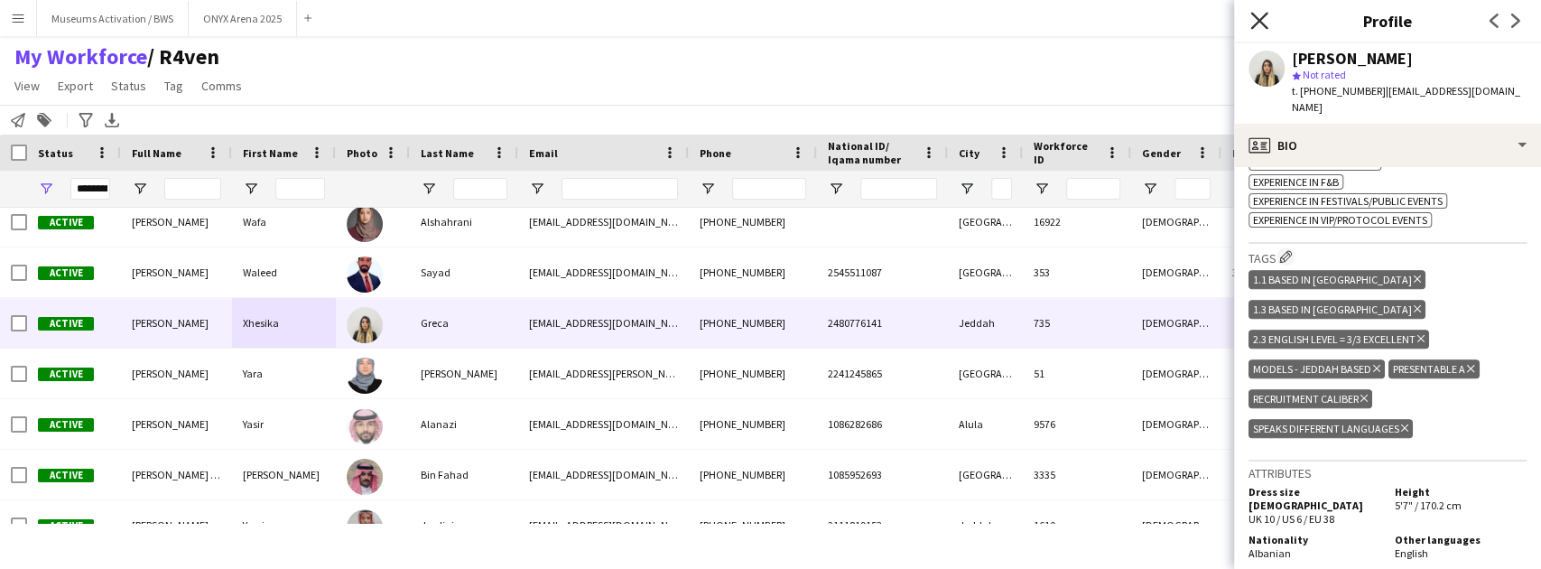
click at [1251, 24] on icon "Close pop-in" at bounding box center [1258, 20] width 17 height 17
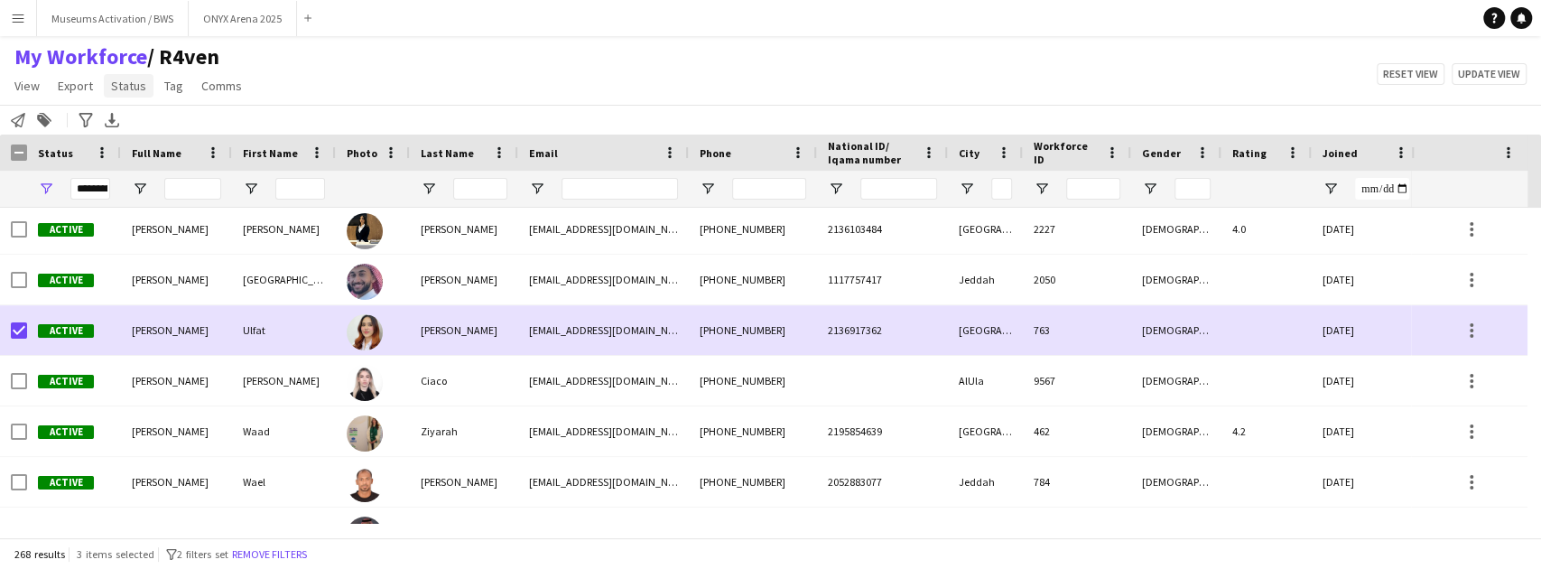
click at [125, 88] on span "Status" at bounding box center [128, 86] width 35 height 16
click at [130, 122] on span "Edit" at bounding box center [128, 124] width 21 height 16
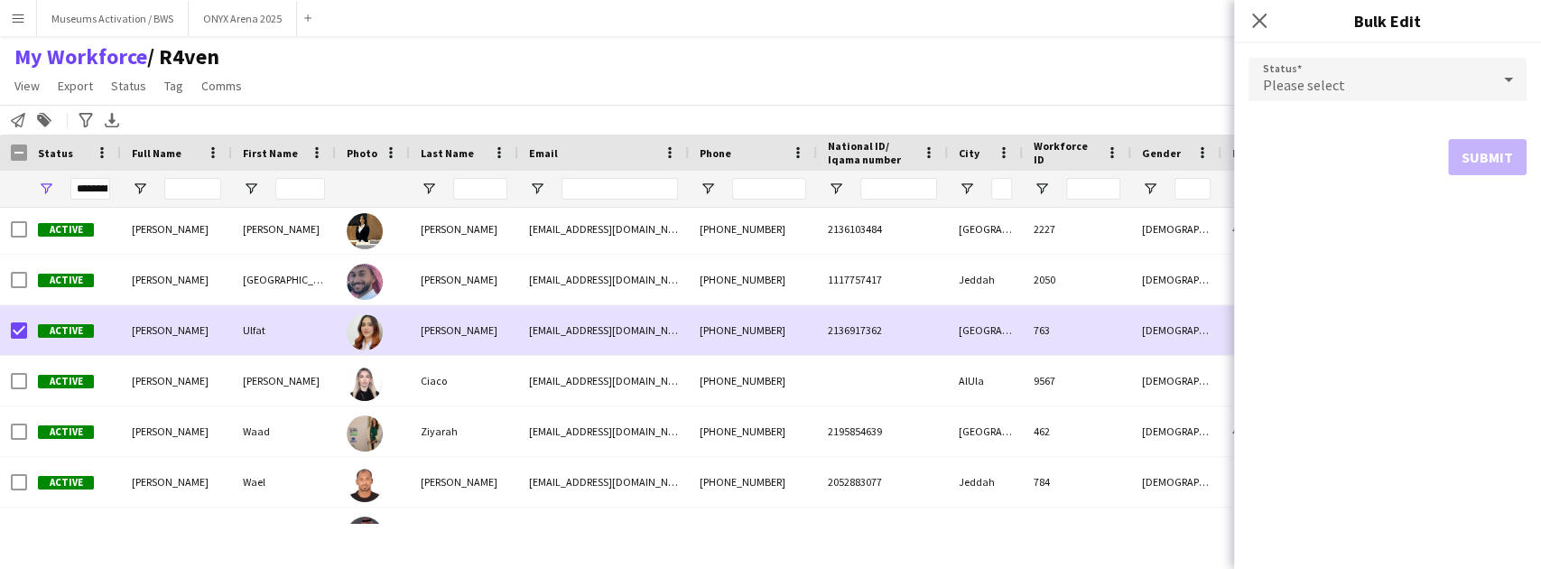
click at [1327, 84] on span "Please select" at bounding box center [1304, 85] width 82 height 18
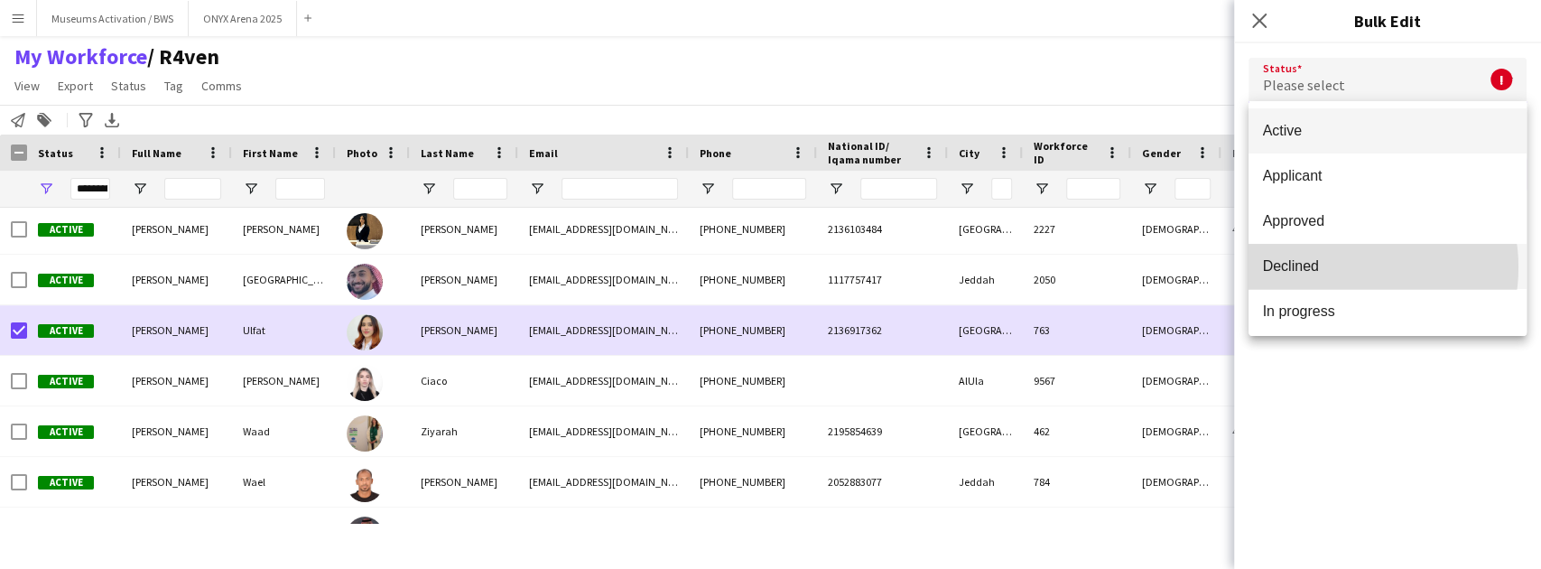
click at [1334, 265] on span "Declined" at bounding box center [1387, 265] width 249 height 17
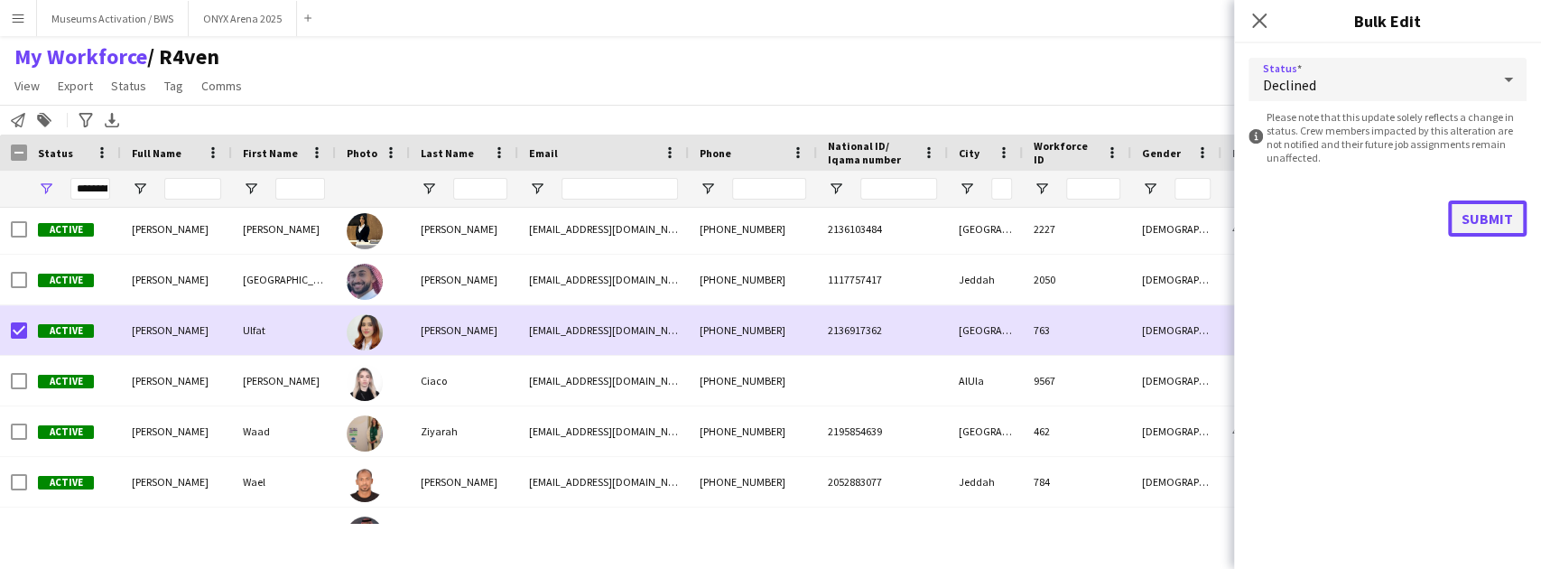
click at [1492, 223] on button "Submit" at bounding box center [1487, 218] width 79 height 36
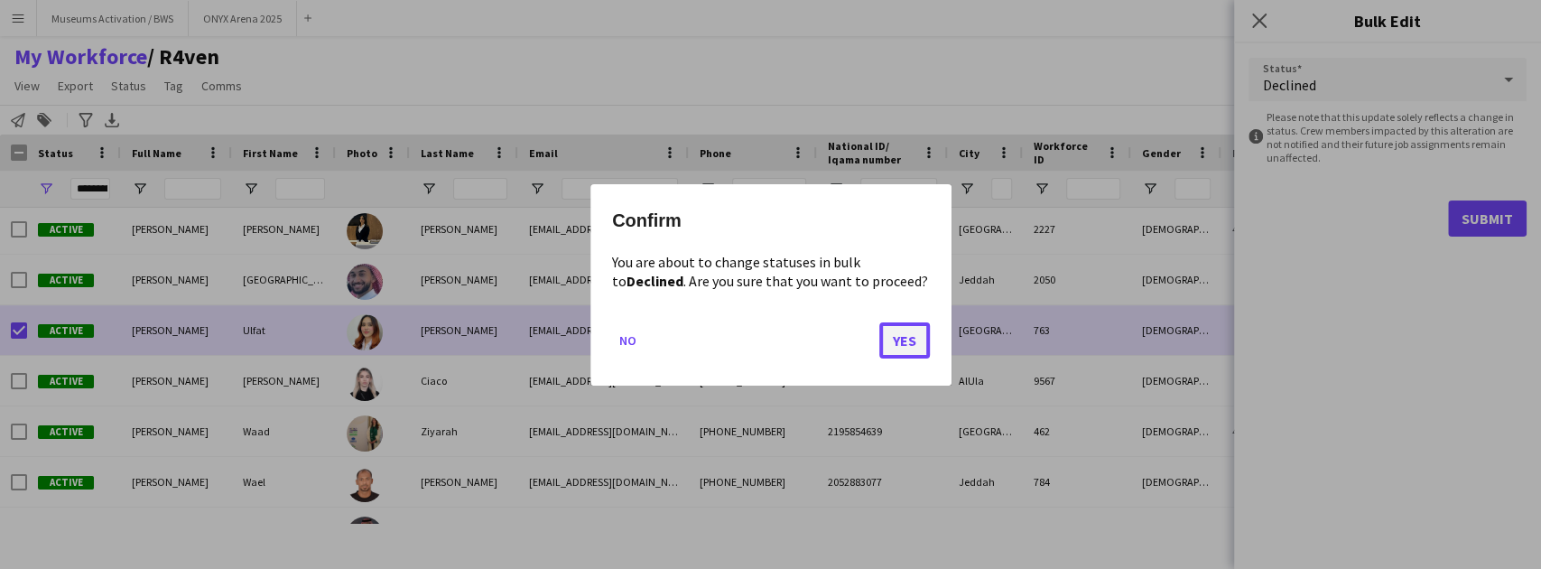
click at [919, 330] on button "Yes" at bounding box center [904, 339] width 51 height 36
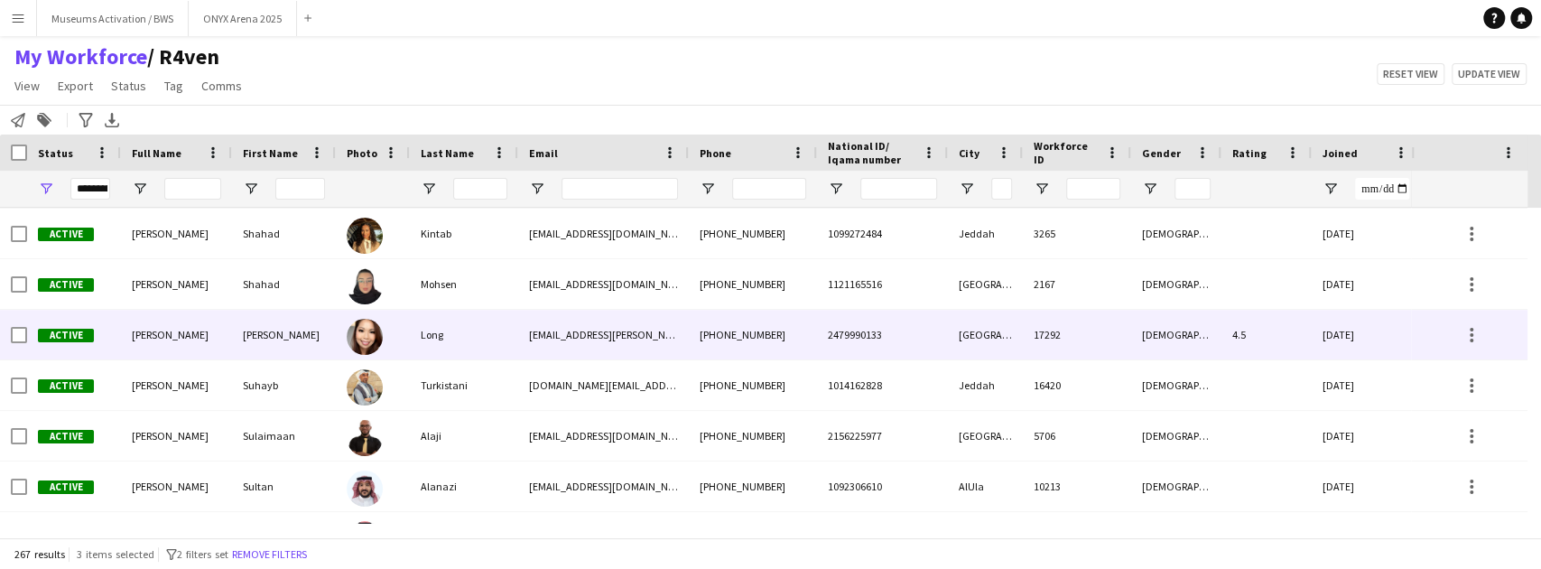
click at [365, 320] on img at bounding box center [365, 337] width 36 height 36
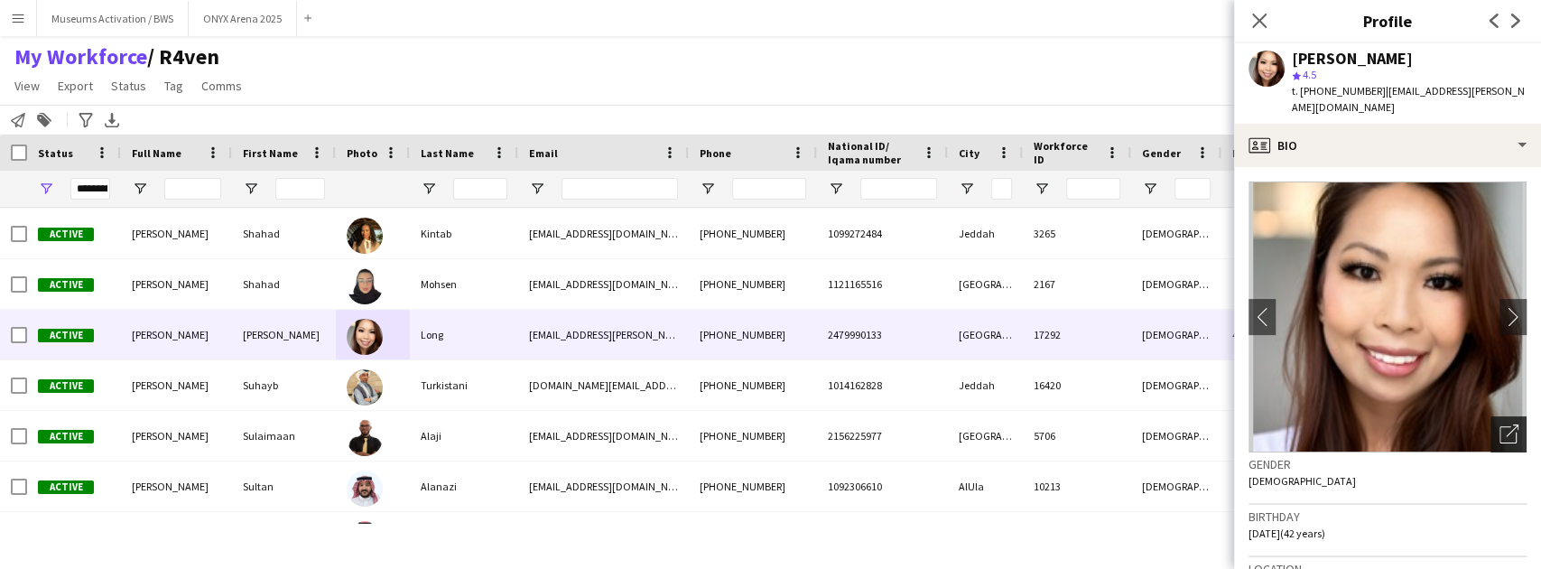
click at [1499, 424] on icon "Open photos pop-in" at bounding box center [1508, 433] width 19 height 19
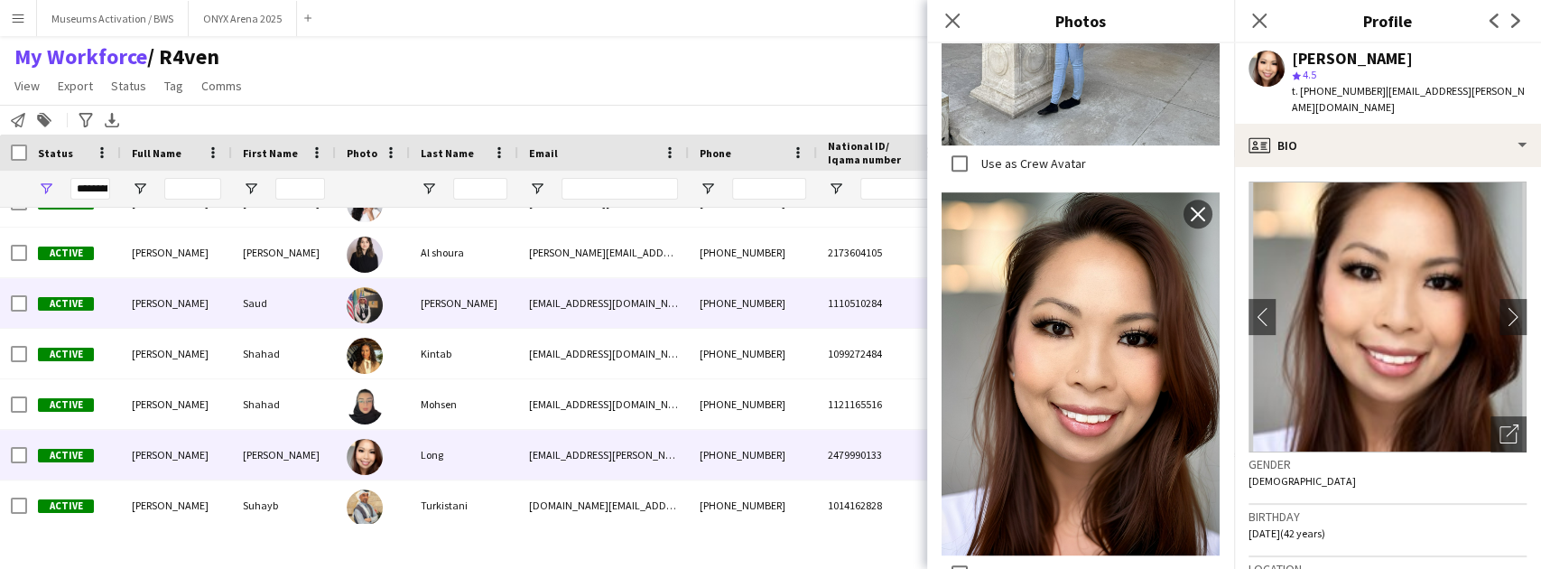
click at [445, 316] on div "[PERSON_NAME]" at bounding box center [464, 303] width 108 height 50
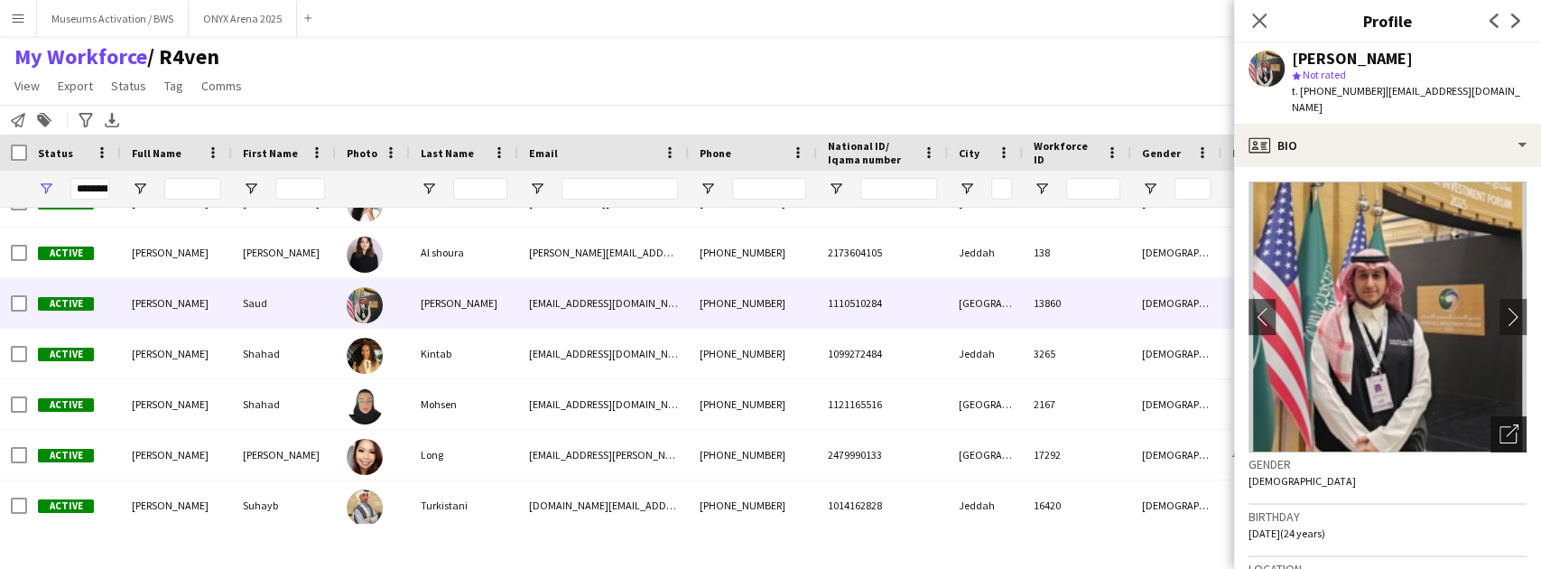
click at [1499, 424] on icon "Open photos pop-in" at bounding box center [1508, 433] width 19 height 19
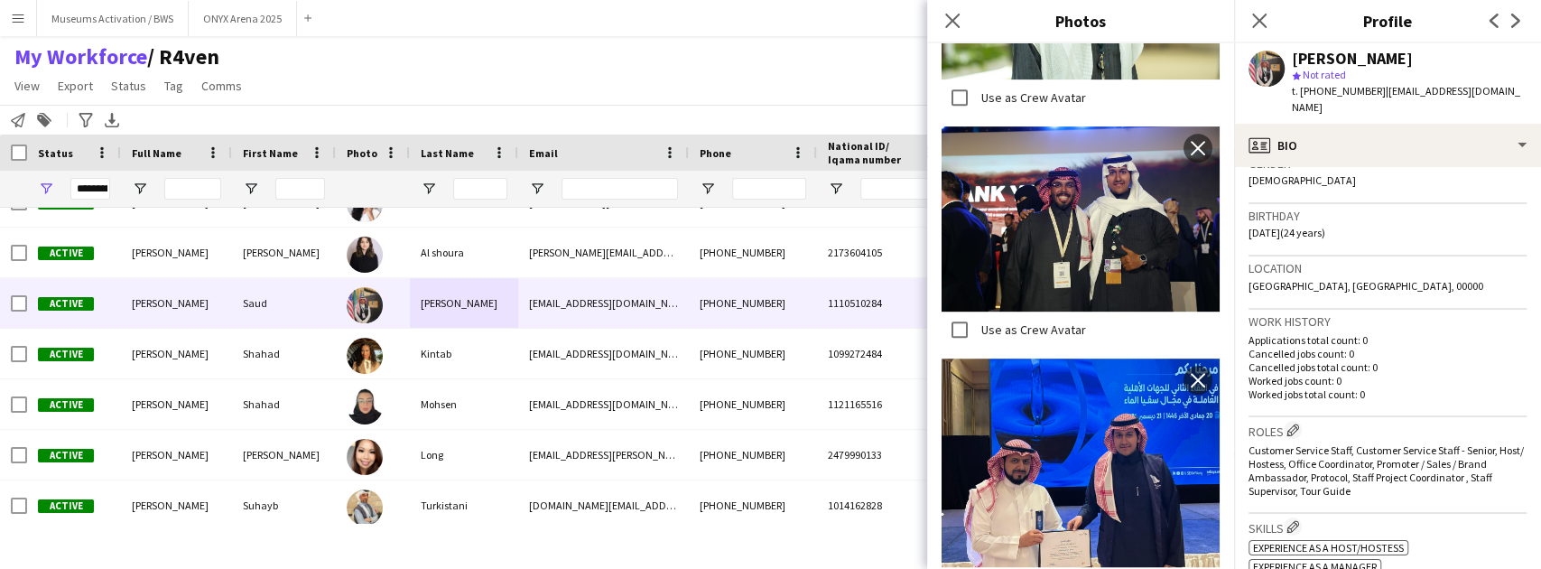
click at [1301, 451] on span "Customer Service Staff, Customer Service Staff - Senior, Host/ Hostess, Office …" at bounding box center [1385, 470] width 275 height 54
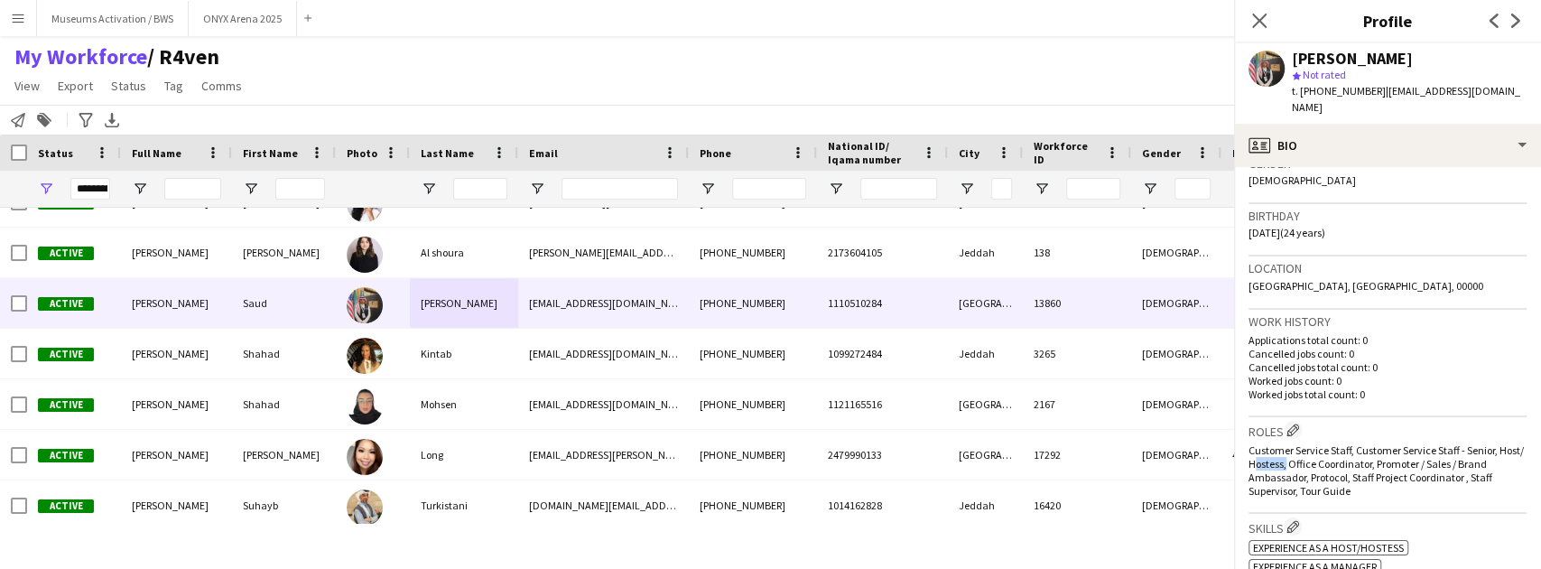
click at [1301, 451] on span "Customer Service Staff, Customer Service Staff - Senior, Host/ Hostess, Office …" at bounding box center [1385, 470] width 275 height 54
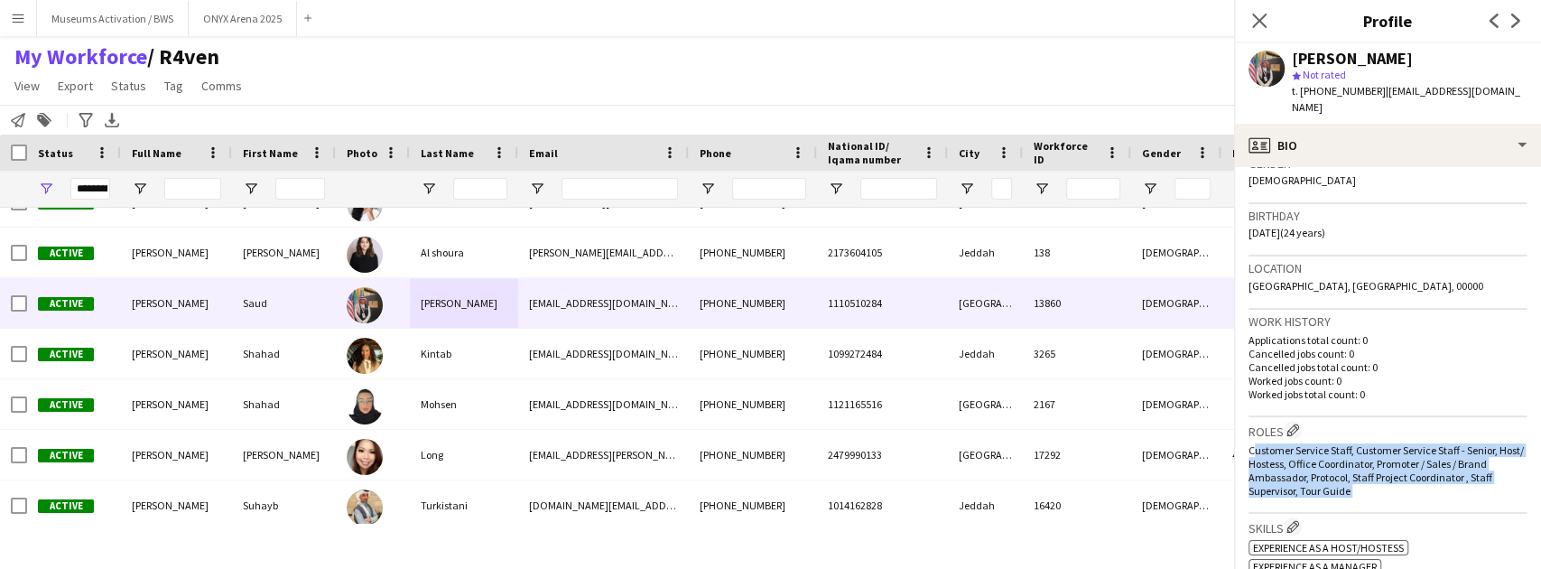
click at [1301, 451] on span "Customer Service Staff, Customer Service Staff - Senior, Host/ Hostess, Office …" at bounding box center [1385, 470] width 275 height 54
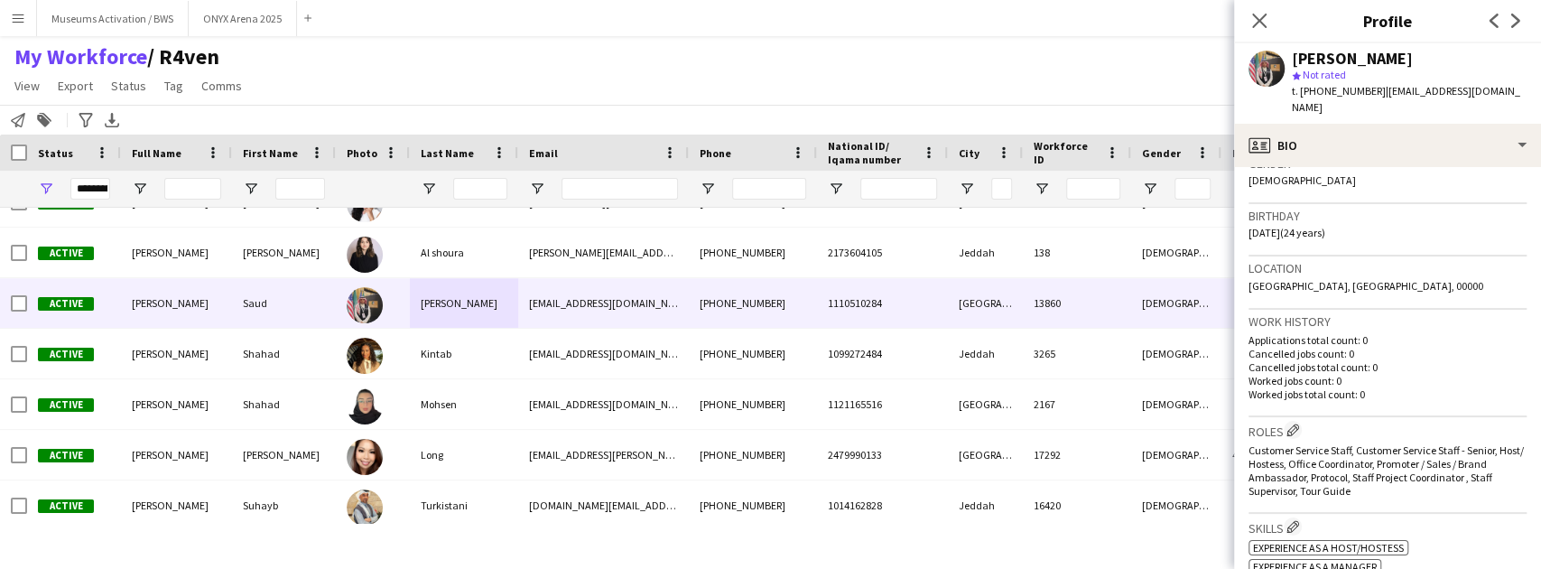
click at [1066, 40] on main "My Workforce / R4ven View Views Default view R4ven New view Update view Delete …" at bounding box center [770, 290] width 1541 height 508
click at [656, 82] on div "My Workforce / R4ven View Views Default view R4ven New view Update view Delete …" at bounding box center [770, 73] width 1541 height 61
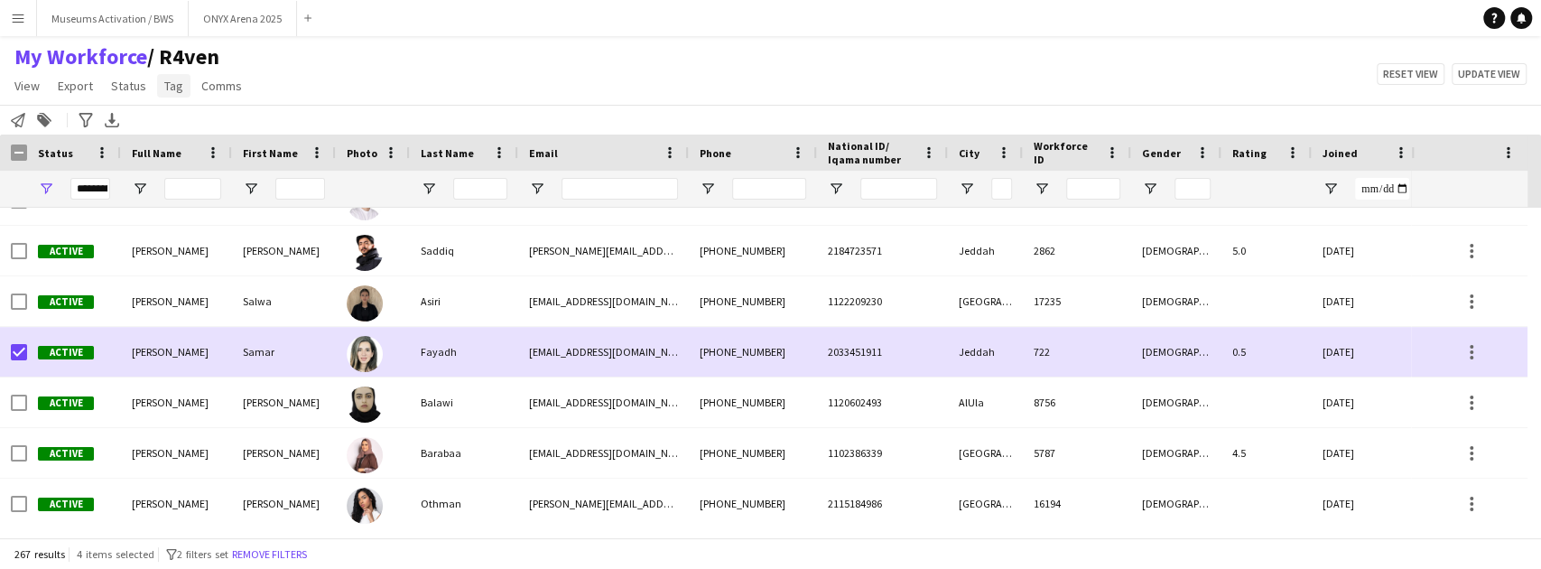
click at [170, 90] on span "Tag" at bounding box center [173, 86] width 19 height 16
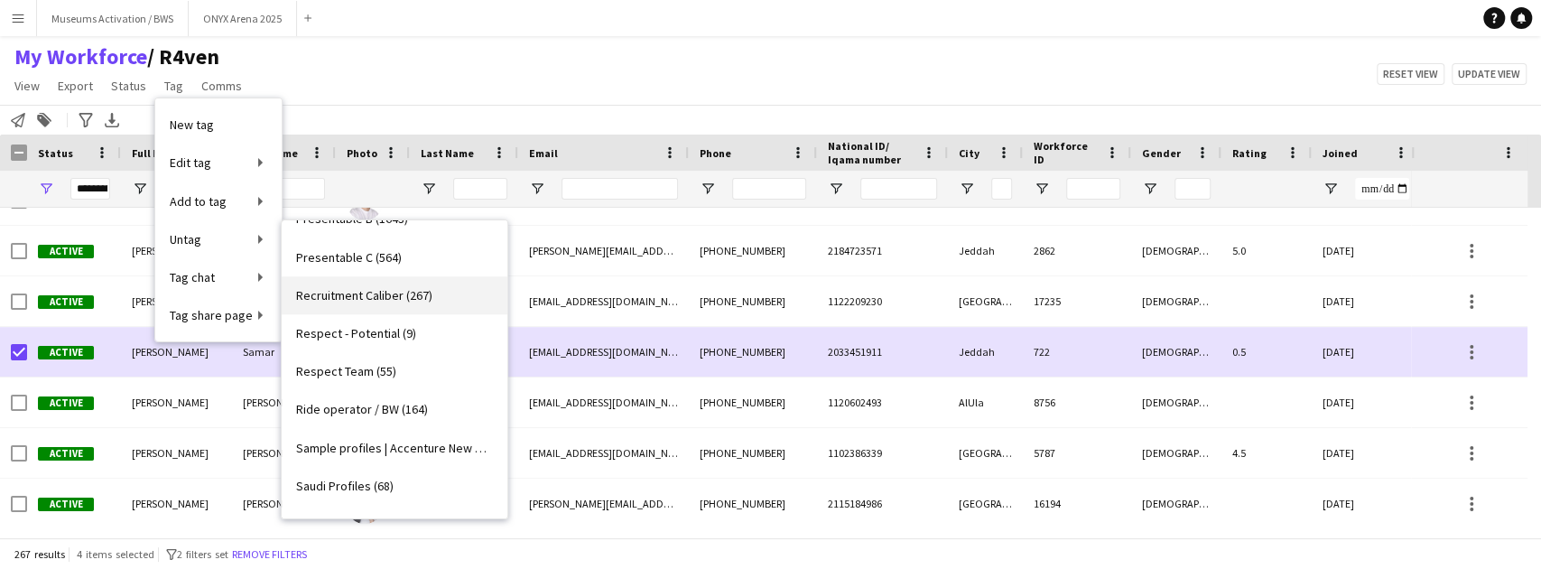
click at [403, 303] on link "Recruitment Caliber (267)" at bounding box center [395, 295] width 226 height 38
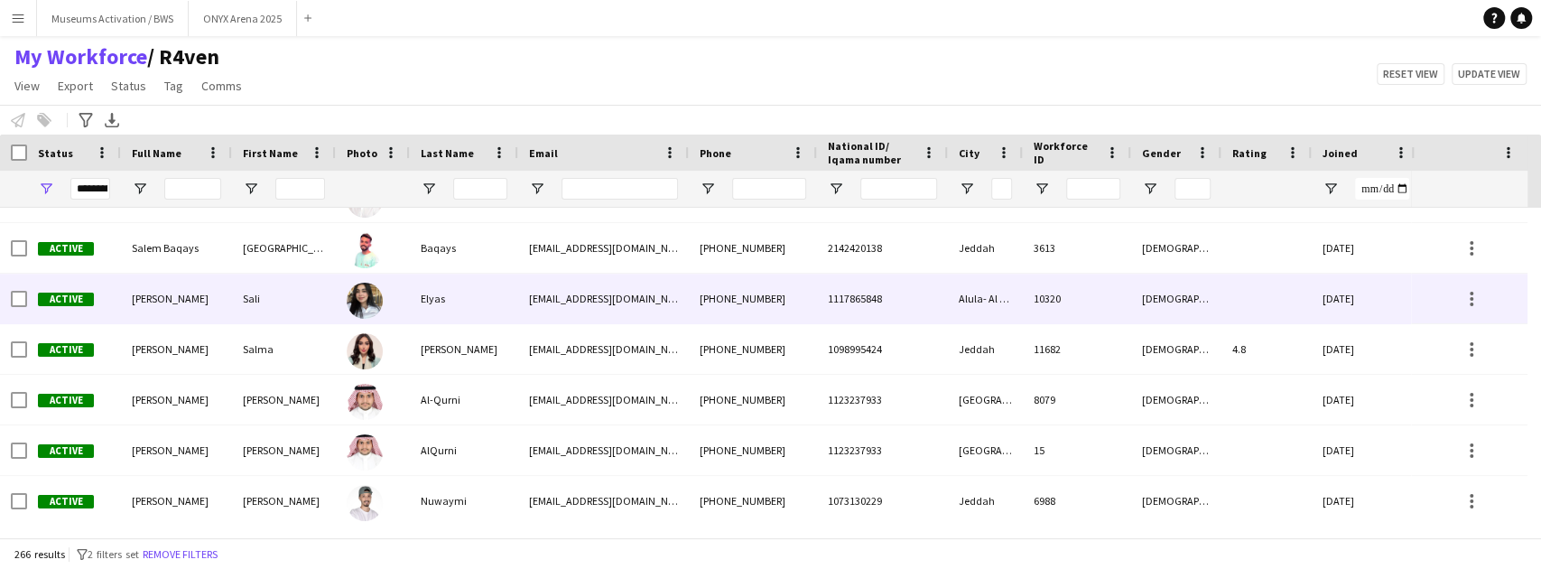
click at [239, 323] on div "Active [PERSON_NAME] [PERSON_NAME] [EMAIL_ADDRESS][DOMAIN_NAME] [PHONE_NUMBER] …" at bounding box center [1042, 298] width 2084 height 51
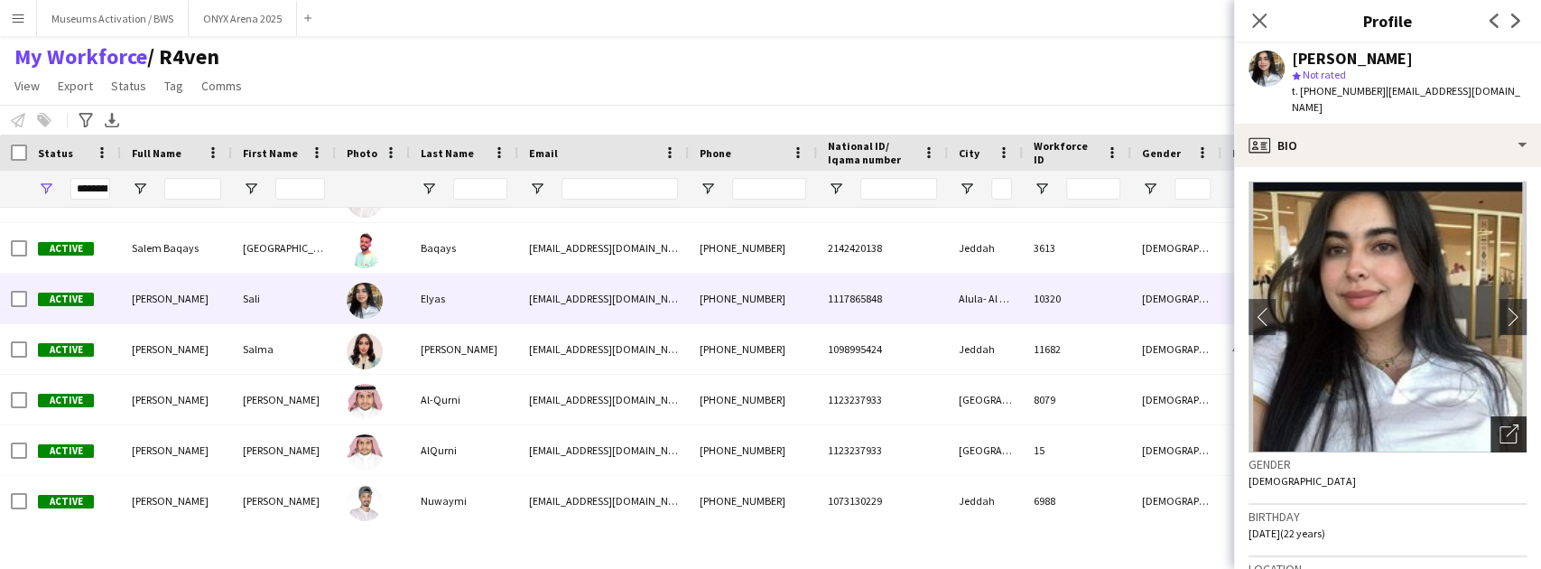
click at [1499, 424] on icon "Open photos pop-in" at bounding box center [1508, 433] width 19 height 19
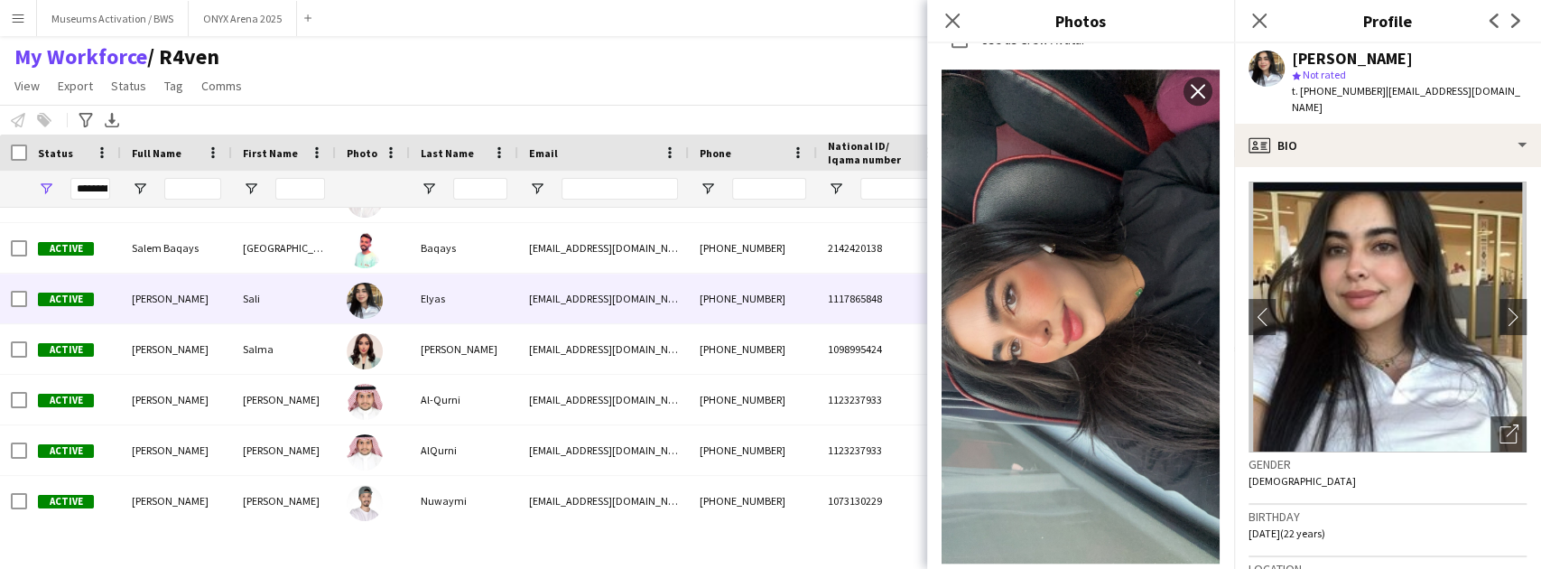
click at [753, 92] on div "My Workforce / R4ven View Views Default view R4ven New view Update view Delete …" at bounding box center [770, 73] width 1541 height 61
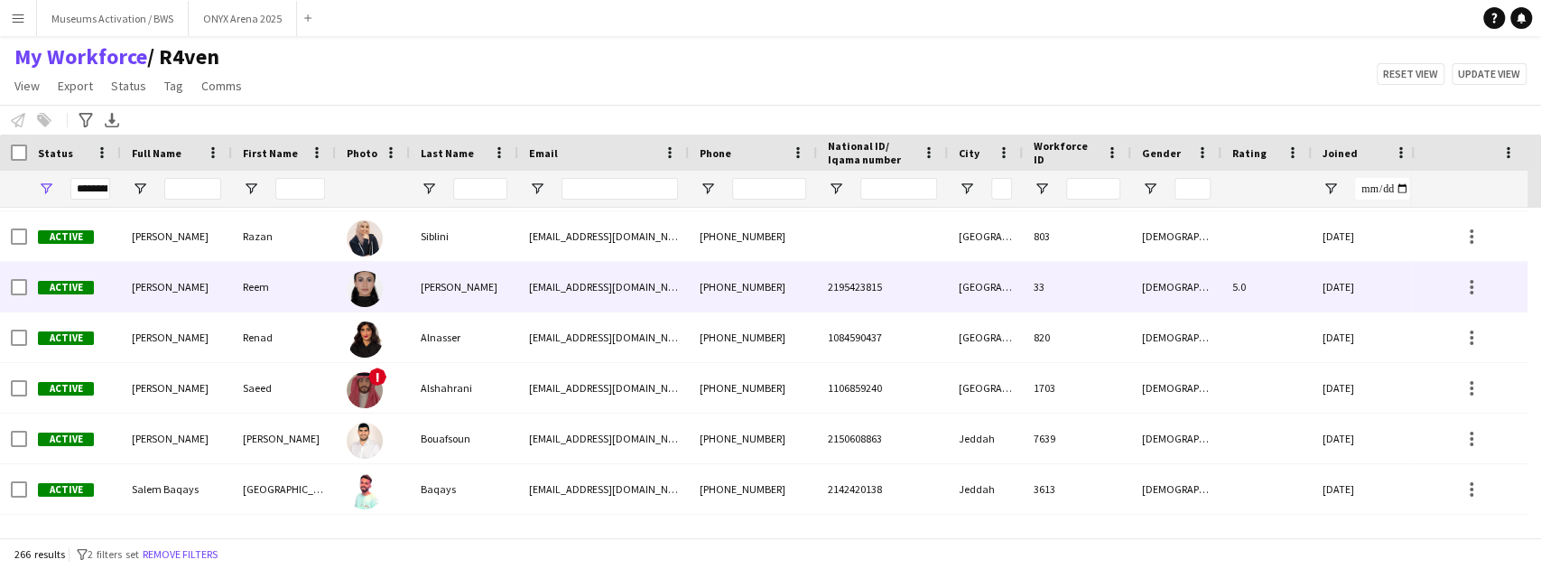
click at [386, 295] on div at bounding box center [373, 287] width 74 height 50
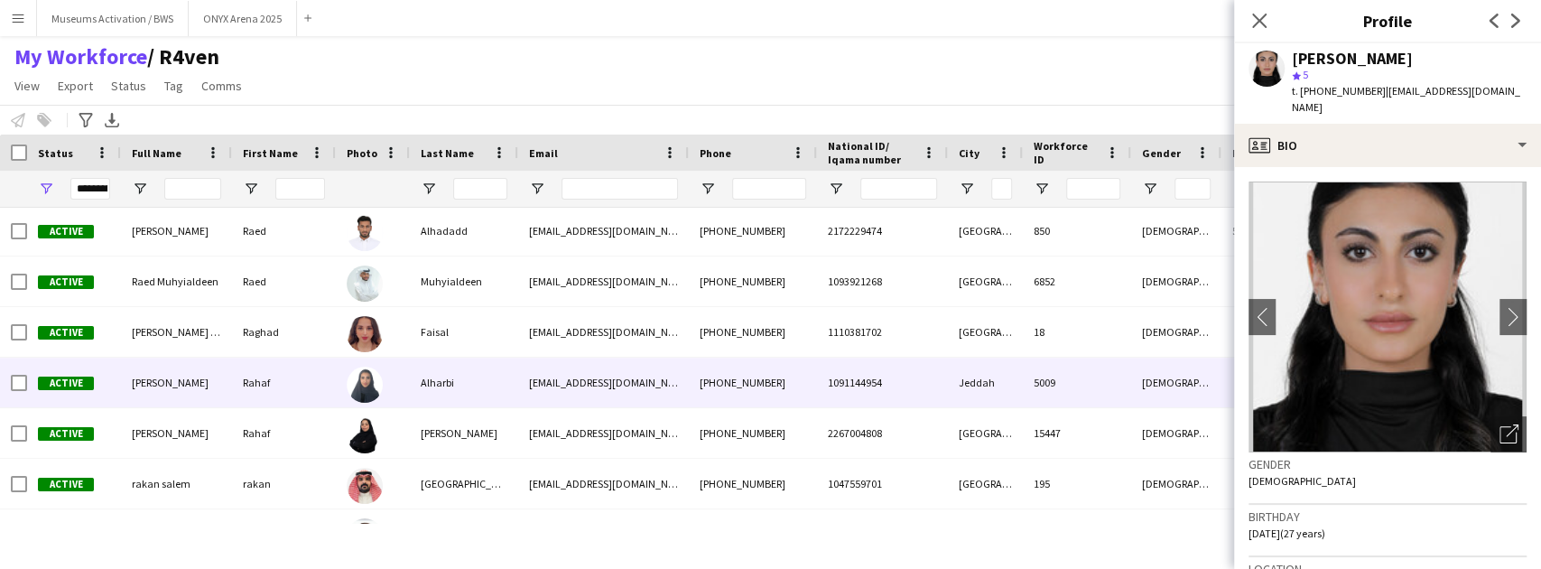
click at [386, 388] on div at bounding box center [373, 382] width 74 height 50
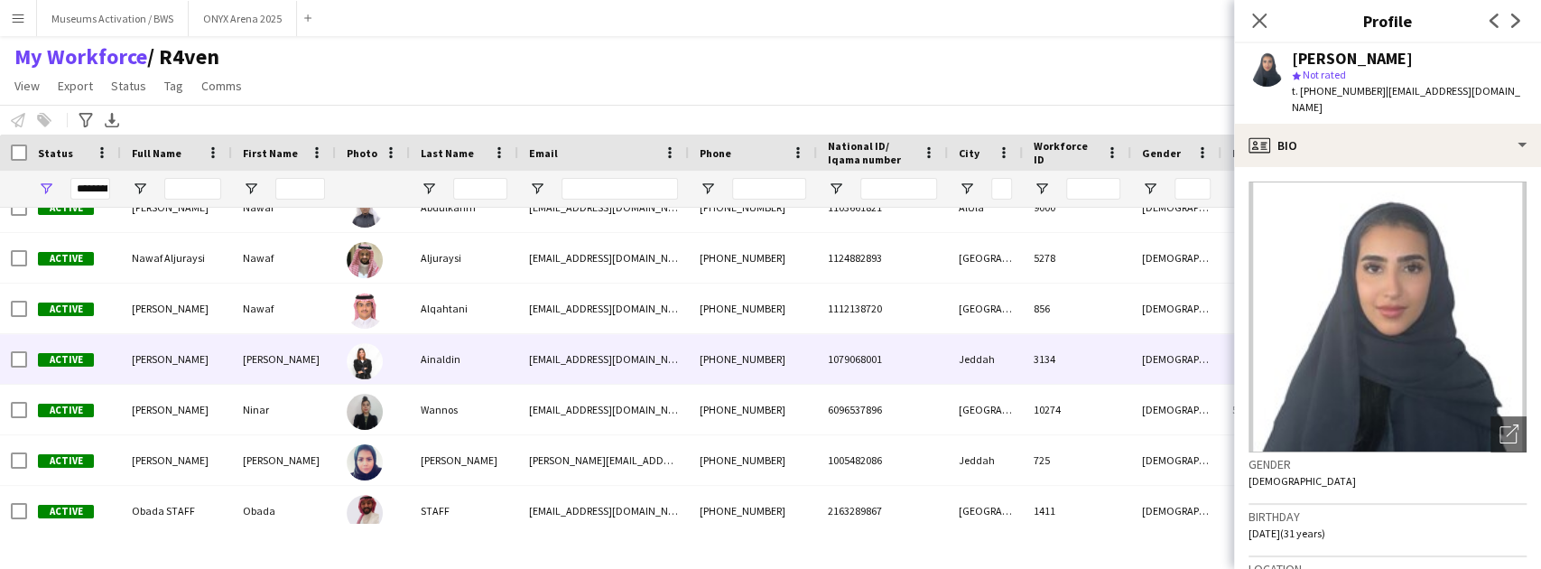
click at [380, 357] on img at bounding box center [365, 361] width 36 height 36
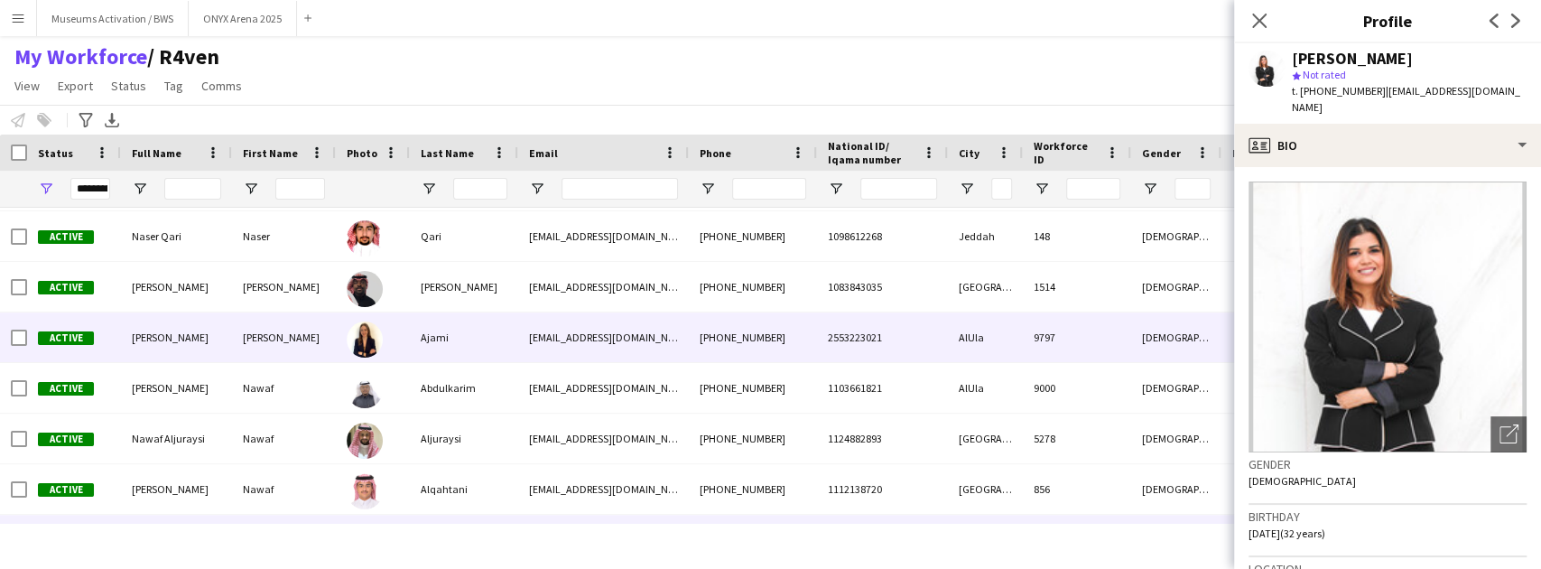
click at [413, 314] on div "Ajami" at bounding box center [464, 337] width 108 height 50
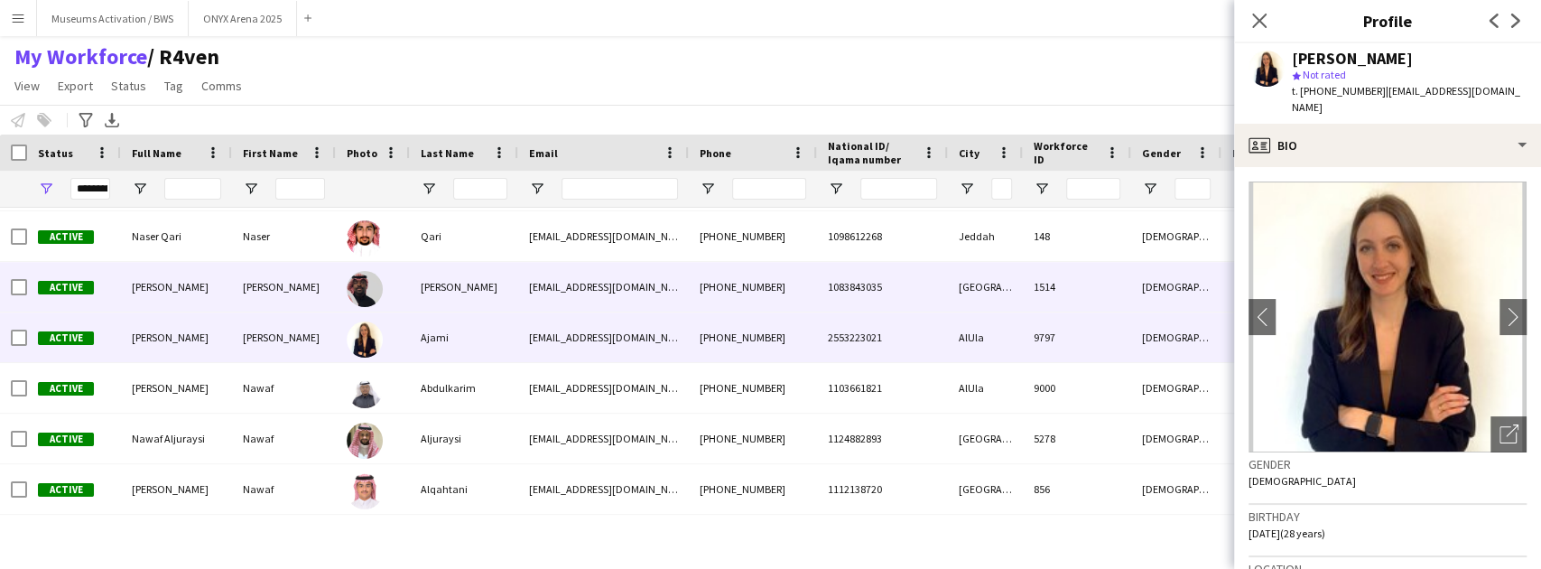
click at [421, 281] on div "[PERSON_NAME]" at bounding box center [464, 287] width 108 height 50
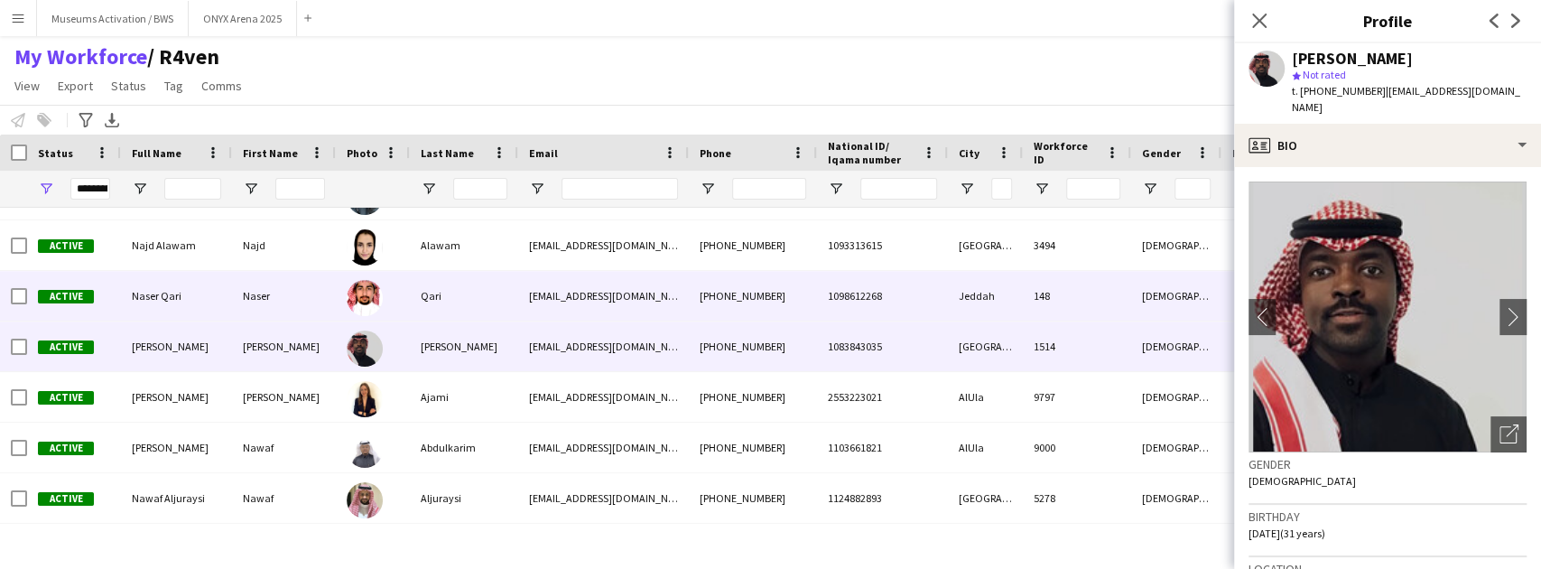
click at [419, 291] on div "Qari" at bounding box center [464, 296] width 108 height 50
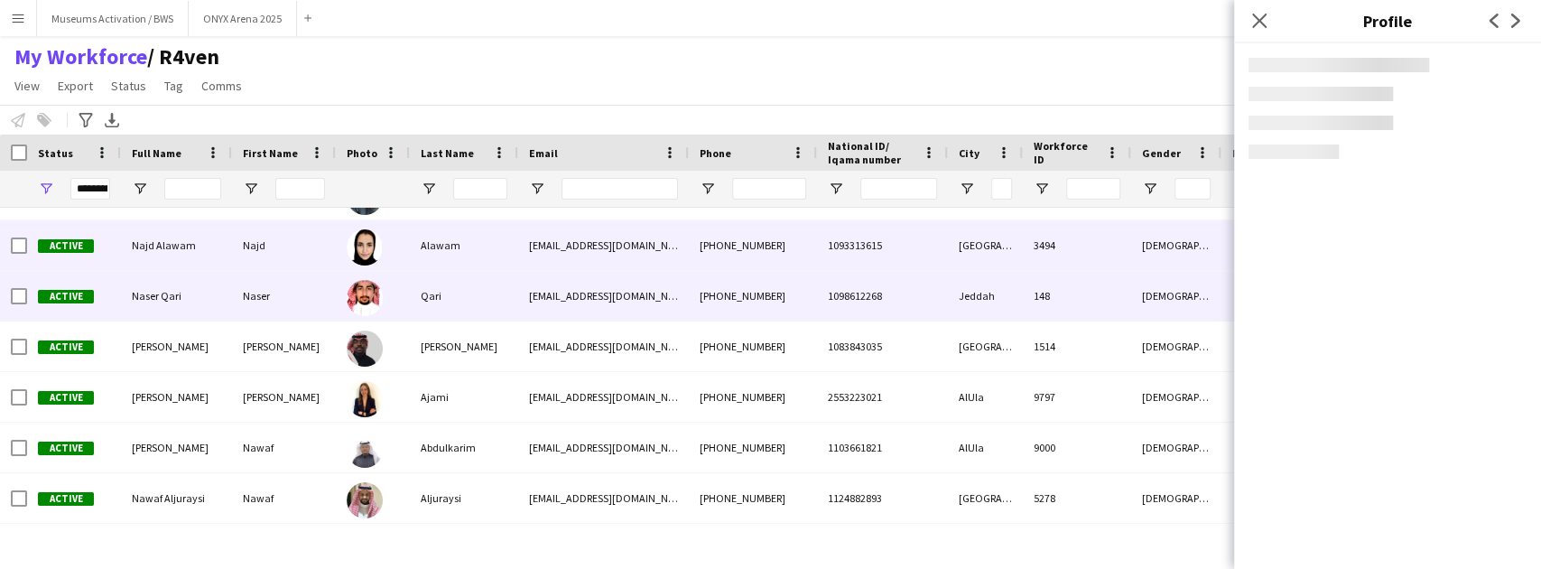
click at [435, 247] on div "Alawam" at bounding box center [464, 245] width 108 height 50
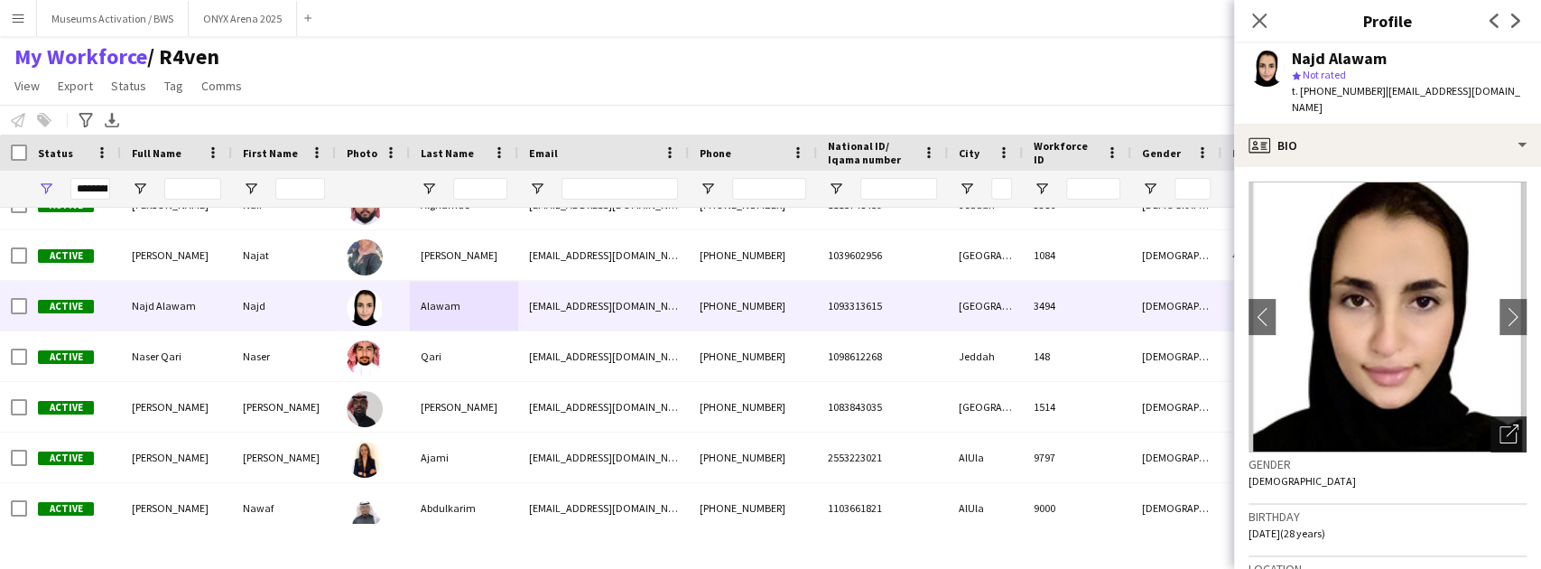
click at [1490, 416] on div "Open photos pop-in" at bounding box center [1508, 434] width 36 height 36
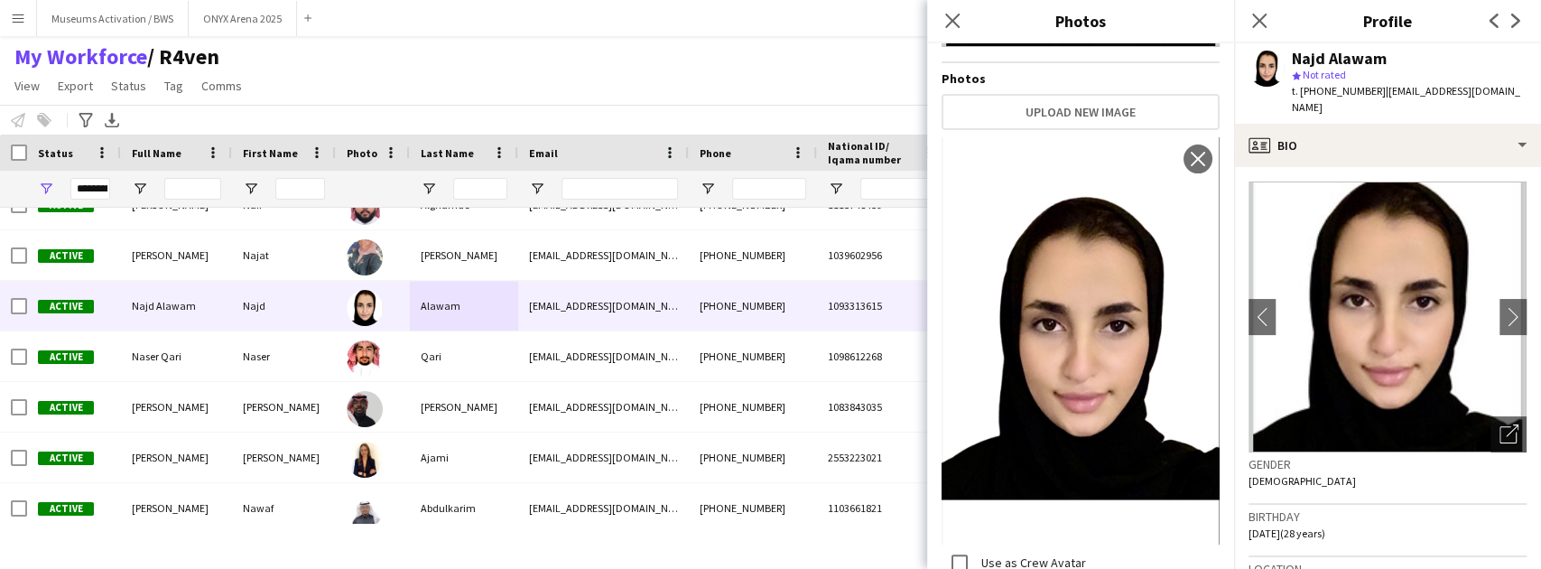
click at [1293, 474] on div "Gender [DEMOGRAPHIC_DATA]" at bounding box center [1387, 478] width 278 height 52
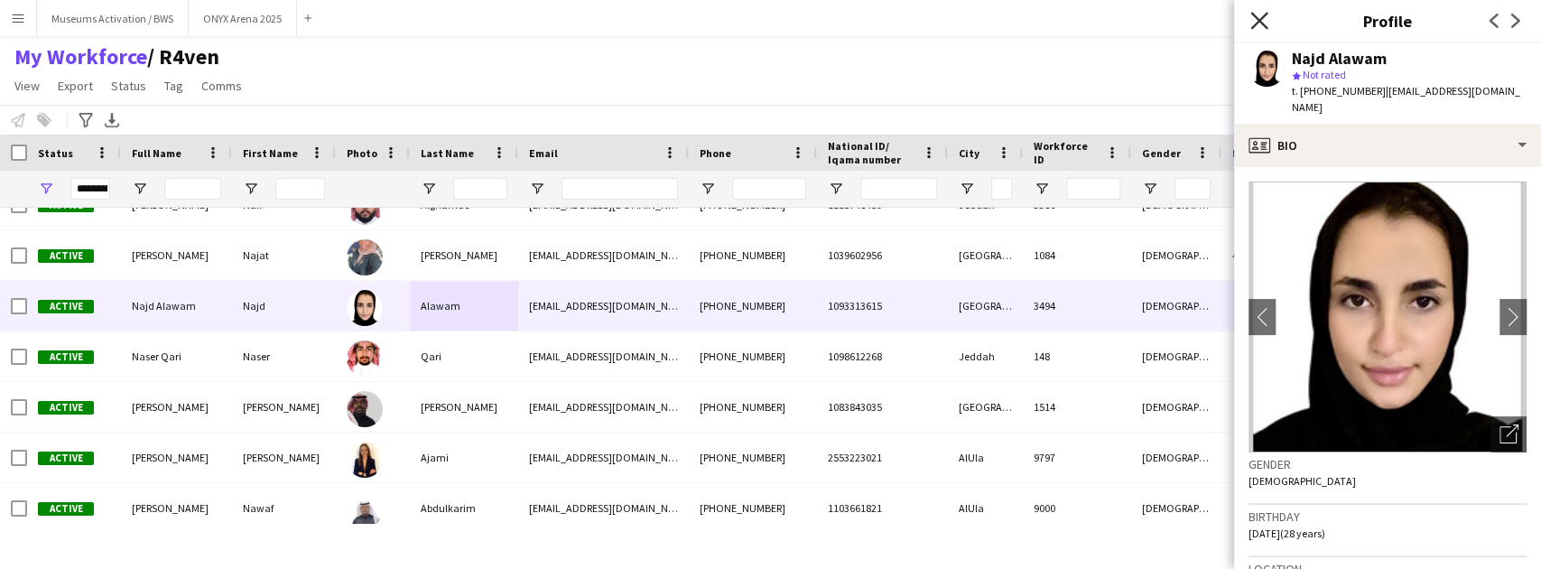
click at [1261, 23] on icon at bounding box center [1258, 20] width 17 height 17
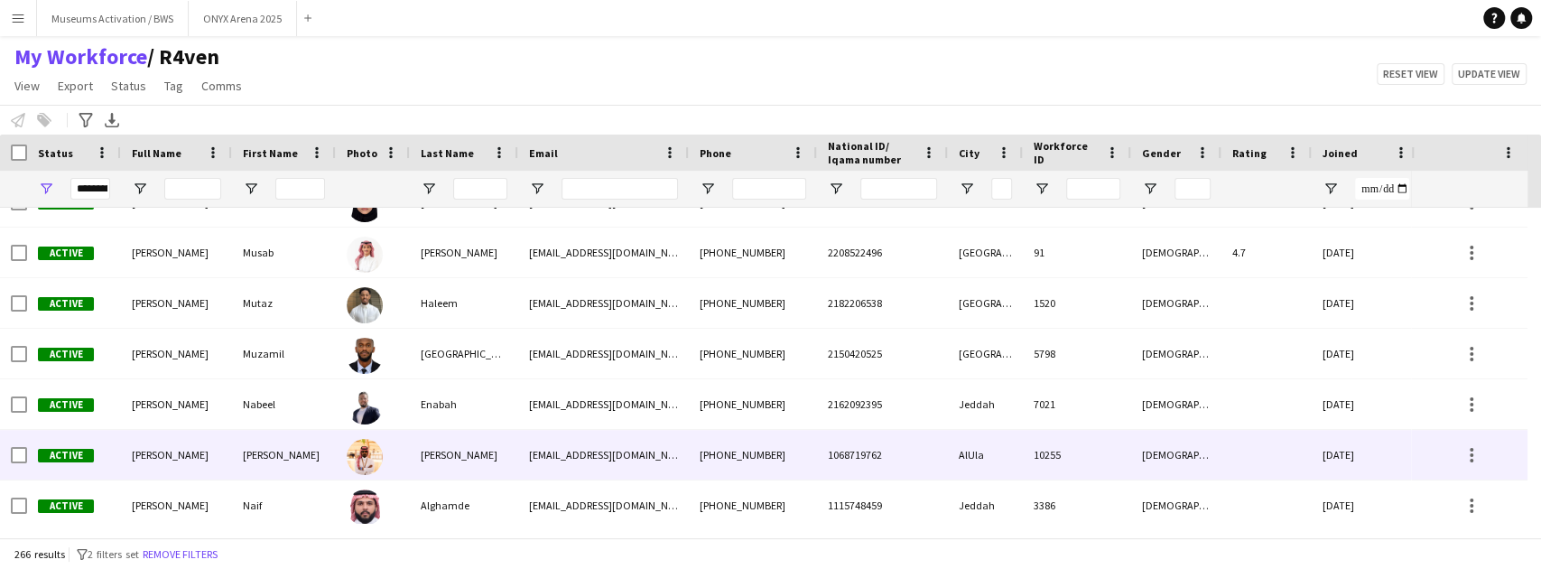
click at [365, 461] on img at bounding box center [365, 457] width 36 height 36
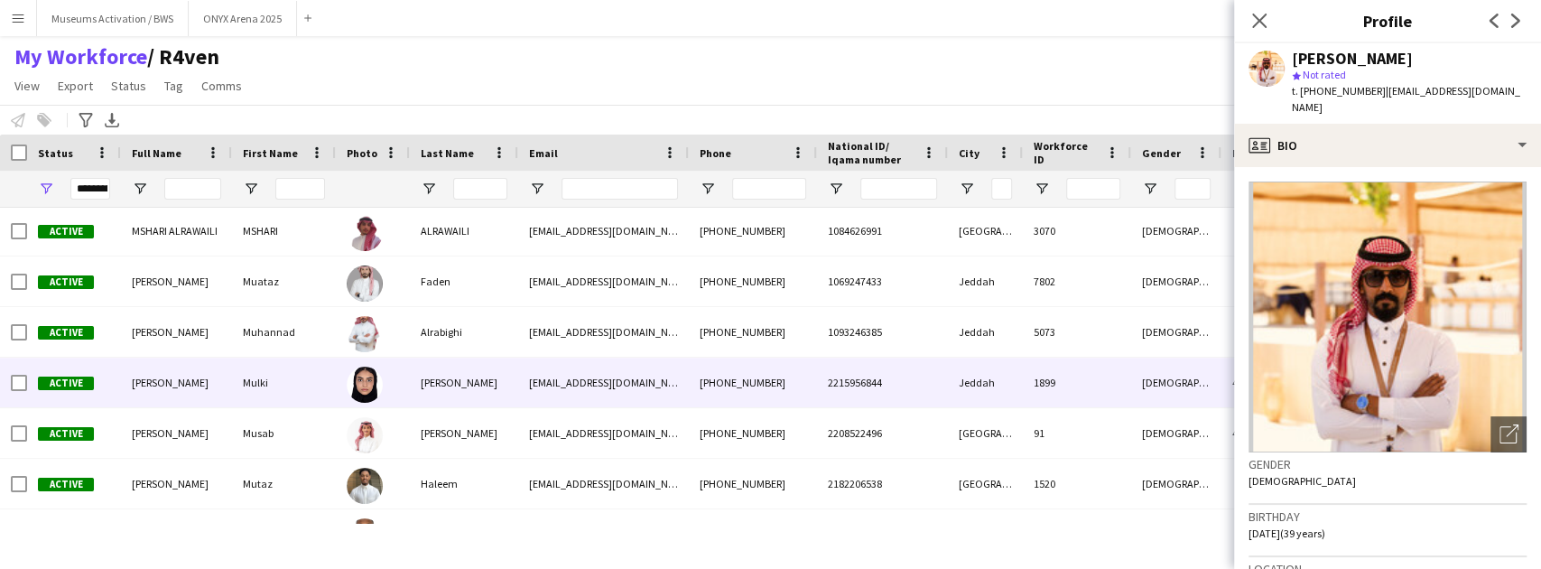
click at [451, 389] on div "[PERSON_NAME]" at bounding box center [464, 382] width 108 height 50
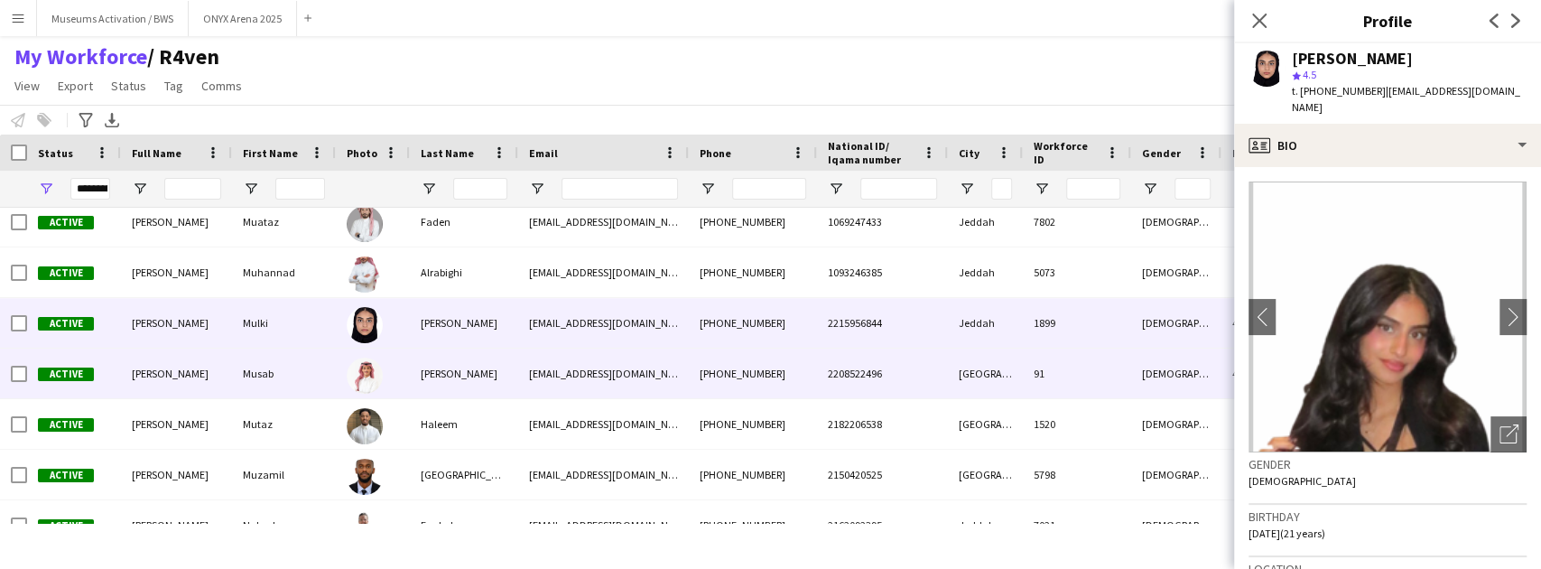
click at [381, 370] on img at bounding box center [365, 375] width 36 height 36
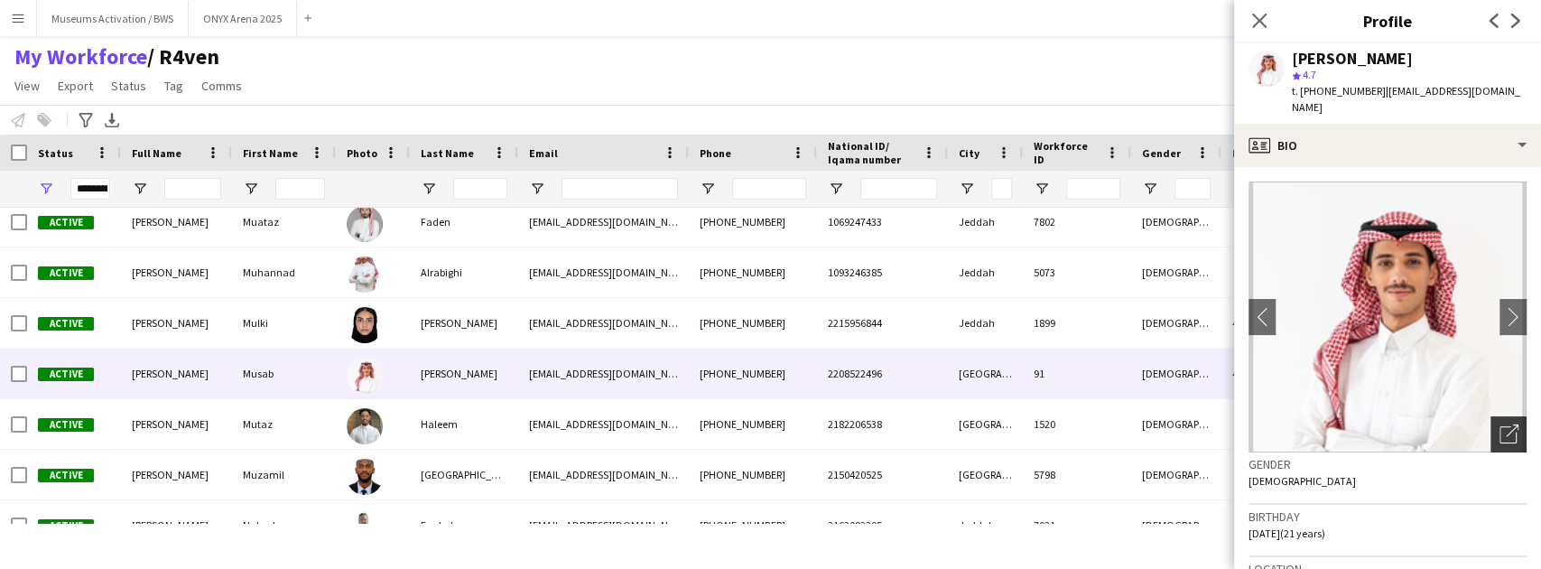
click at [1513, 416] on div "Open photos pop-in" at bounding box center [1508, 434] width 36 height 36
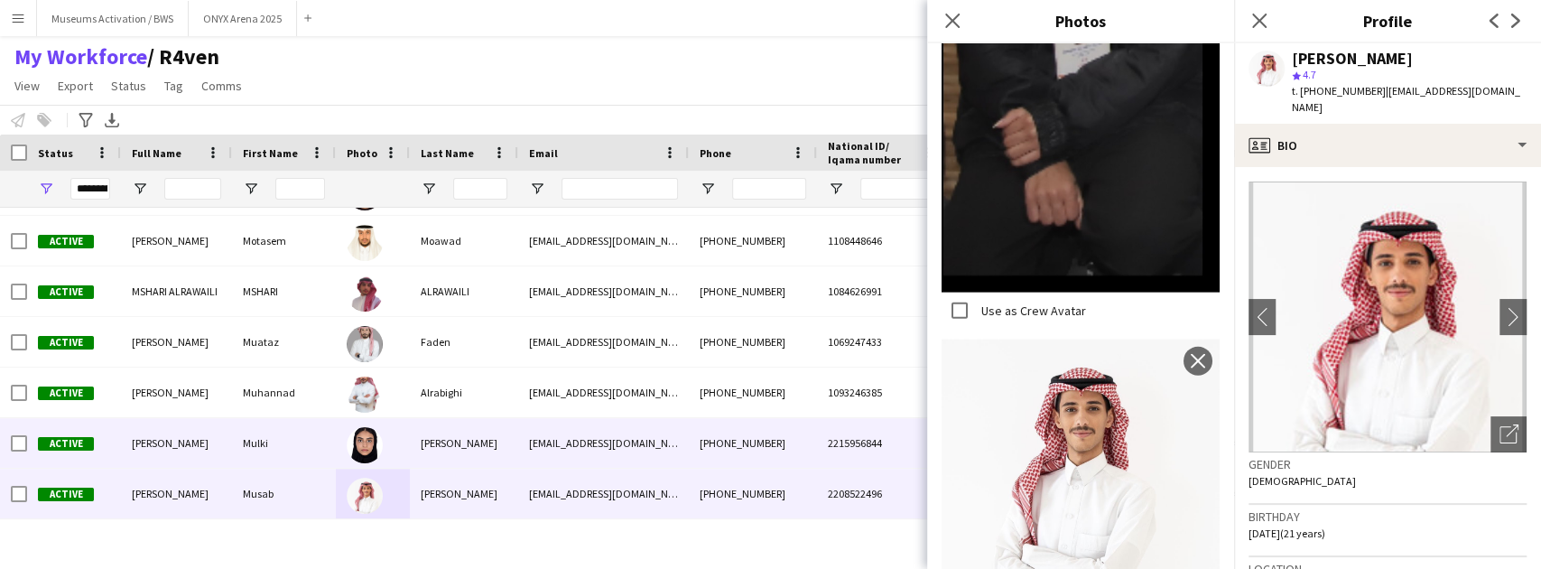
click at [472, 449] on div "[PERSON_NAME]" at bounding box center [464, 443] width 108 height 50
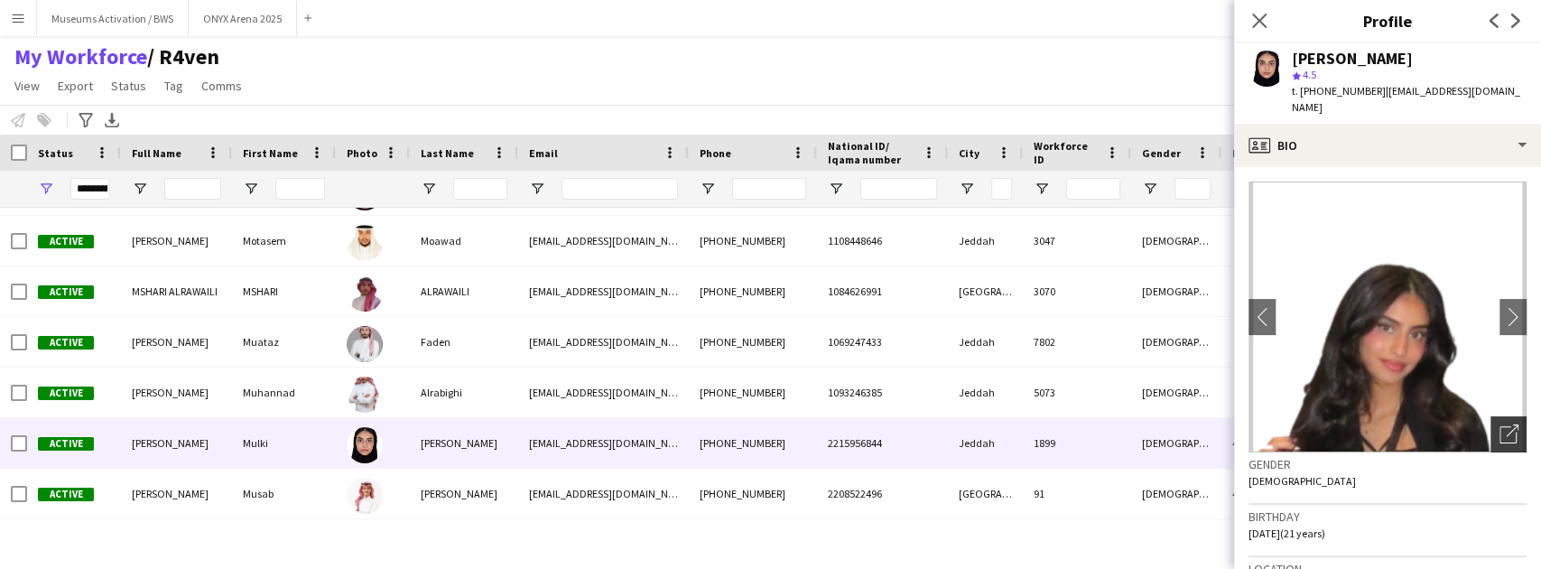
click at [1490, 416] on div "Open photos pop-in" at bounding box center [1508, 434] width 36 height 36
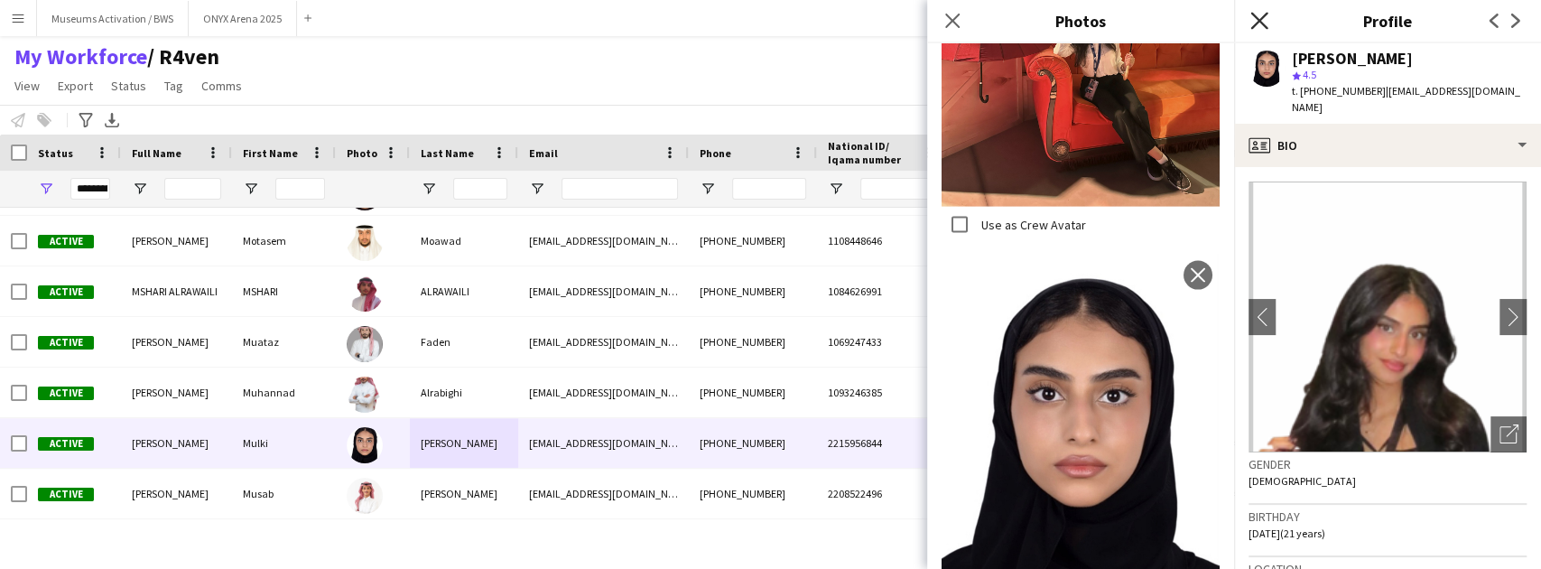
click at [1256, 14] on icon "Close pop-in" at bounding box center [1258, 20] width 17 height 17
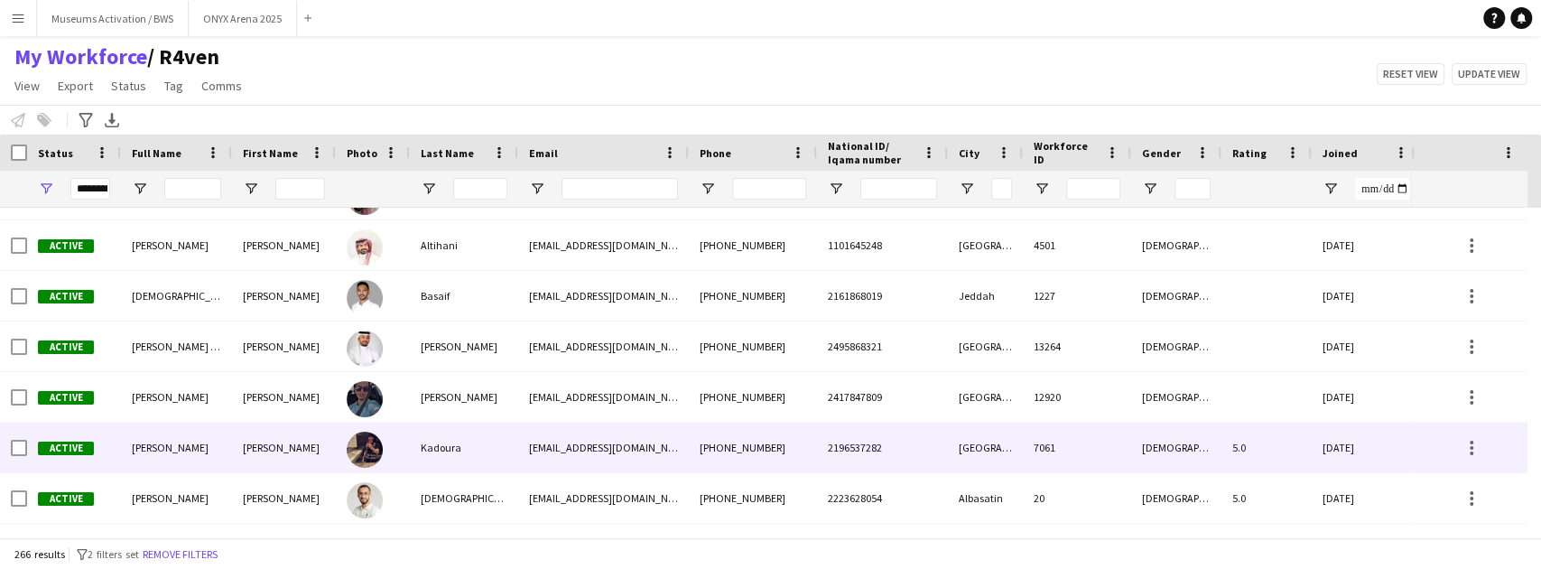
click at [379, 437] on div at bounding box center [365, 448] width 36 height 51
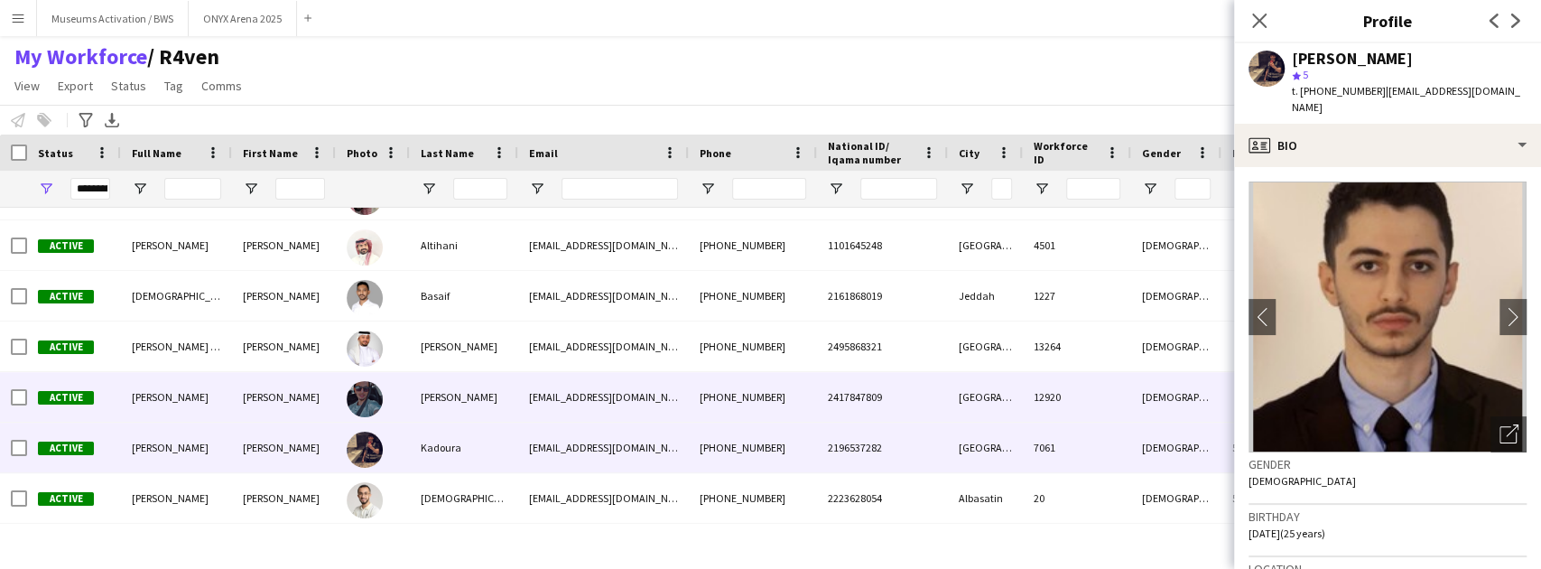
click at [408, 392] on div at bounding box center [373, 397] width 74 height 50
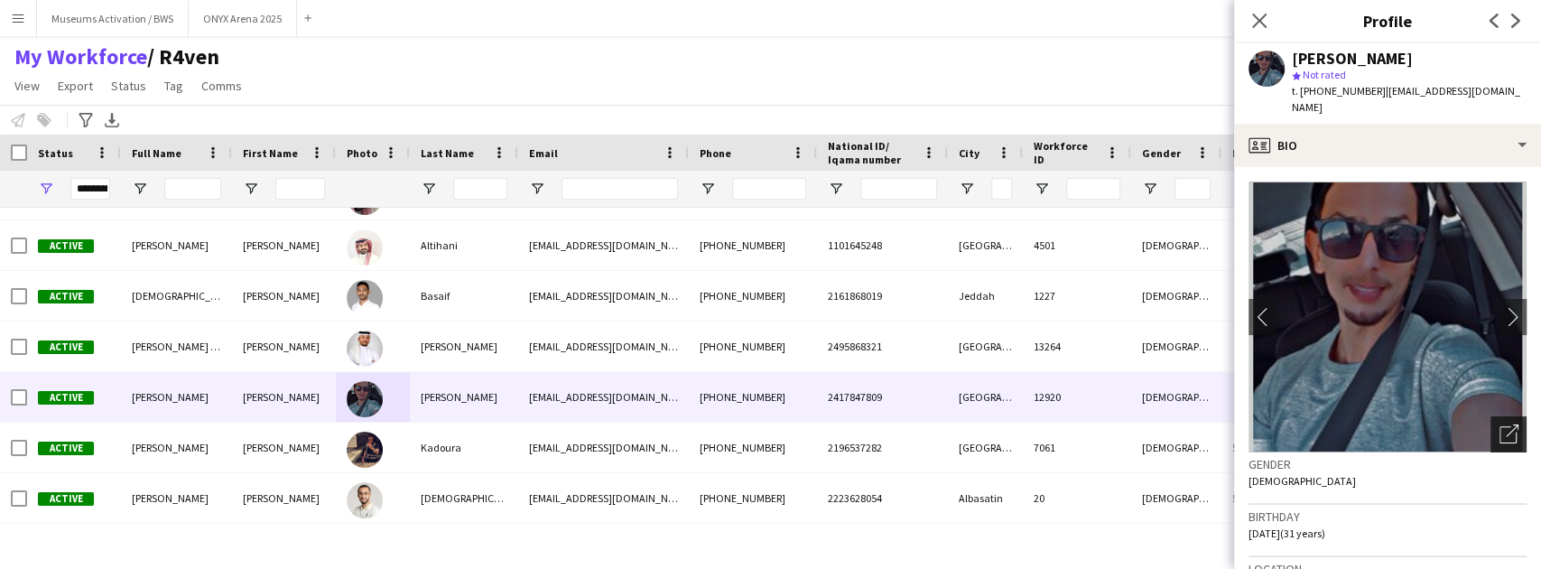
click at [1506, 424] on icon at bounding box center [1512, 430] width 13 height 13
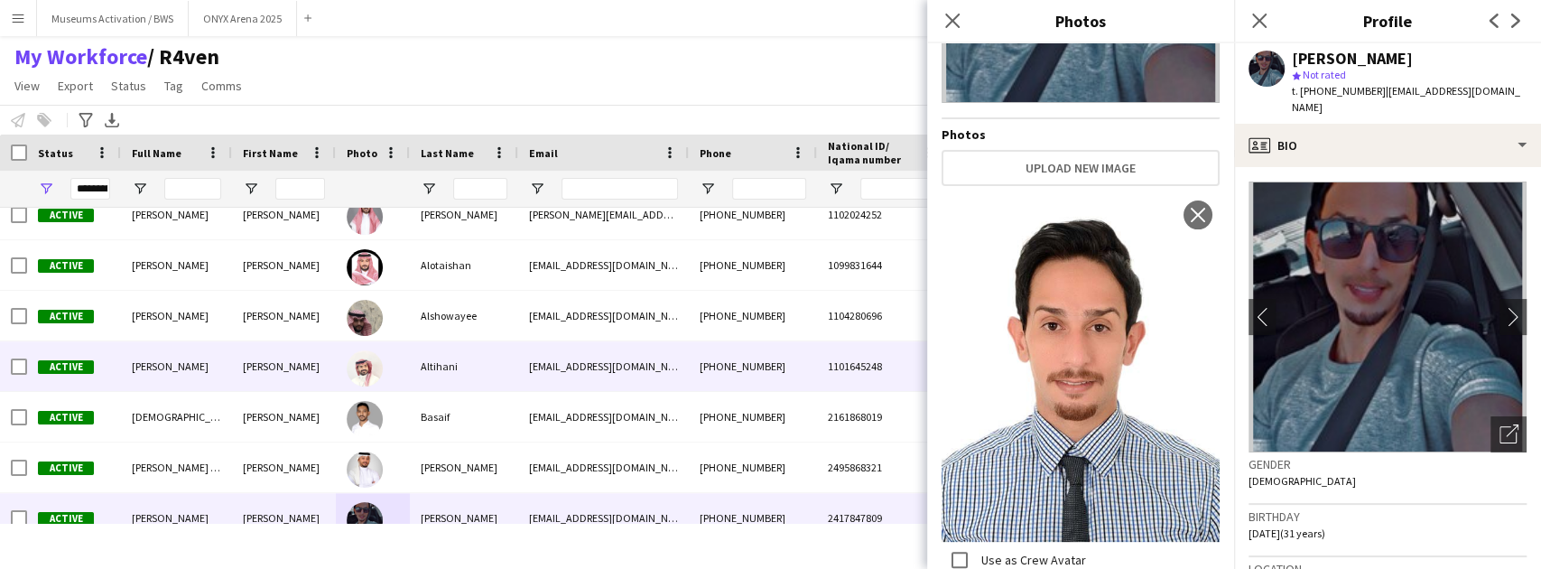
click at [543, 366] on div "[EMAIL_ADDRESS][DOMAIN_NAME]" at bounding box center [603, 366] width 171 height 50
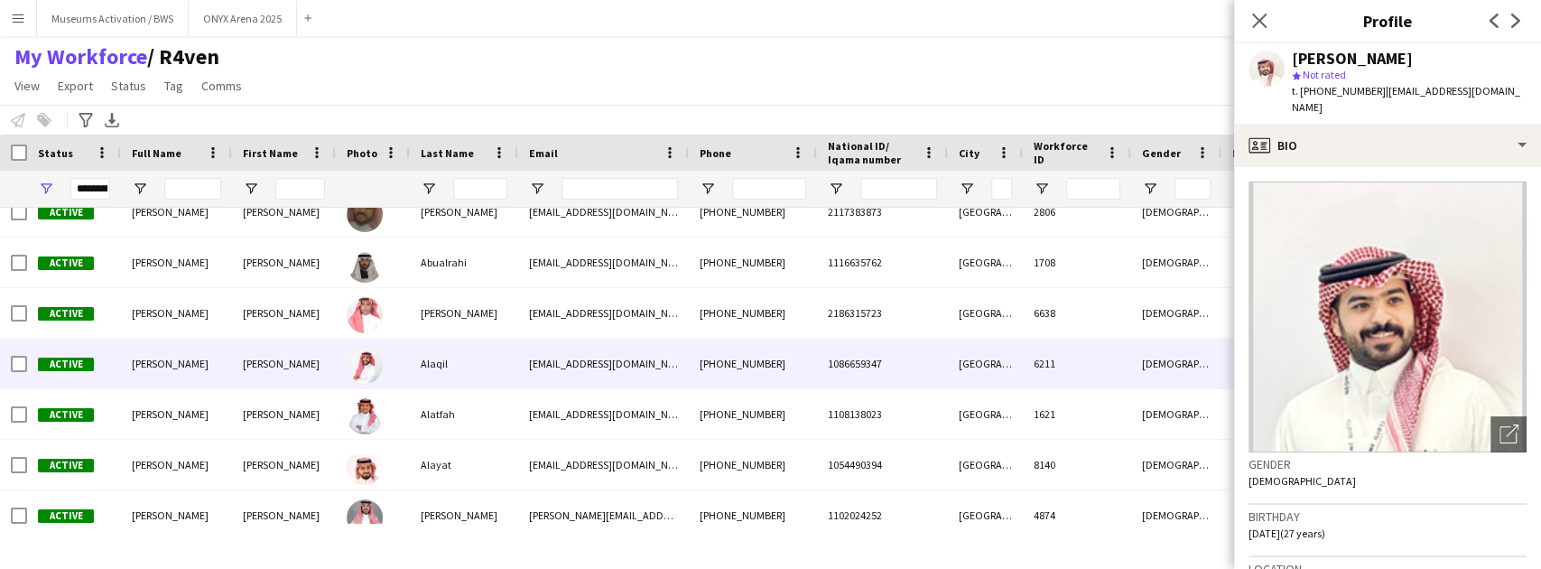
click at [367, 377] on img at bounding box center [365, 365] width 36 height 36
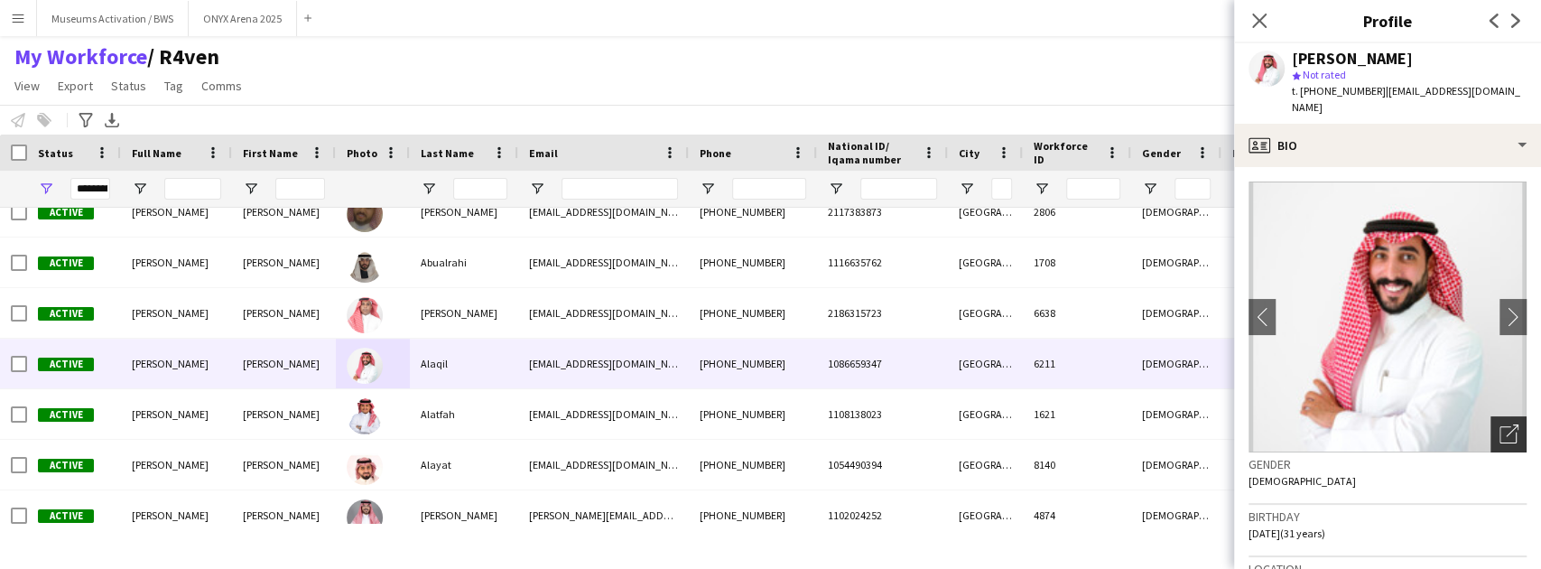
click at [1499, 430] on icon "Open photos pop-in" at bounding box center [1508, 433] width 19 height 19
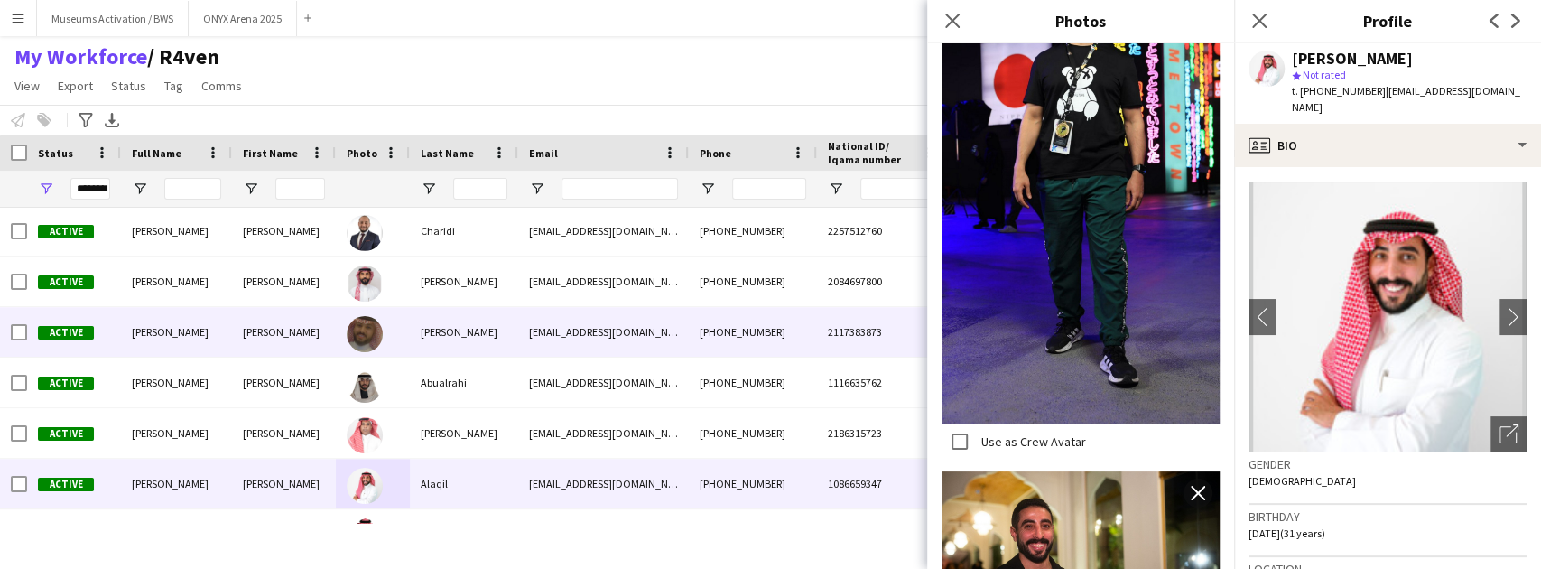
click at [429, 324] on div "[PERSON_NAME]" at bounding box center [464, 332] width 108 height 50
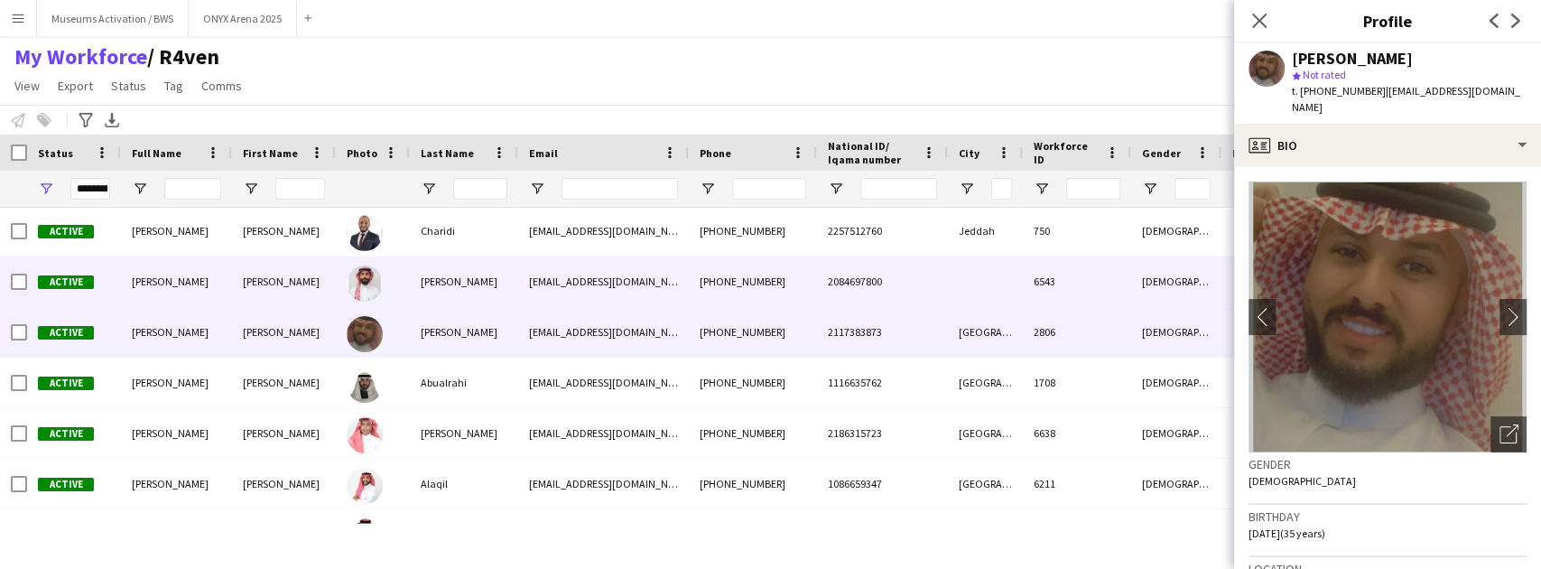
click at [431, 280] on div "[PERSON_NAME]" at bounding box center [464, 281] width 108 height 50
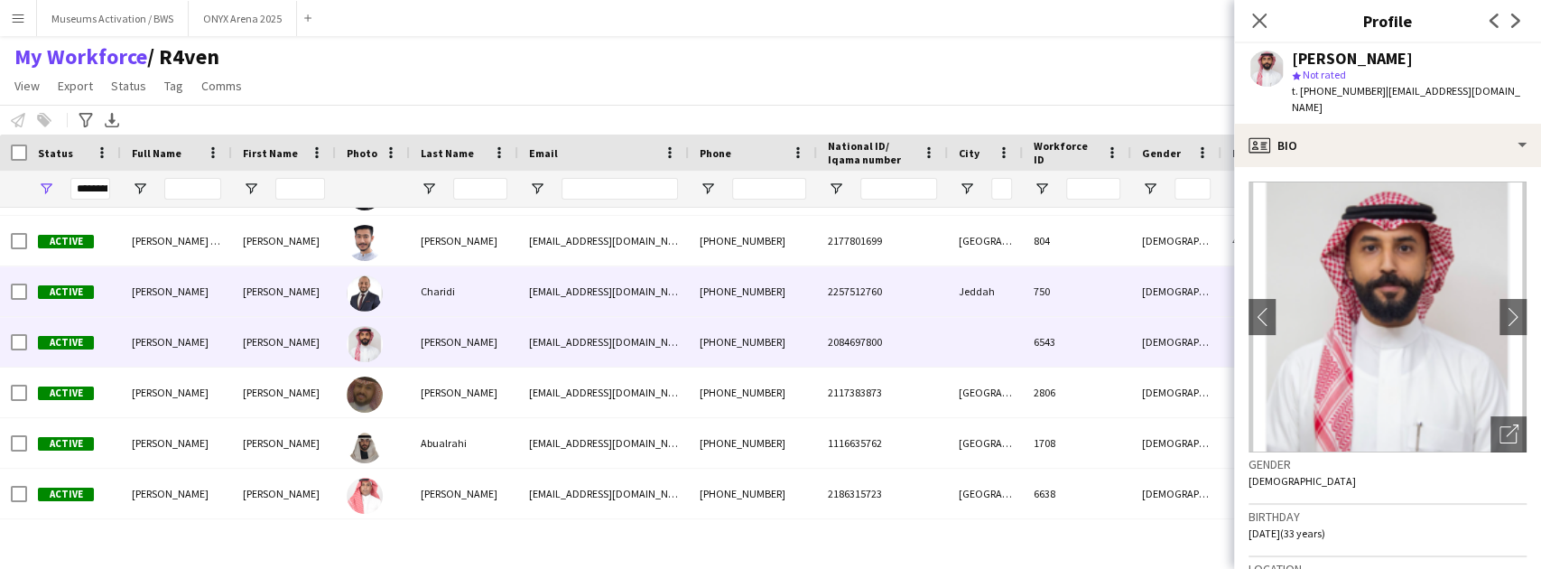
click at [428, 301] on div "Charidi" at bounding box center [464, 291] width 108 height 50
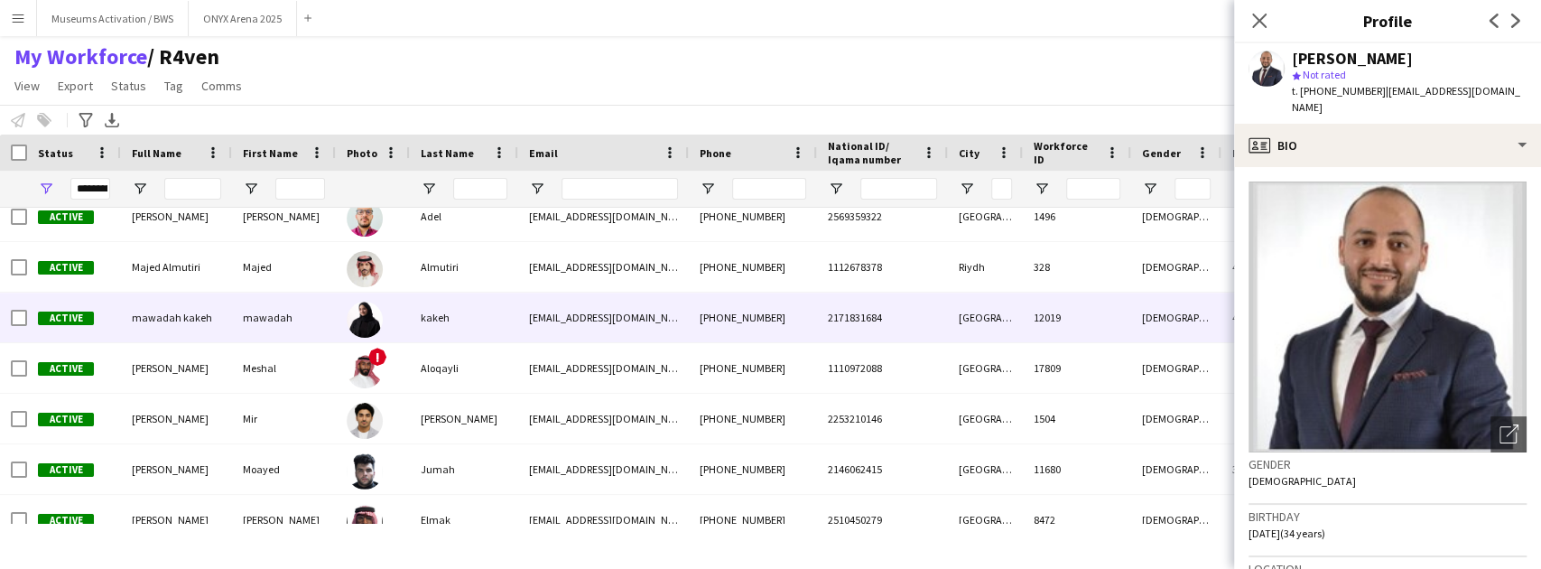
click at [417, 333] on div "kakeh" at bounding box center [464, 317] width 108 height 50
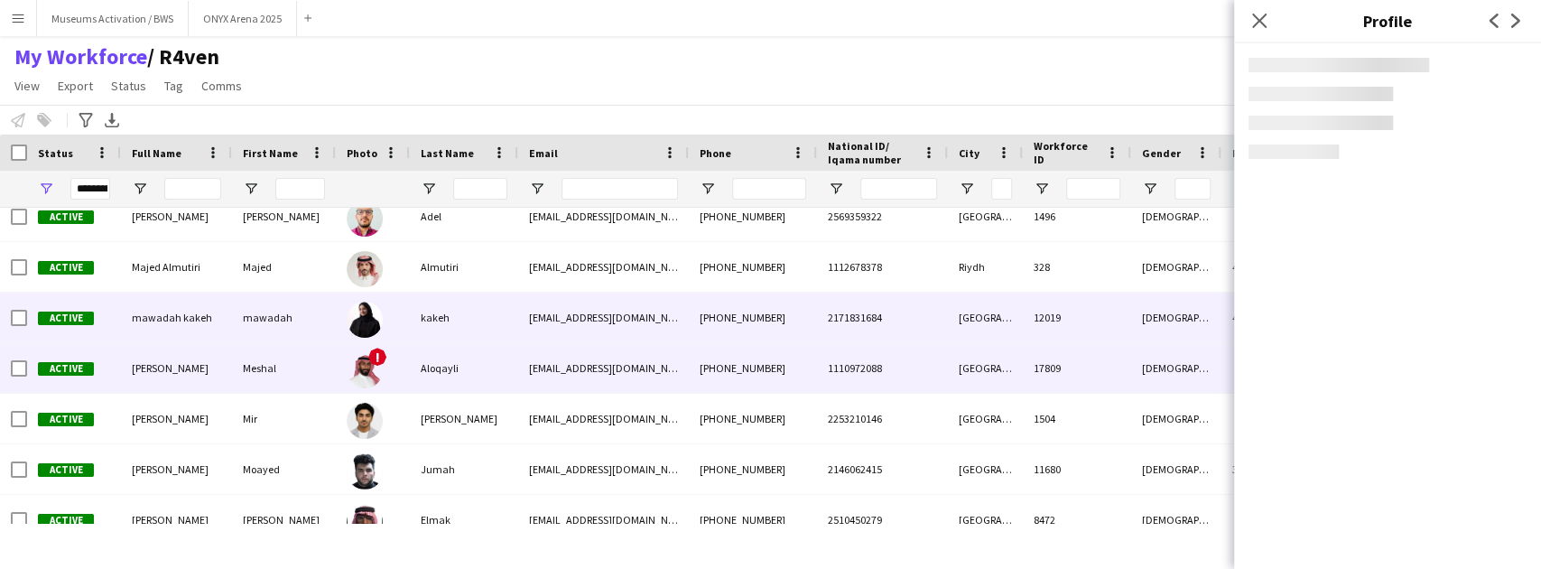
click at [414, 381] on div "Aloqayli" at bounding box center [464, 368] width 108 height 50
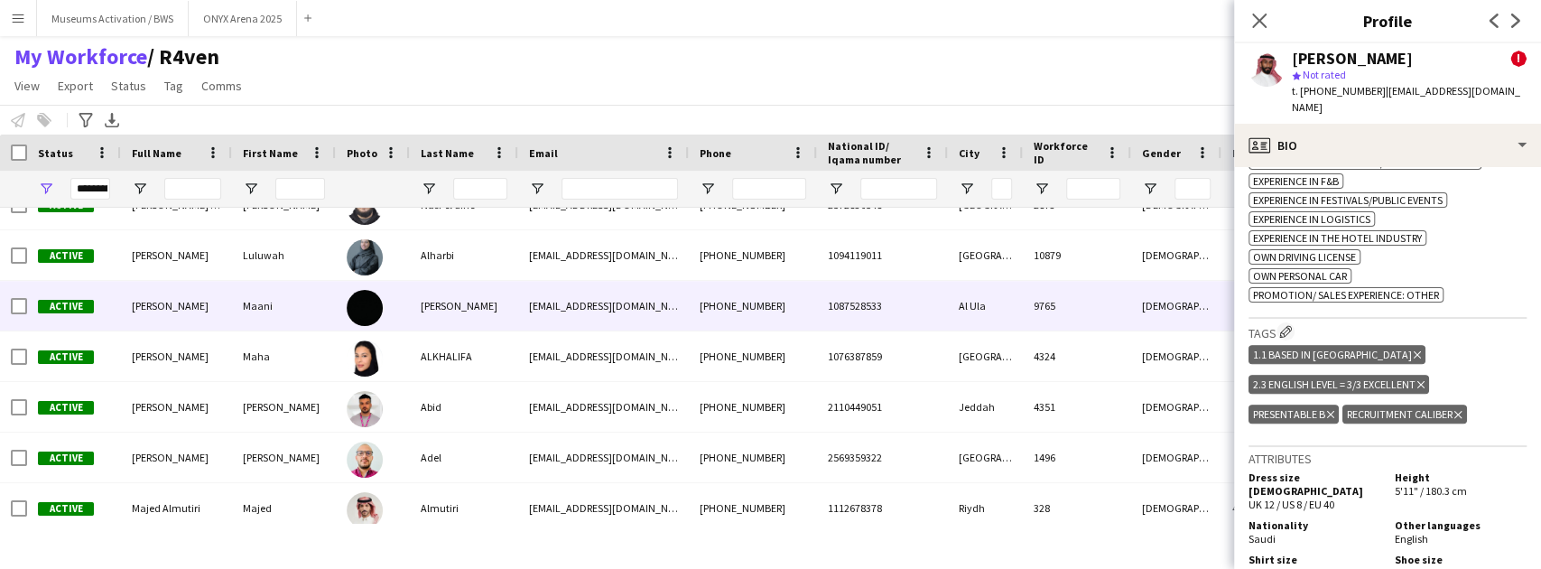
click at [345, 323] on div at bounding box center [373, 306] width 74 height 50
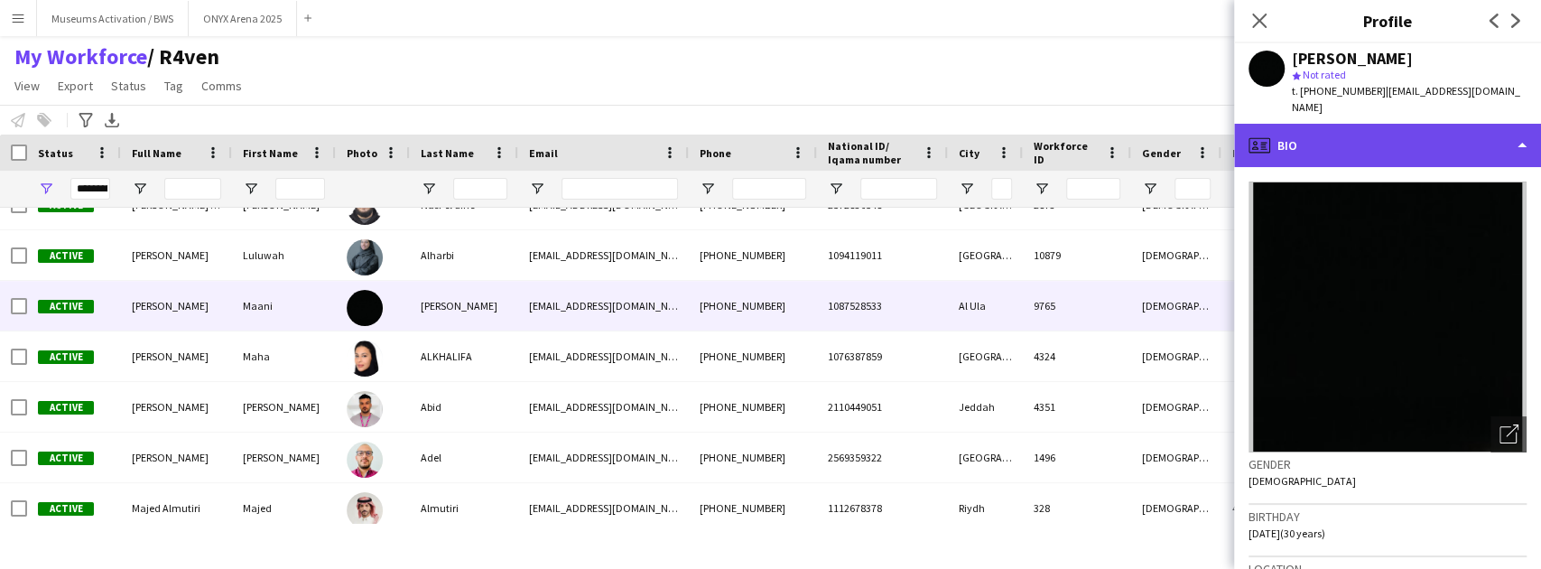
click at [1453, 137] on div "profile Bio" at bounding box center [1387, 145] width 307 height 43
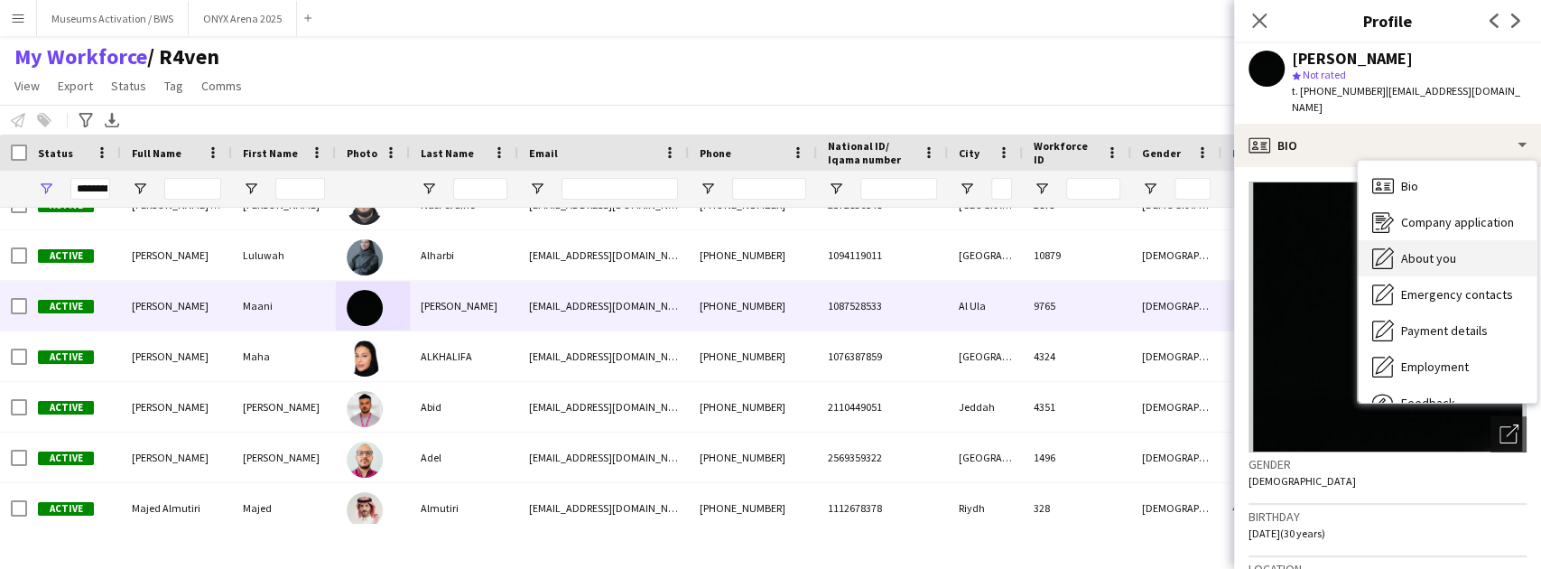
click at [1435, 250] on span "About you" at bounding box center [1428, 258] width 55 height 16
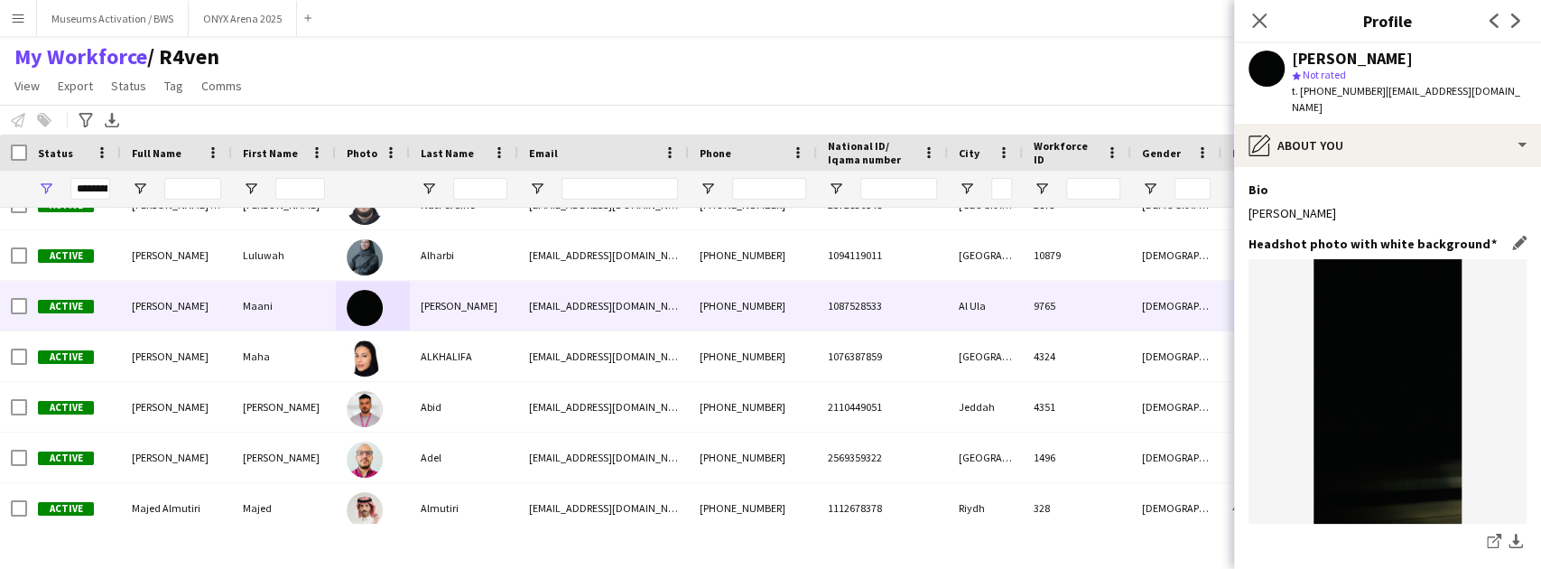
click at [1379, 236] on h3 "Headshot photo with white background" at bounding box center [1372, 244] width 248 height 16
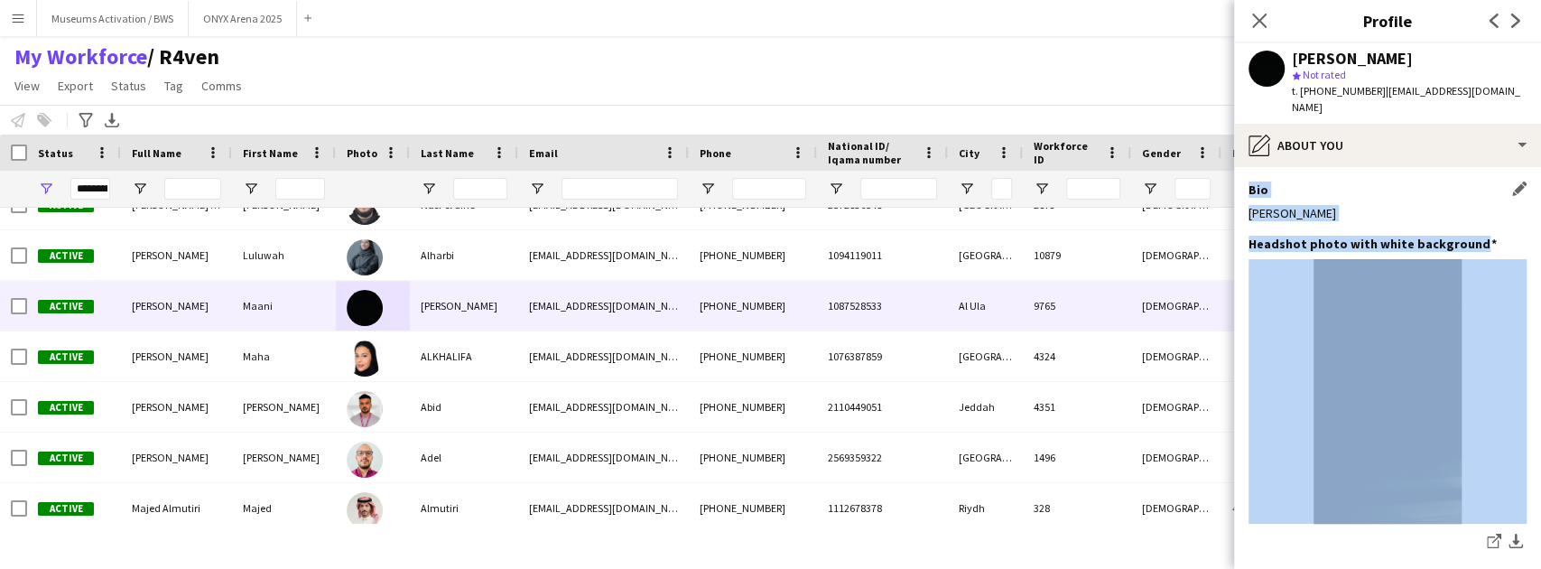
drag, startPoint x: 1379, startPoint y: 218, endPoint x: 1368, endPoint y: 174, distance: 45.5
click at [1368, 174] on app-section-data-types "Bio Edit this field [PERSON_NAME] Headshot photo with white background Edit thi…" at bounding box center [1387, 368] width 307 height 402
click at [1368, 181] on div "Bio Edit this field" at bounding box center [1387, 189] width 278 height 16
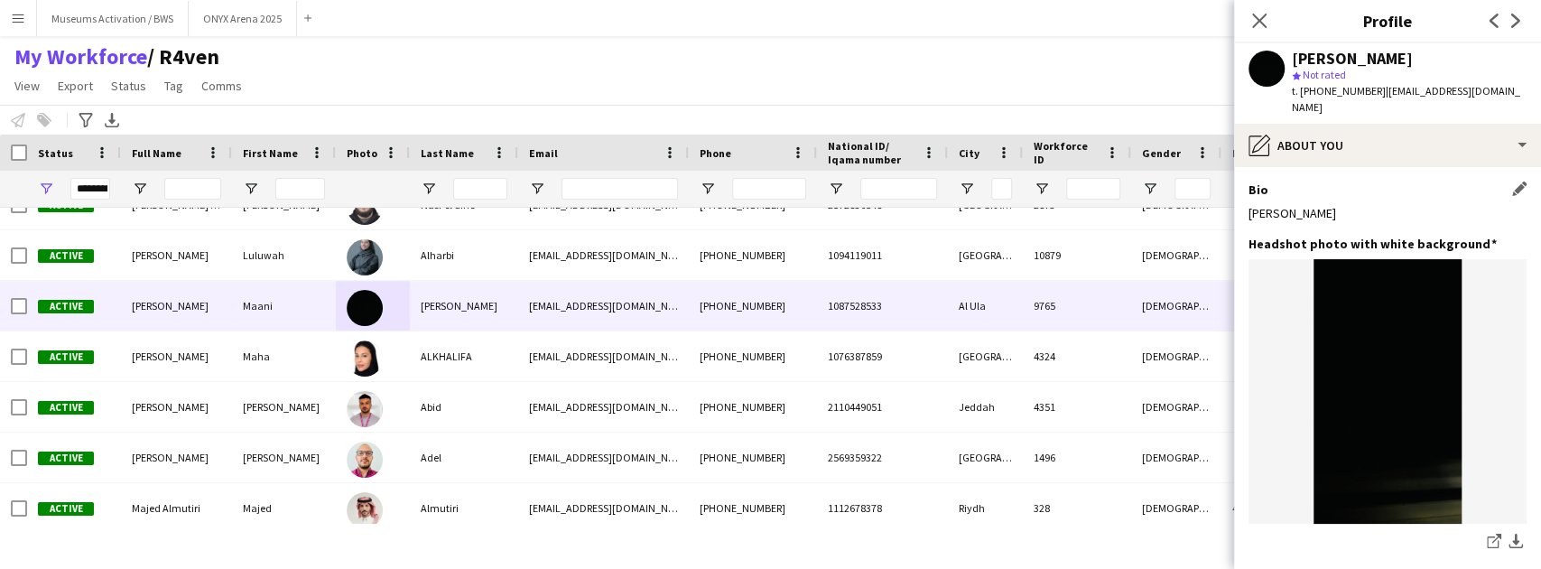
click at [1368, 181] on div "Bio Edit this field" at bounding box center [1387, 189] width 278 height 16
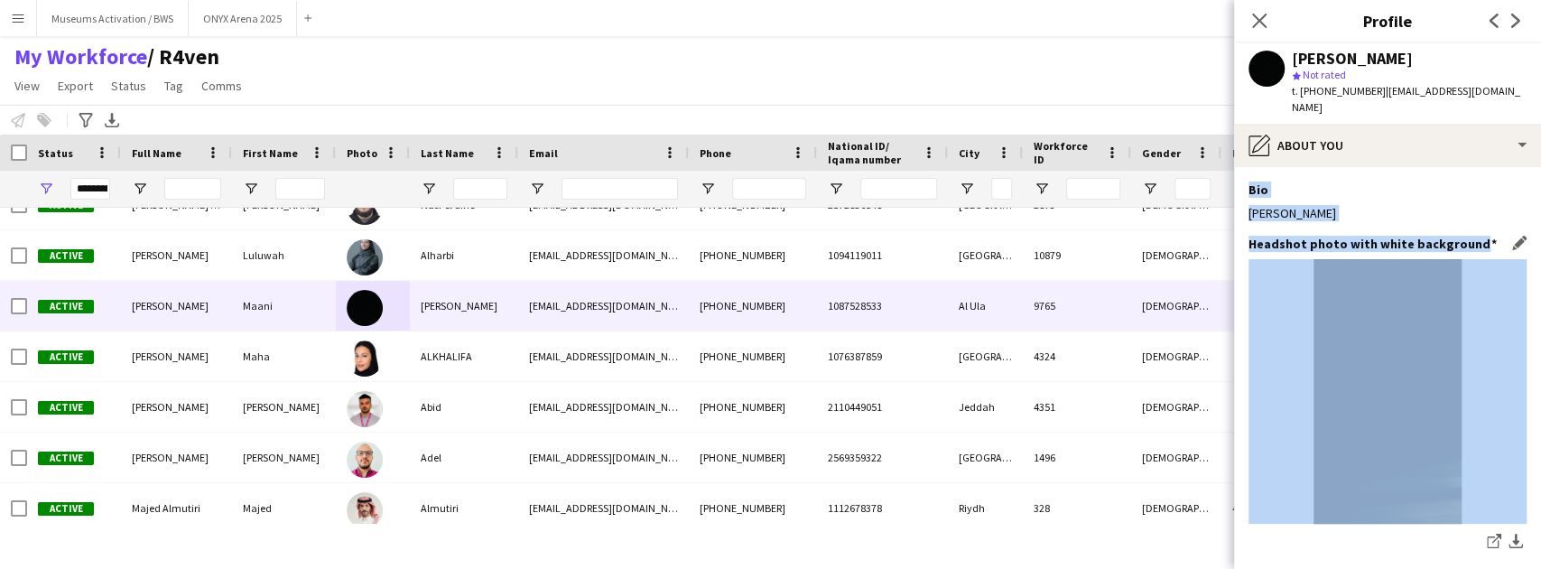
drag, startPoint x: 1368, startPoint y: 174, endPoint x: 1381, endPoint y: 231, distance: 58.3
click at [1381, 231] on app-section-data-types "Bio Edit this field [PERSON_NAME] Headshot photo with white background Edit thi…" at bounding box center [1387, 368] width 307 height 402
click at [1381, 236] on h3 "Headshot photo with white background" at bounding box center [1372, 244] width 248 height 16
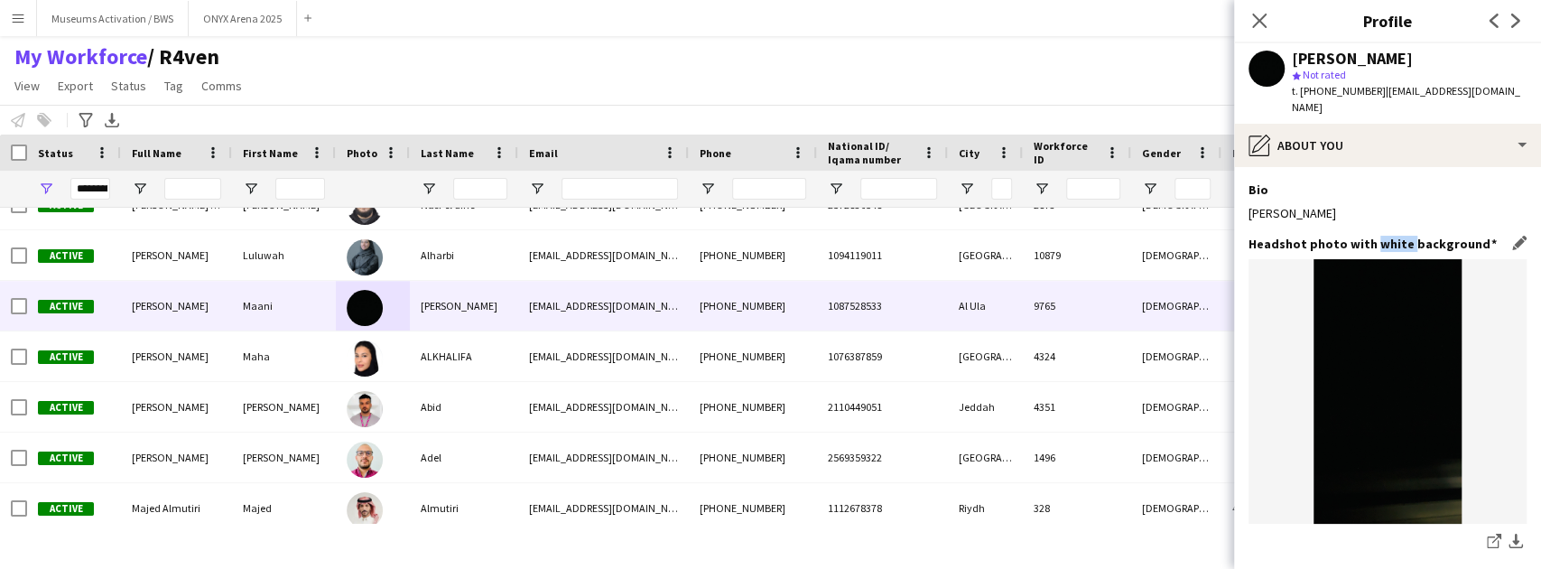
click at [1381, 236] on h3 "Headshot photo with white background" at bounding box center [1372, 244] width 248 height 16
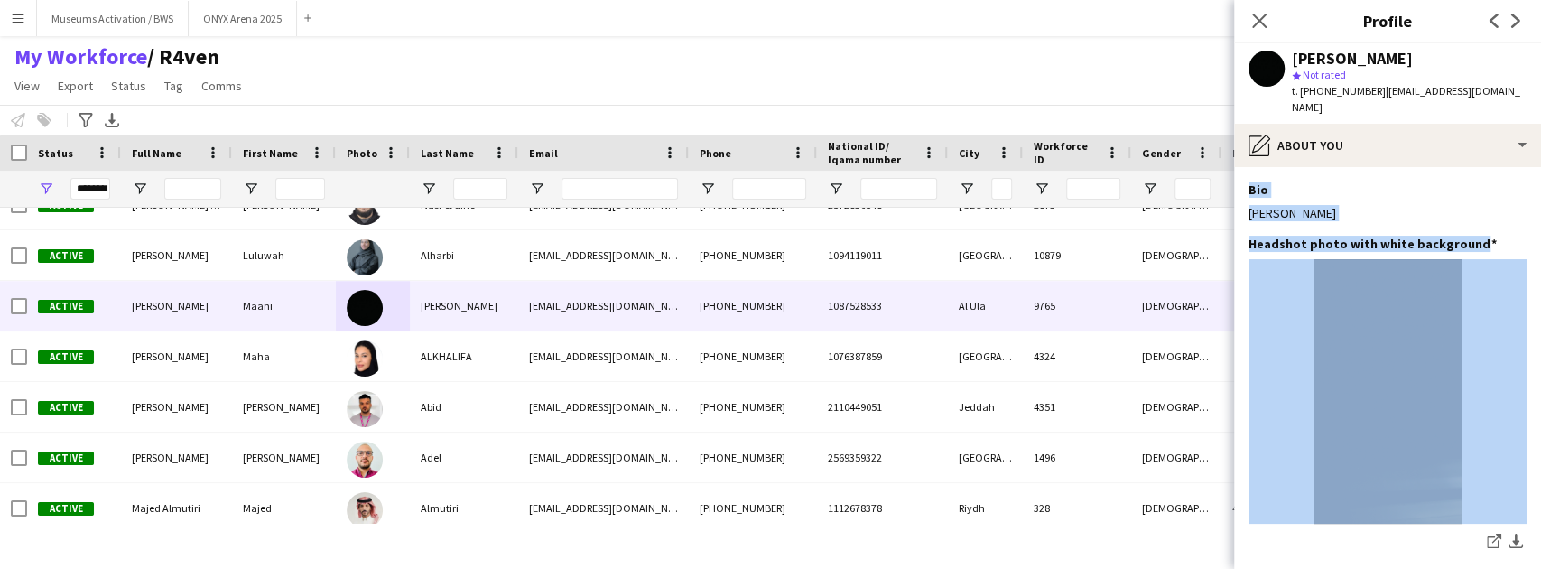
drag, startPoint x: 1381, startPoint y: 231, endPoint x: 1347, endPoint y: 163, distance: 75.9
click at [1347, 167] on app-section-data-types "Bio Edit this field [PERSON_NAME] Headshot photo with white background Edit thi…" at bounding box center [1387, 368] width 307 height 402
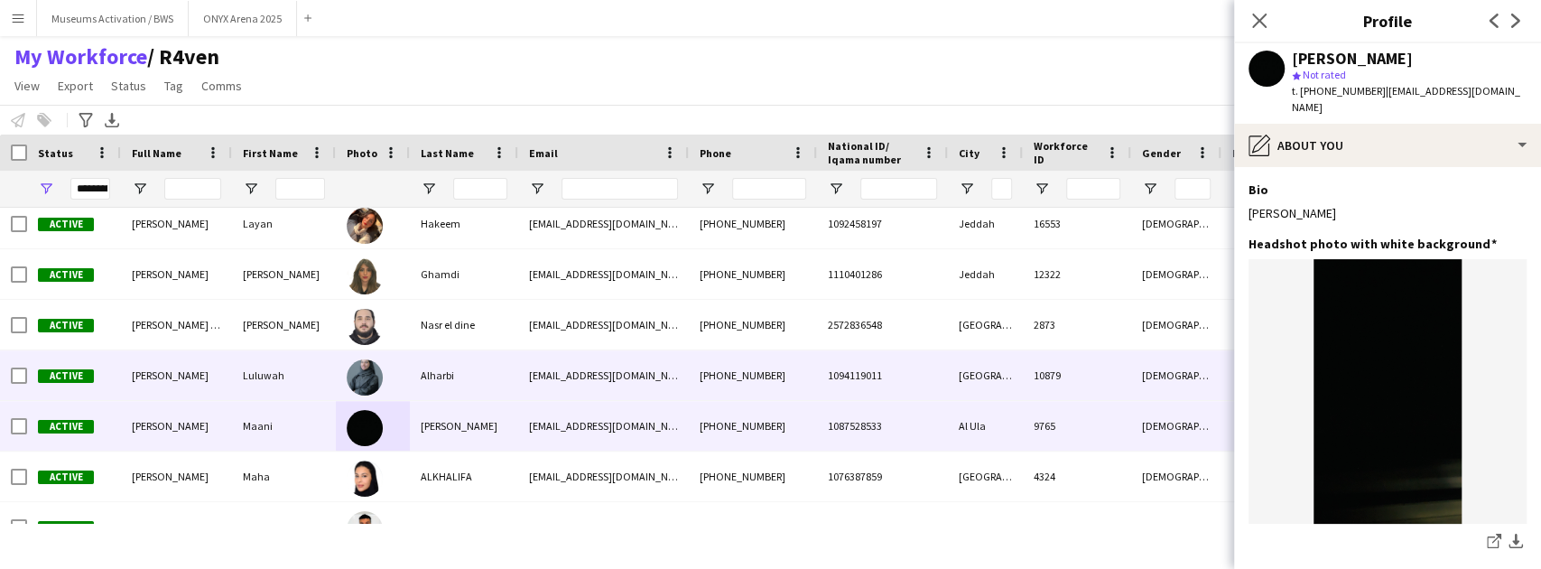
click at [446, 366] on div "Alharbi" at bounding box center [464, 375] width 108 height 50
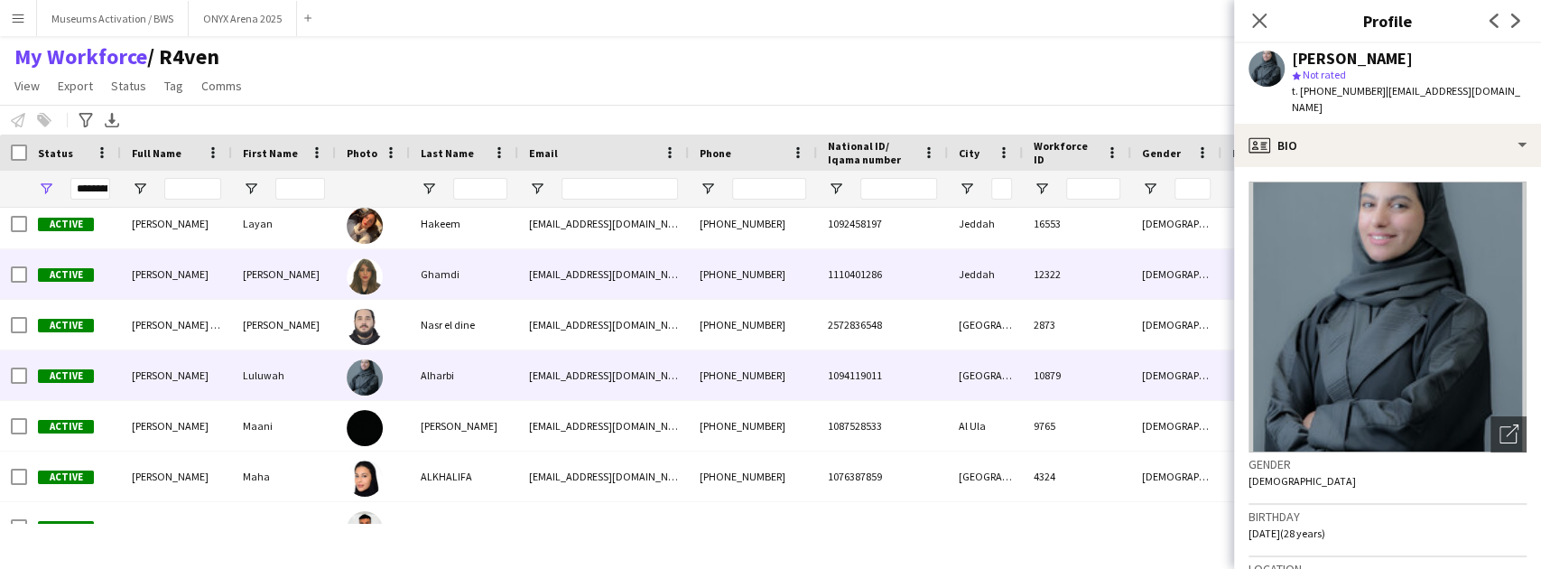
click at [444, 282] on div "Ghamdi" at bounding box center [464, 274] width 108 height 50
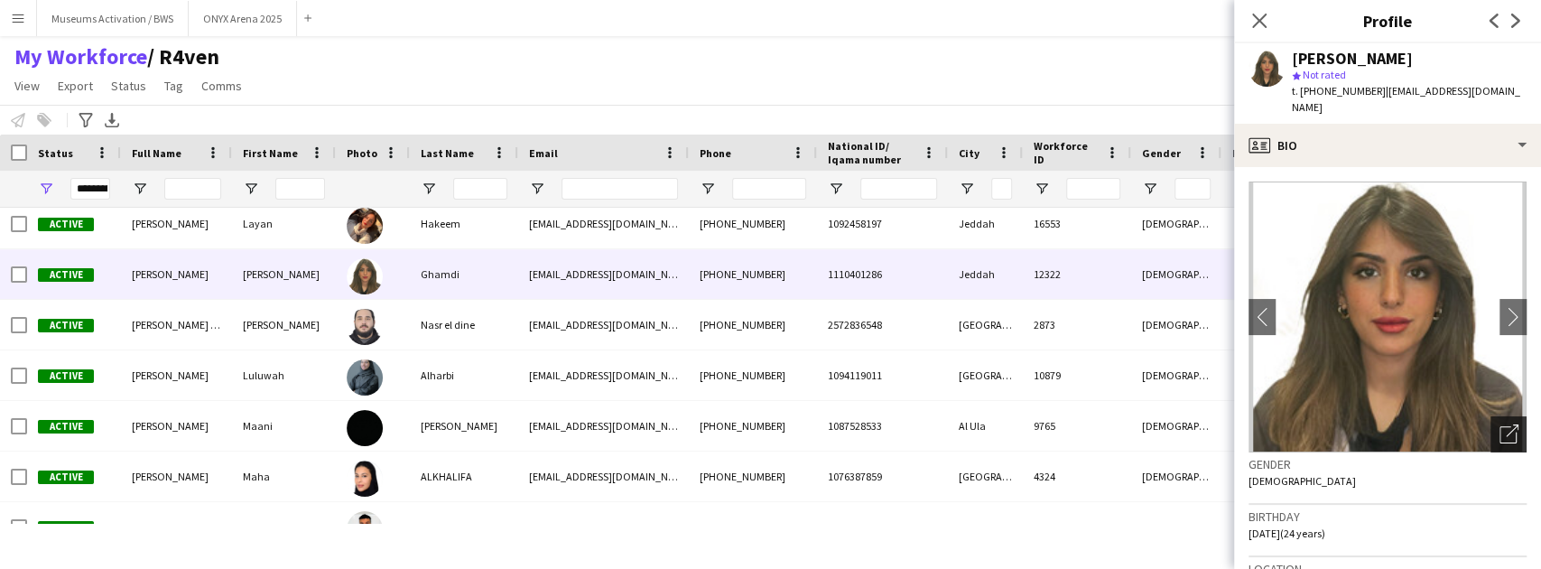
click at [1499, 426] on icon at bounding box center [1507, 434] width 17 height 17
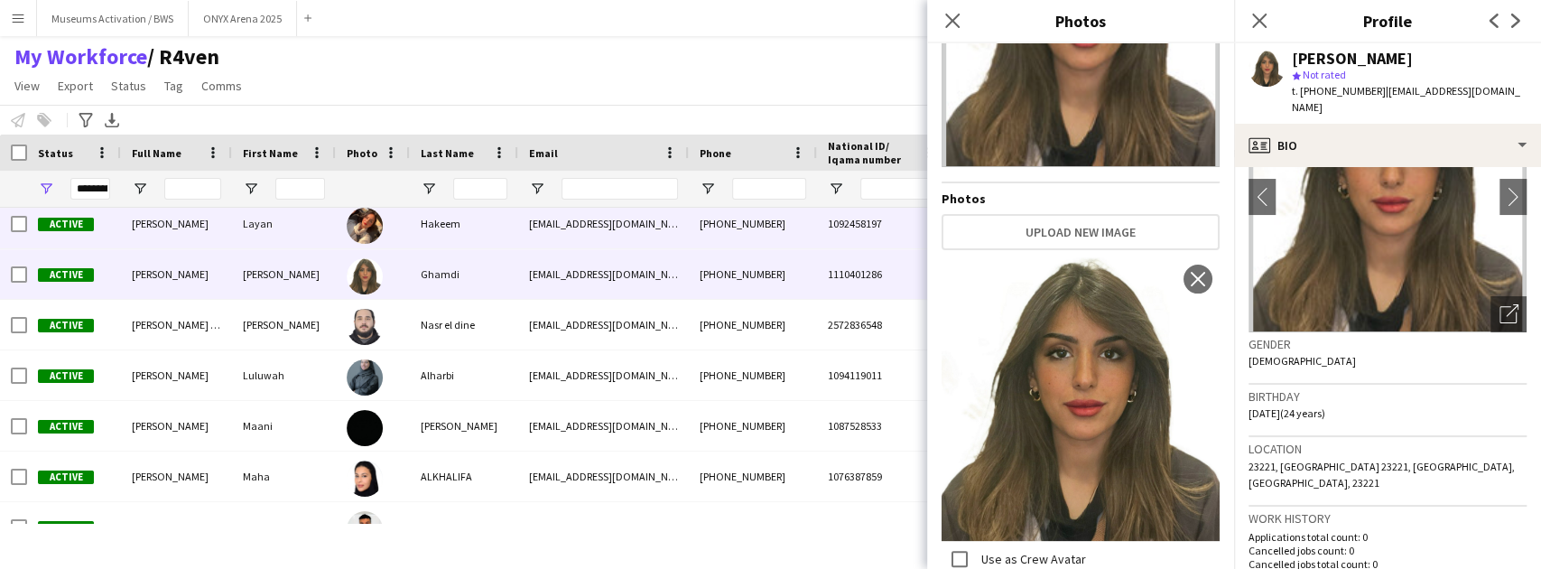
click at [497, 234] on div "Hakeem" at bounding box center [464, 224] width 108 height 50
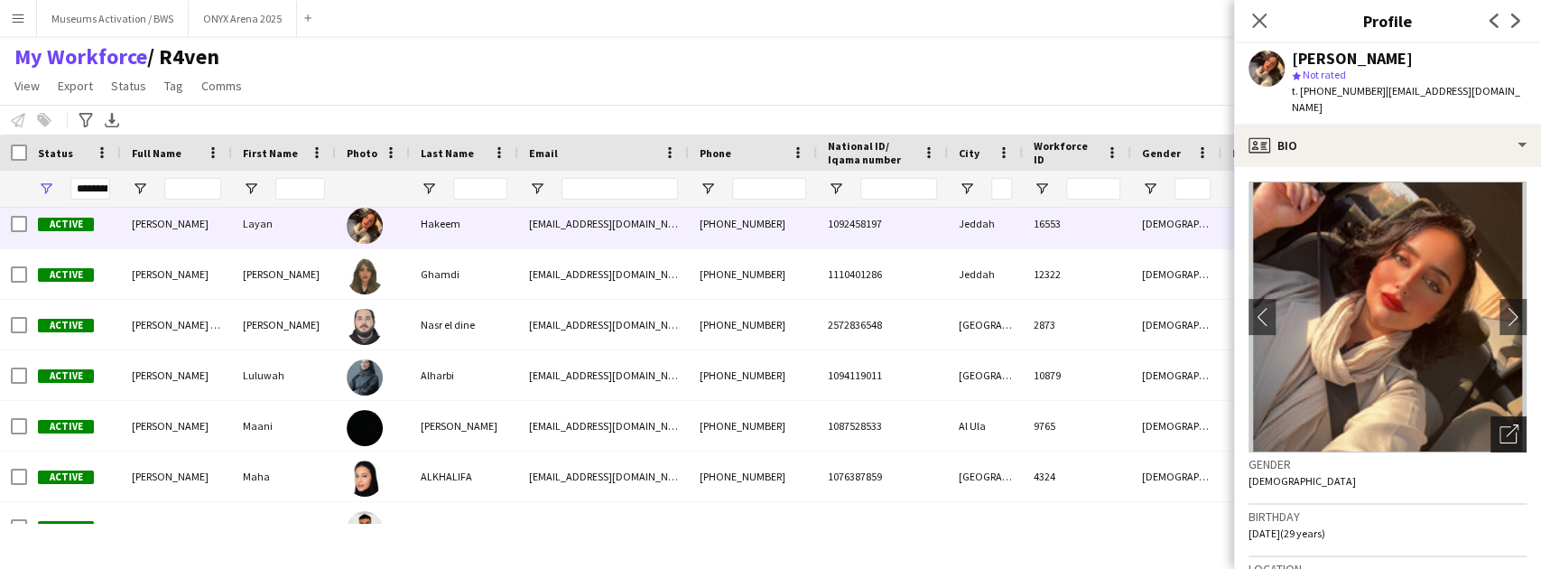
click at [1499, 424] on icon "Open photos pop-in" at bounding box center [1508, 433] width 19 height 19
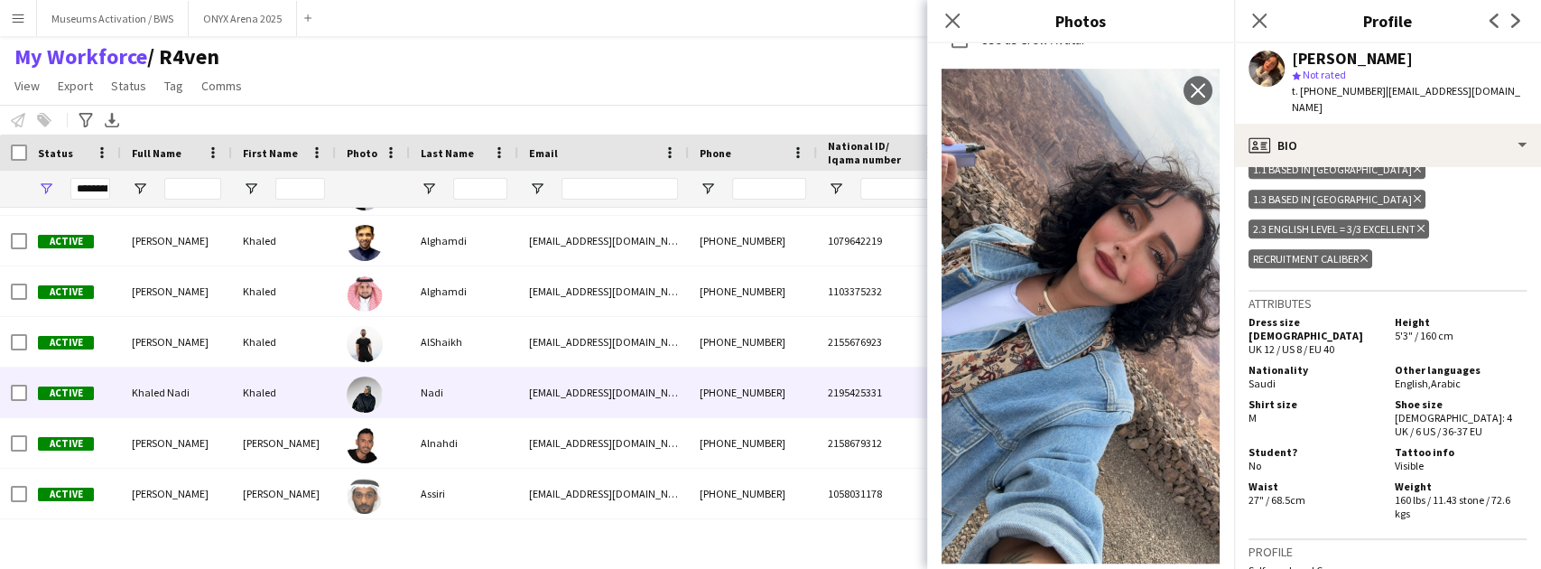
click at [375, 410] on div at bounding box center [365, 393] width 36 height 51
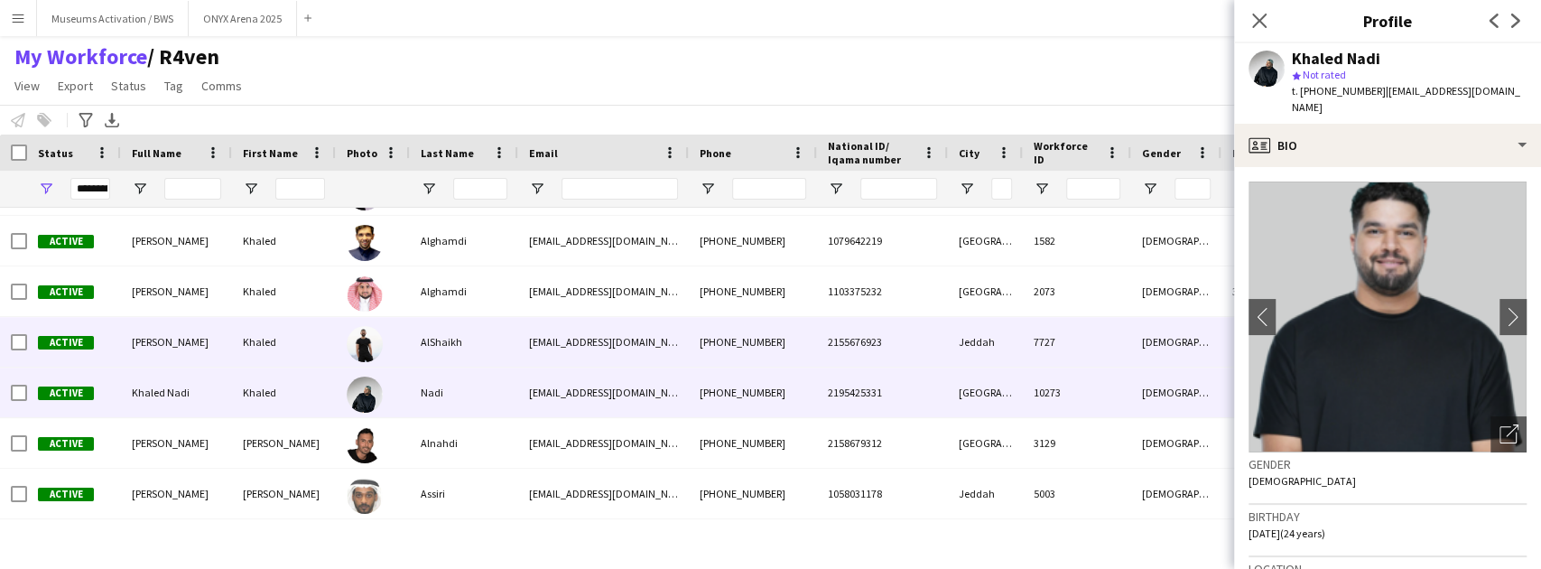
click at [534, 347] on div "[EMAIL_ADDRESS][DOMAIN_NAME]" at bounding box center [603, 342] width 171 height 50
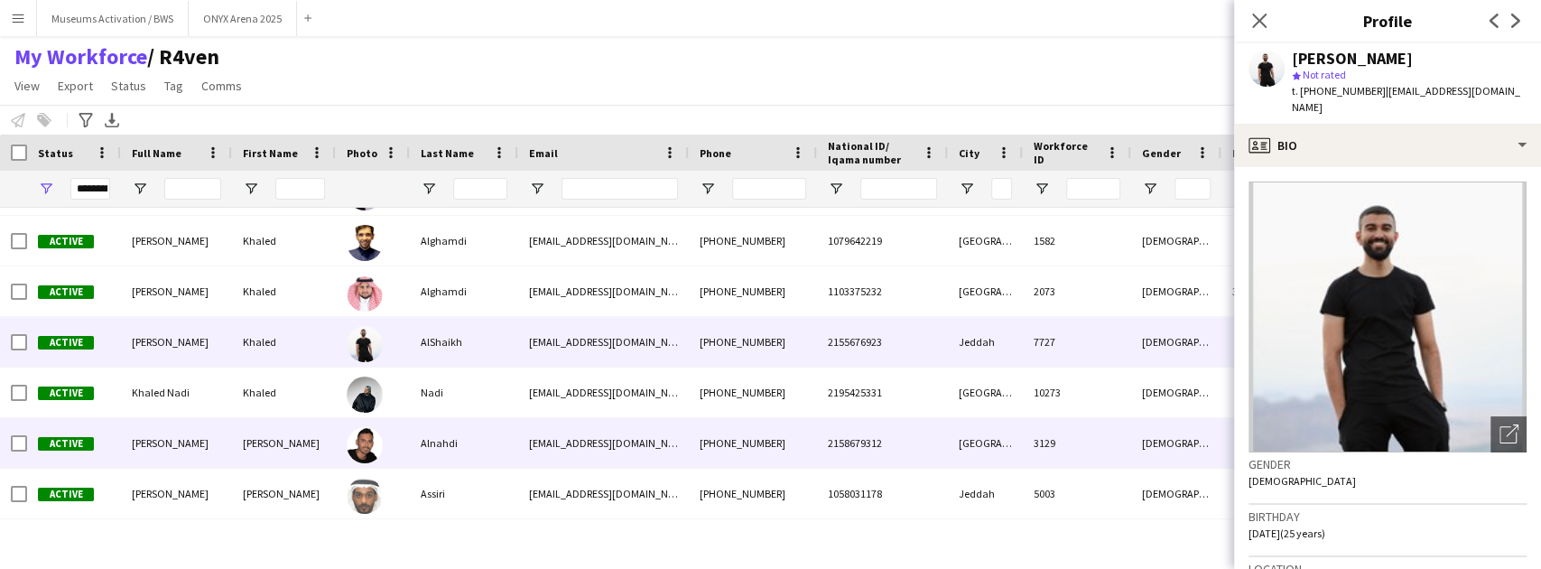
click at [589, 430] on div "[EMAIL_ADDRESS][DOMAIN_NAME]" at bounding box center [603, 443] width 171 height 50
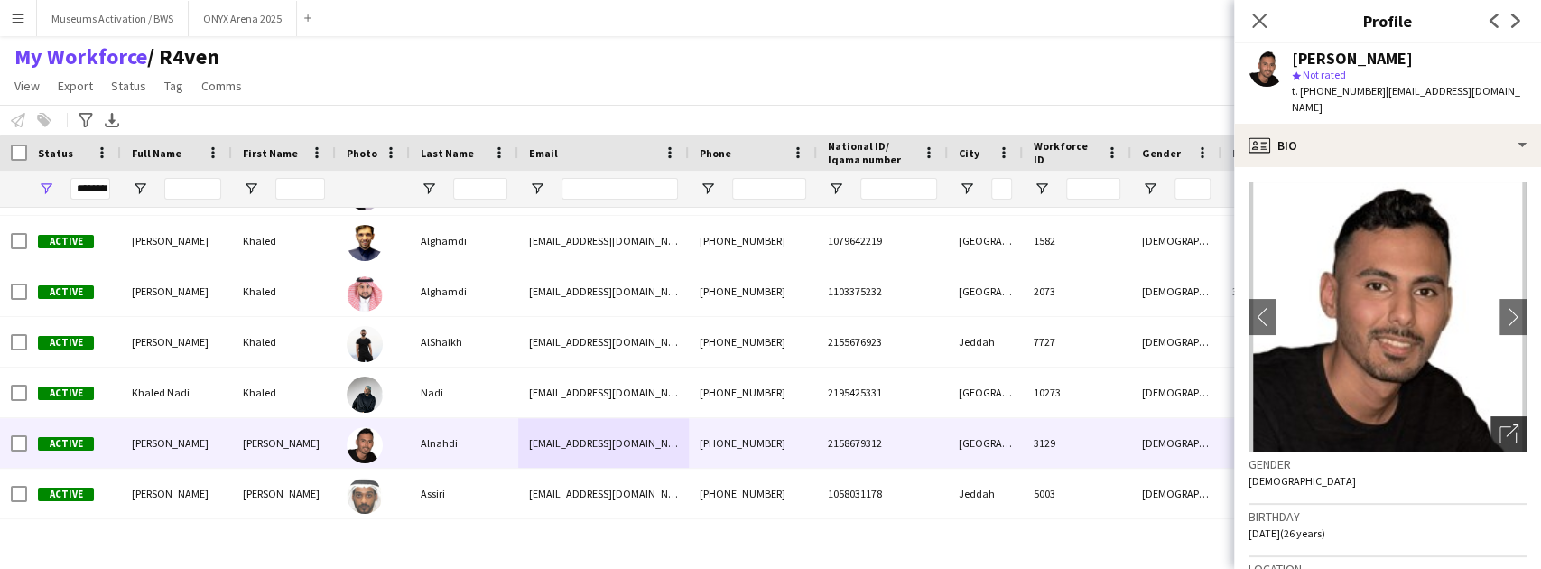
click at [1511, 426] on div "Open photos pop-in" at bounding box center [1508, 434] width 36 height 36
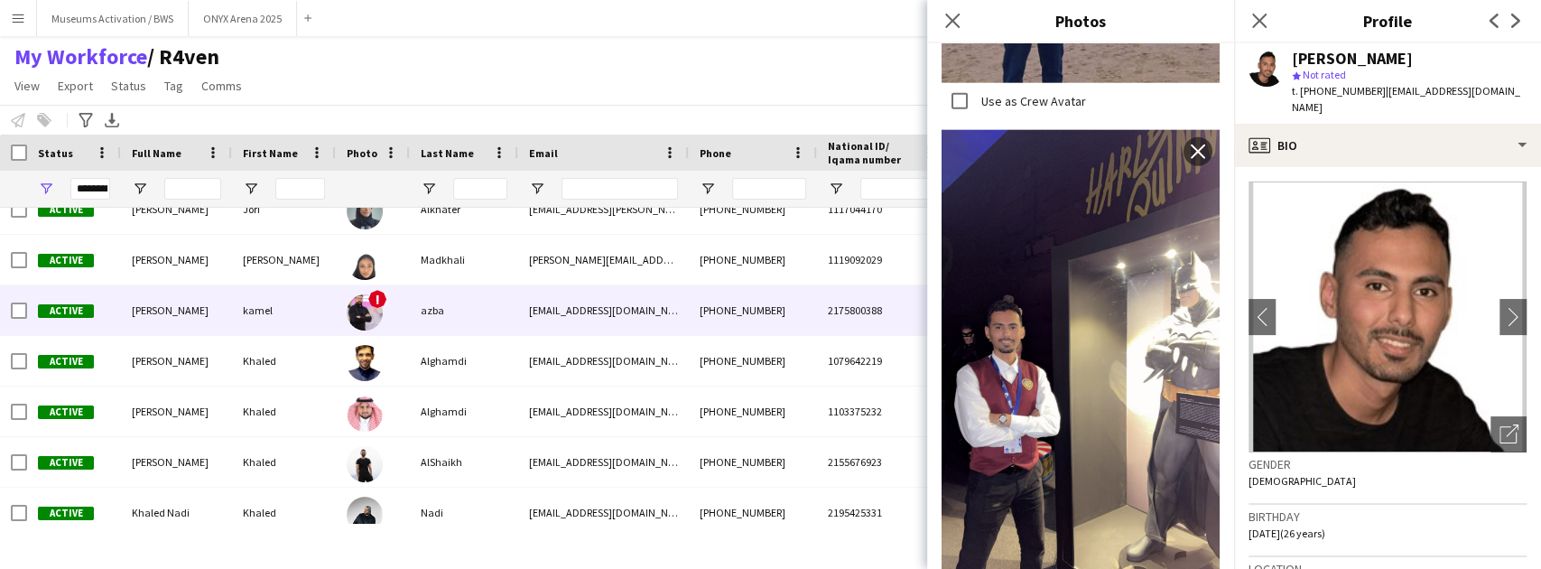
click at [451, 305] on div "azba" at bounding box center [464, 310] width 108 height 50
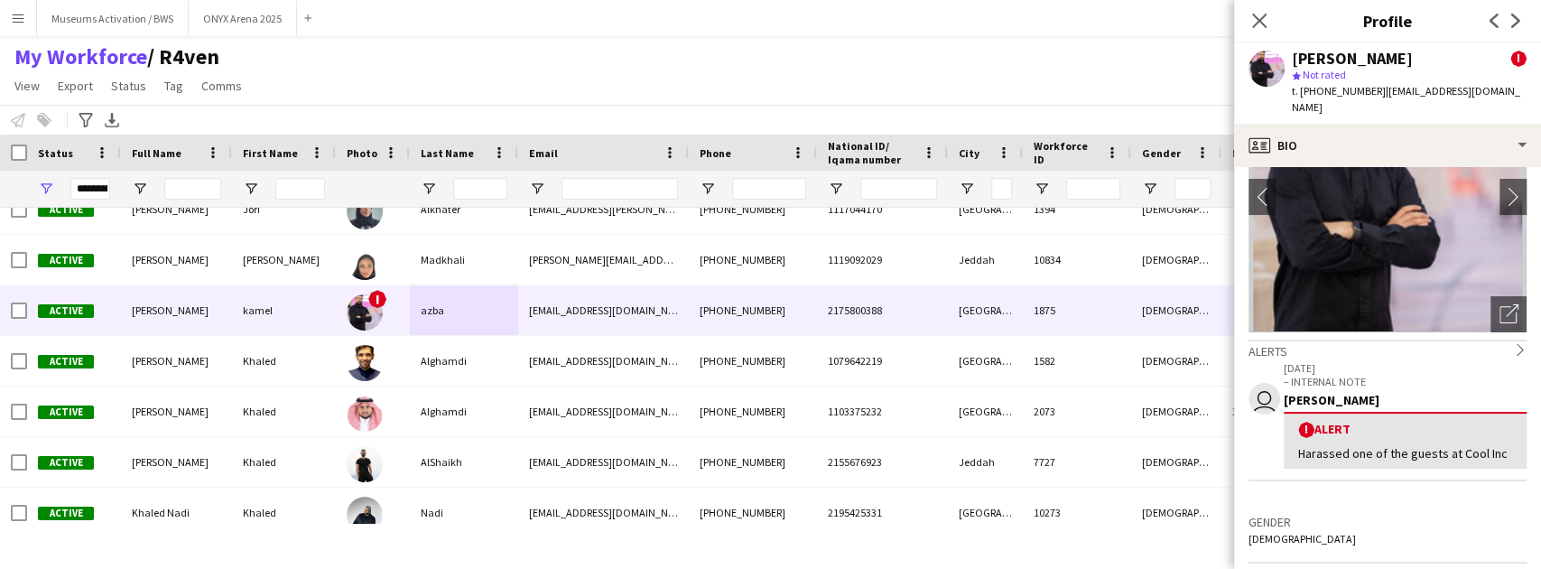
click at [1342, 445] on div "Harassed one of the guests at Cool Inc" at bounding box center [1405, 453] width 214 height 16
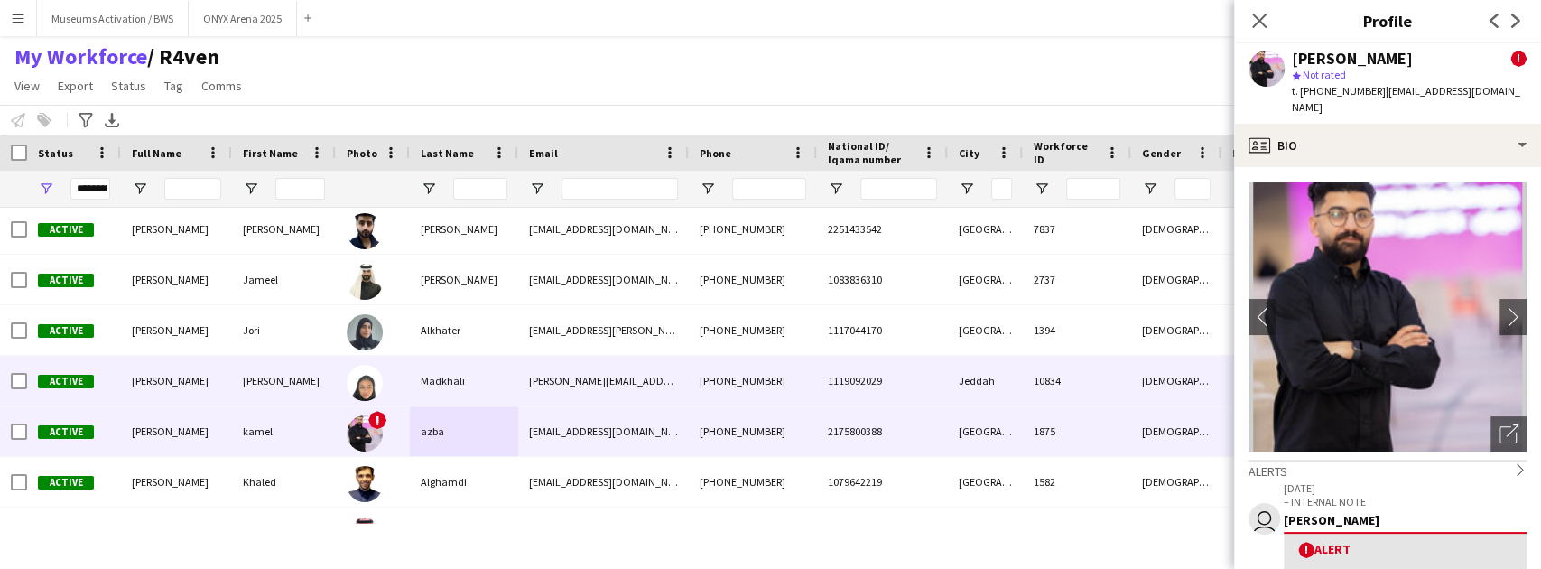
click at [434, 372] on div "Madkhali" at bounding box center [464, 381] width 108 height 50
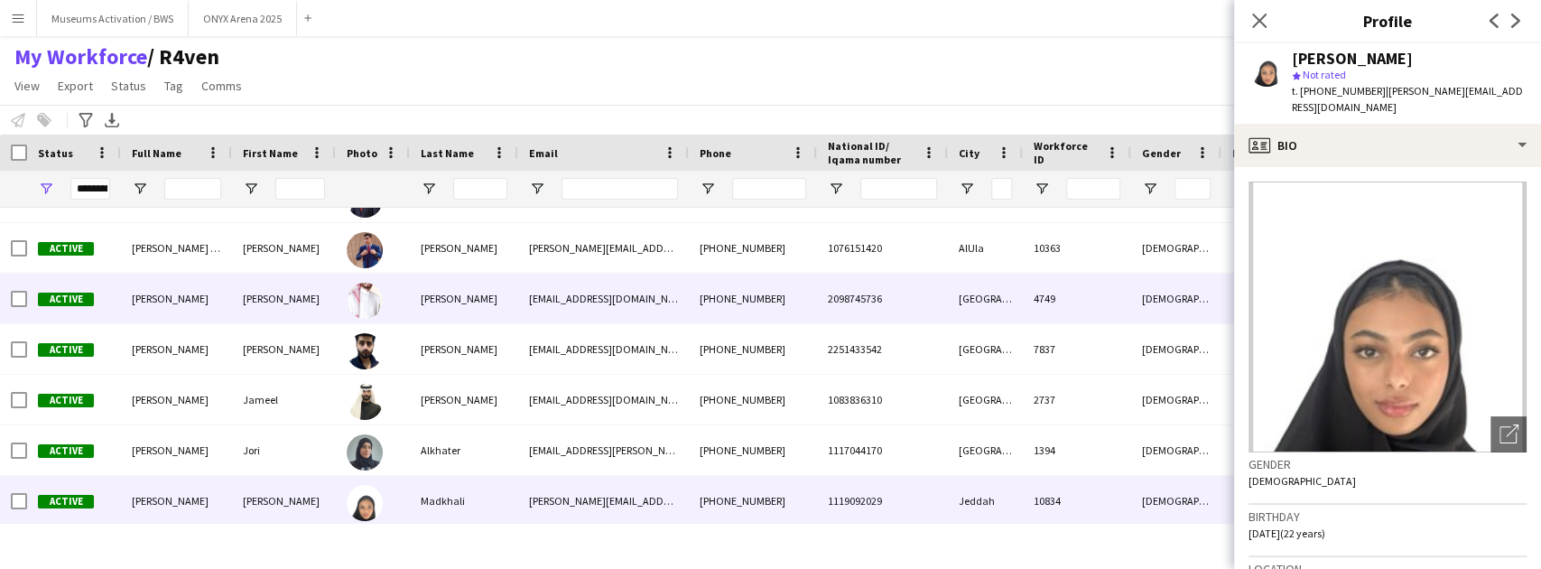
click at [440, 294] on div "[PERSON_NAME]" at bounding box center [464, 298] width 108 height 50
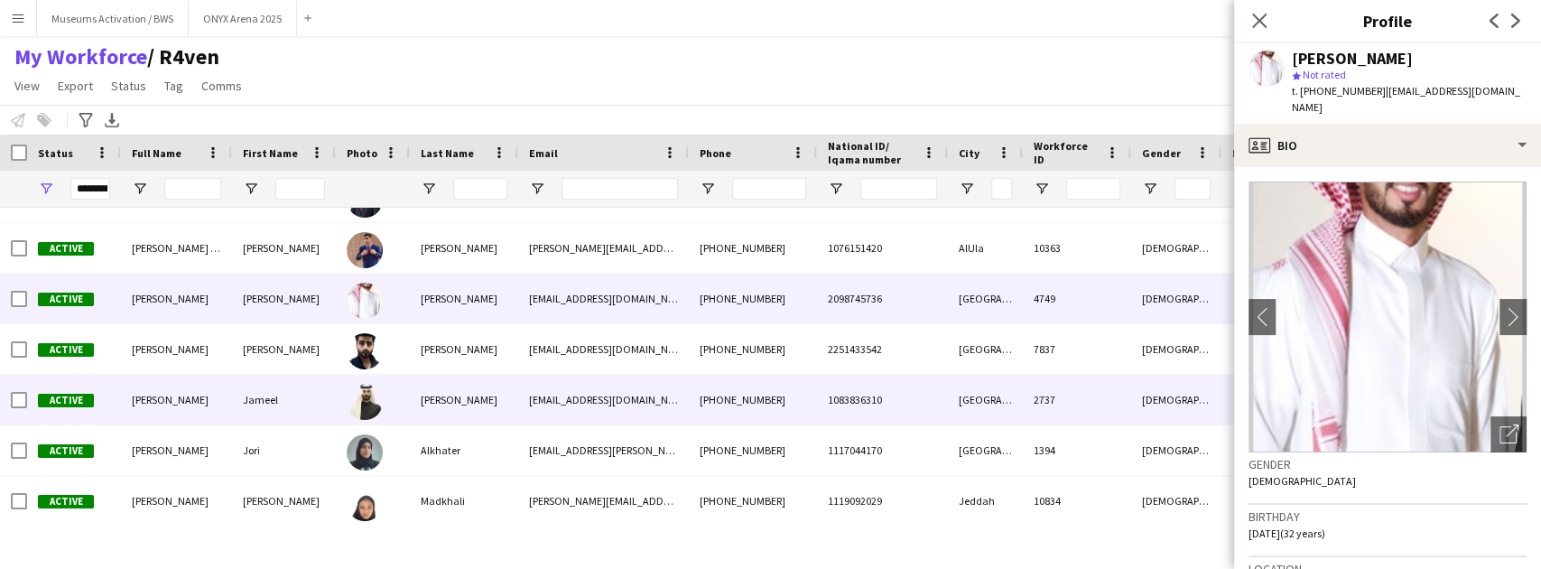
drag, startPoint x: 853, startPoint y: 397, endPoint x: 1328, endPoint y: 410, distance: 474.9
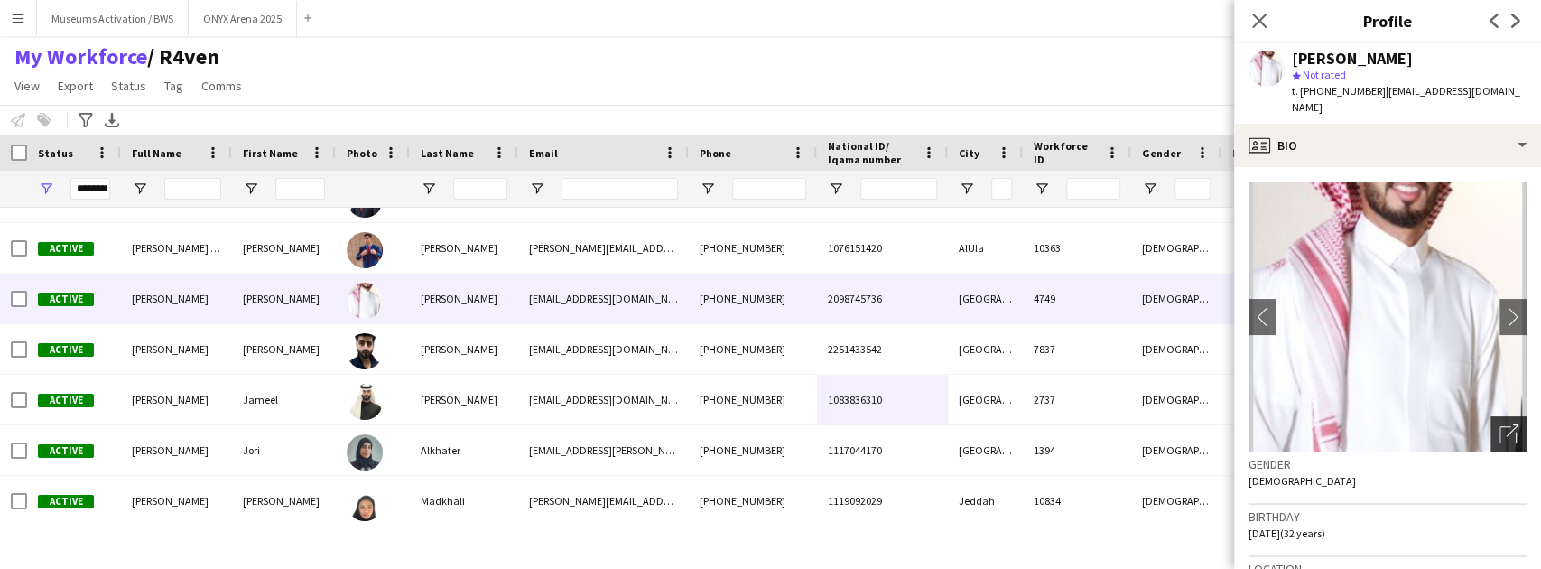
drag, startPoint x: 1328, startPoint y: 410, endPoint x: 1491, endPoint y: 409, distance: 163.4
click at [1499, 426] on icon at bounding box center [1507, 434] width 17 height 17
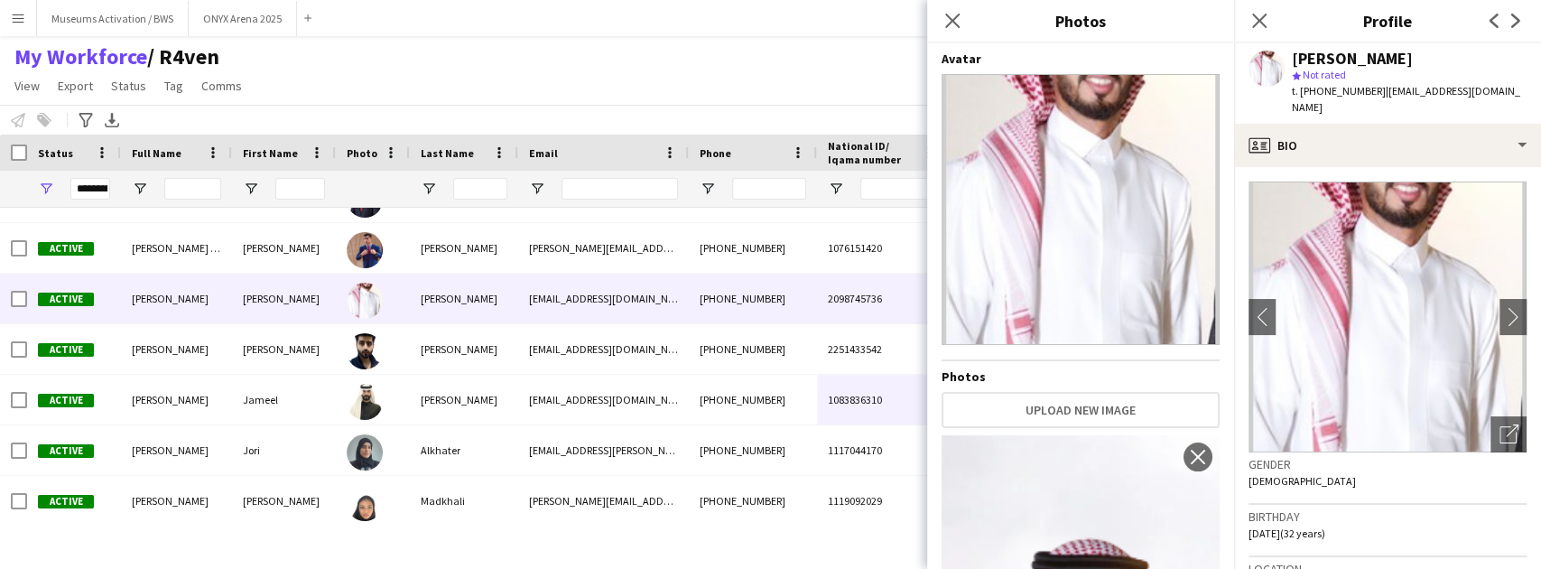
click at [343, 72] on div "My Workforce / R4ven View Views Default view R4ven New view Update view Delete …" at bounding box center [770, 73] width 1541 height 61
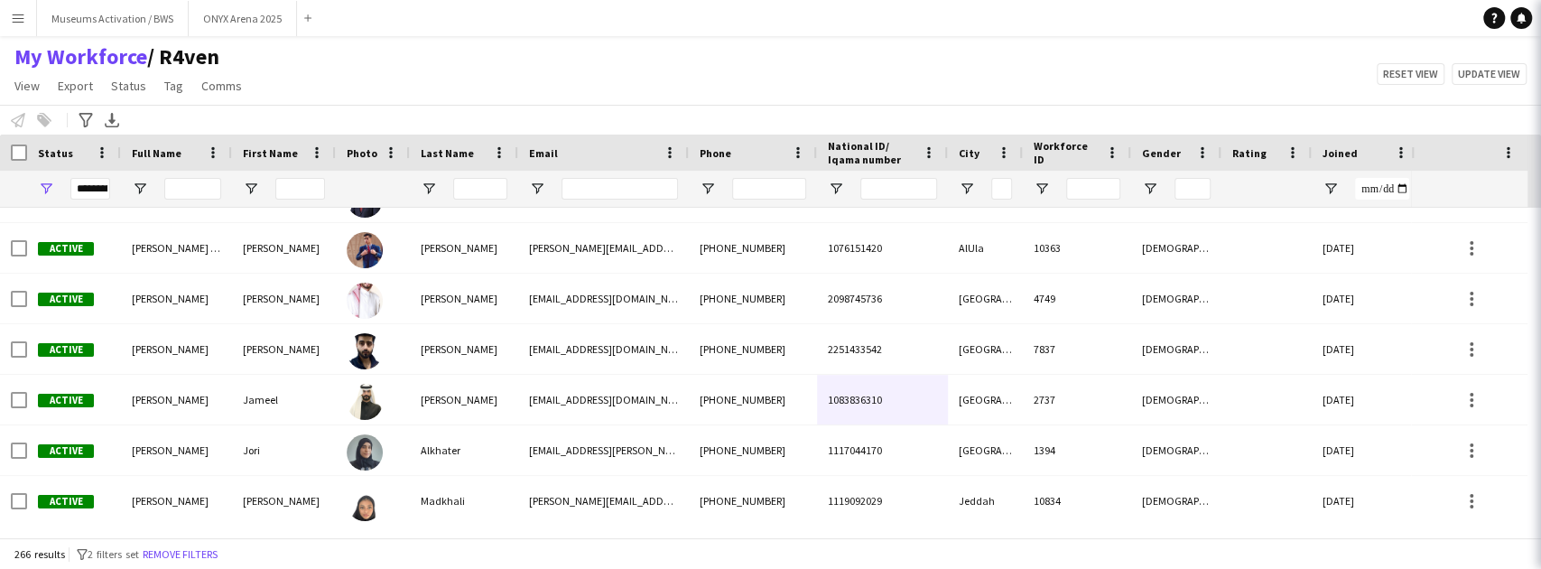
drag, startPoint x: 343, startPoint y: 72, endPoint x: 300, endPoint y: 94, distance: 48.4
click at [304, 94] on div "My Workforce / R4ven View Views Default view R4ven New view Update view Delete …" at bounding box center [770, 73] width 1541 height 61
click at [258, 92] on div "My Workforce / R4ven View Views Default view R4ven New view Update view Delete …" at bounding box center [770, 73] width 1541 height 61
click at [334, 72] on div "My Workforce / R4ven View Views Default view R4ven New view Update view Delete …" at bounding box center [770, 73] width 1541 height 61
drag, startPoint x: 204, startPoint y: 49, endPoint x: 13, endPoint y: 52, distance: 191.4
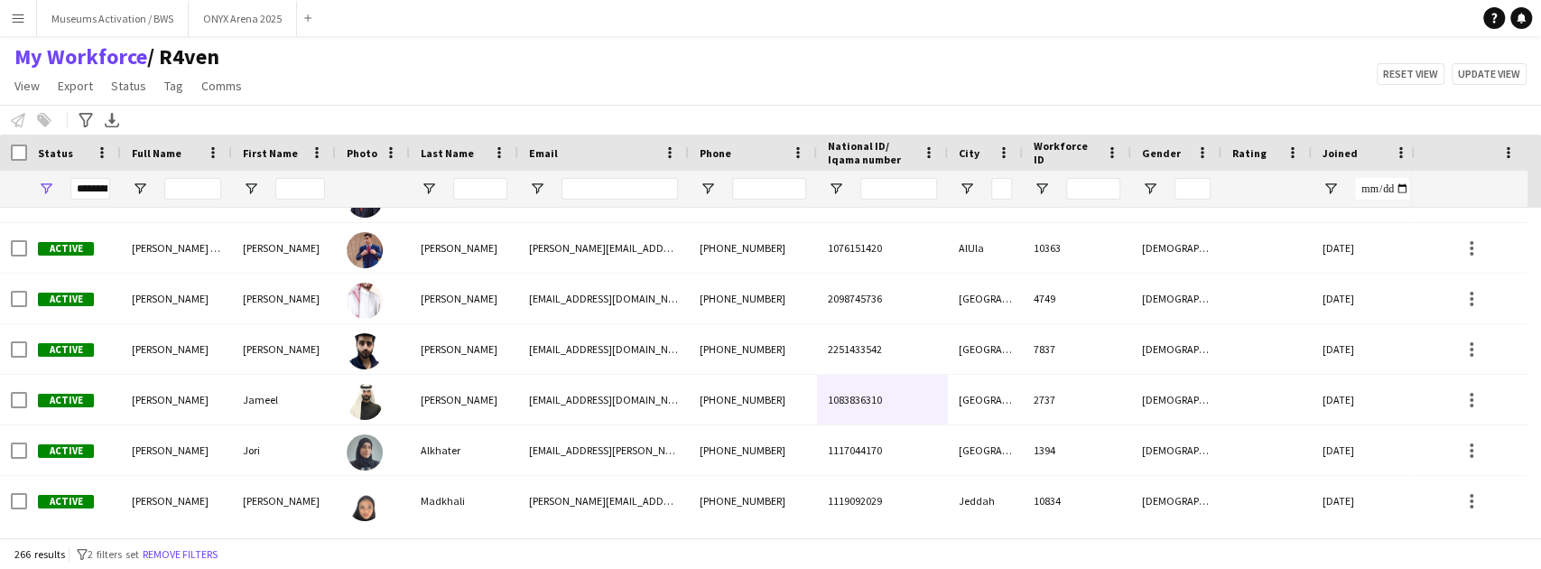
click at [13, 52] on h1 "My Workforce / R4ven" at bounding box center [130, 56] width 260 height 27
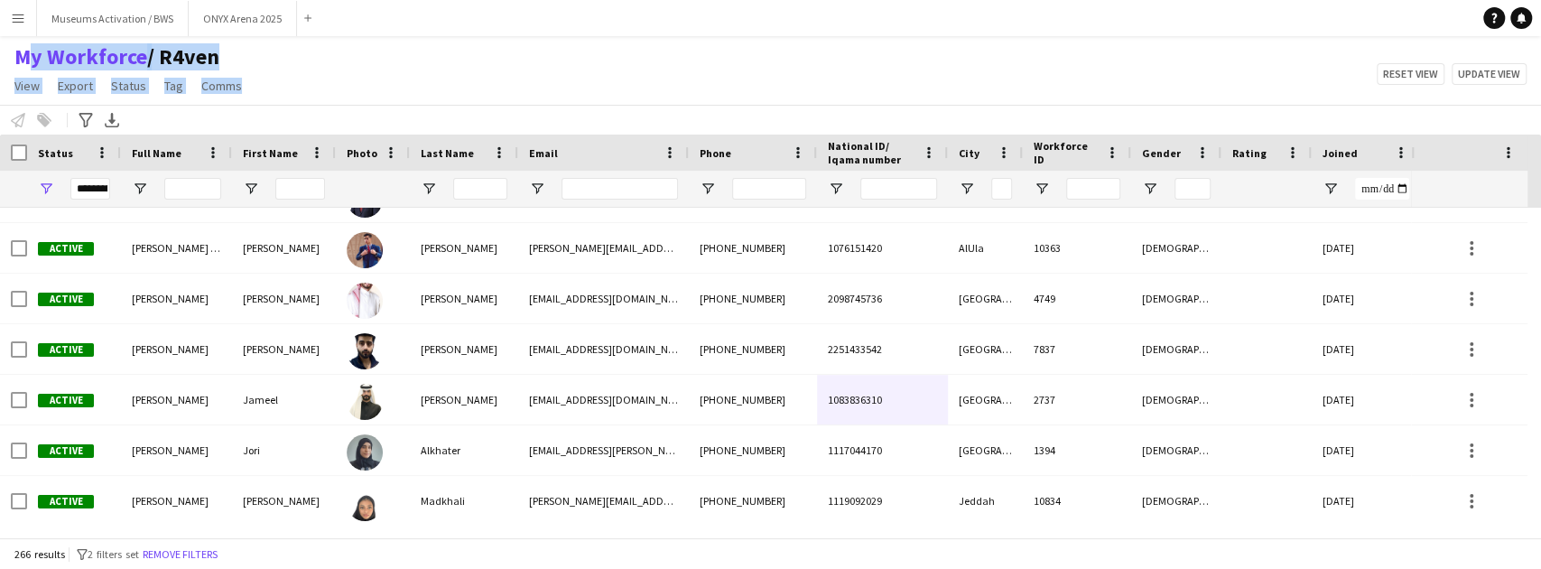
drag, startPoint x: 255, startPoint y: 86, endPoint x: 7, endPoint y: 60, distance: 248.7
click at [7, 60] on div "My Workforce / R4ven View Views Default view R4ven New view Update view Delete …" at bounding box center [130, 73] width 260 height 61
click at [345, 49] on div "My Workforce / R4ven View Views Default view R4ven New view Update view Delete …" at bounding box center [770, 73] width 1541 height 61
drag, startPoint x: 289, startPoint y: 106, endPoint x: 2, endPoint y: 63, distance: 290.1
click at [2, 63] on app-workforce-header "My Workforce / R4ven View Views Default view R4ven New view Update view Delete …" at bounding box center [770, 88] width 1541 height 91
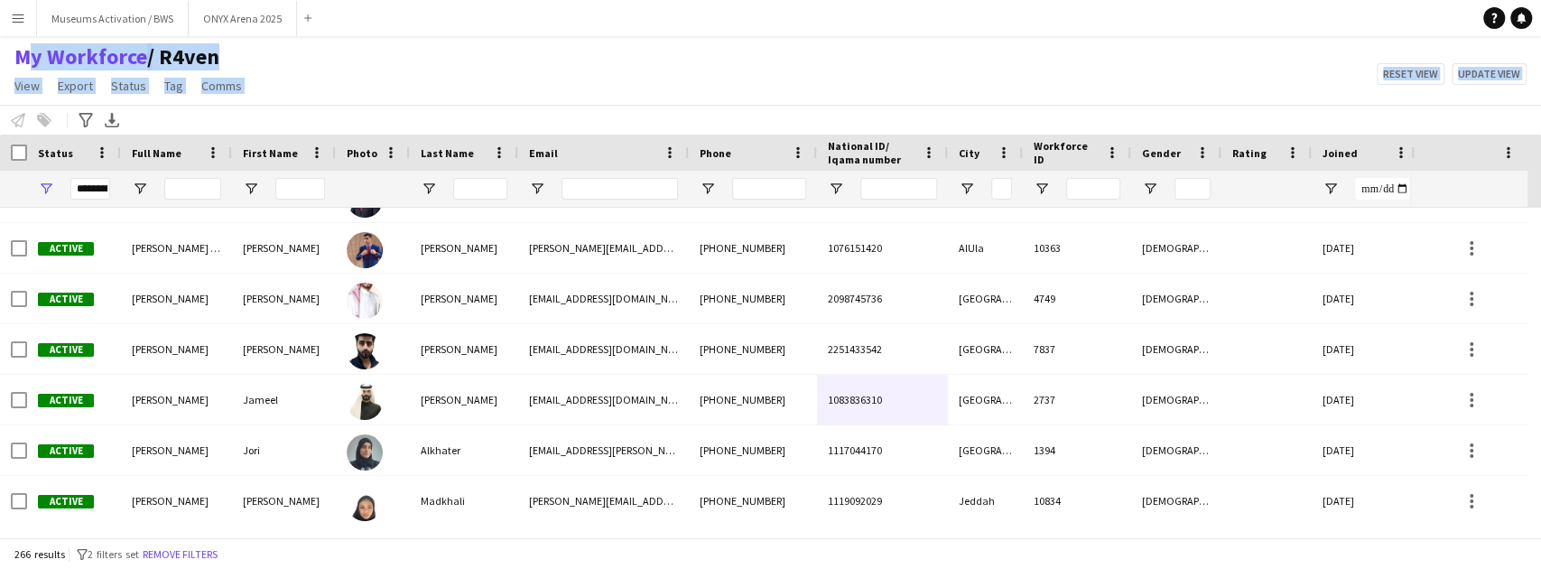
click at [347, 108] on div "Notify workforce Add to tag Select at least one crew to tag him or her. Advance…" at bounding box center [770, 120] width 1541 height 30
drag, startPoint x: 251, startPoint y: 110, endPoint x: 211, endPoint y: 68, distance: 58.1
click at [126, 68] on app-workforce-header "My Workforce / R4ven View Views Default view R4ven New view Update view Delete …" at bounding box center [770, 88] width 1541 height 91
click at [265, 69] on div "My Workforce / R4ven View Views Default view R4ven New view Update view Delete …" at bounding box center [770, 73] width 1541 height 61
